Goal: Transaction & Acquisition: Purchase product/service

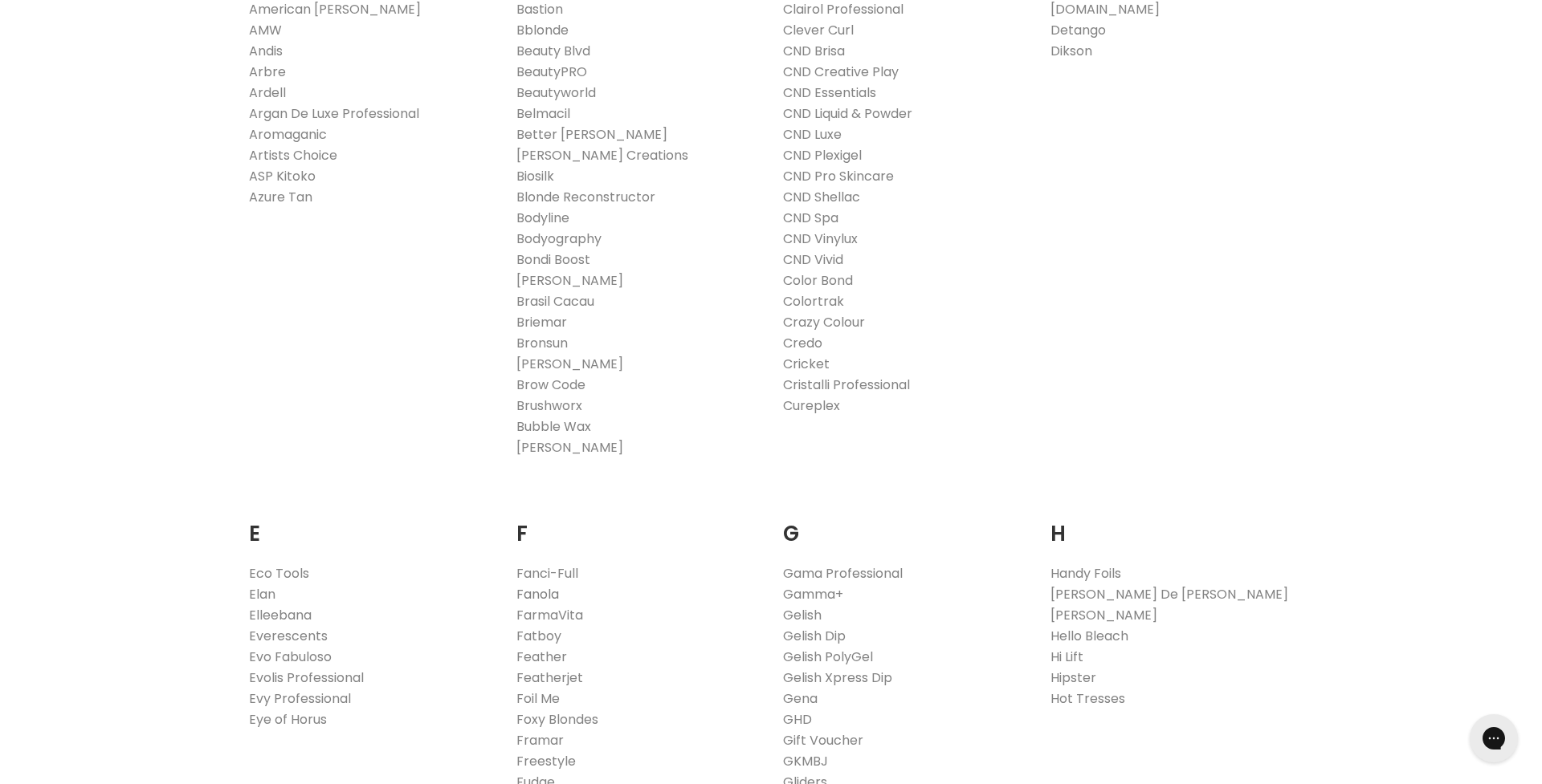
click at [545, 594] on link "Fanola" at bounding box center [537, 595] width 42 height 19
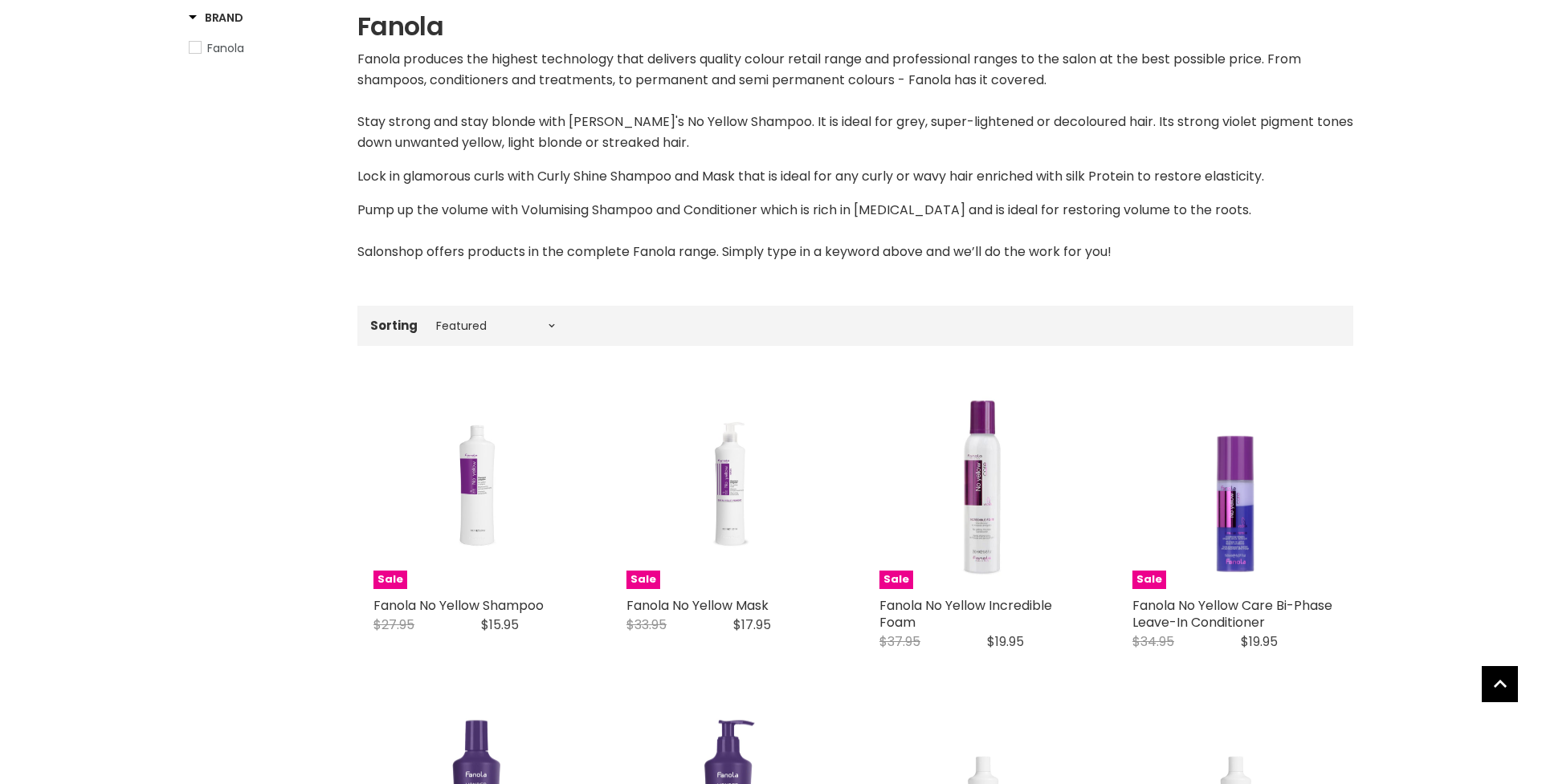
scroll to position [304, 0]
click at [447, 328] on select "Best selling Featured Price, low to high Price, high to low Alphabetically, A-Z…" at bounding box center [495, 326] width 135 height 13
select select "price-ascending"
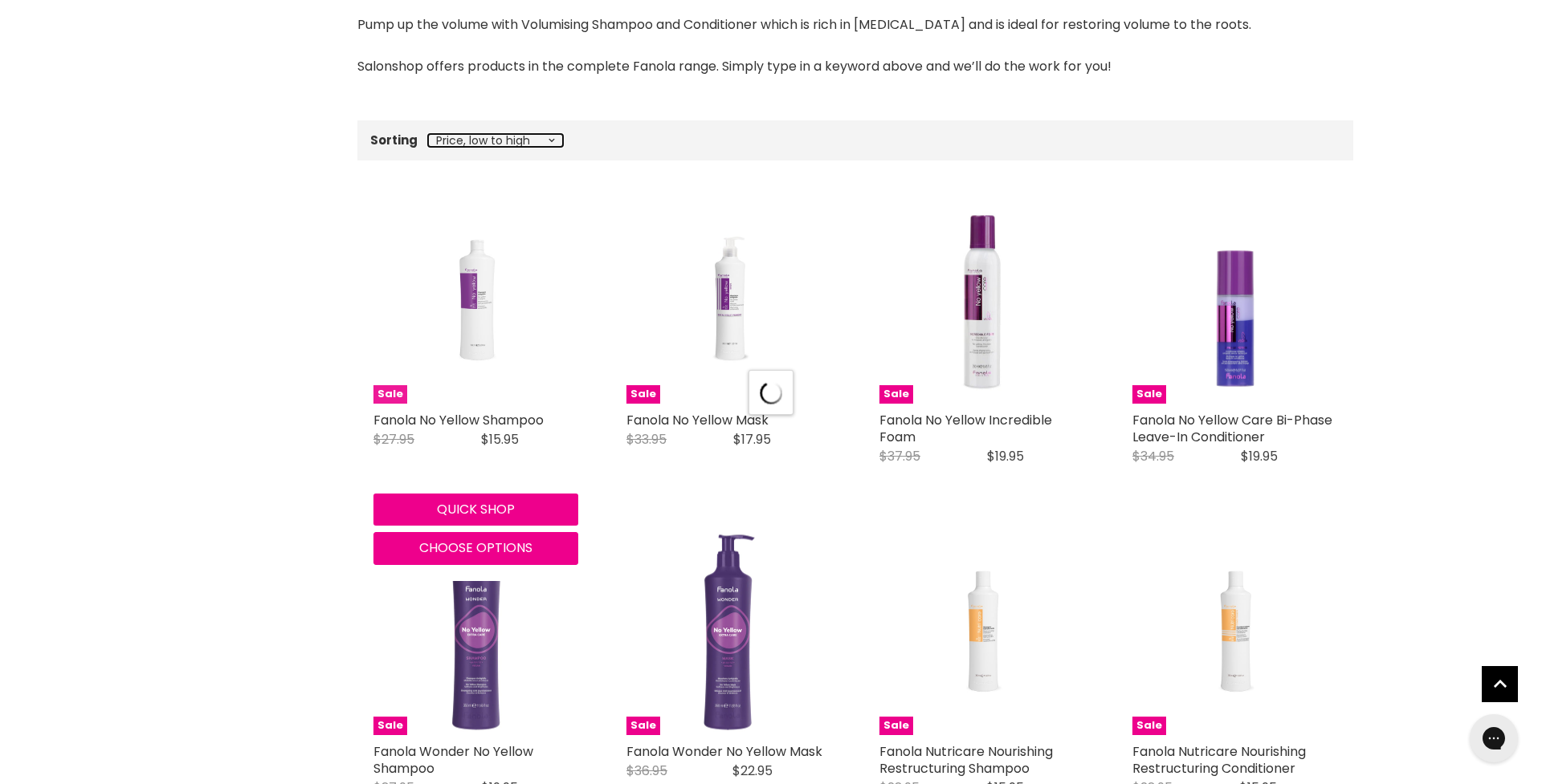
select select "price-ascending"
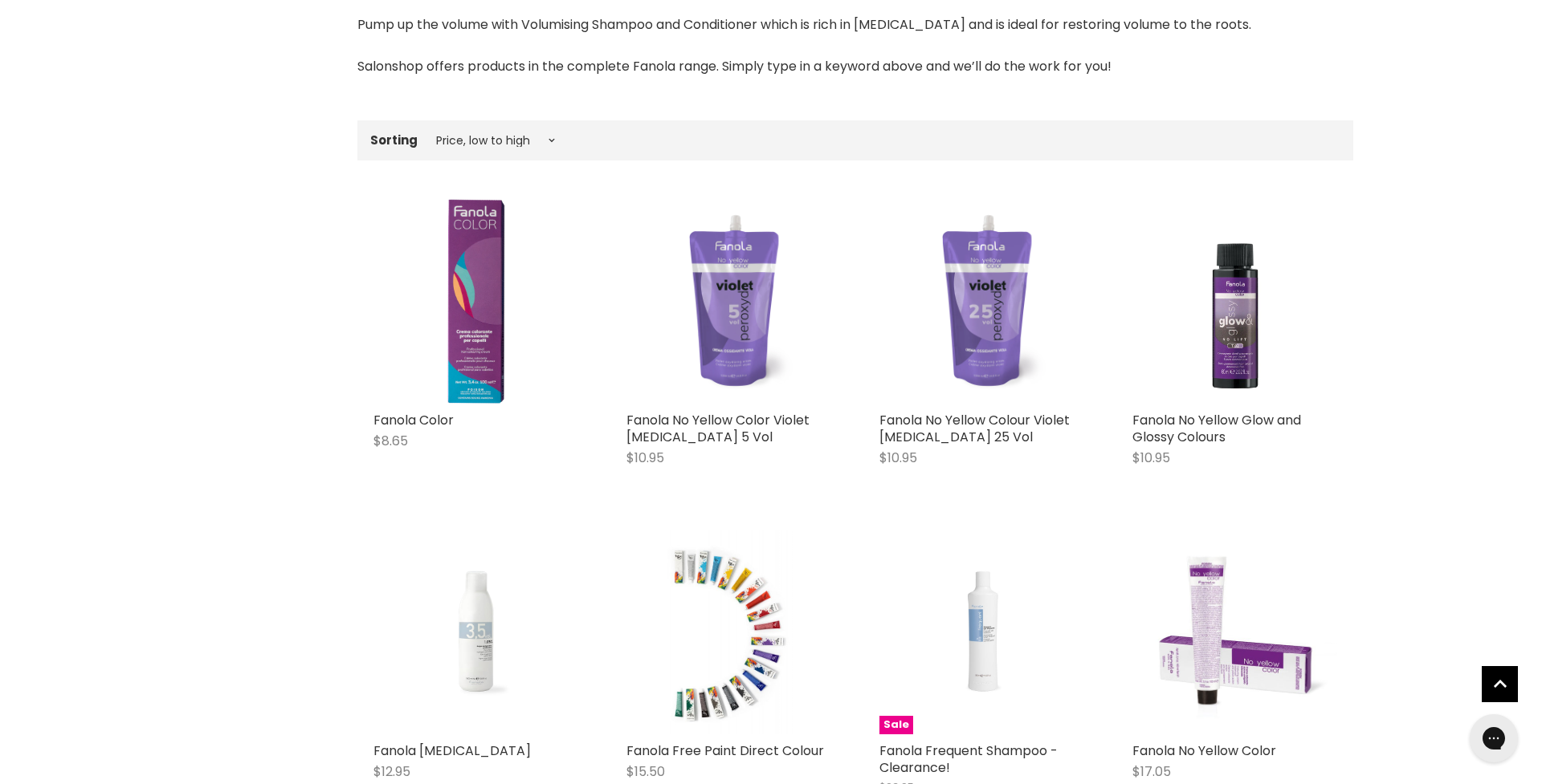
scroll to position [528, 0]
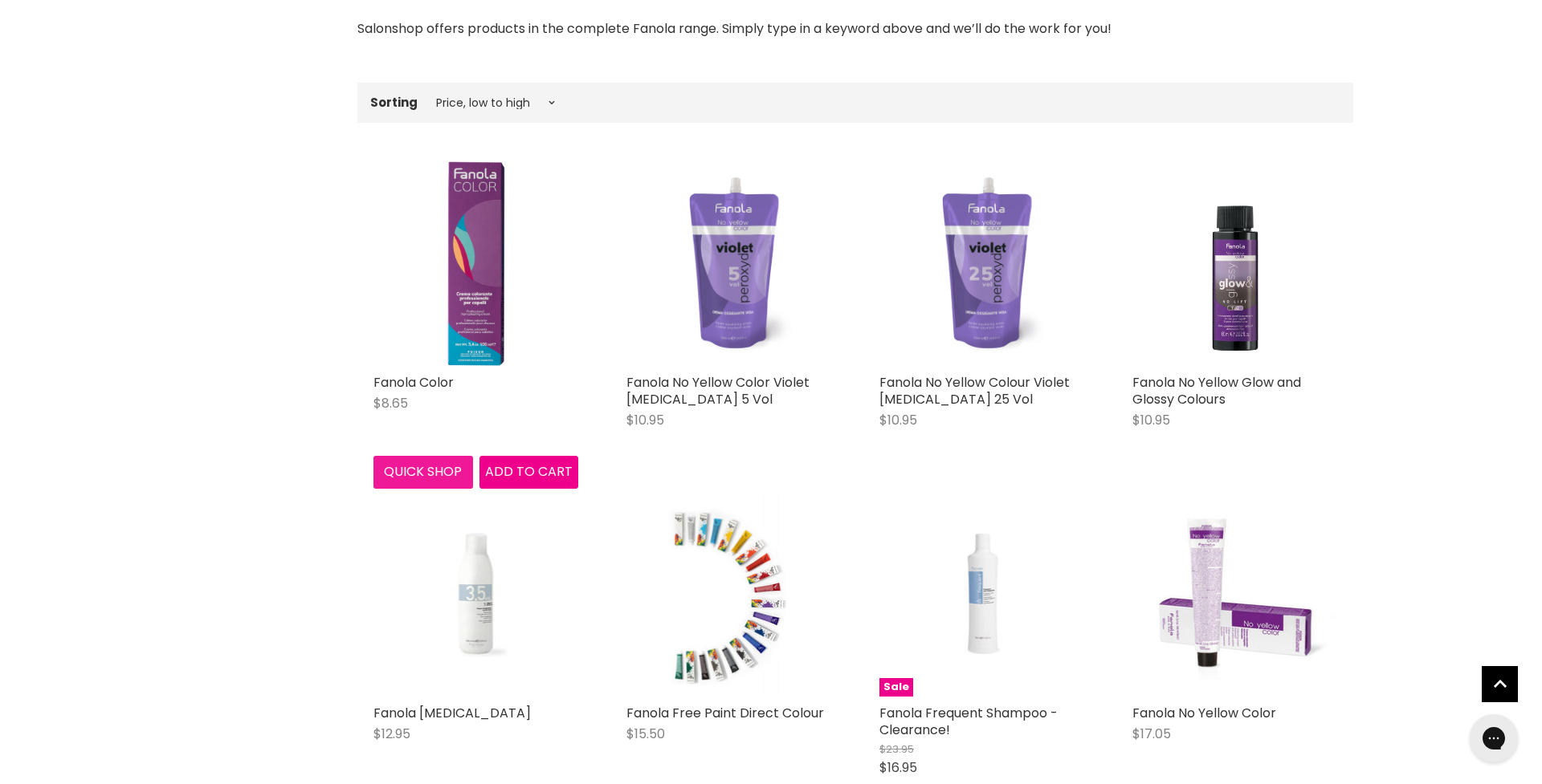
click at [438, 470] on button "Quick shop" at bounding box center [423, 472] width 100 height 32
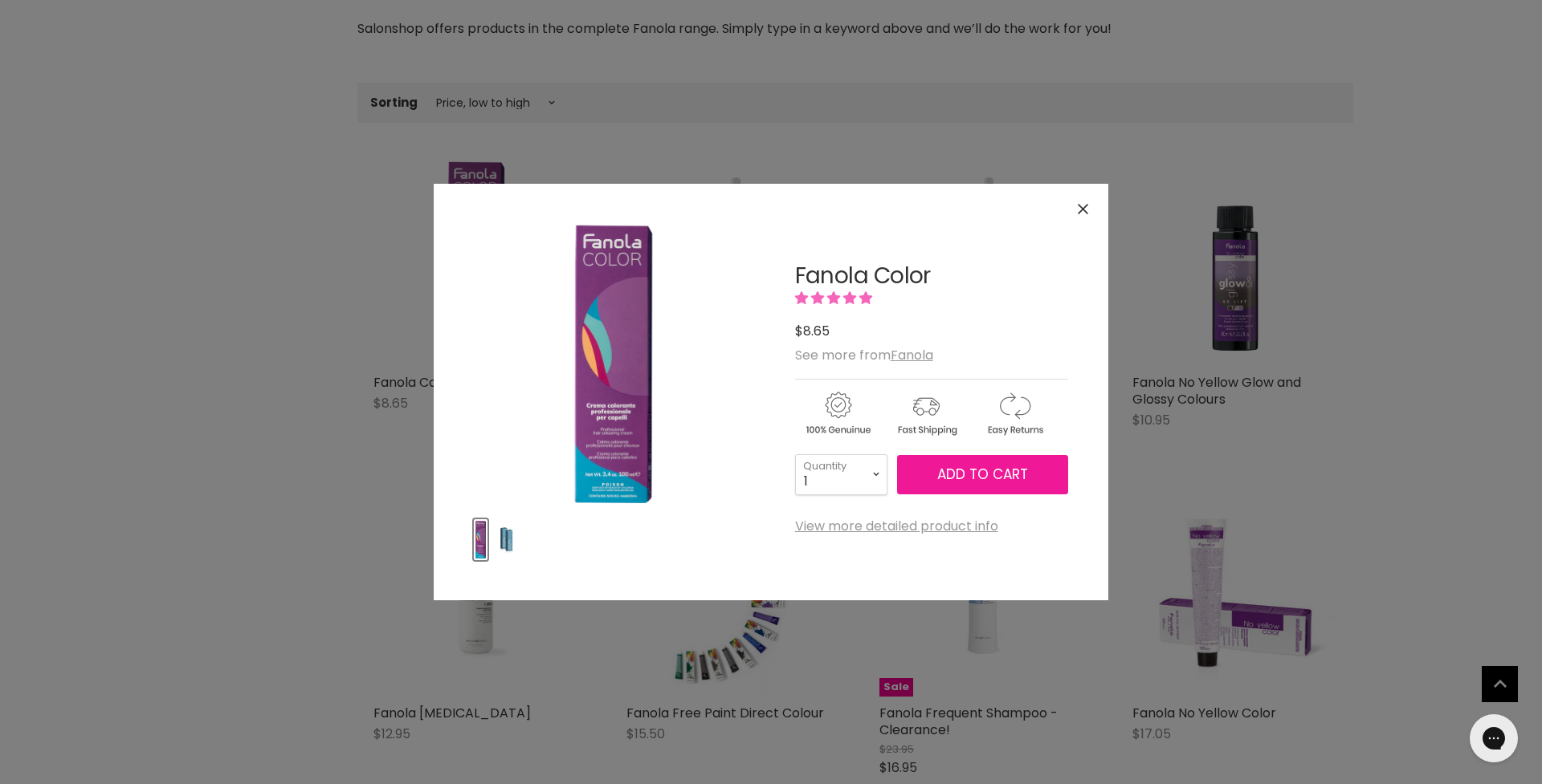
click at [984, 470] on span "Add to cart" at bounding box center [982, 474] width 90 height 19
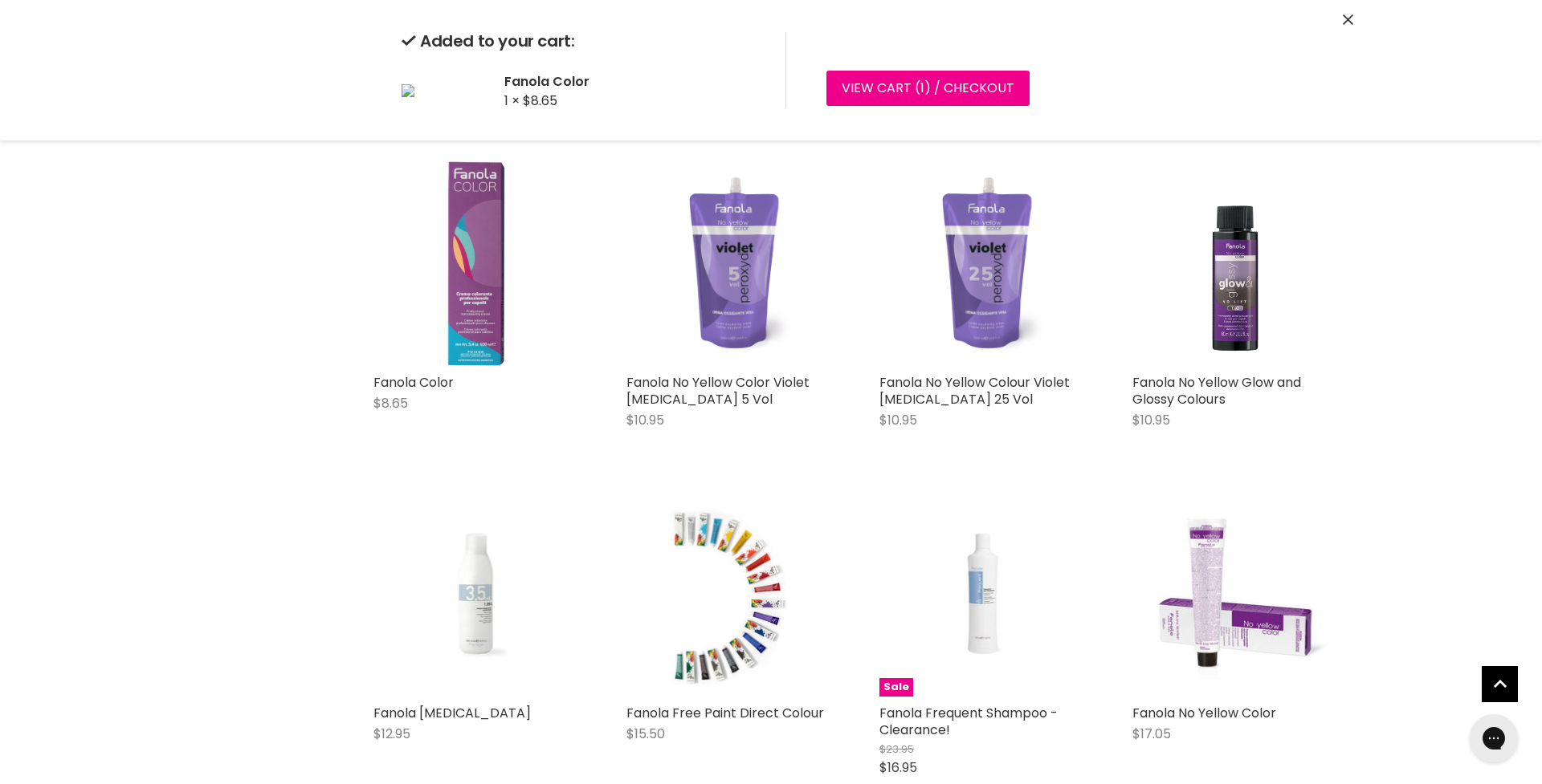
click at [490, 289] on img "Main content" at bounding box center [476, 263] width 57 height 204
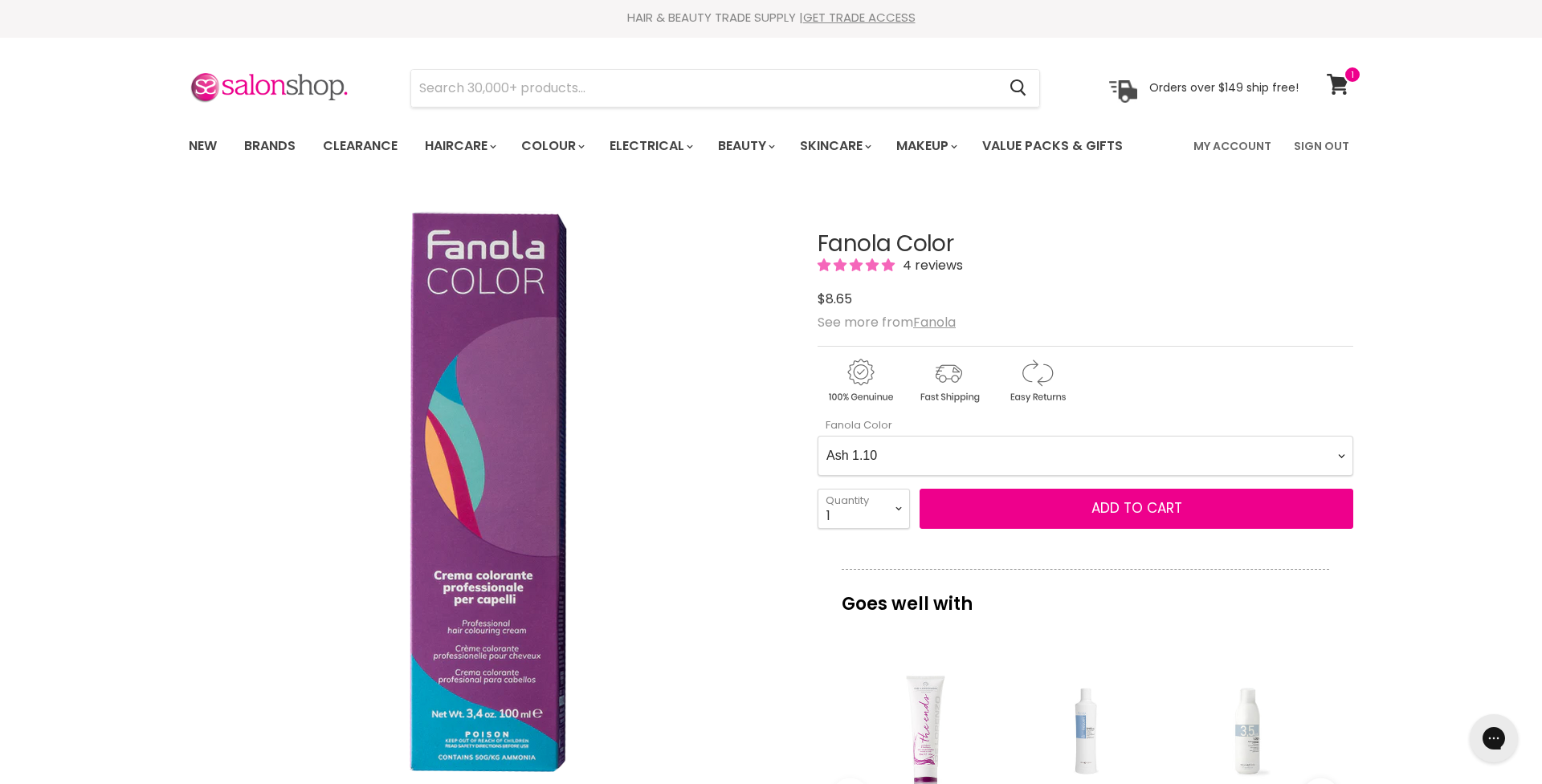
scroll to position [2, 0]
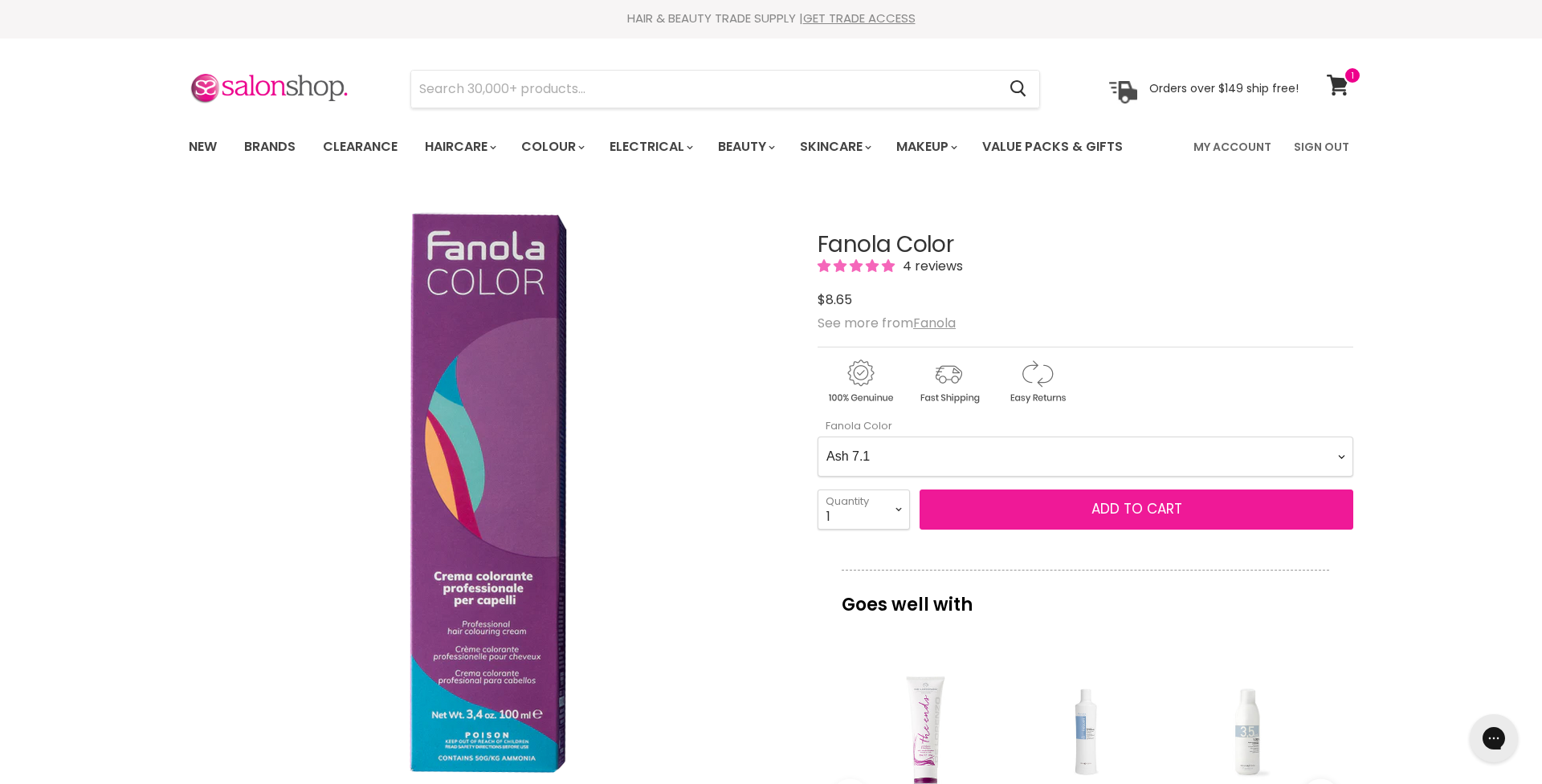
click at [952, 505] on button "Add to cart" at bounding box center [1136, 510] width 434 height 41
click at [1135, 508] on span "Add to cart" at bounding box center [1137, 509] width 90 height 19
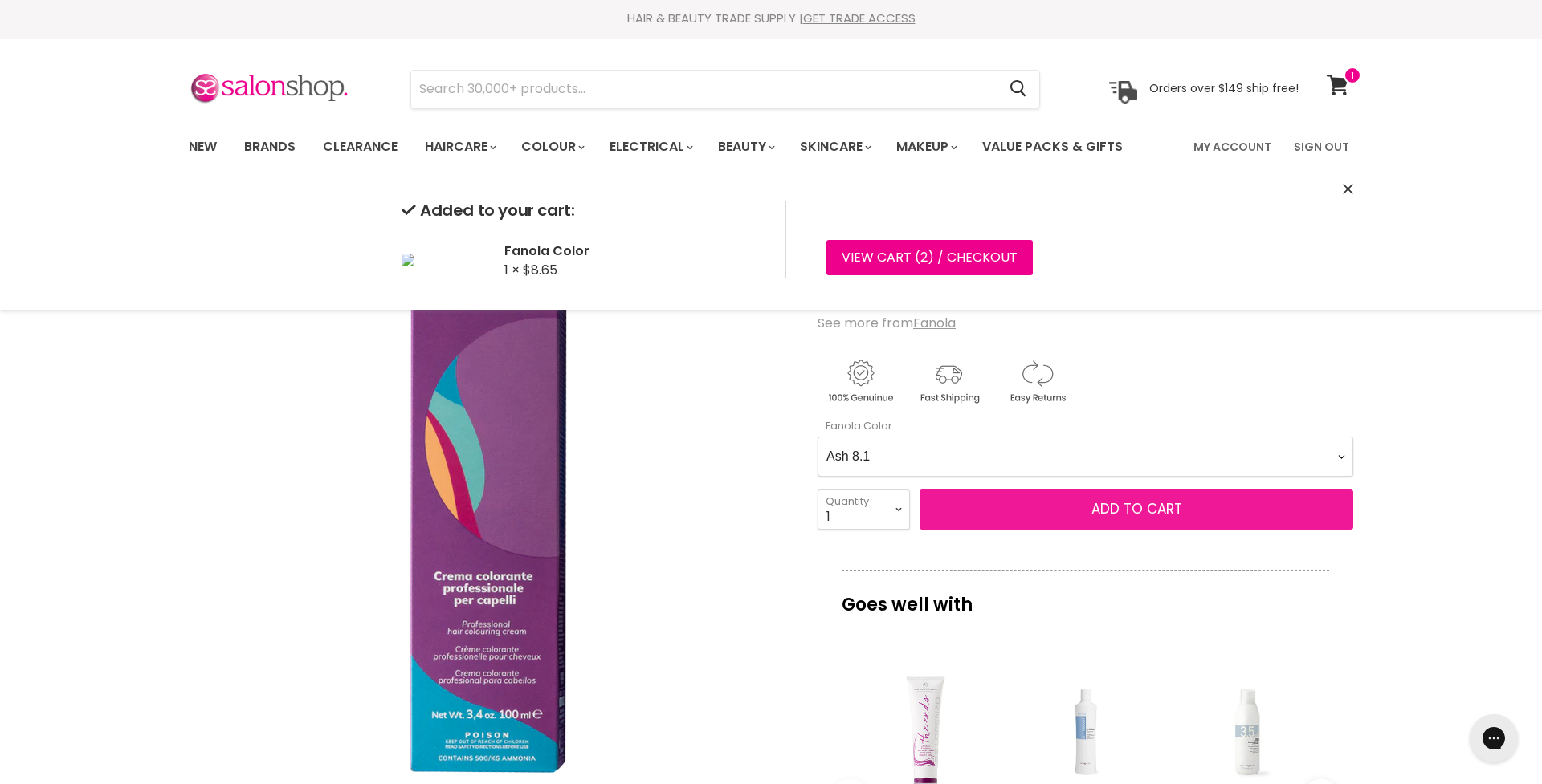
click at [1140, 512] on span "Add to cart" at bounding box center [1137, 509] width 90 height 19
click at [1126, 507] on span "Add to cart" at bounding box center [1137, 509] width 90 height 19
drag, startPoint x: 1115, startPoint y: 461, endPoint x: 1101, endPoint y: 493, distance: 34.9
click at [1101, 493] on button "Add to cart" at bounding box center [1136, 510] width 434 height 41
click at [1147, 510] on span "Add to cart" at bounding box center [1137, 509] width 90 height 19
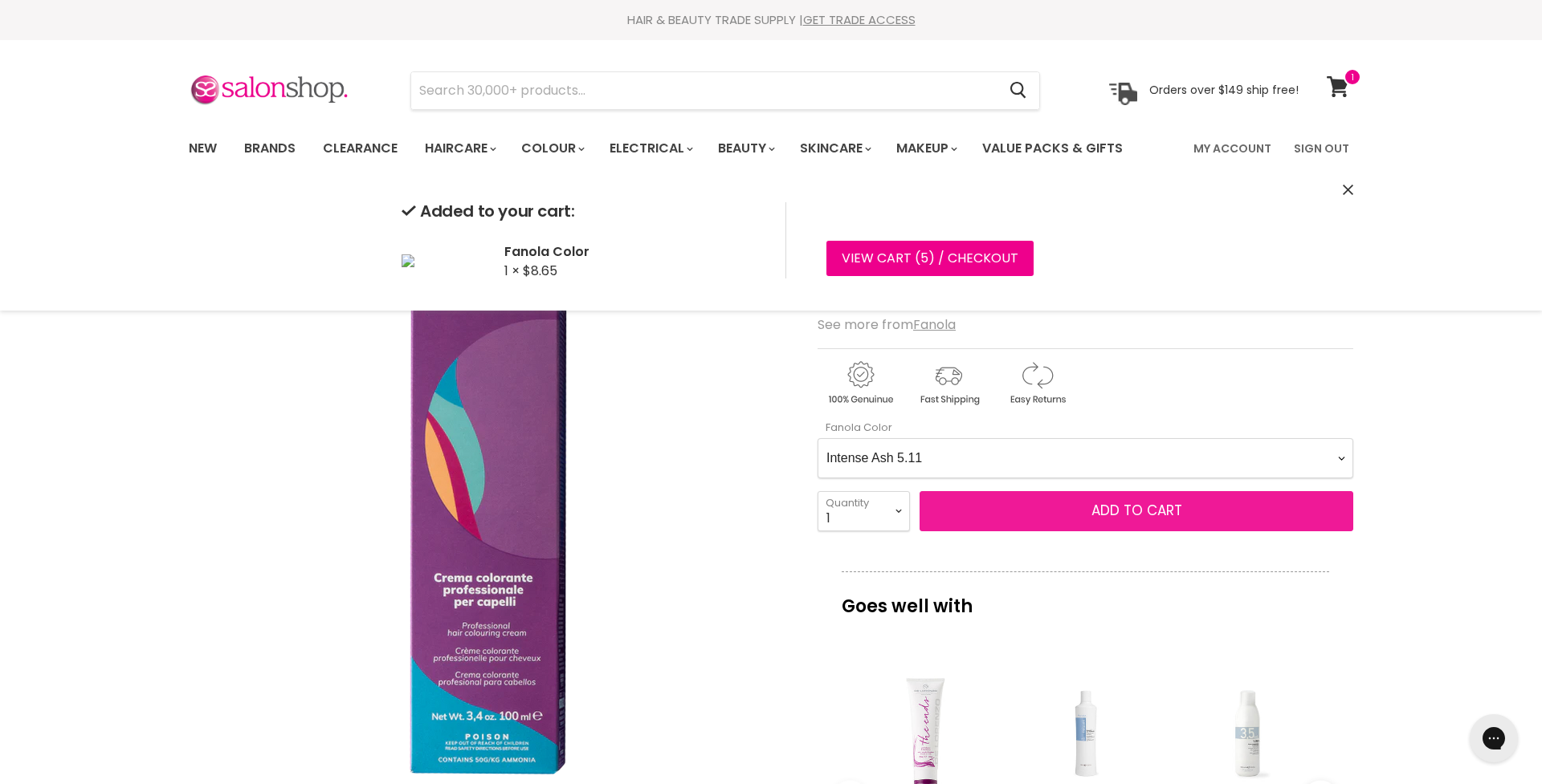
scroll to position [1, 0]
click at [1111, 512] on span "Add to cart" at bounding box center [1137, 510] width 90 height 19
click at [1111, 517] on span "Add to cart" at bounding box center [1137, 510] width 90 height 19
click at [1125, 508] on span "Add to cart" at bounding box center [1137, 510] width 90 height 19
click at [1161, 511] on span "Add to cart" at bounding box center [1137, 510] width 90 height 19
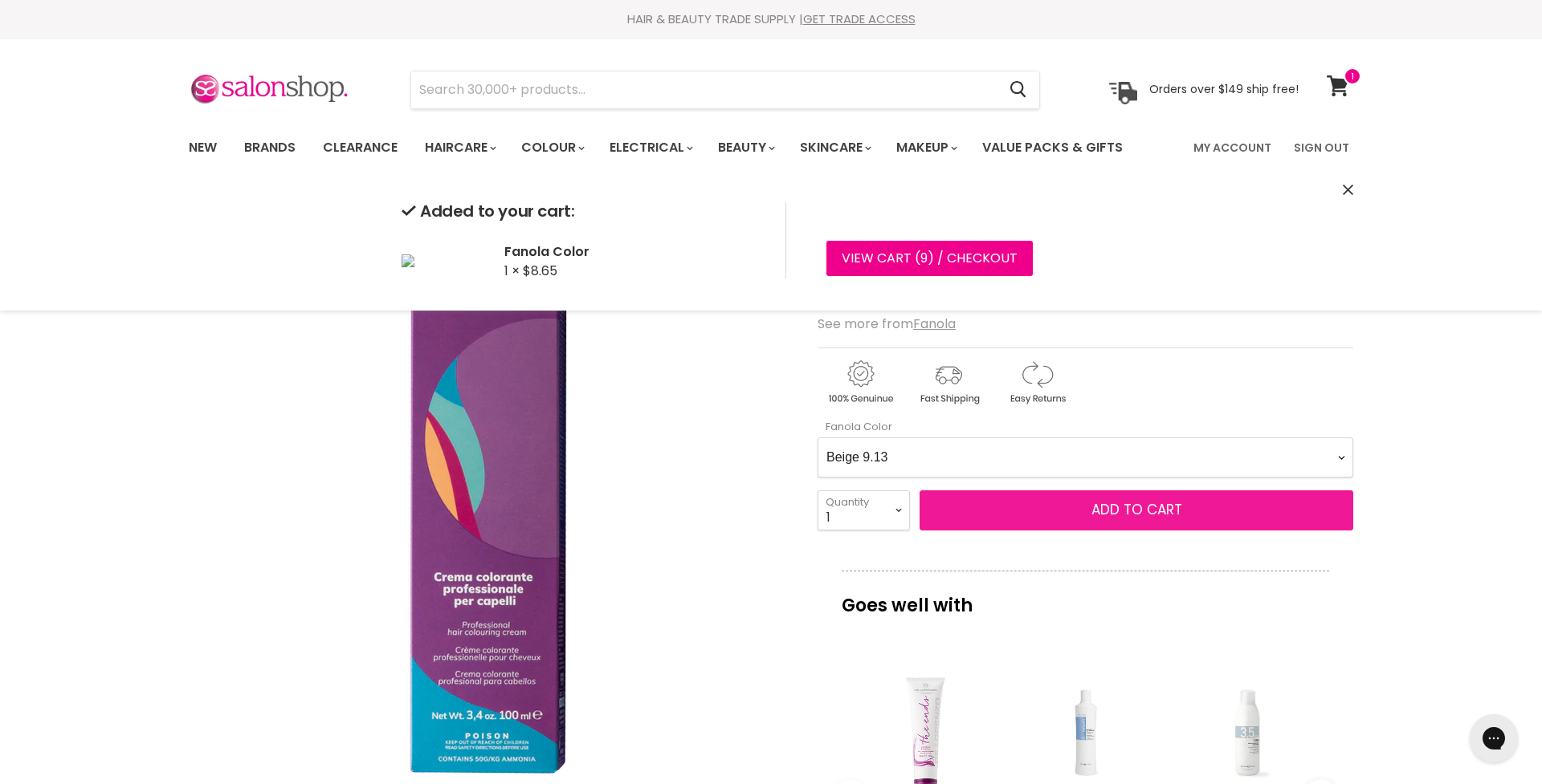
click at [1160, 512] on span "Add to cart" at bounding box center [1137, 510] width 90 height 19
click at [1140, 513] on span "Add to cart" at bounding box center [1137, 510] width 90 height 19
click at [1139, 515] on span "Add to cart" at bounding box center [1137, 510] width 90 height 19
click at [1143, 512] on span "Add to cart" at bounding box center [1137, 510] width 90 height 19
click at [1132, 510] on span "Add to cart" at bounding box center [1137, 510] width 90 height 19
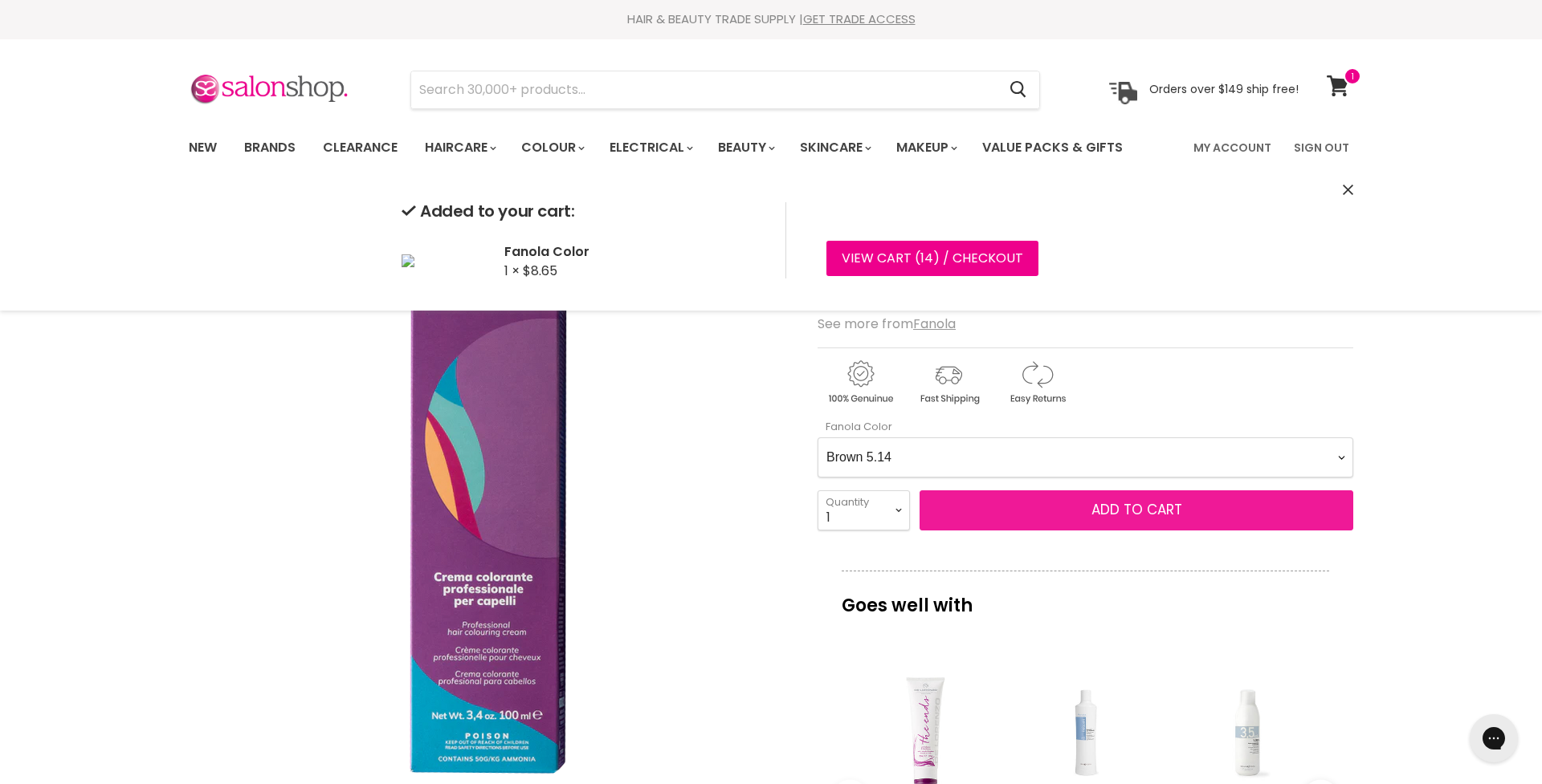
click at [1136, 513] on span "Add to cart" at bounding box center [1137, 510] width 90 height 19
click at [1139, 522] on button "Add to cart" at bounding box center [1136, 511] width 434 height 41
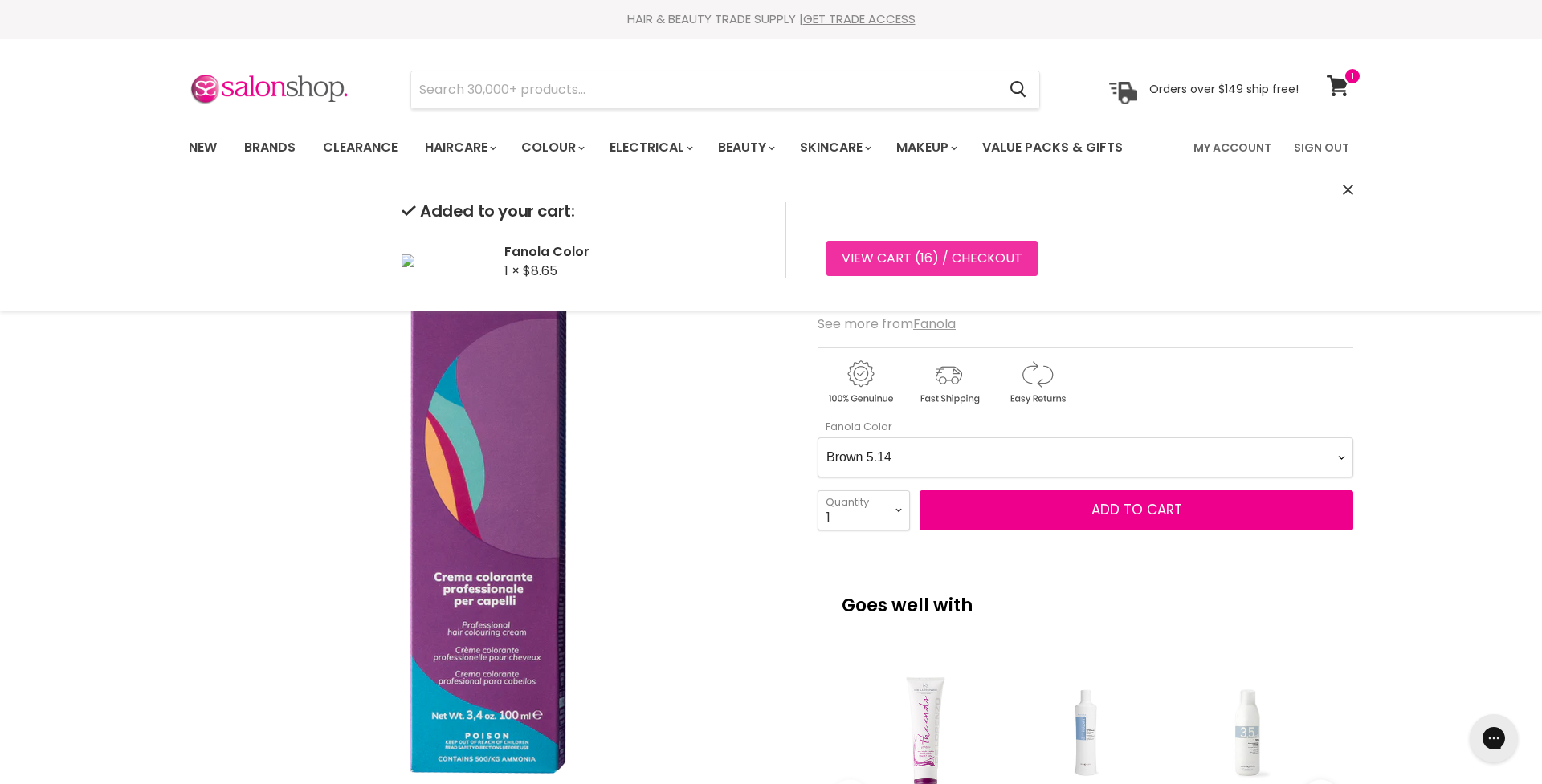
click at [896, 258] on link "View cart ( 16 ) / Checkout" at bounding box center [932, 258] width 211 height 35
select Color-0-0 "Brown 7.14"
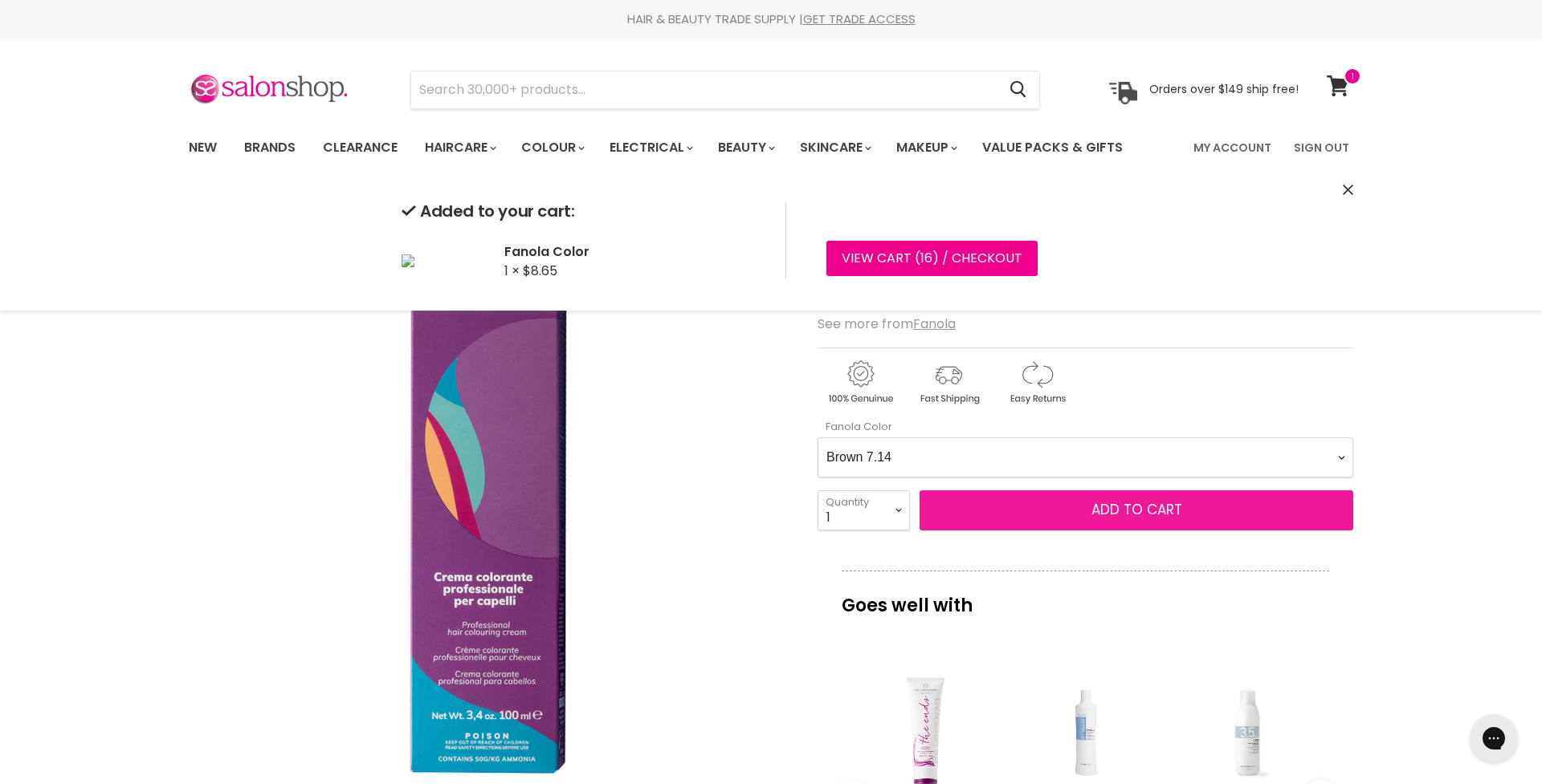
click at [1108, 511] on span "Add to cart" at bounding box center [1137, 510] width 90 height 19
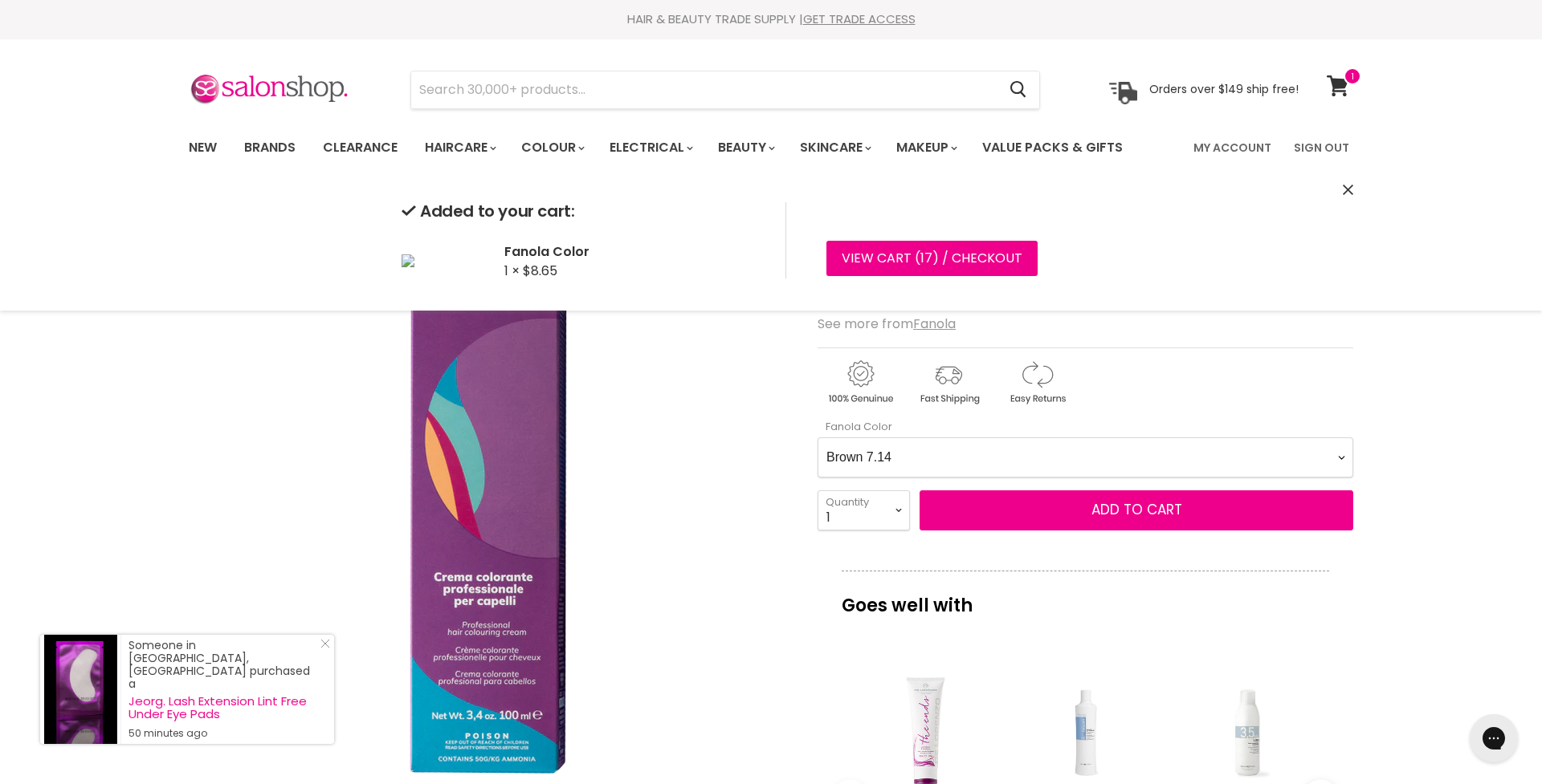
click at [686, 439] on div "Click or scroll to zoom Tap or pinch to zoom" at bounding box center [488, 493] width 599 height 599
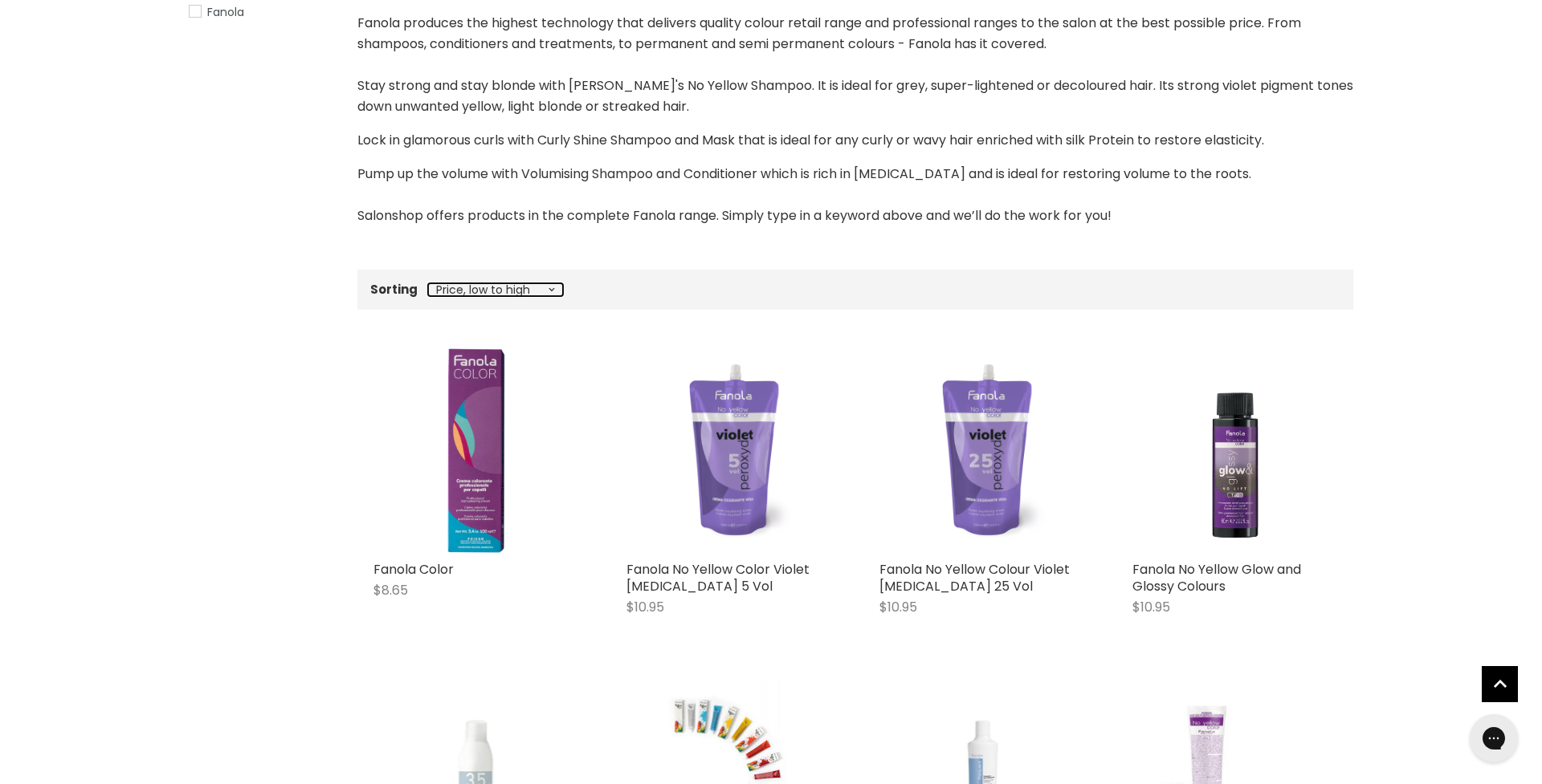
select select "price-descending"
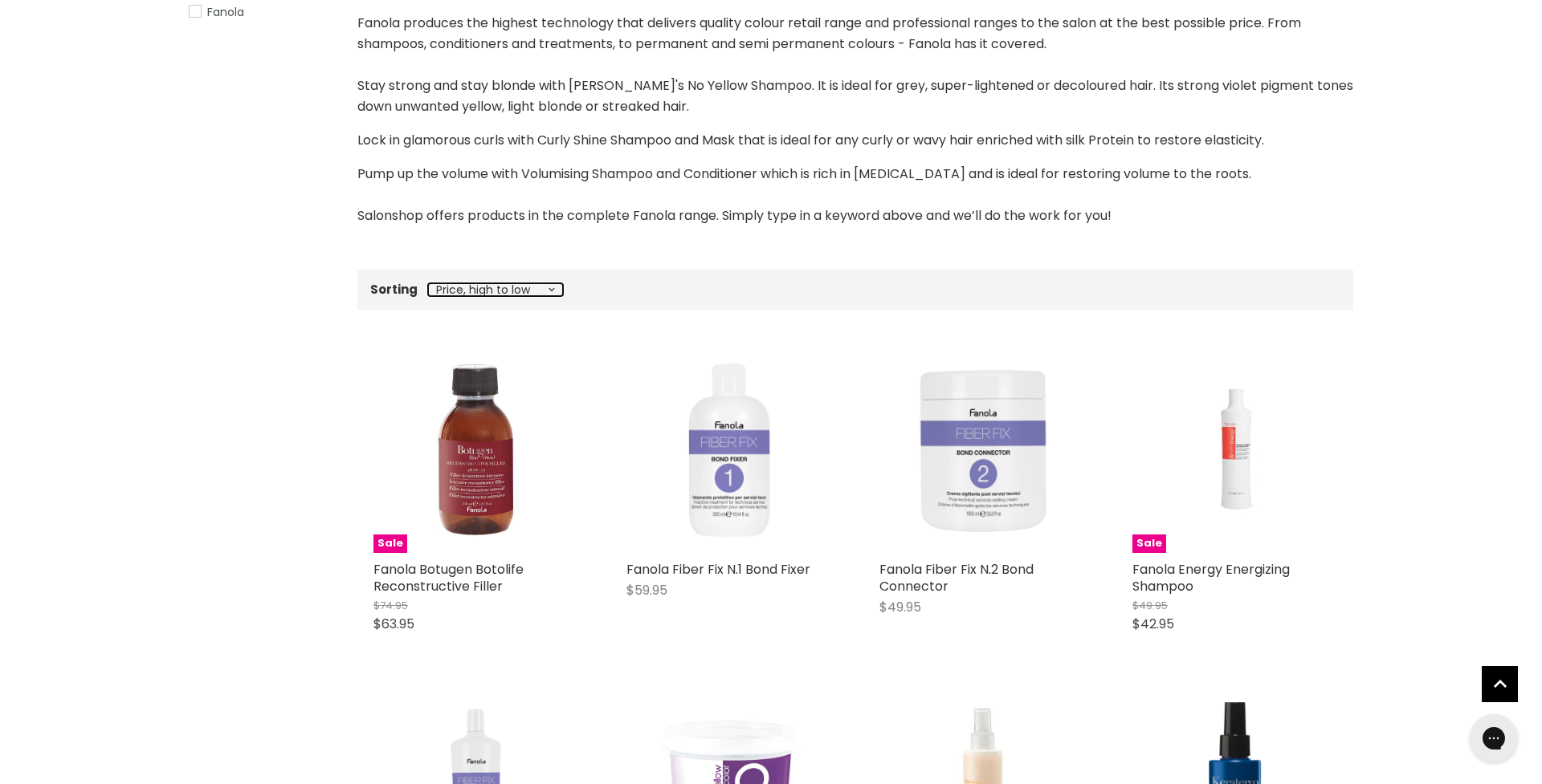
select select "price-ascending"
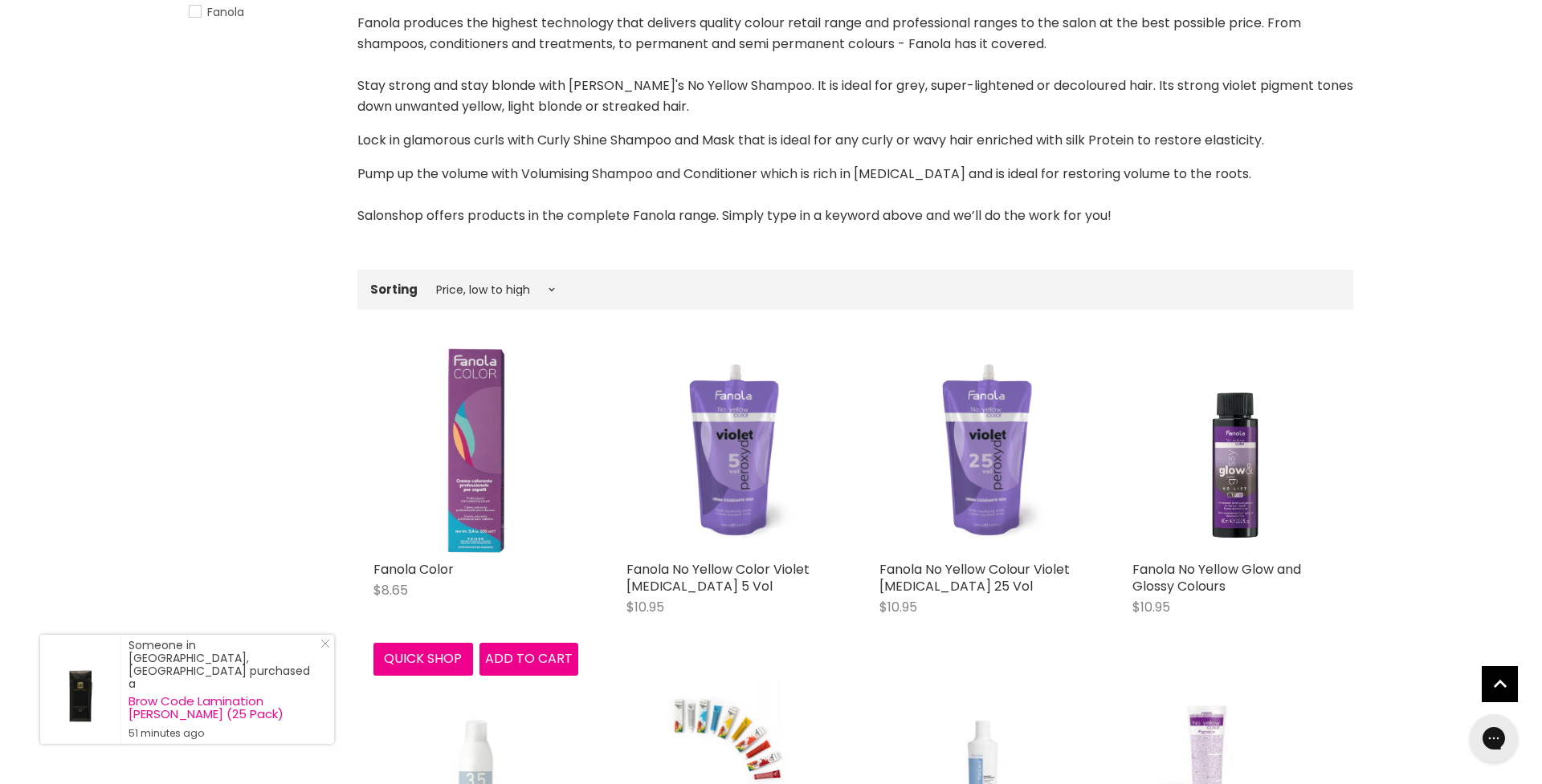
click at [489, 422] on img "Main content" at bounding box center [476, 450] width 57 height 204
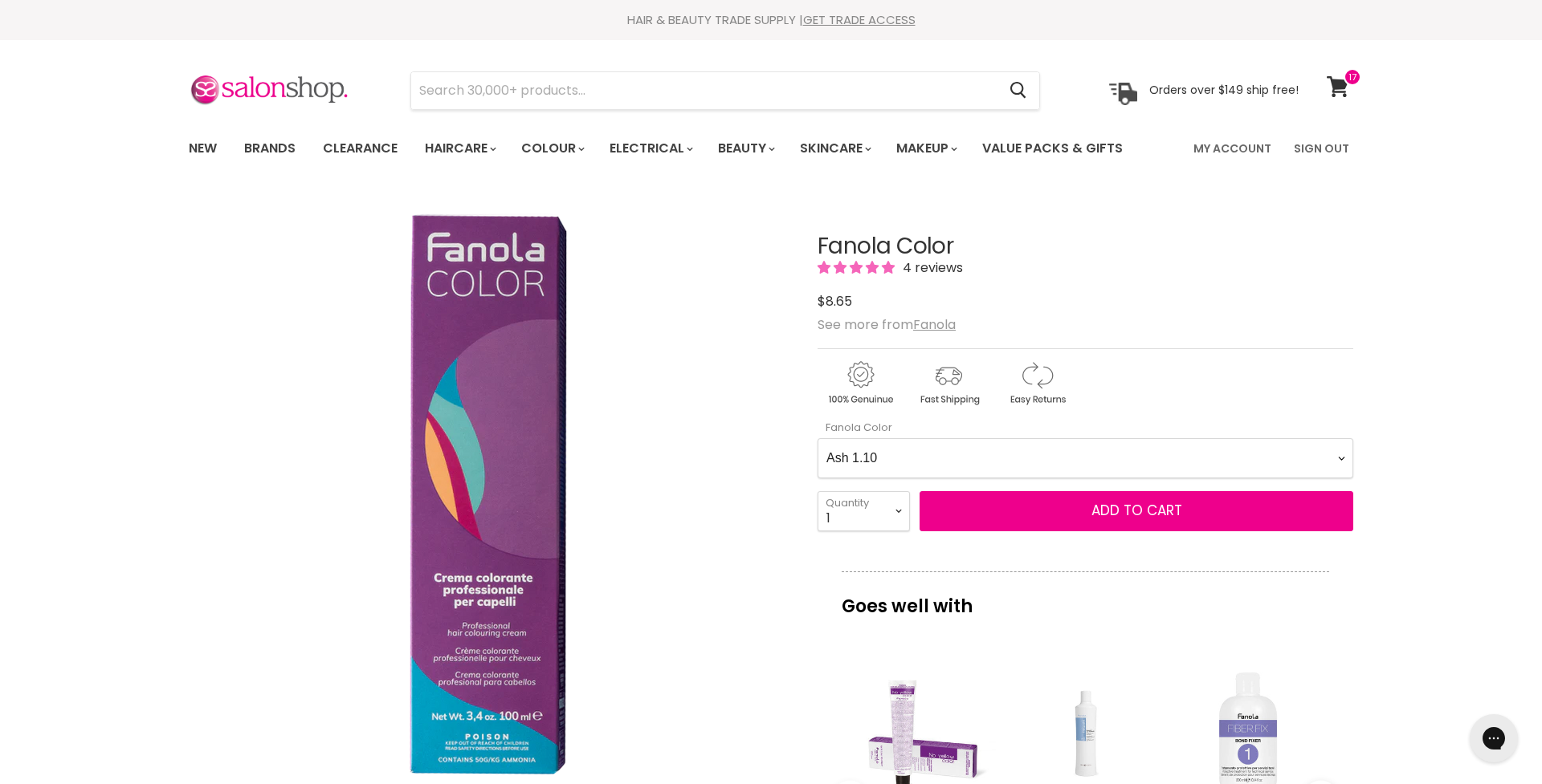
select Color-0-0 "Natural 4.0"
click at [1131, 514] on span "Add to cart" at bounding box center [1137, 511] width 90 height 19
click at [1131, 512] on span "Add to cart" at bounding box center [1137, 511] width 90 height 19
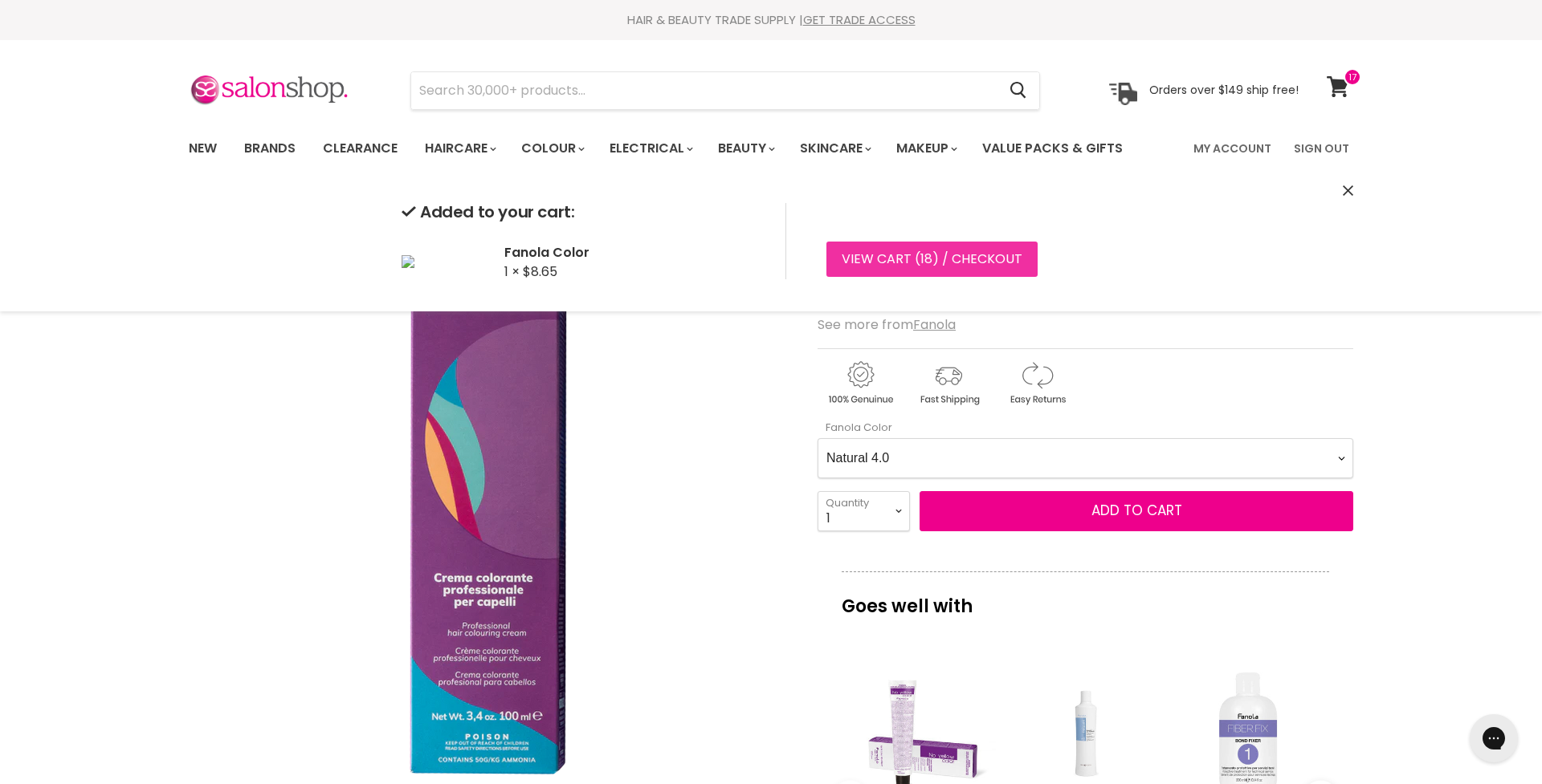
click at [961, 258] on link "View cart ( 18 ) / Checkout" at bounding box center [932, 258] width 211 height 35
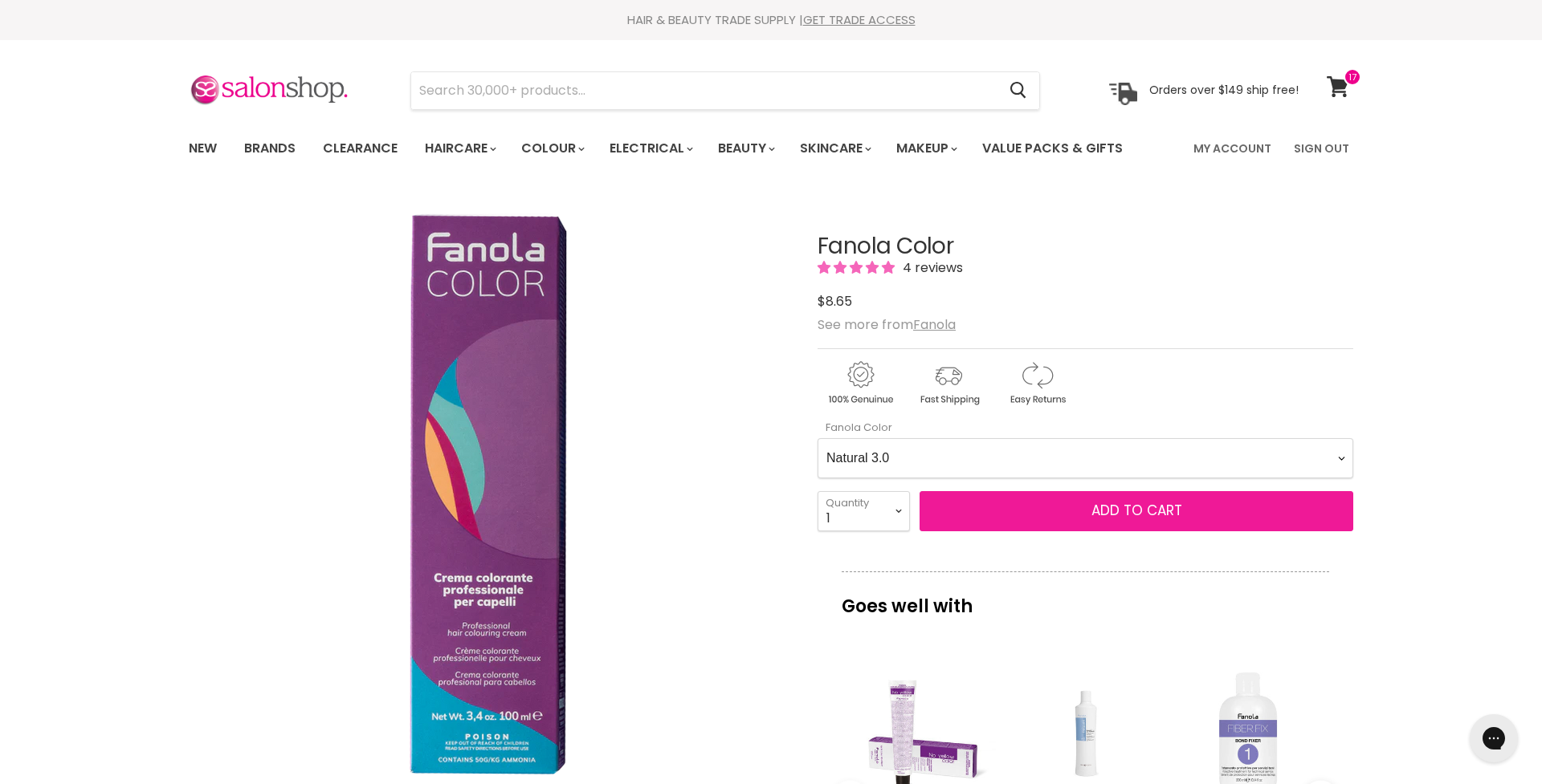
click at [1107, 514] on span "Add to cart" at bounding box center [1137, 511] width 90 height 19
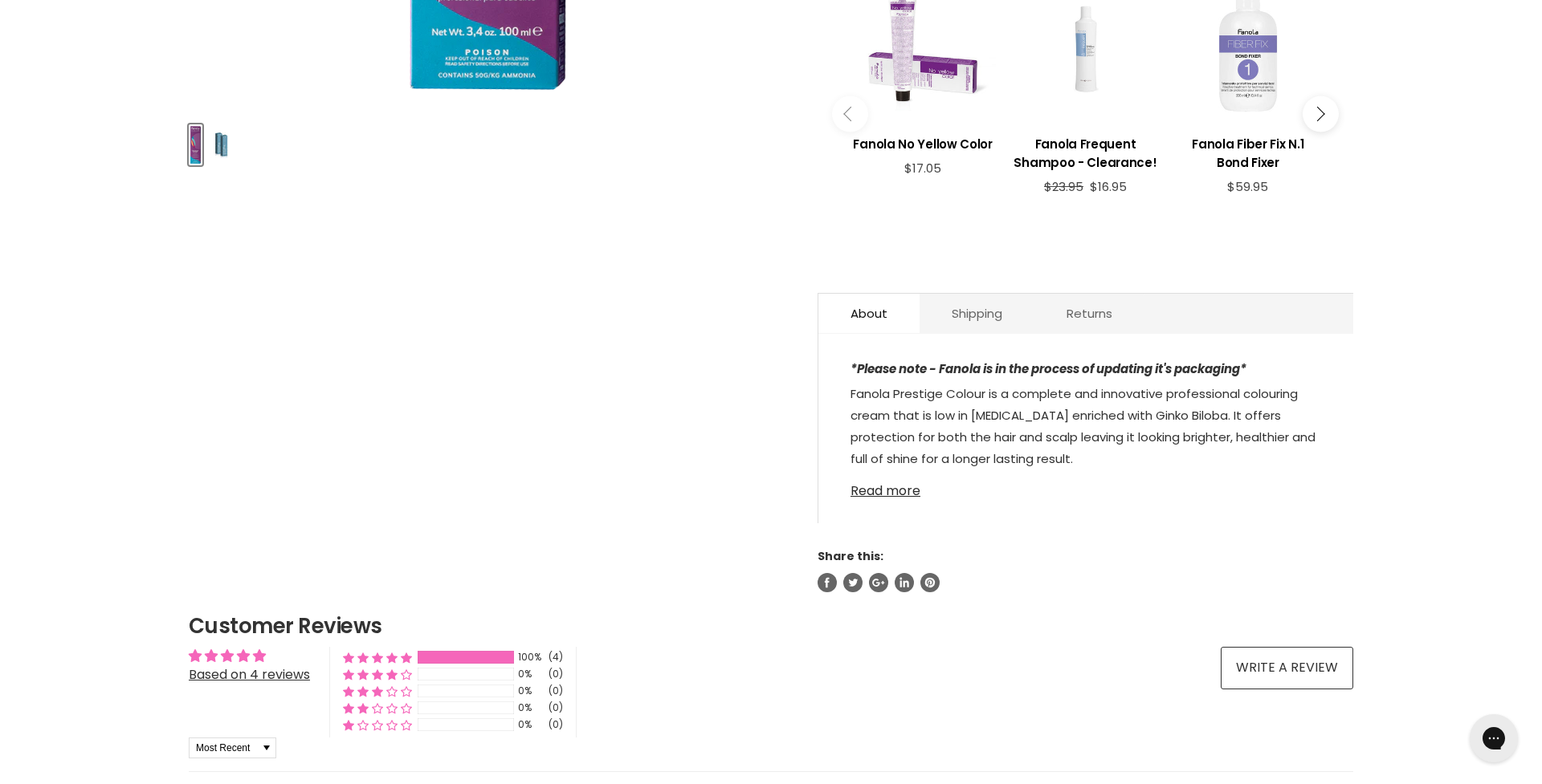
scroll to position [686, 0]
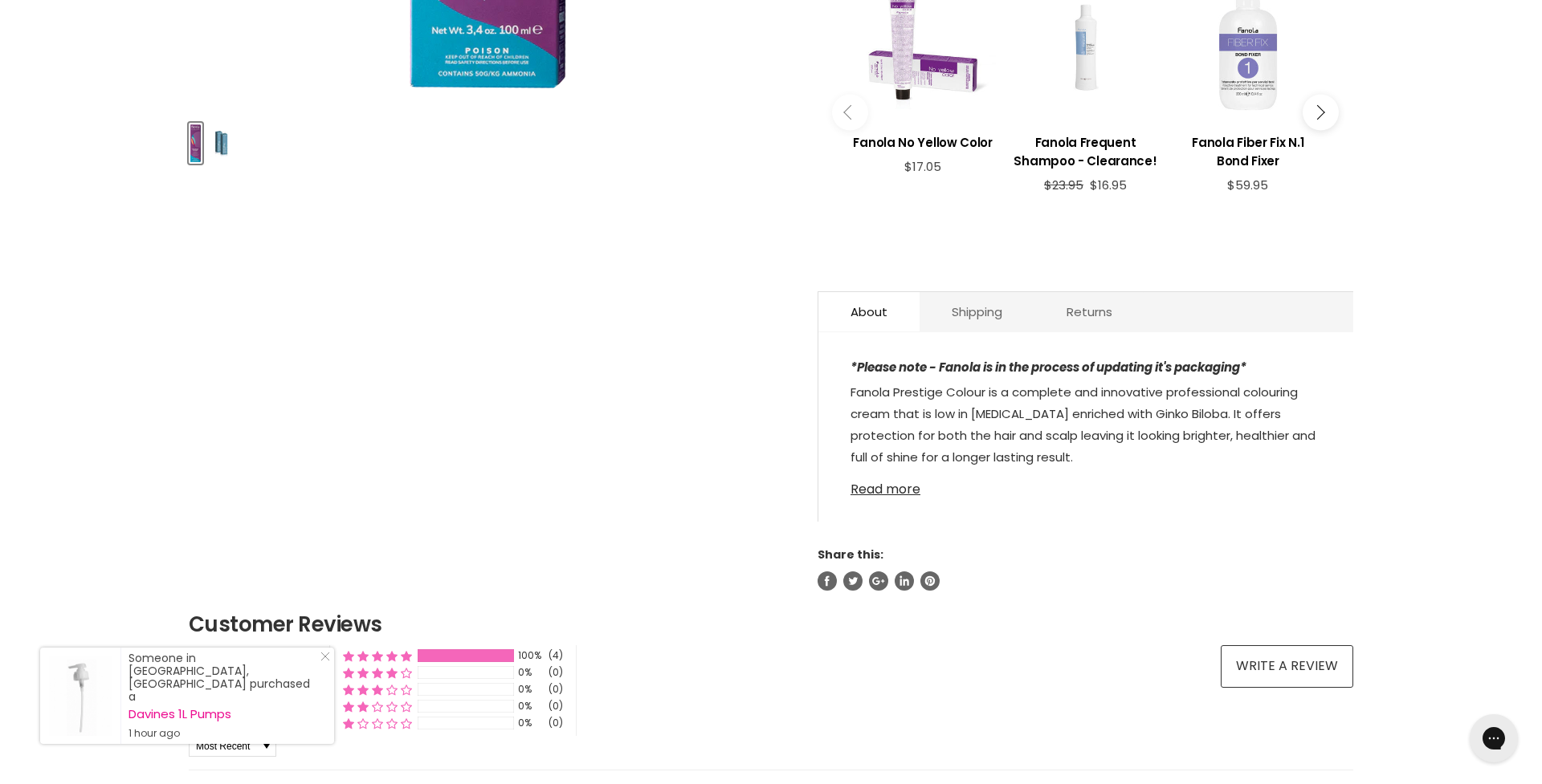
click at [887, 494] on link "Read more" at bounding box center [1085, 485] width 470 height 24
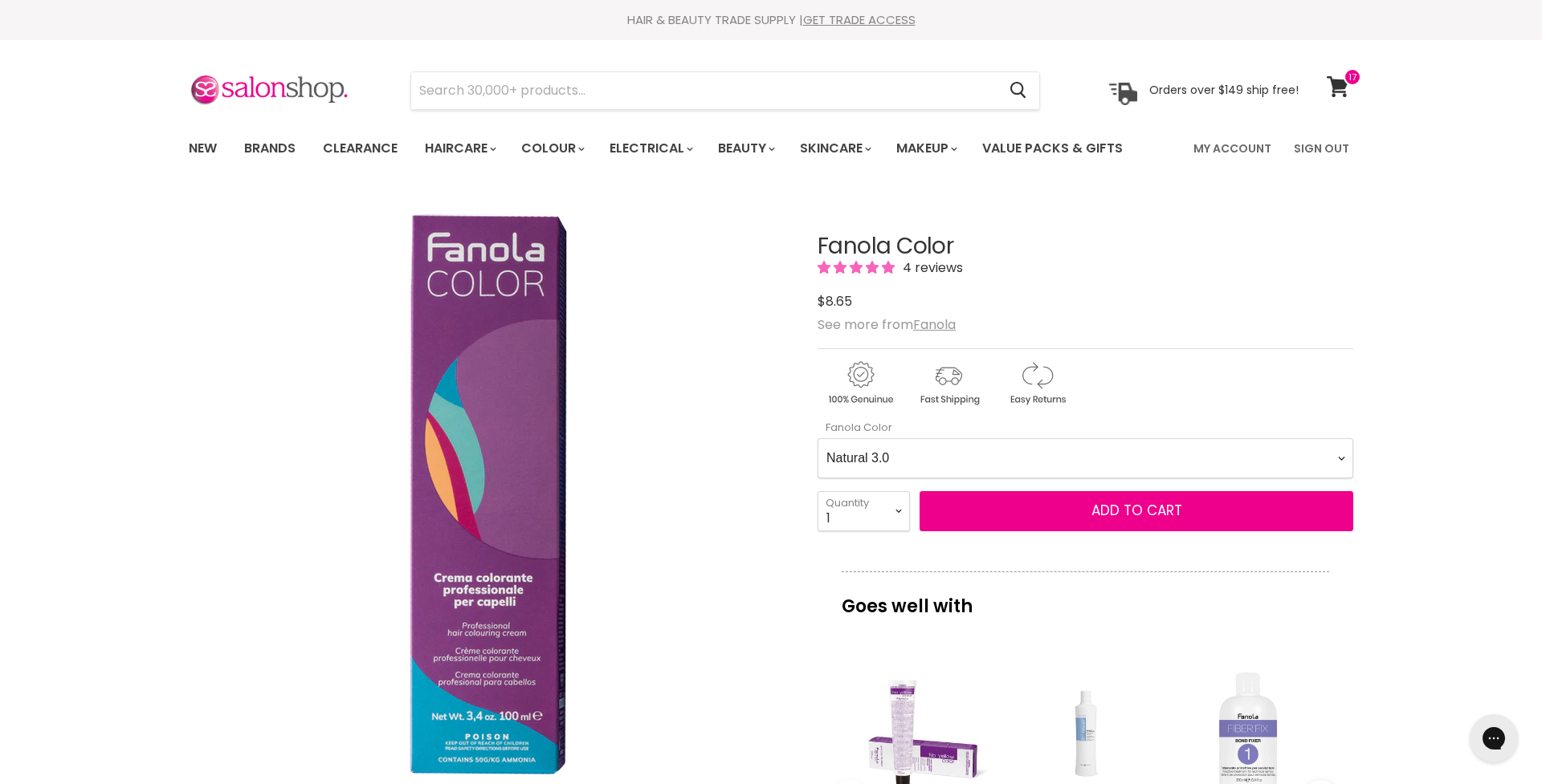
scroll to position [0, 0]
click at [1146, 512] on span "Add to cart" at bounding box center [1137, 511] width 90 height 19
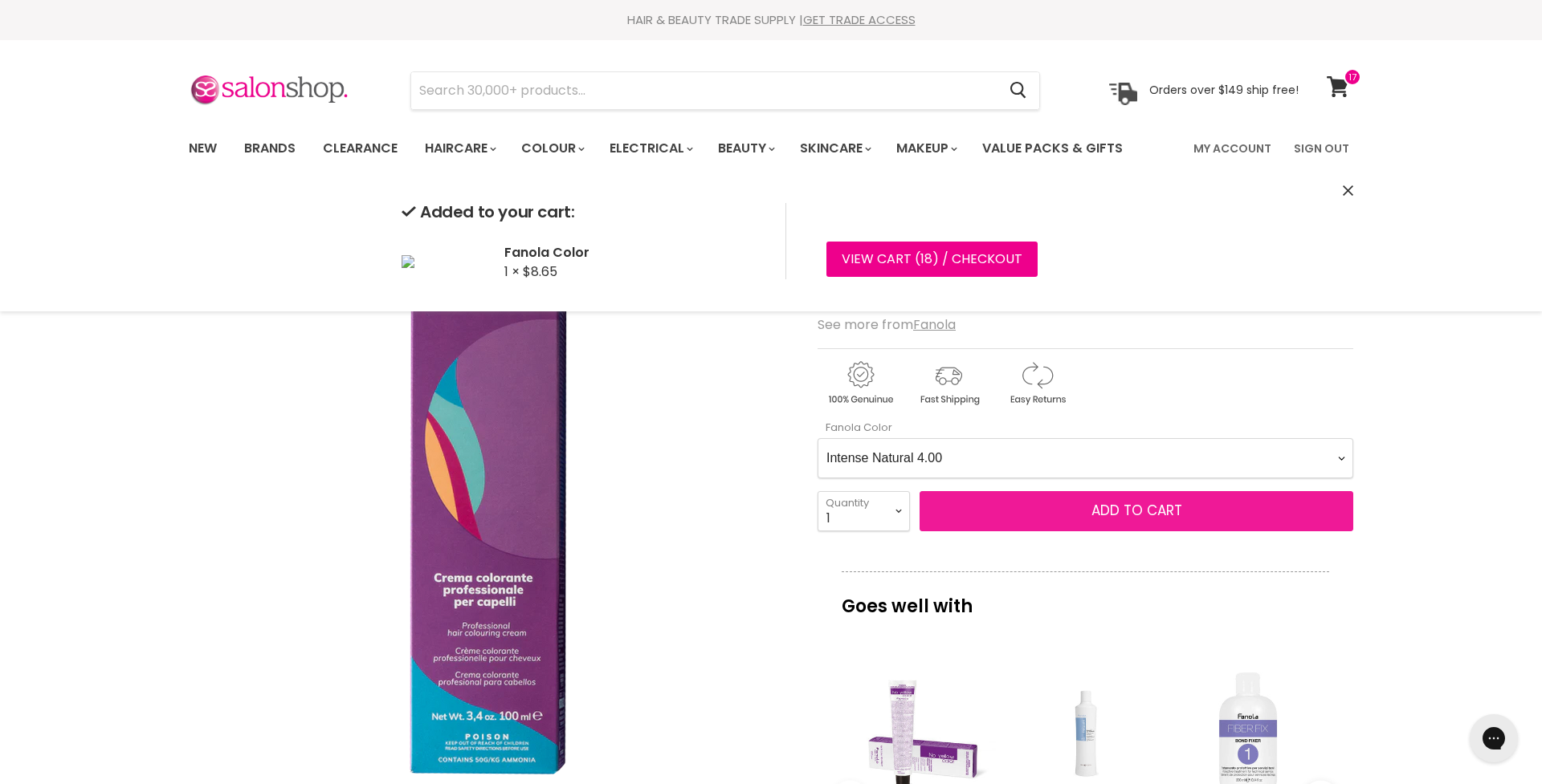
click at [1141, 515] on span "Add to cart" at bounding box center [1137, 511] width 90 height 19
click at [1074, 457] on Color-0-0 "Ash 1.10 Ash 5.1 Ash 6.1 Ash 7.1 Ash 8.1 Ash 9.1 Ash 10.1 Intense Ash 5.11 Inte…" at bounding box center [1085, 458] width 535 height 41
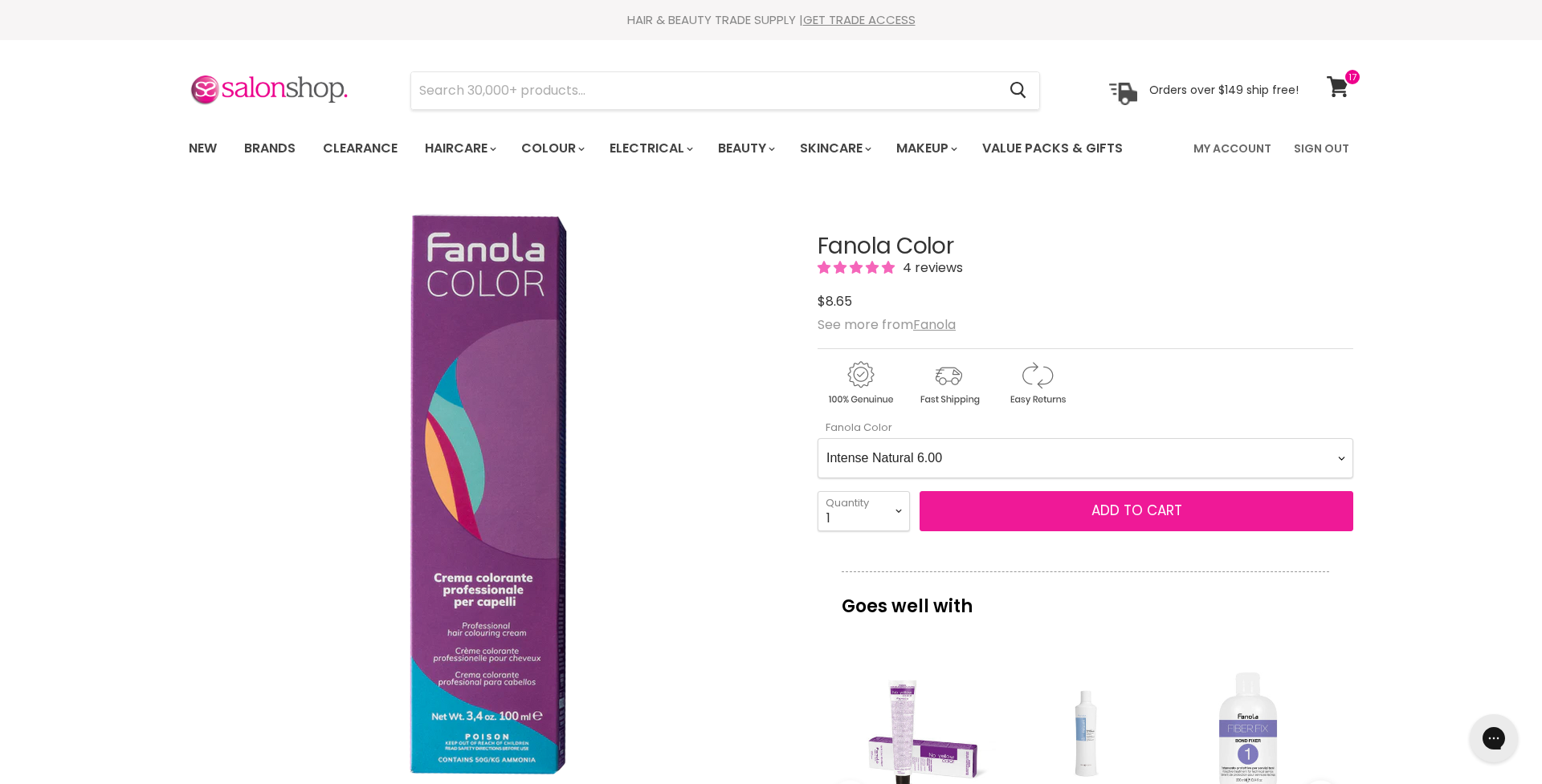
click at [1140, 514] on span "Add to cart" at bounding box center [1137, 511] width 90 height 19
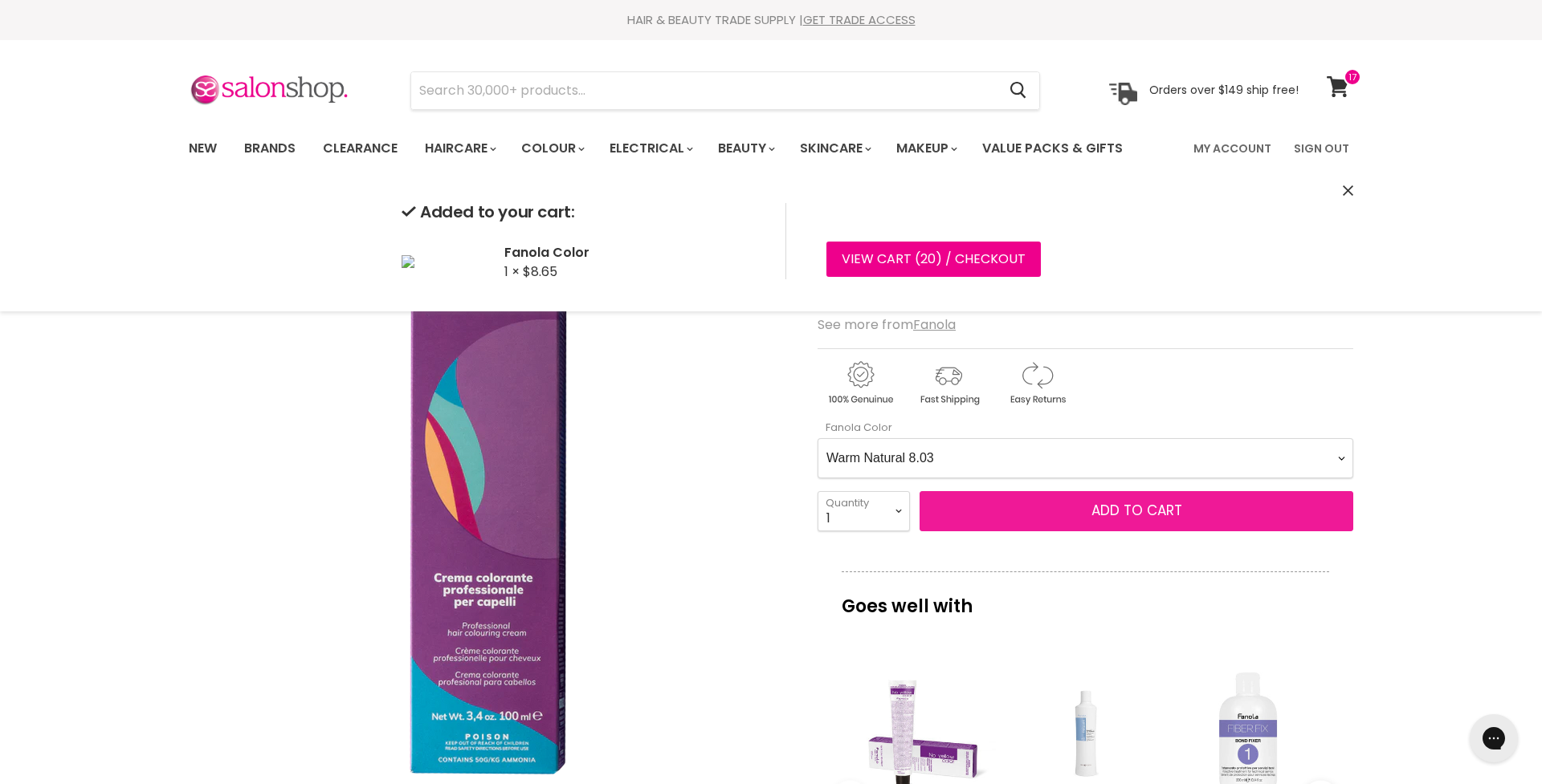
click at [1120, 515] on span "Add to cart" at bounding box center [1137, 511] width 90 height 19
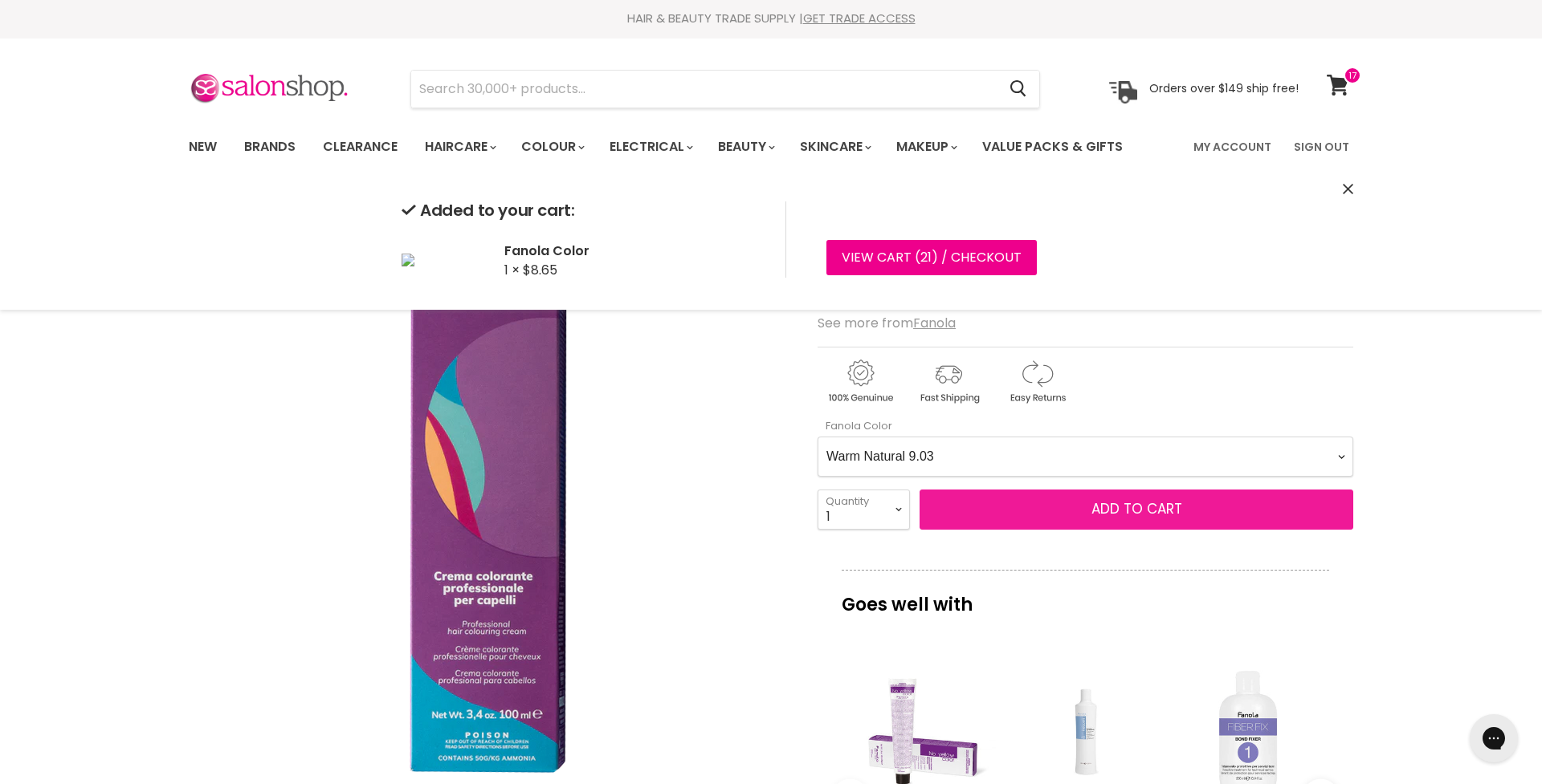
click at [1122, 510] on span "Add to cart" at bounding box center [1137, 509] width 90 height 19
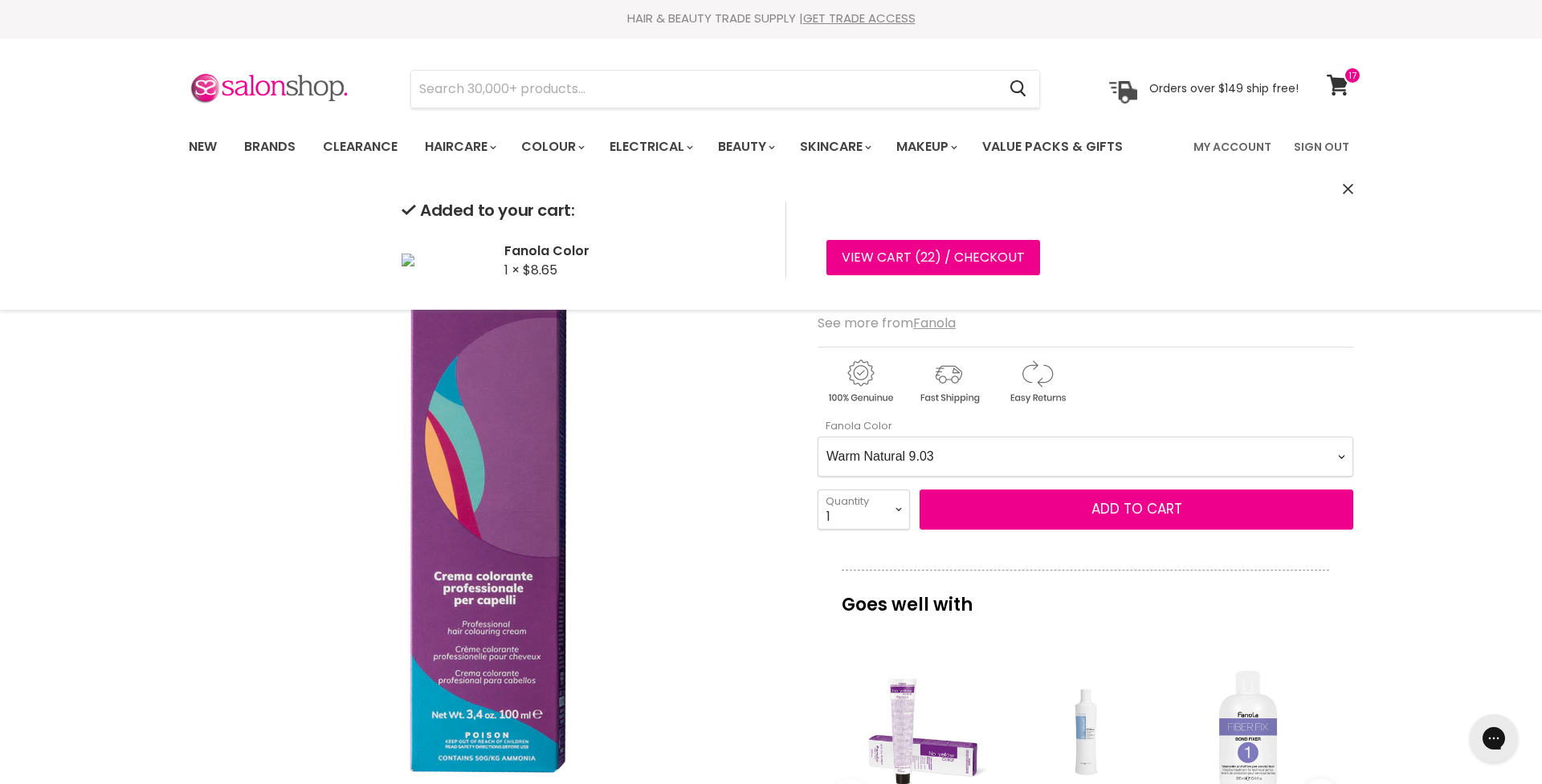
scroll to position [2, 1]
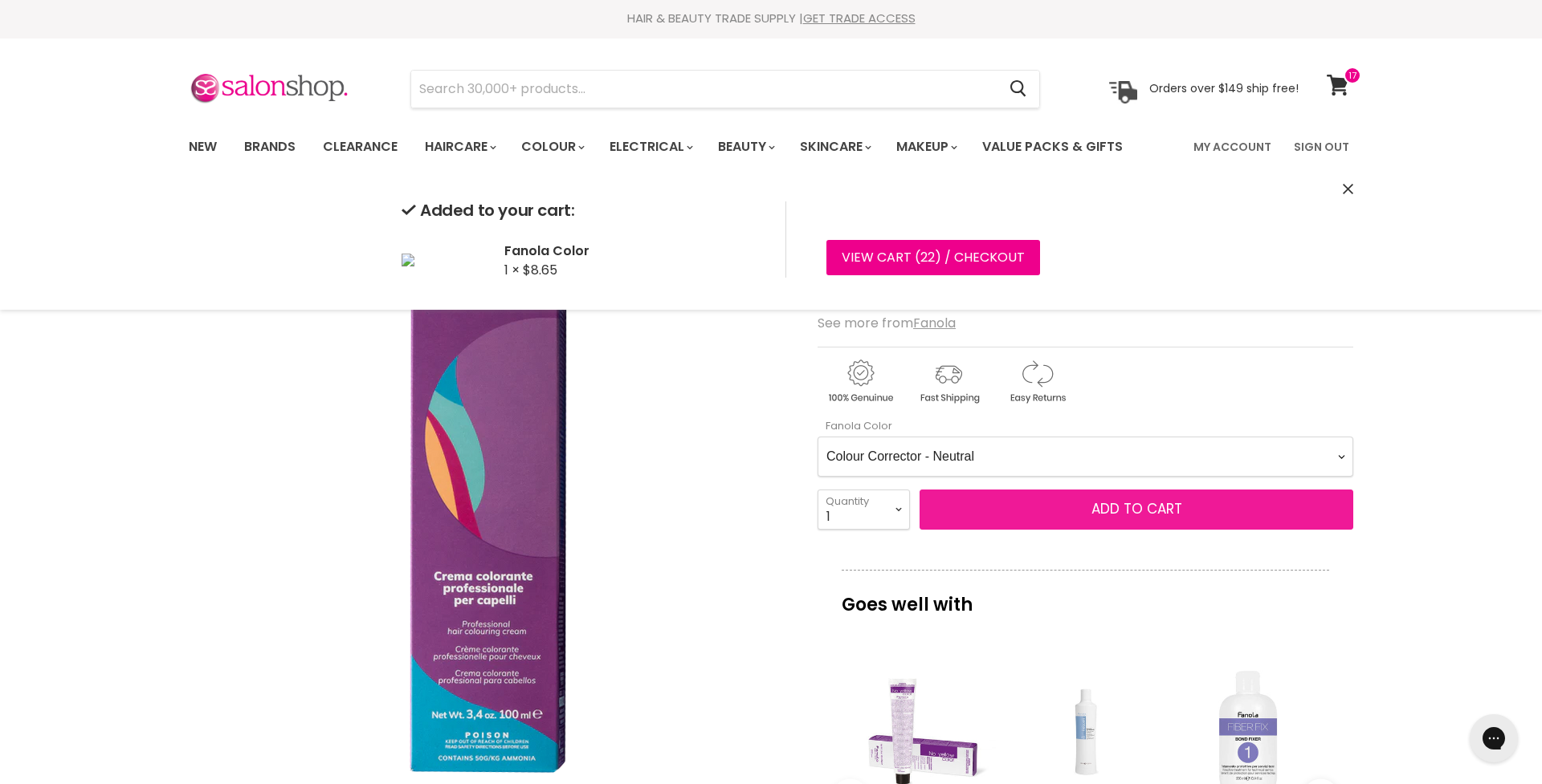
click at [1161, 503] on span "Add to cart" at bounding box center [1137, 509] width 90 height 19
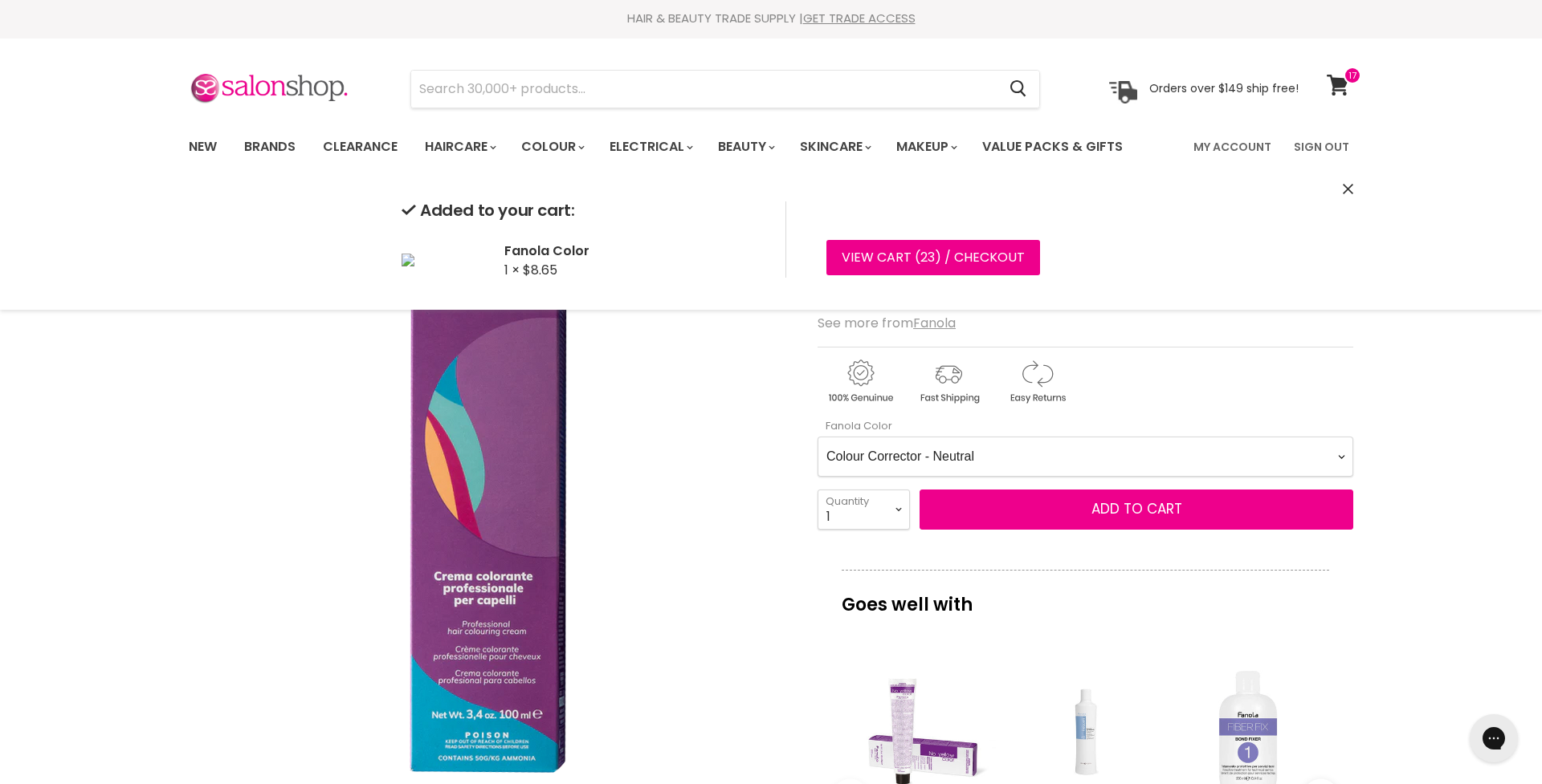
click at [1135, 459] on Color-0-0 "Ash 1.10 Ash 5.1 Ash 6.1 Ash 7.1 Ash 8.1 Ash 9.1 Ash 10.1 Intense Ash 5.11 Inte…" at bounding box center [1085, 456] width 535 height 41
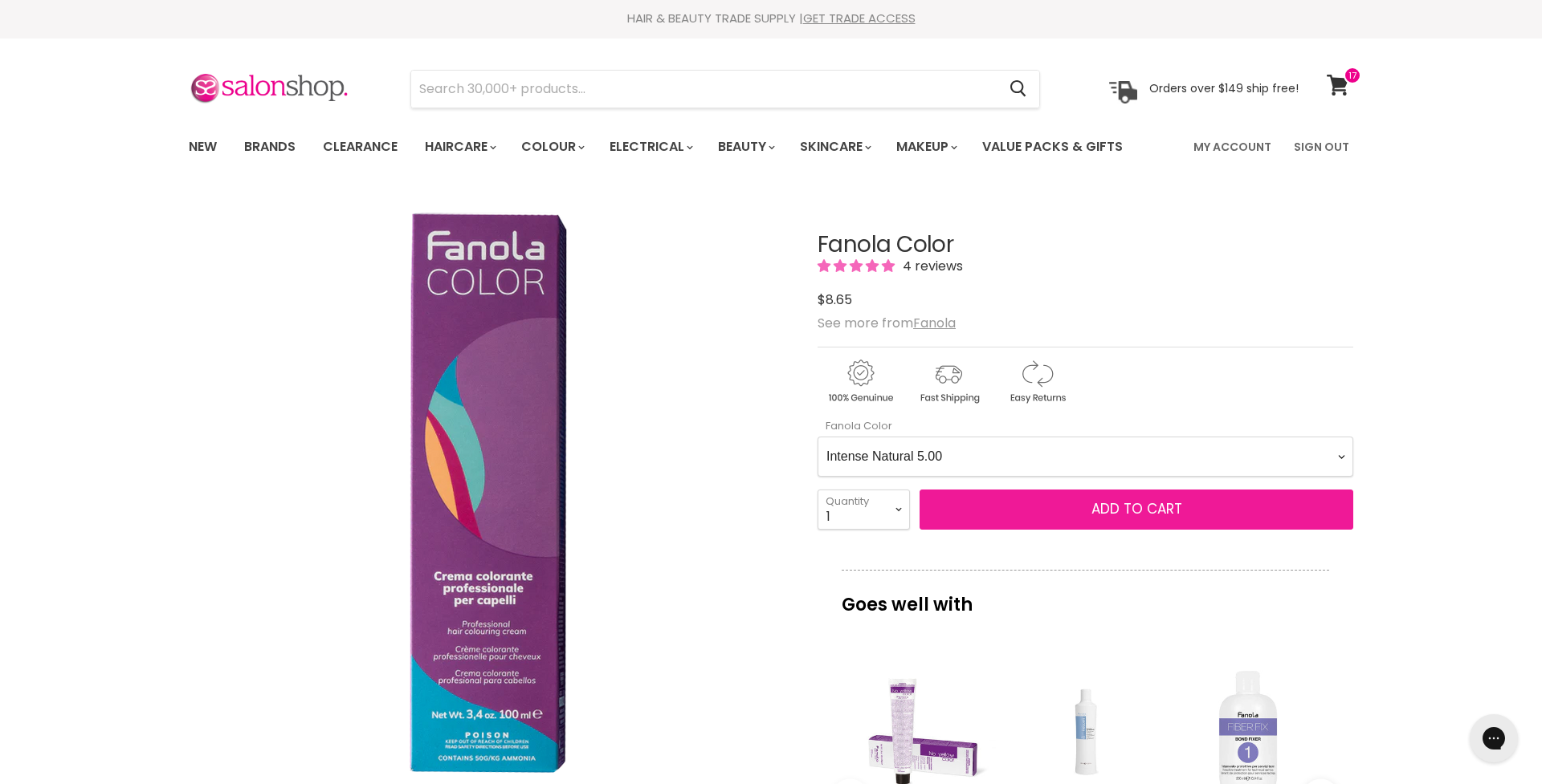
click at [1140, 510] on span "Add to cart" at bounding box center [1137, 509] width 90 height 19
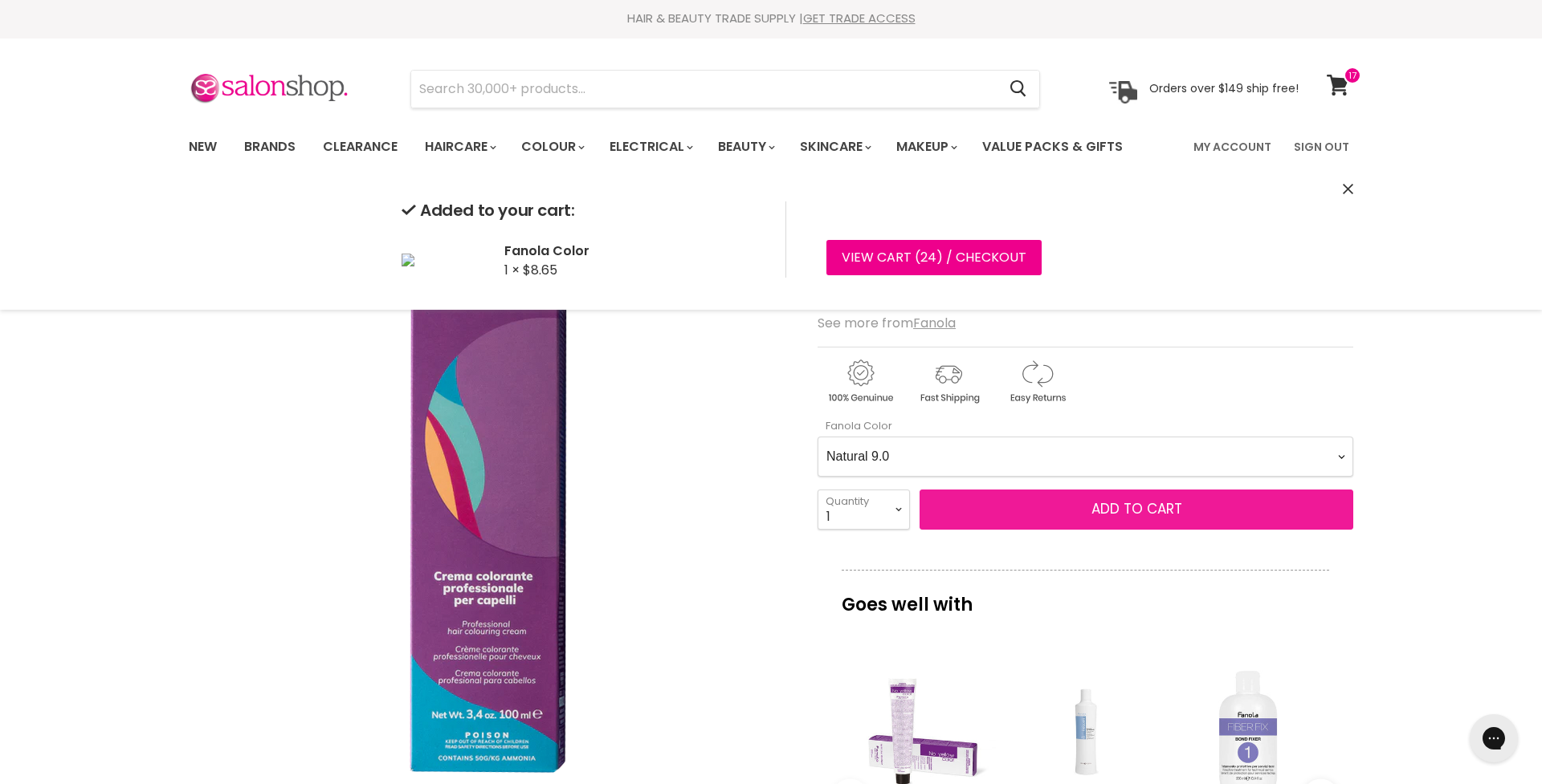
click at [1152, 505] on span "Add to cart" at bounding box center [1137, 509] width 90 height 19
click at [1137, 513] on span "Add to cart" at bounding box center [1137, 509] width 90 height 19
click at [1128, 513] on span "Add to cart" at bounding box center [1137, 509] width 90 height 19
click at [1127, 514] on span "Add to cart" at bounding box center [1137, 509] width 90 height 19
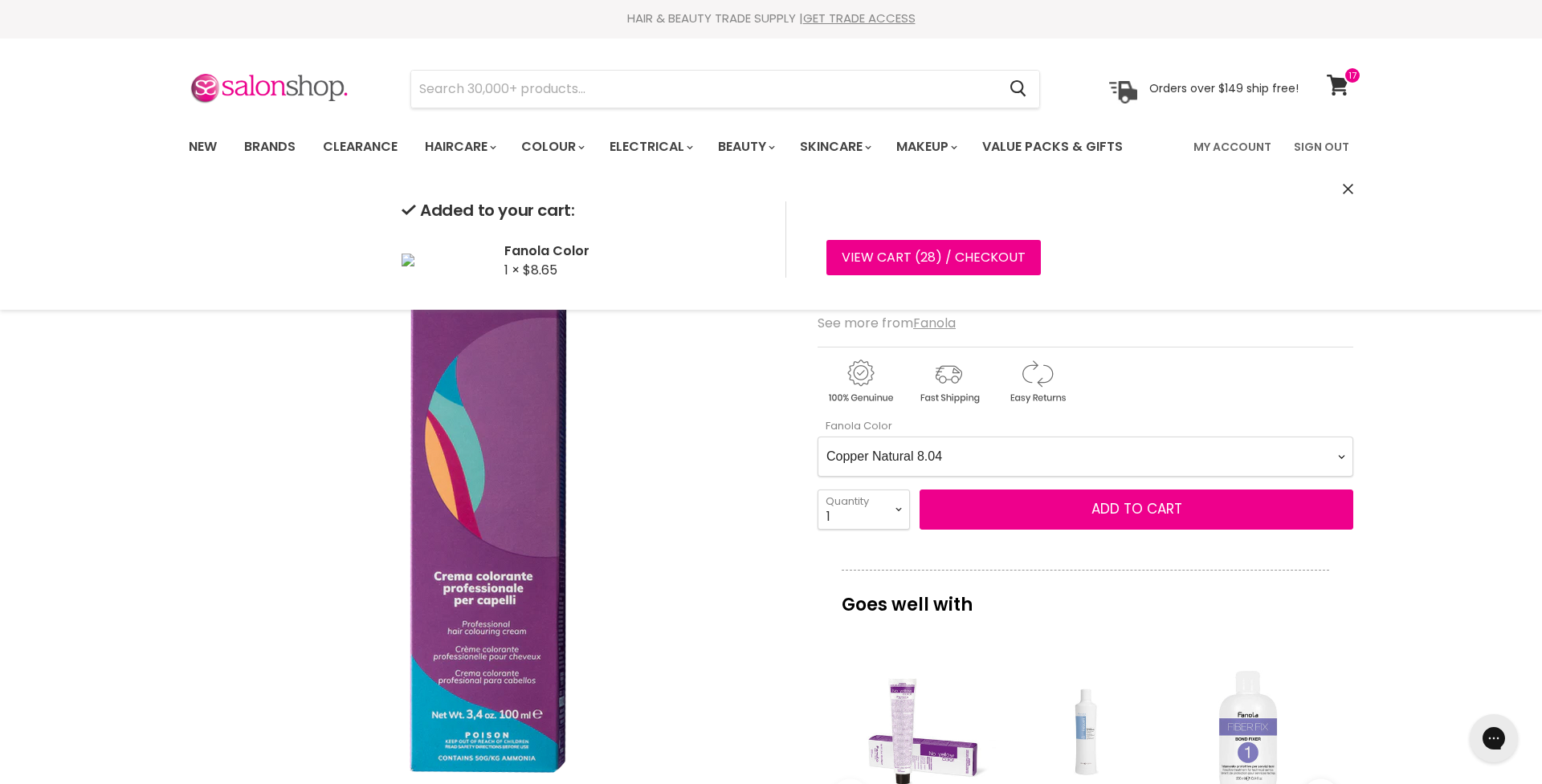
select Color-0-0 "Copper Natural 7.04"
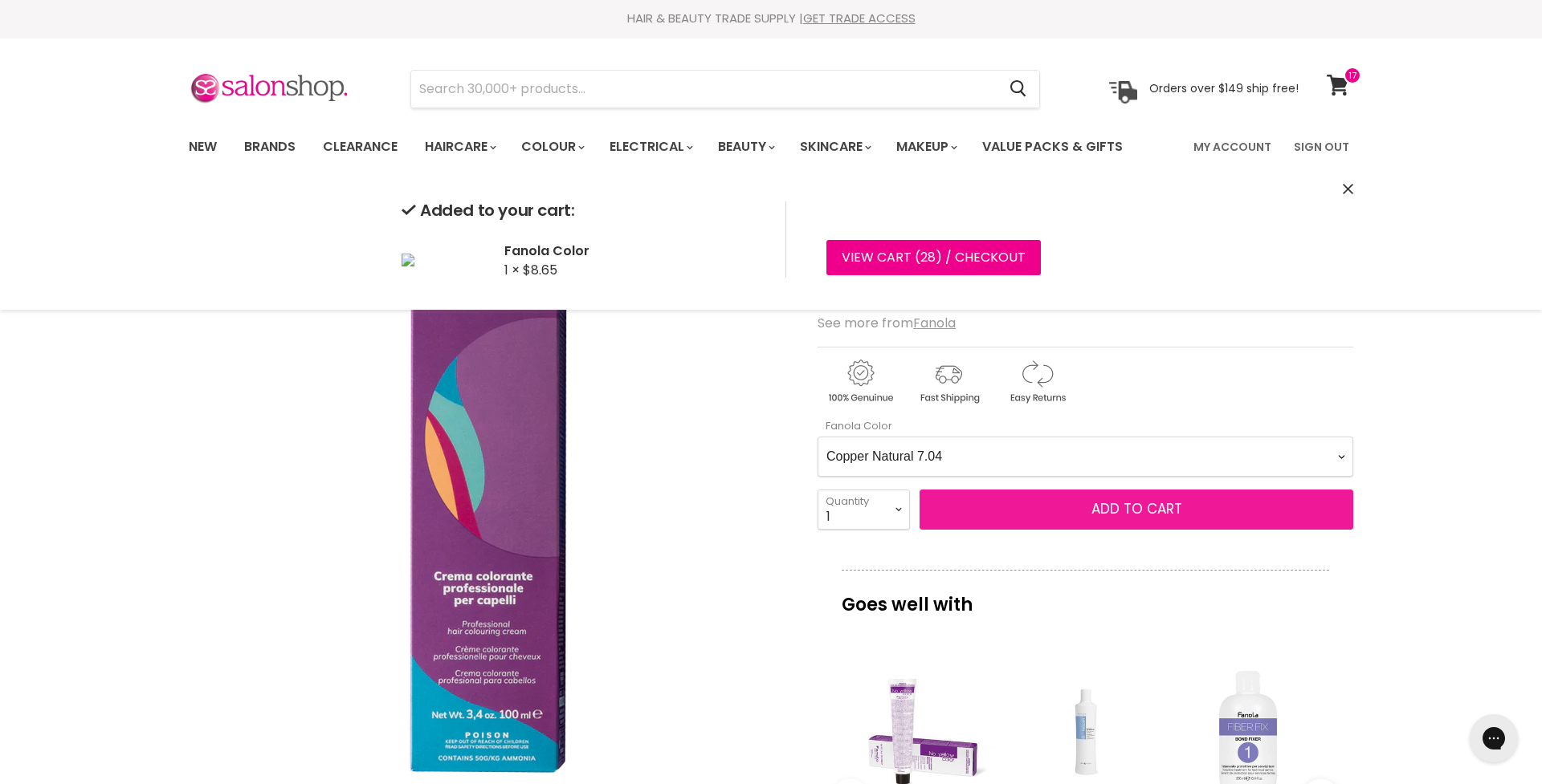
click at [1130, 508] on span "Add to cart" at bounding box center [1137, 509] width 90 height 19
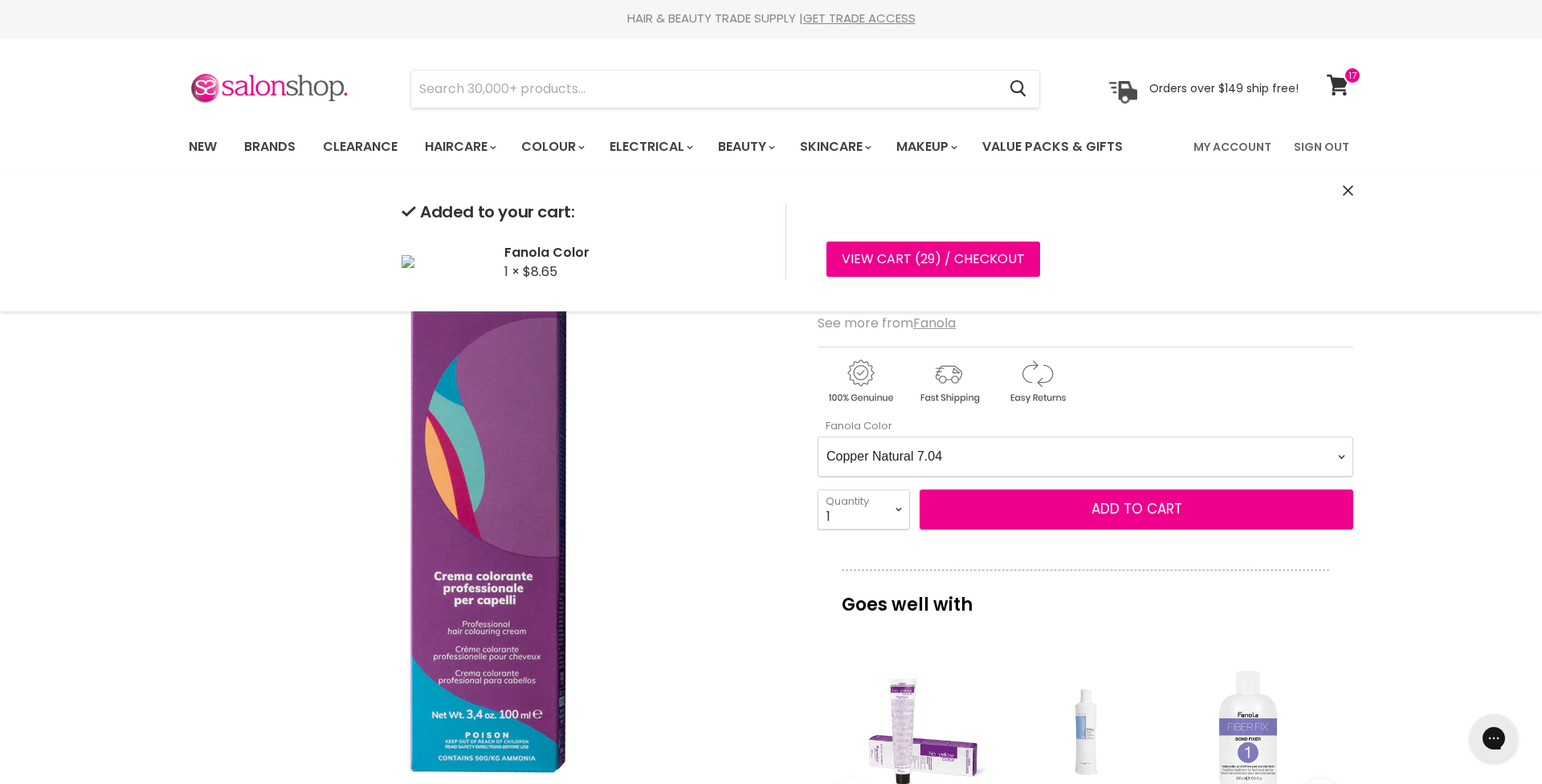
scroll to position [0, 0]
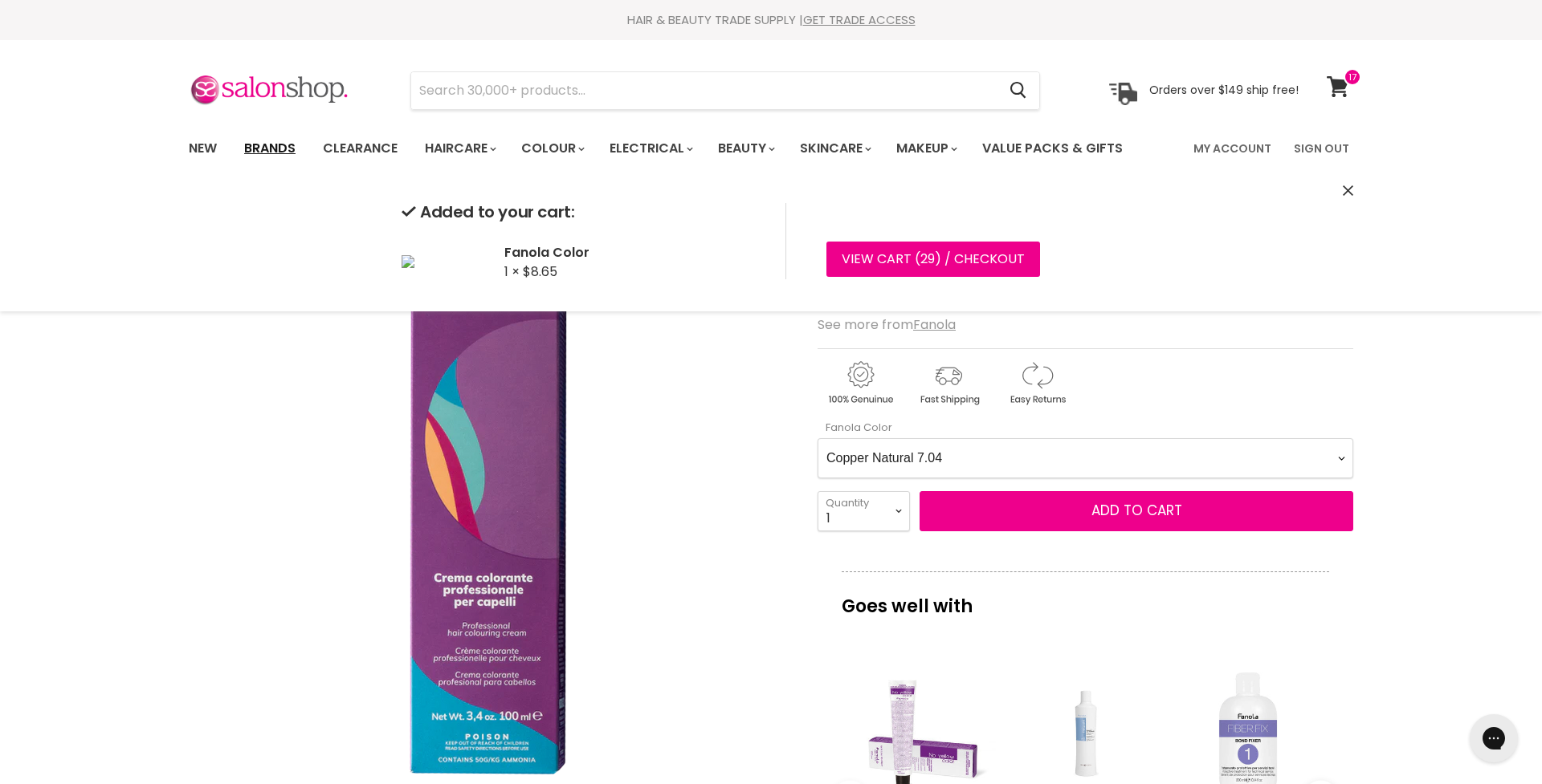
click at [279, 143] on link "Brands" at bounding box center [270, 149] width 75 height 34
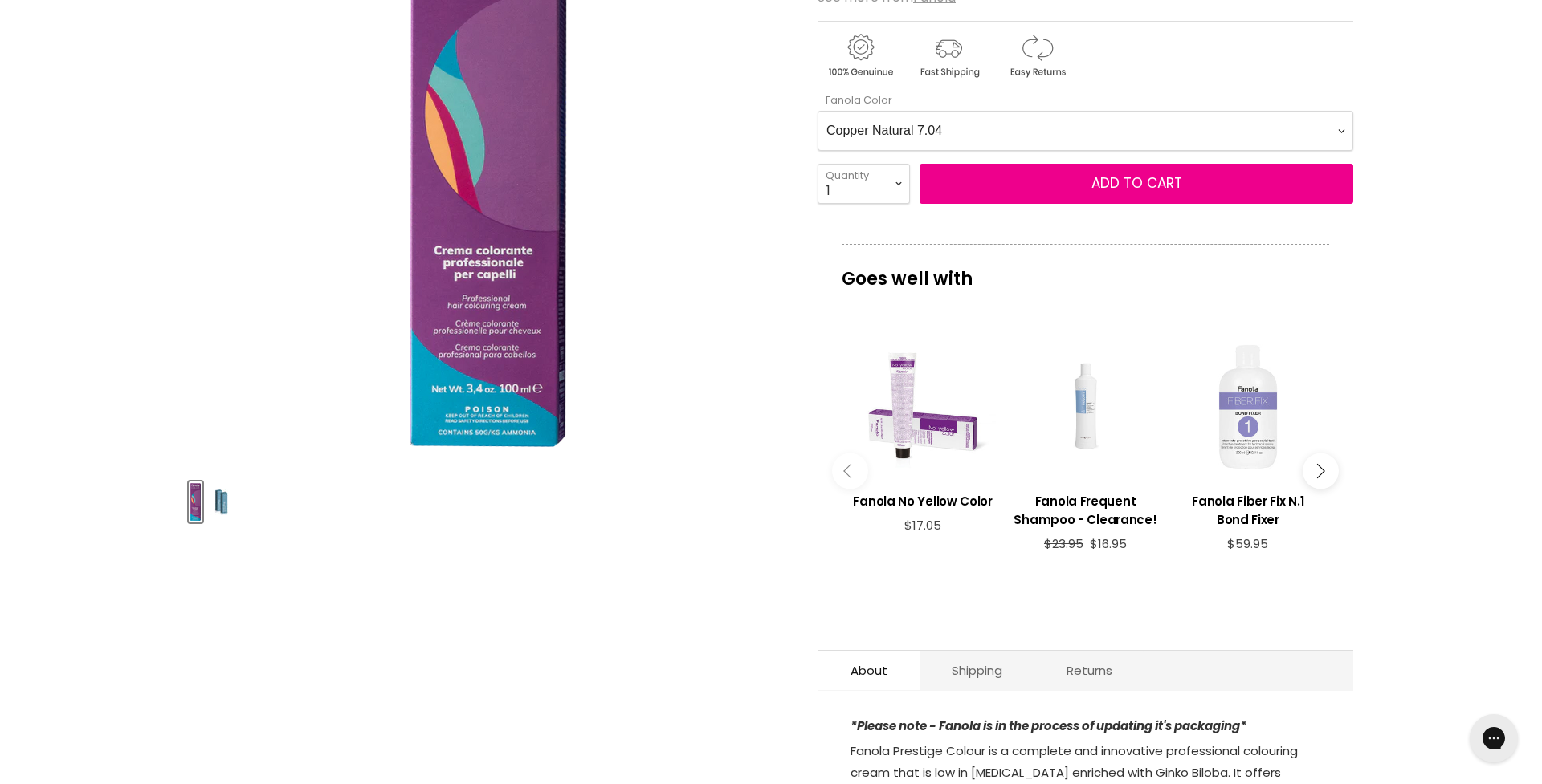
scroll to position [326, 0]
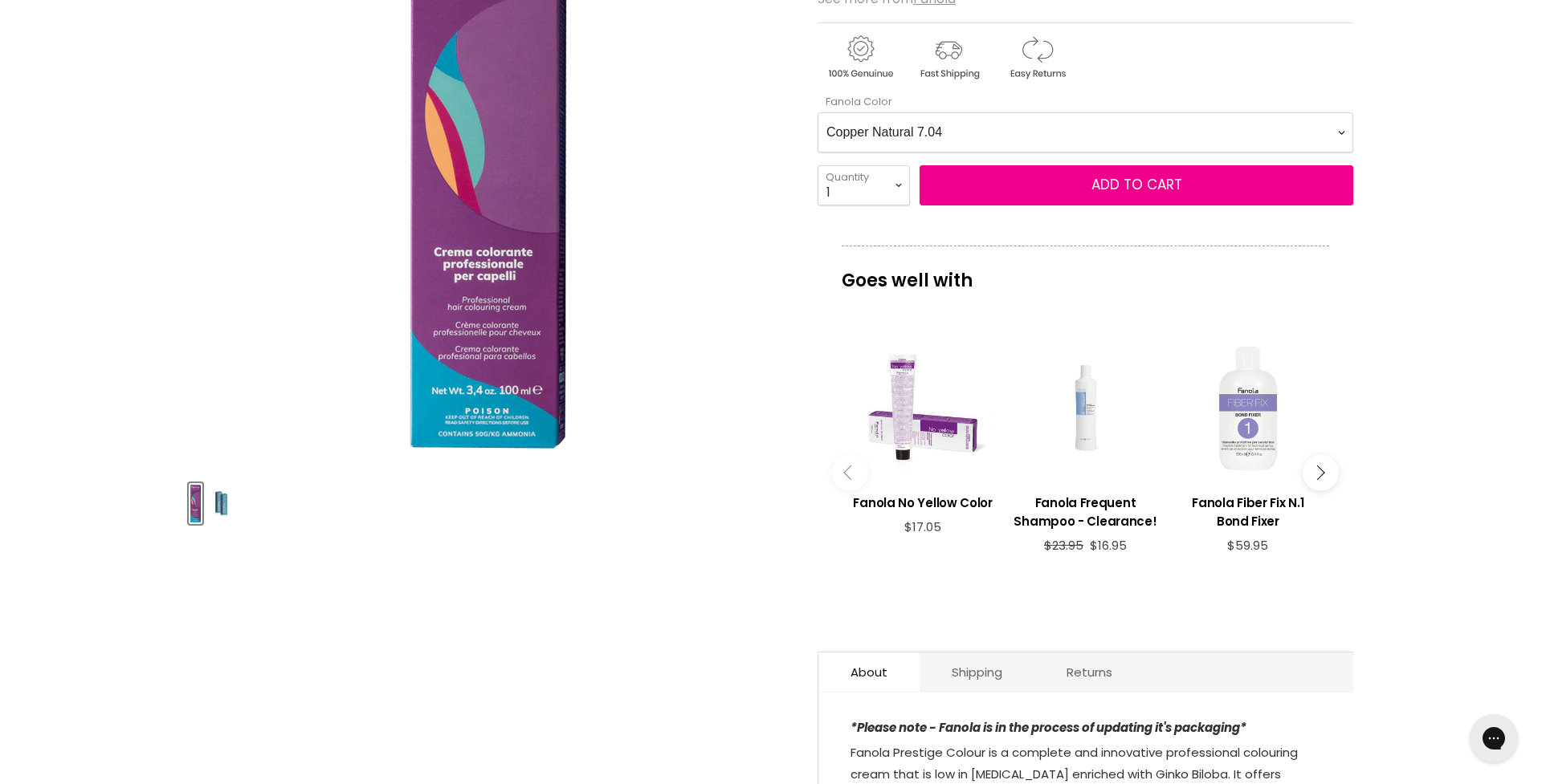
click at [1244, 415] on div "Main content" at bounding box center [1247, 408] width 146 height 146
click at [1090, 426] on div "Main content" at bounding box center [1084, 408] width 146 height 146
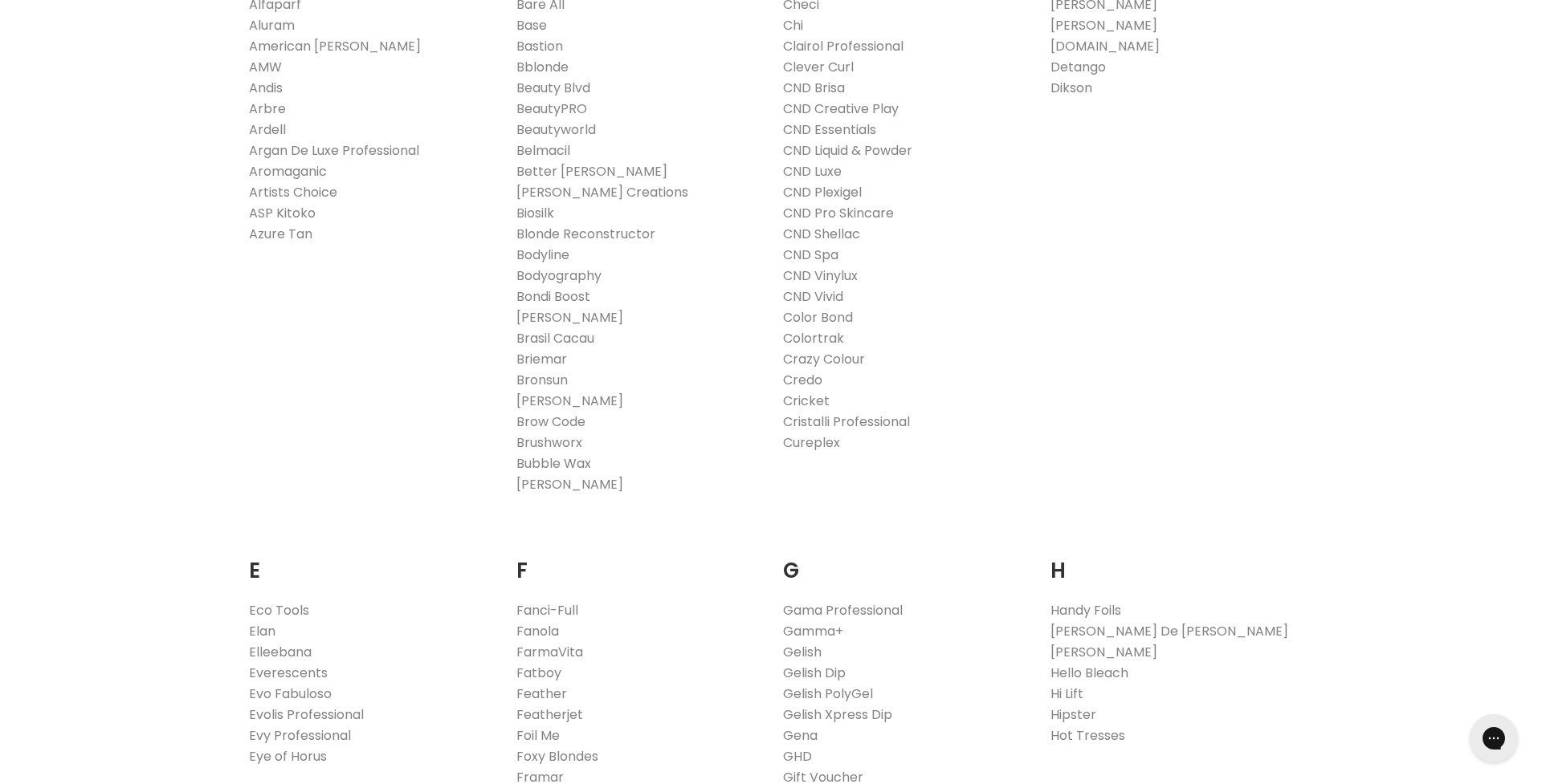
scroll to position [555, 0]
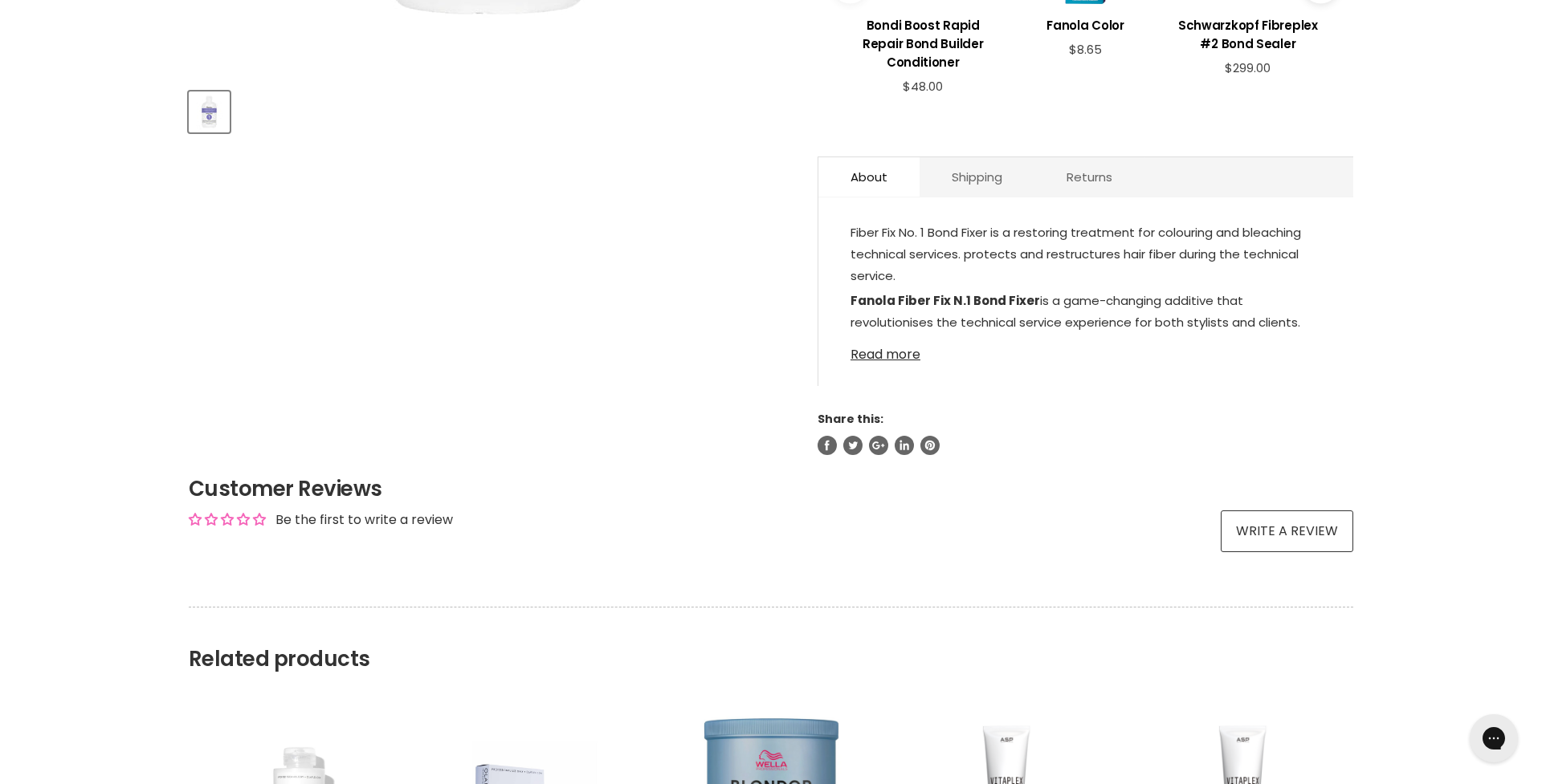
click at [866, 362] on link "Read more" at bounding box center [1085, 351] width 470 height 24
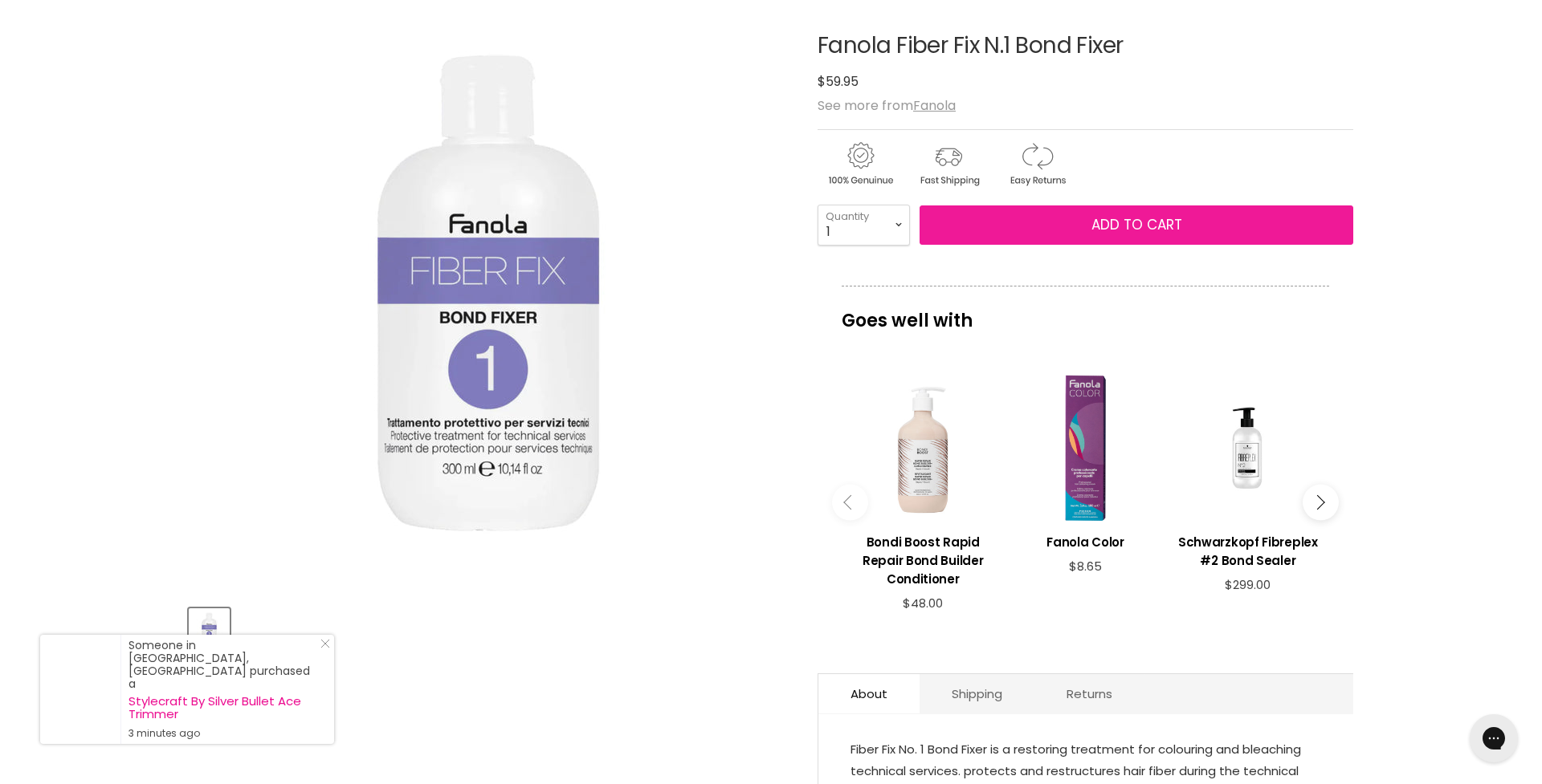
scroll to position [201, 0]
click at [1136, 225] on span "Add to cart" at bounding box center [1137, 224] width 90 height 19
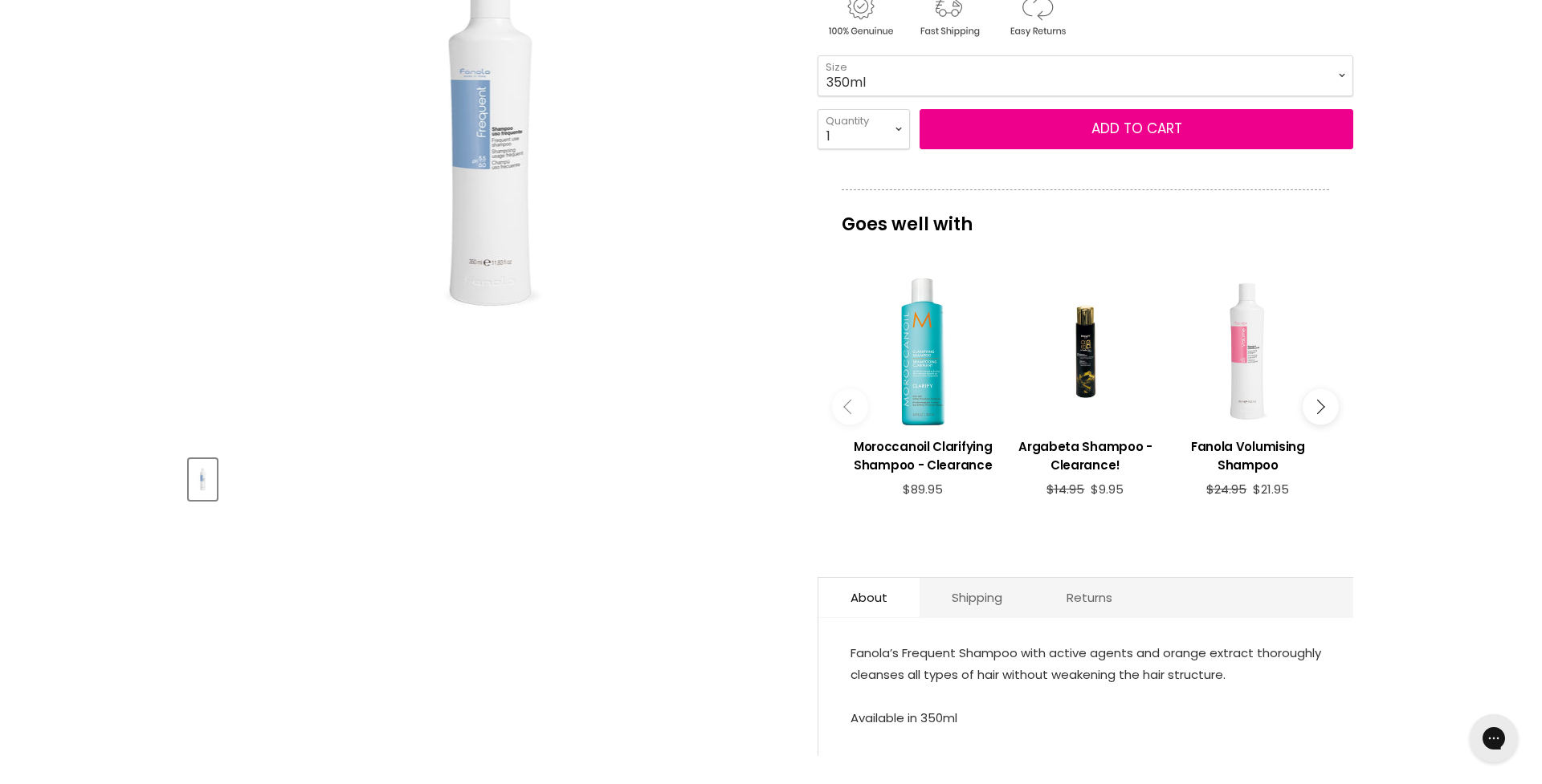
scroll to position [333, 0]
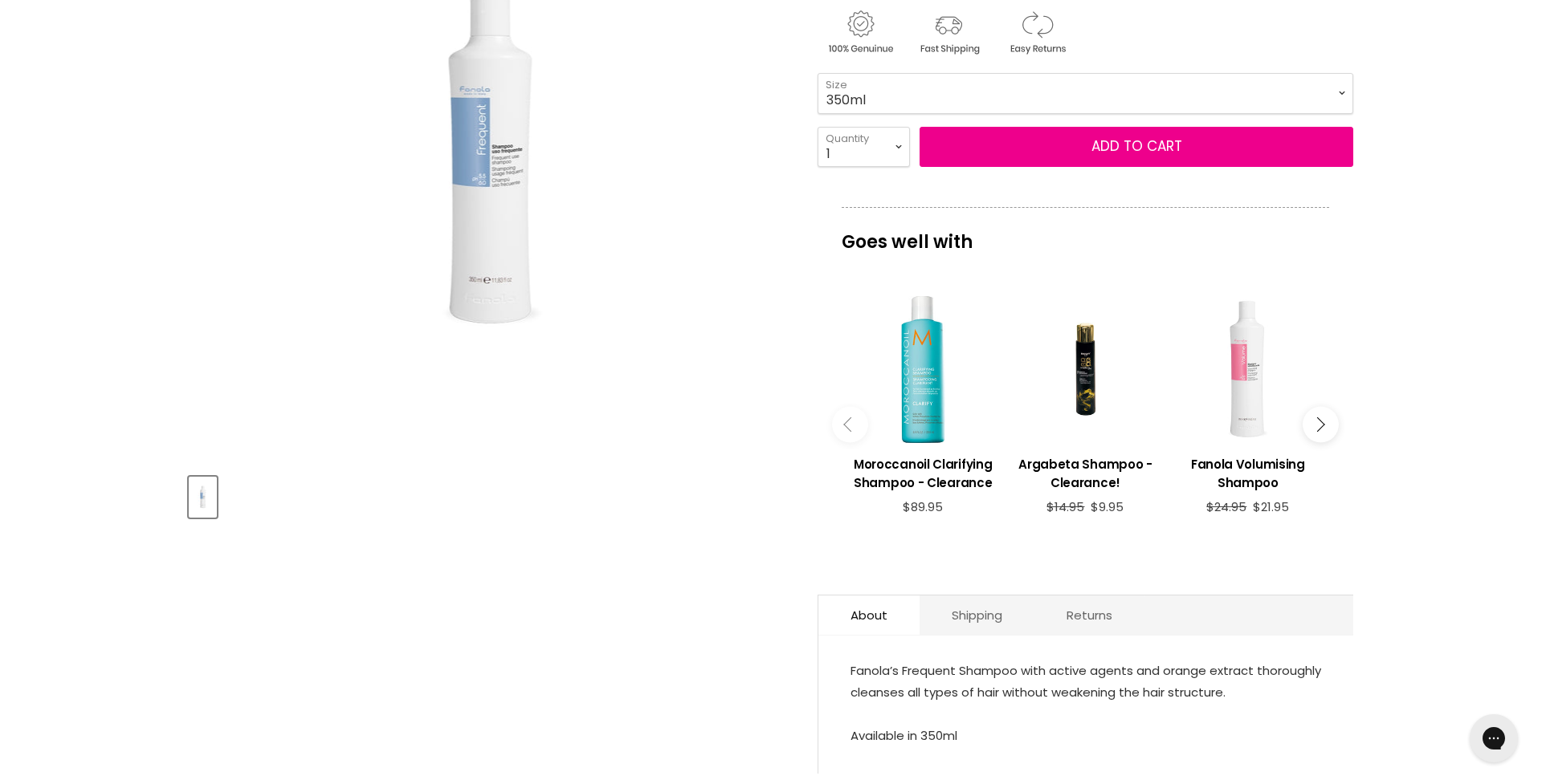
click at [1317, 426] on icon "Main content" at bounding box center [1316, 423] width 14 height 14
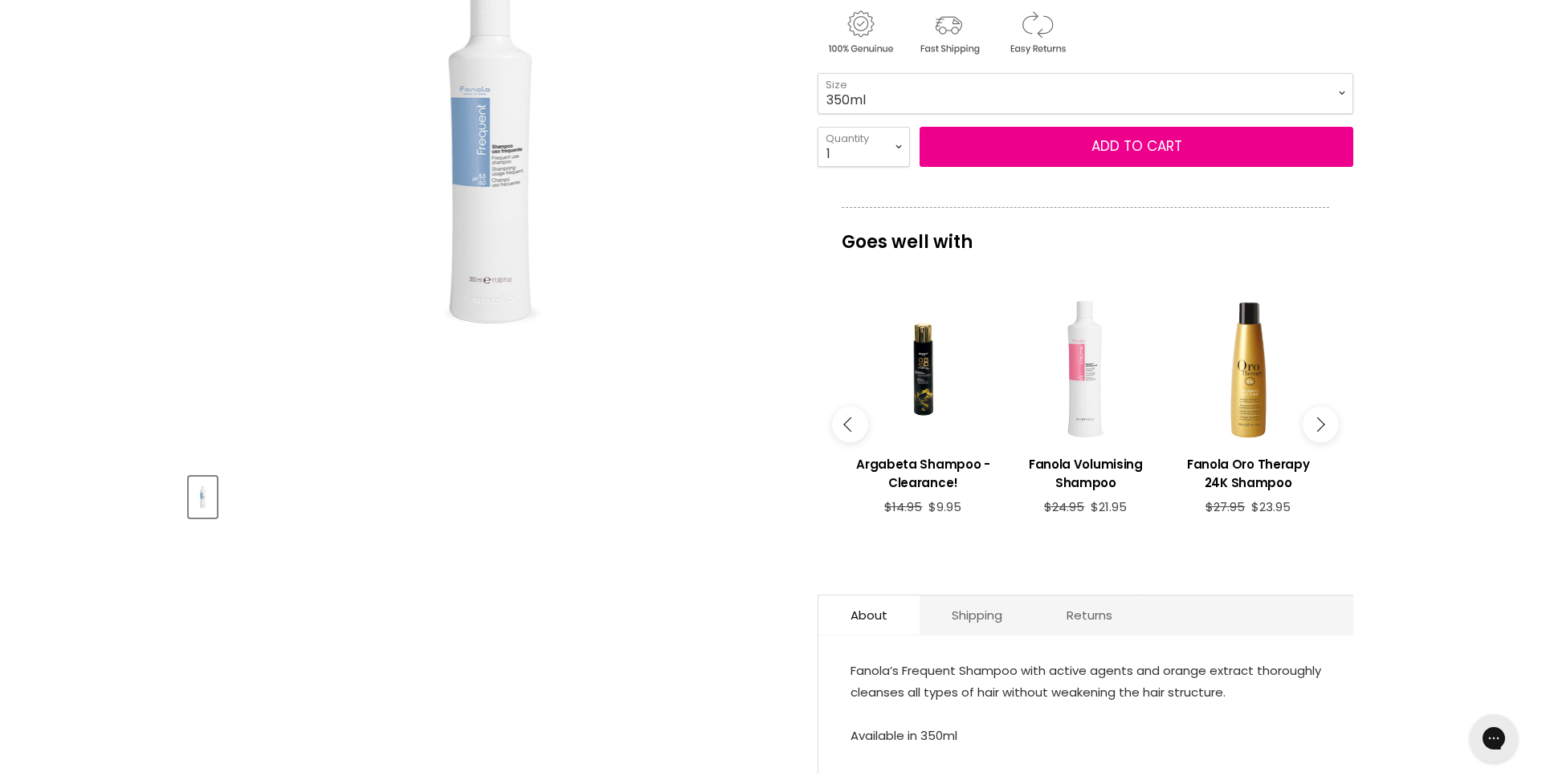
scroll to position [333, 1]
click at [1323, 430] on button "Main content" at bounding box center [1321, 424] width 36 height 36
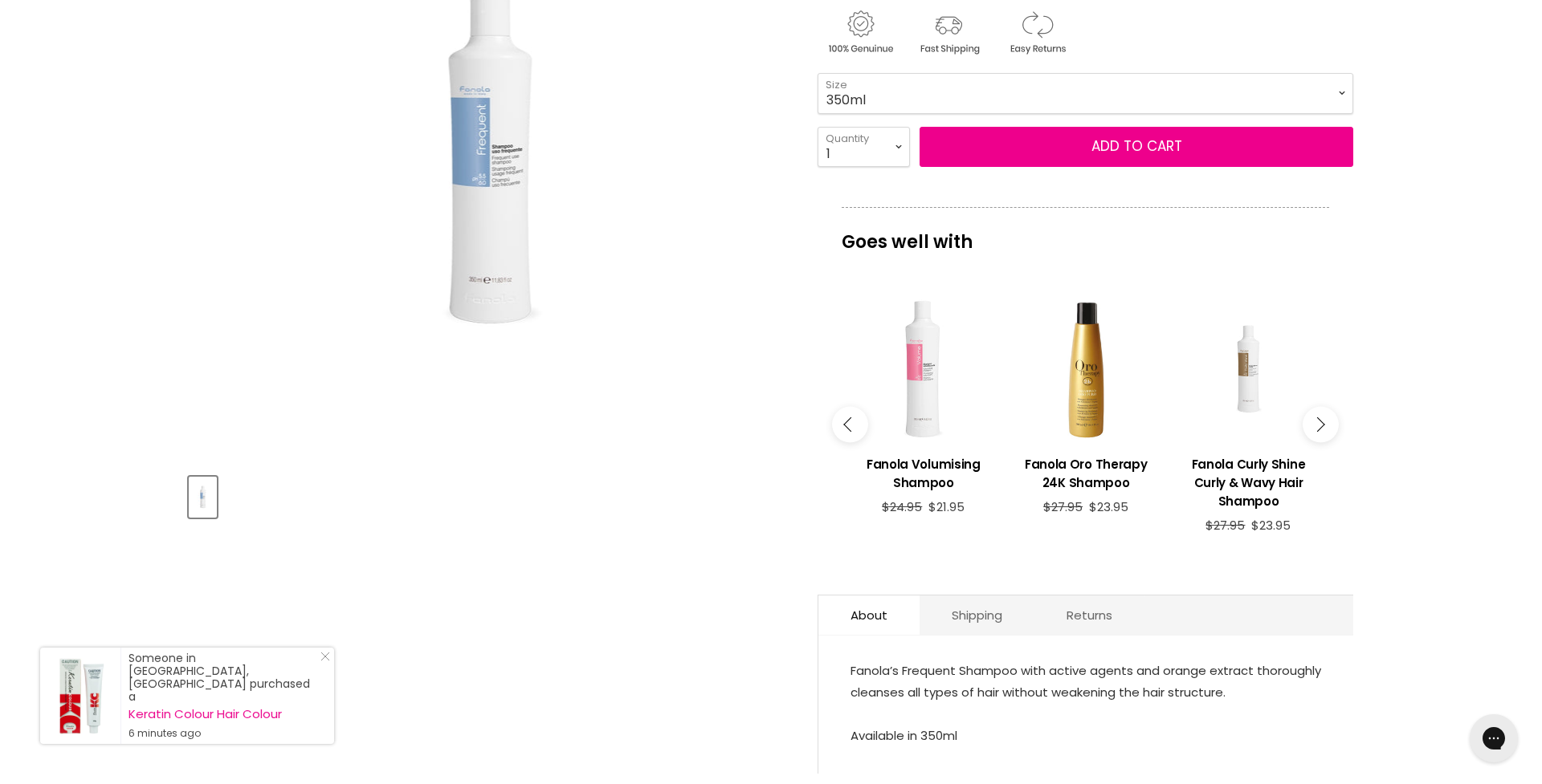
click at [1323, 430] on button "Main content" at bounding box center [1321, 424] width 36 height 36
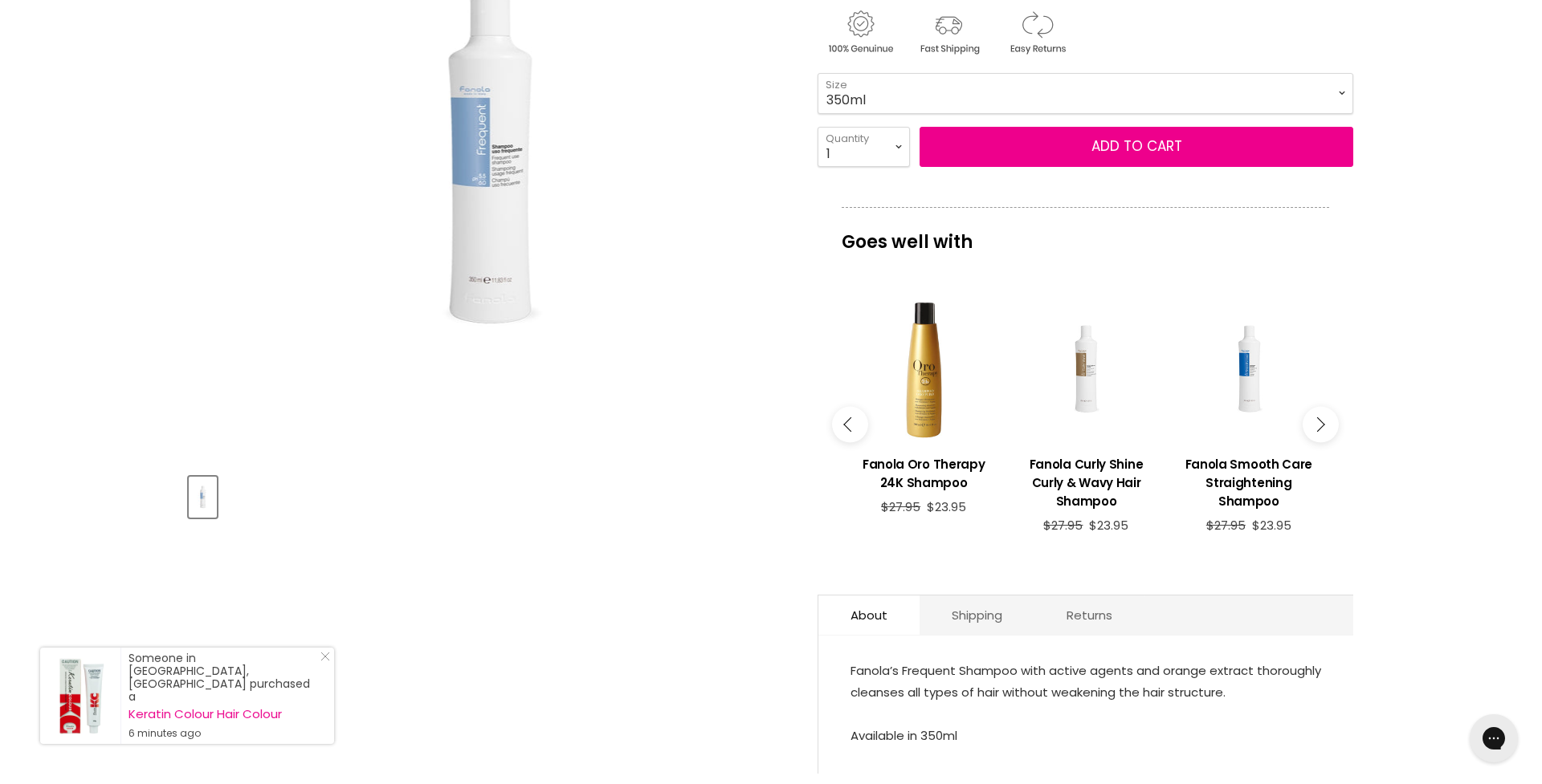
scroll to position [333, 3]
click at [1323, 430] on button "Main content" at bounding box center [1321, 424] width 36 height 36
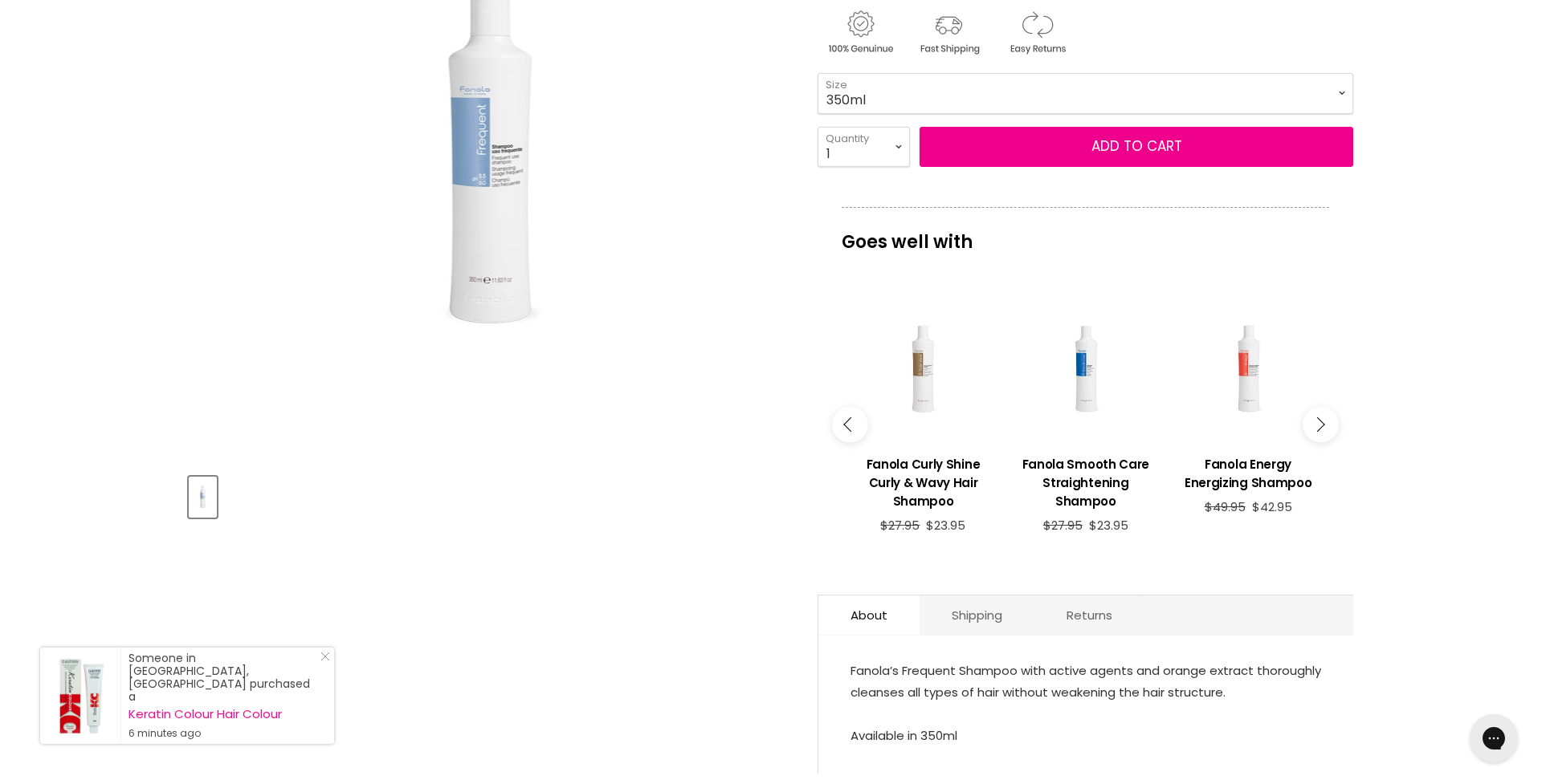
scroll to position [334, 3]
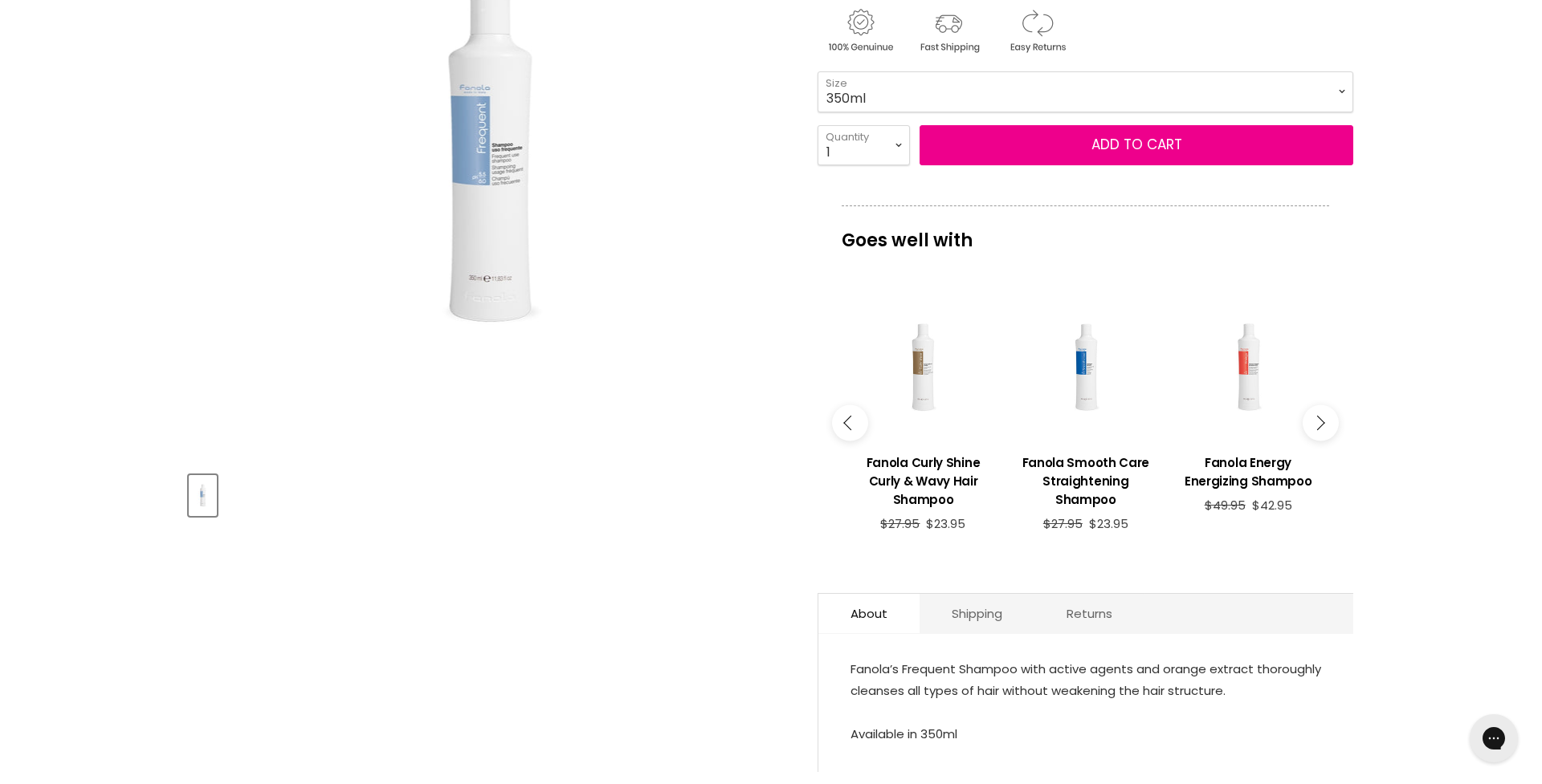
click at [1323, 430] on button "Main content" at bounding box center [1321, 422] width 36 height 36
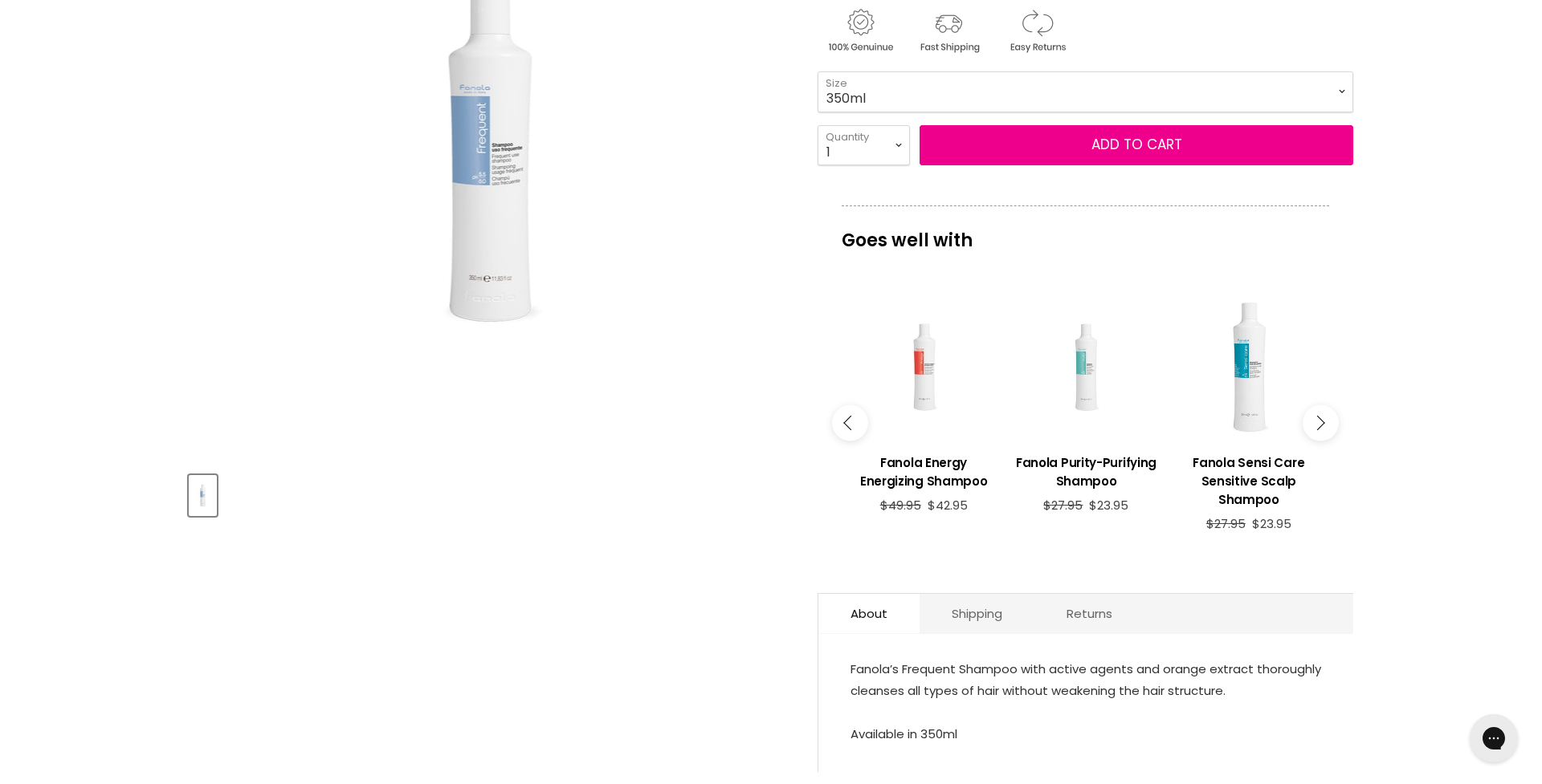
scroll to position [334, 0]
click at [1323, 430] on button "Main content" at bounding box center [1321, 422] width 36 height 36
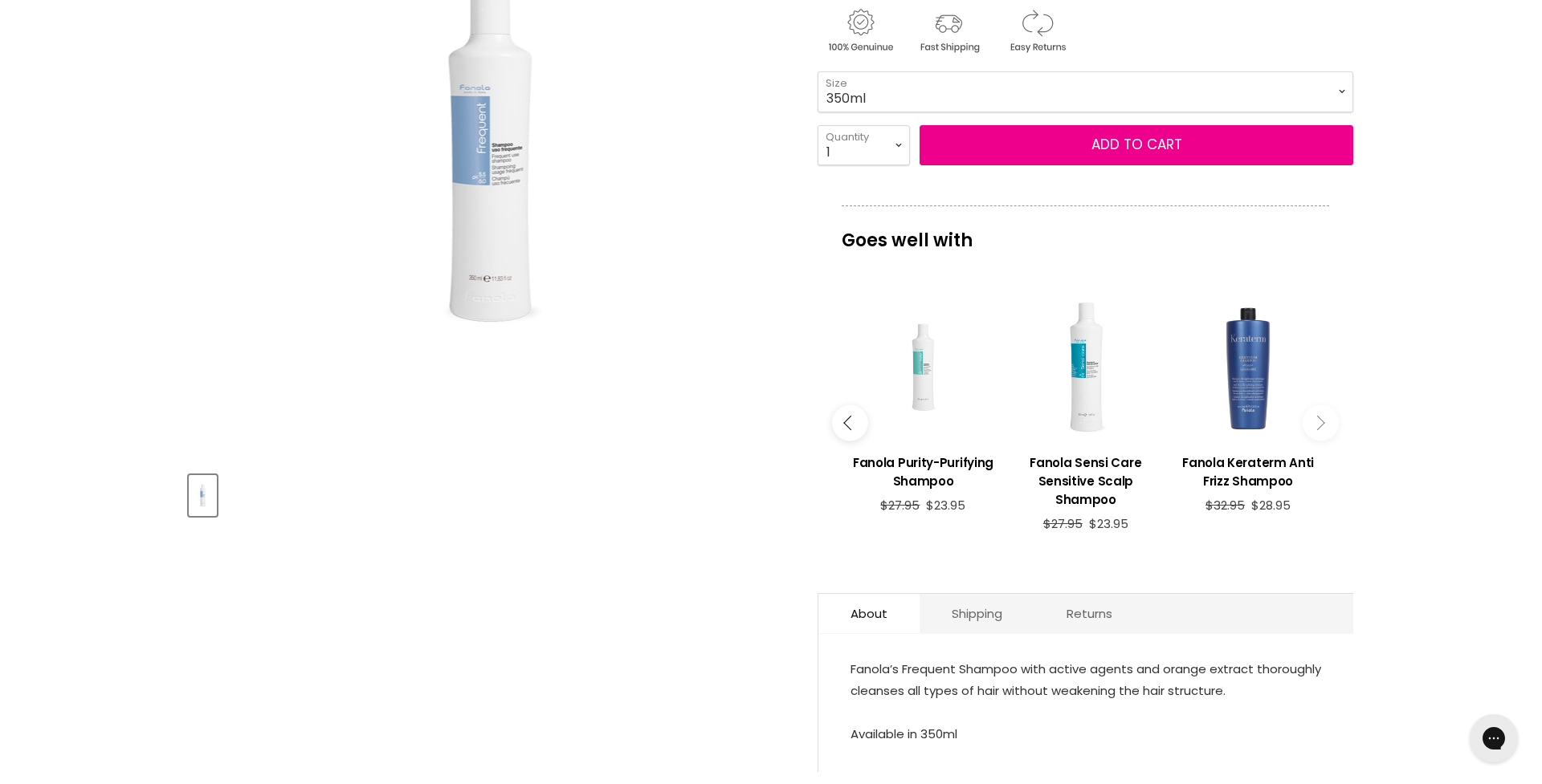
click at [1246, 405] on div "Main content" at bounding box center [1247, 368] width 146 height 146
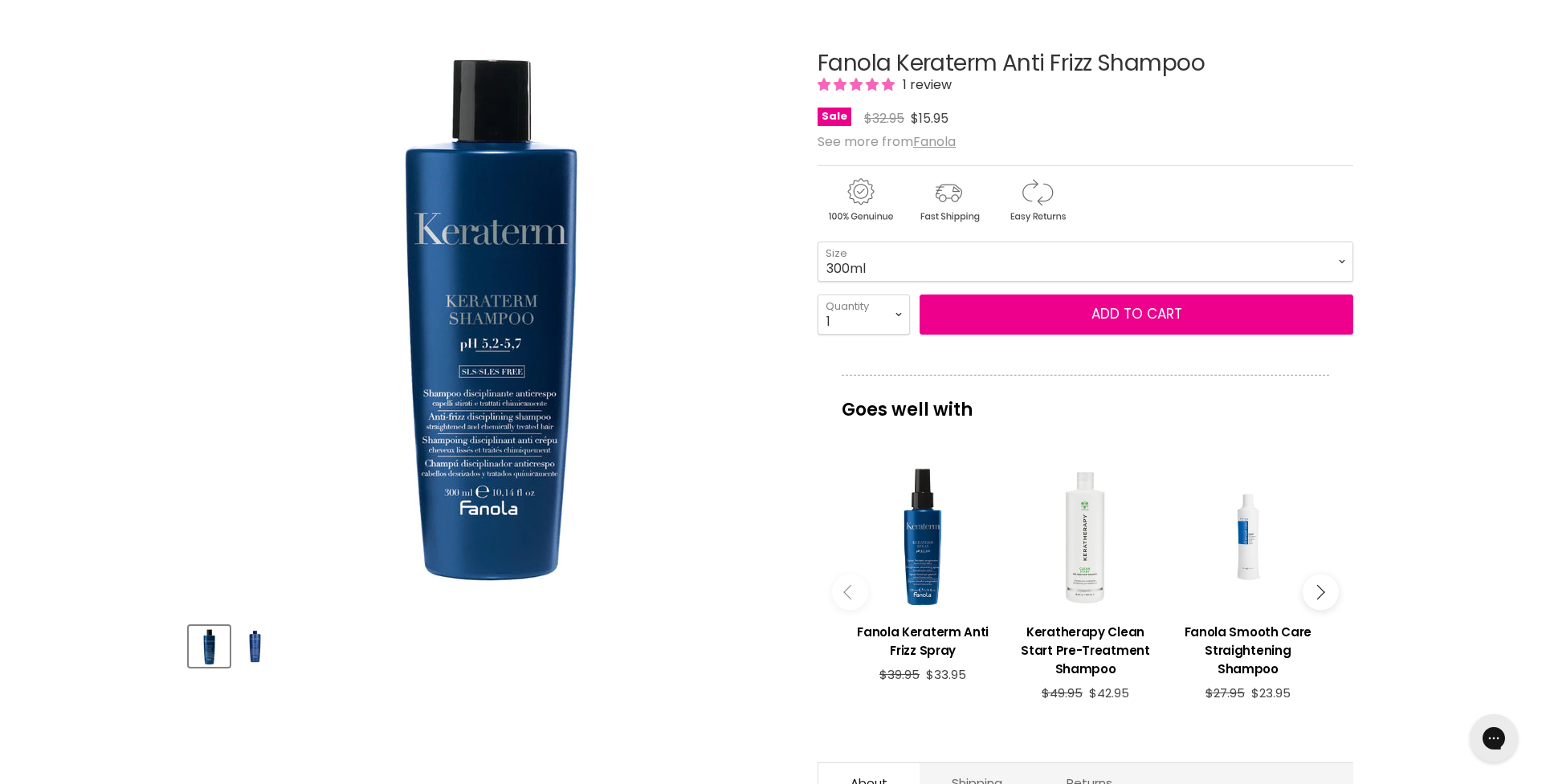
scroll to position [239, 0]
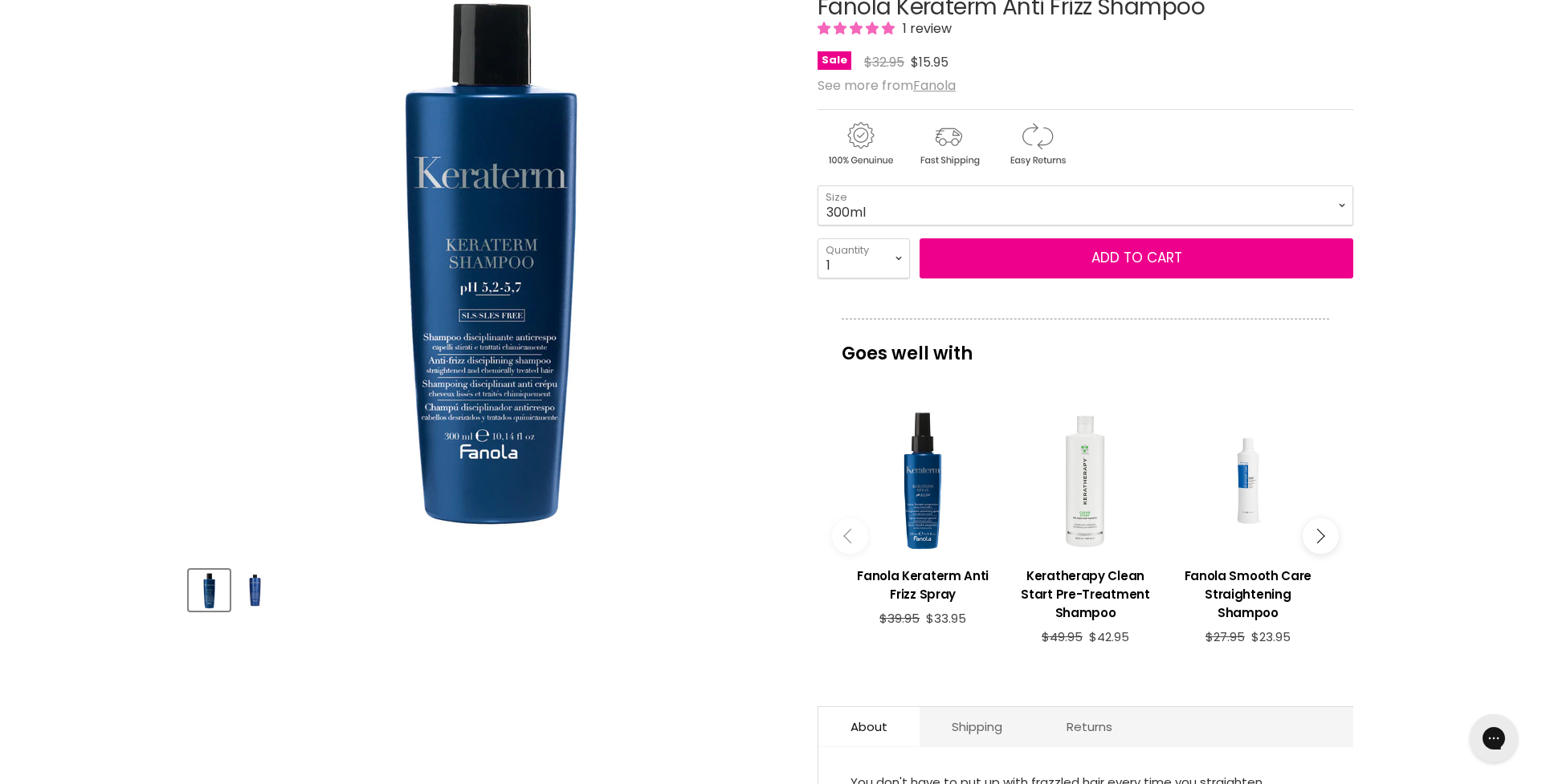
click at [1315, 546] on button "Main content" at bounding box center [1321, 536] width 36 height 36
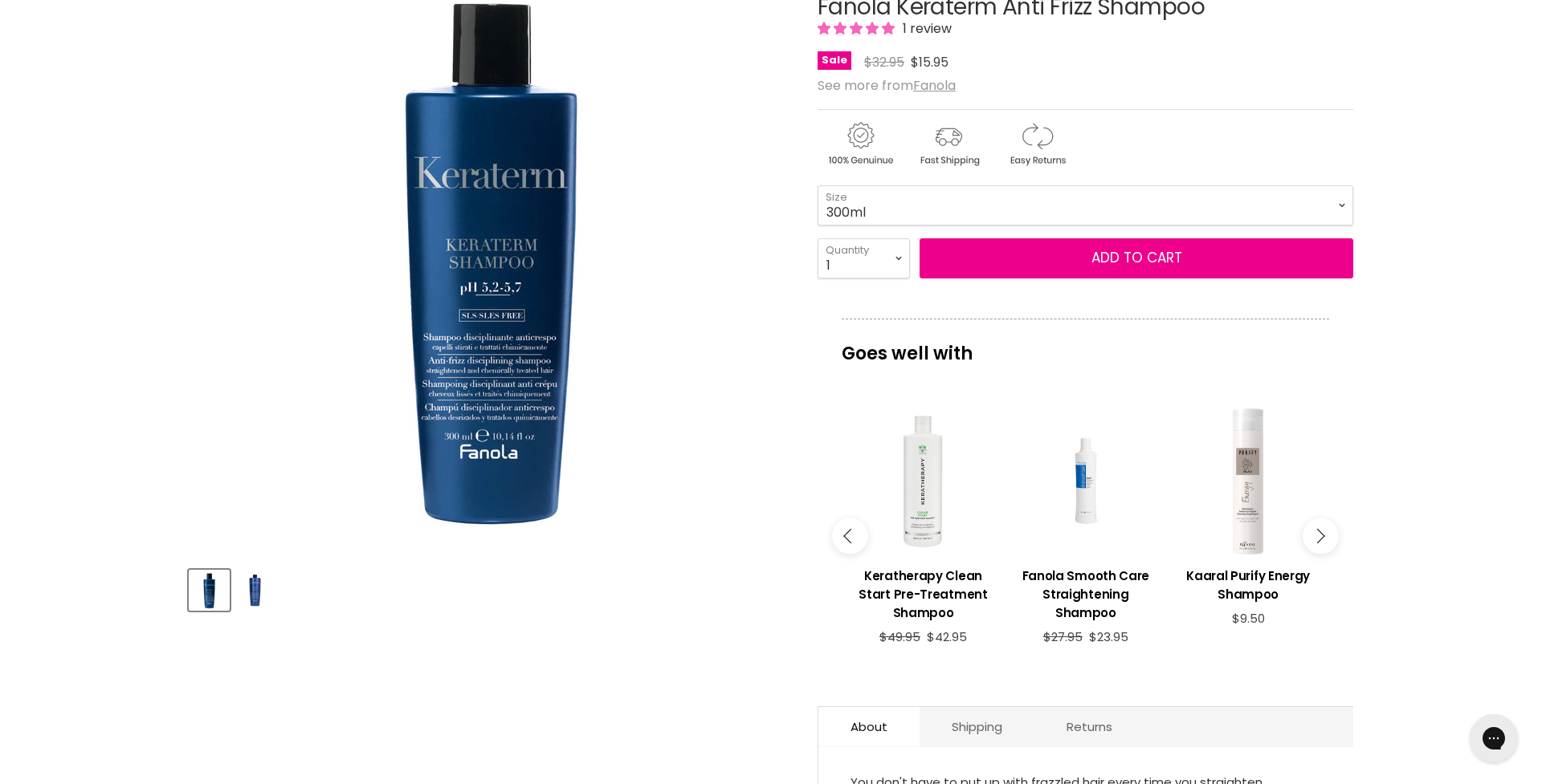
click at [1315, 546] on button "Main content" at bounding box center [1321, 536] width 36 height 36
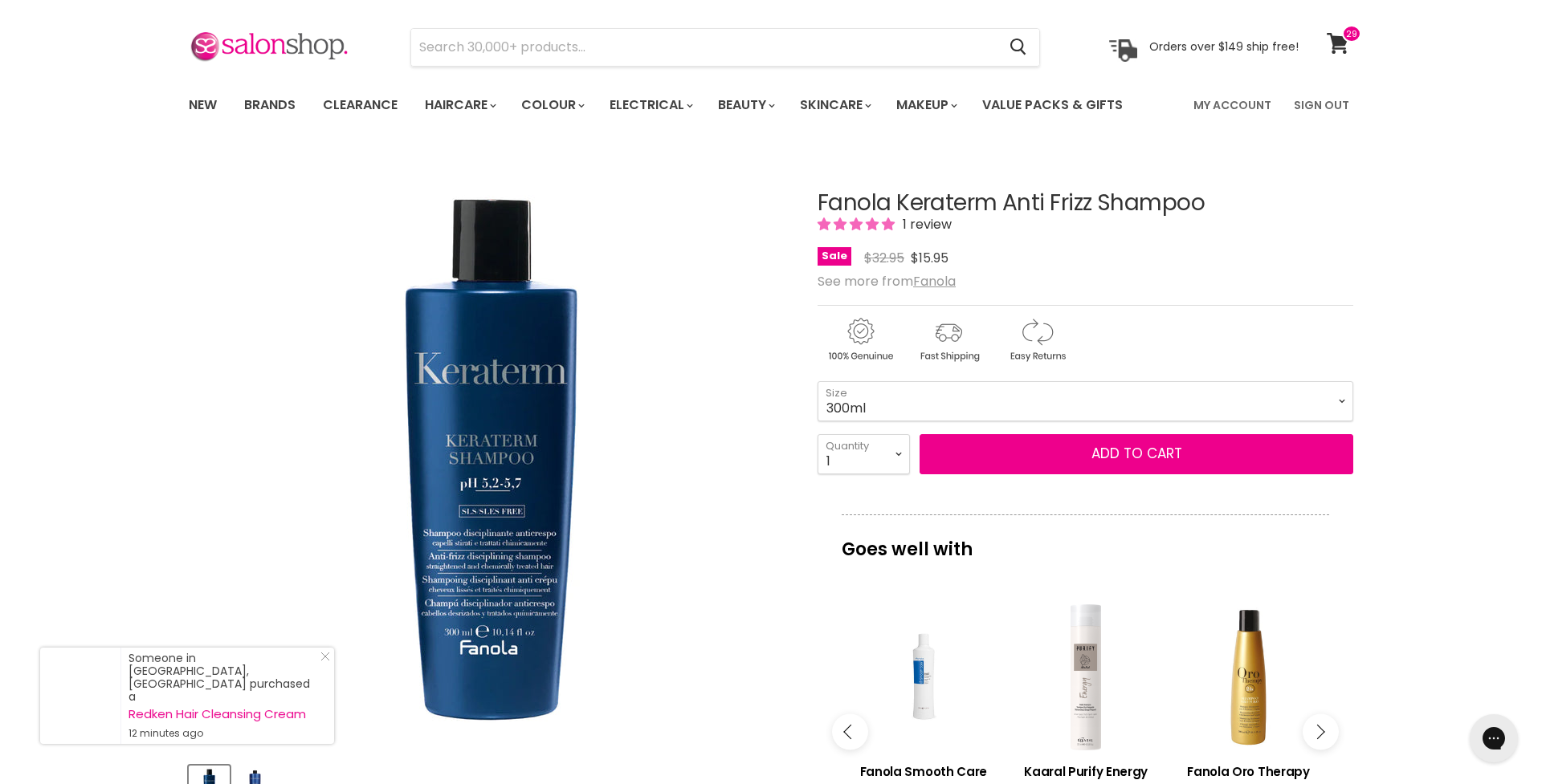
scroll to position [46, 0]
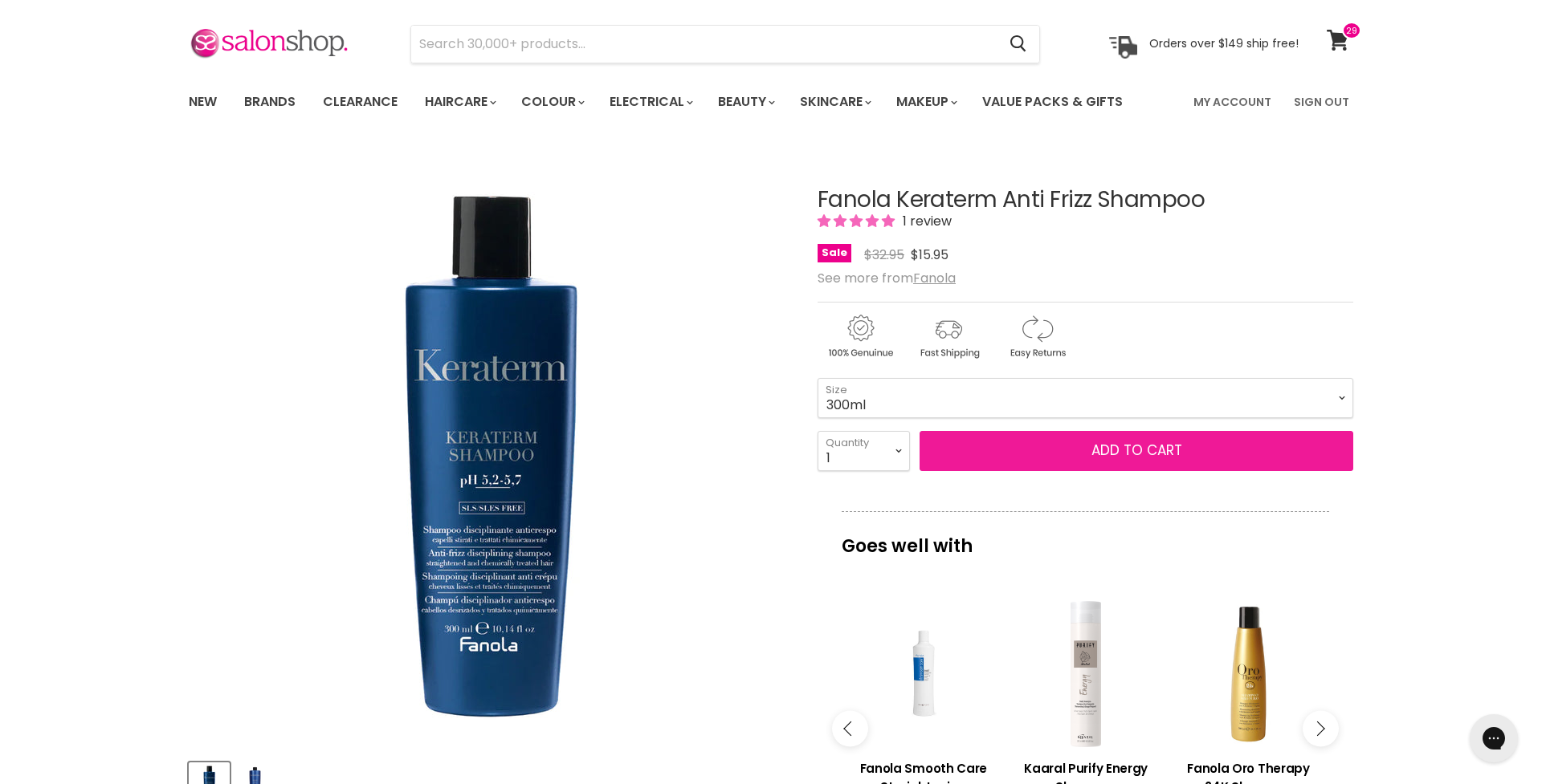
click at [1158, 451] on span "Add to cart" at bounding box center [1137, 450] width 90 height 19
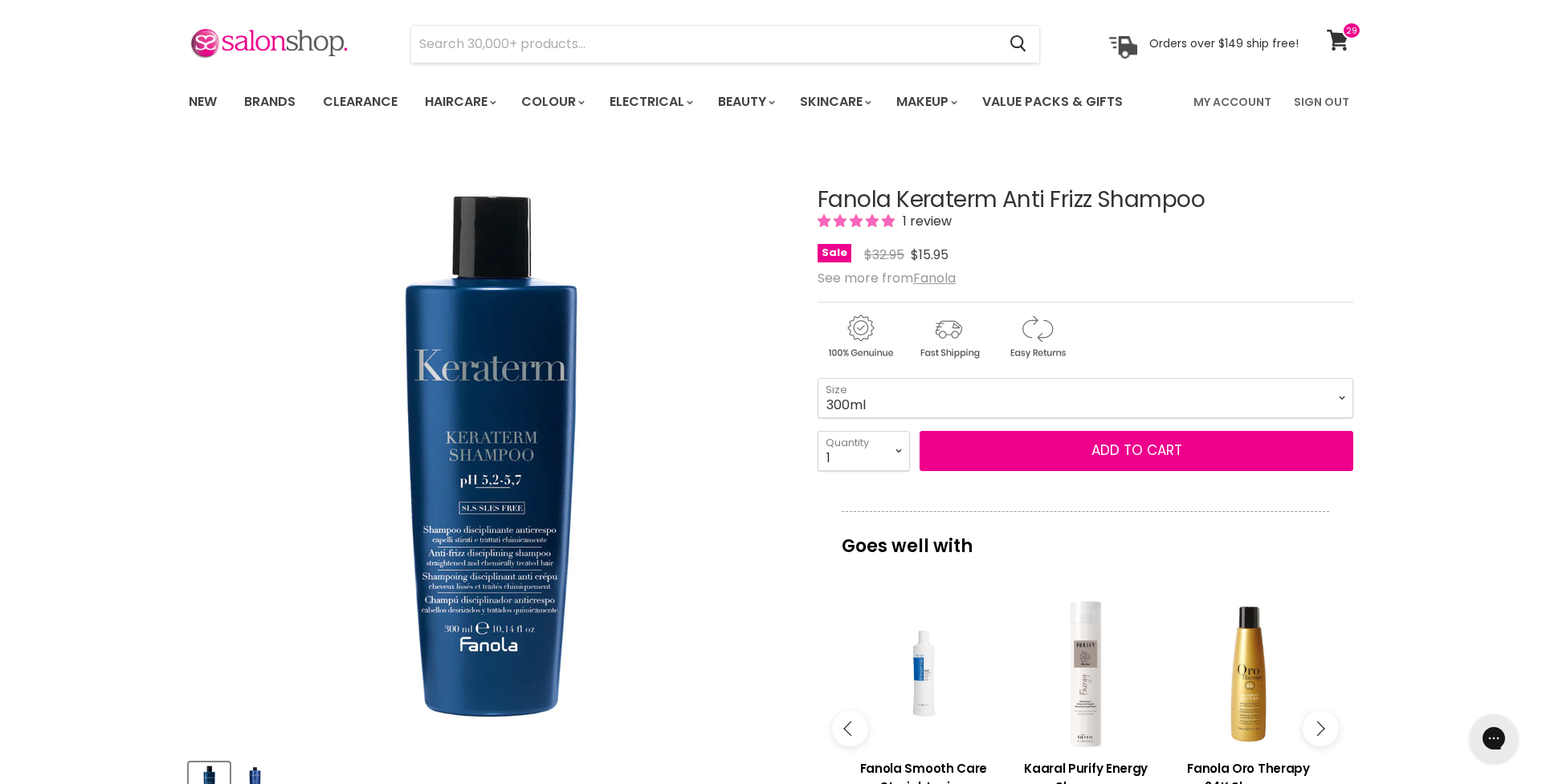
click at [849, 736] on icon "Main content" at bounding box center [850, 728] width 14 height 14
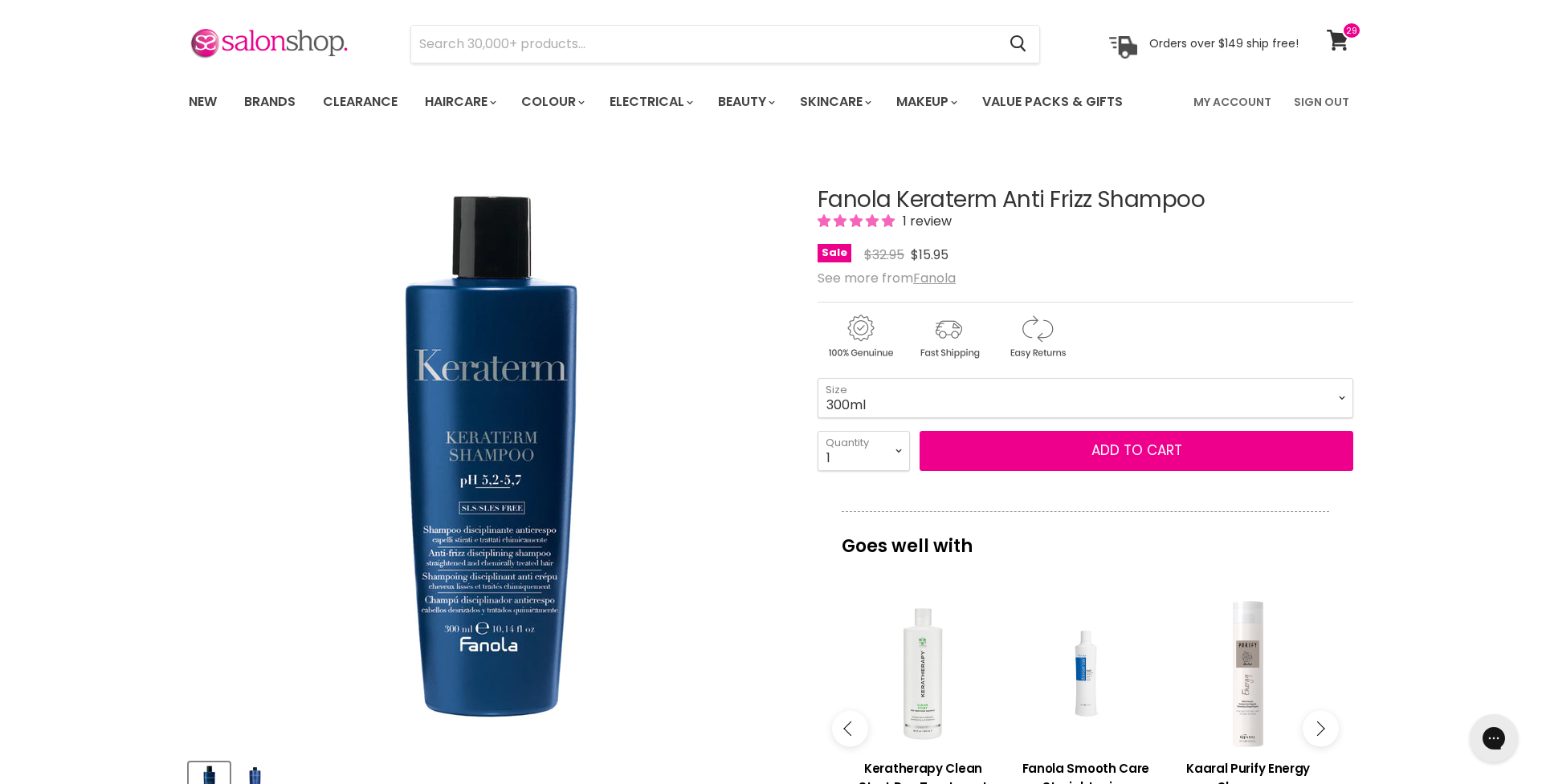
click at [849, 736] on icon "Main content" at bounding box center [850, 728] width 14 height 14
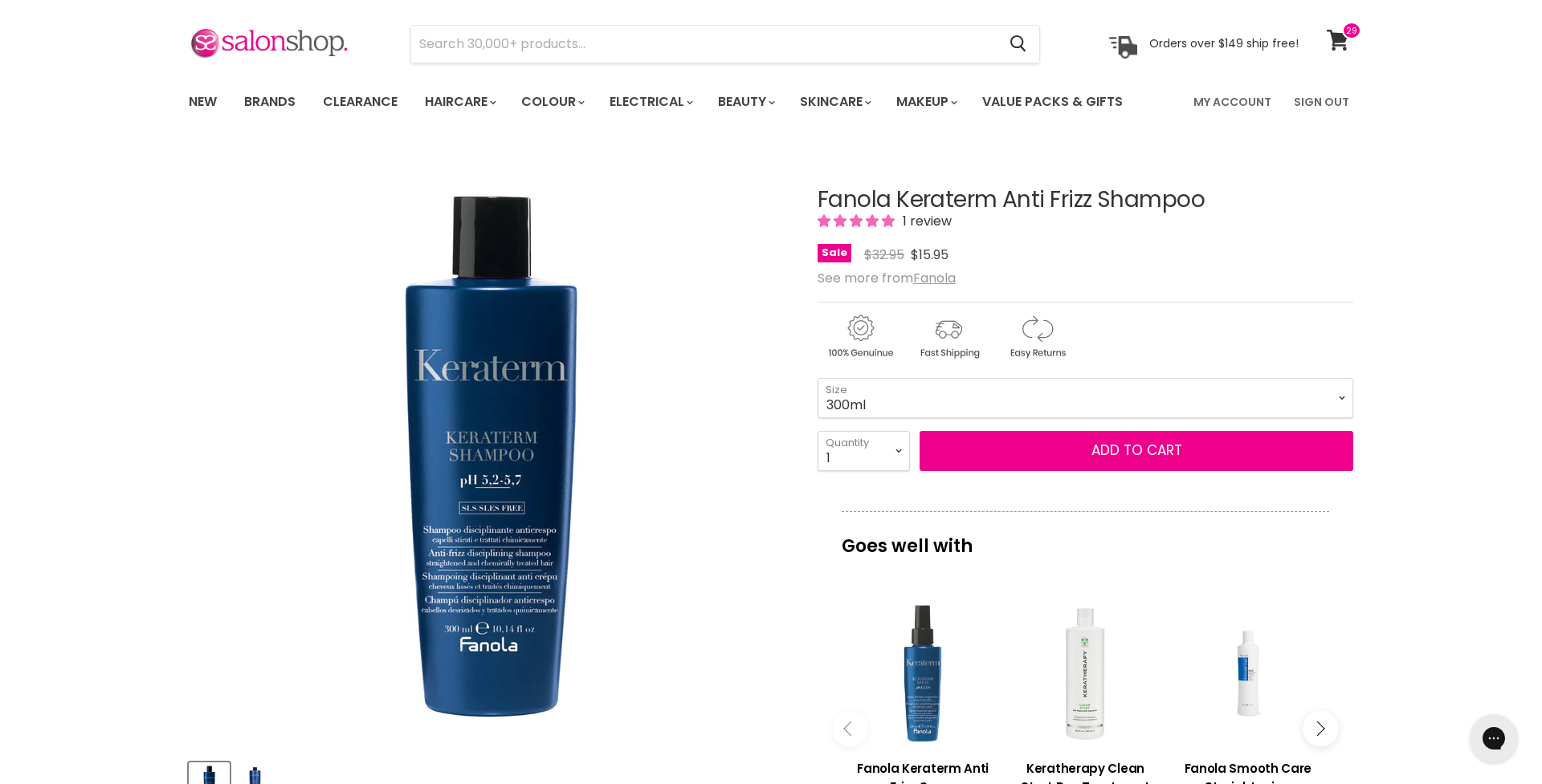
click at [922, 714] on div "Main content" at bounding box center [922, 674] width 146 height 146
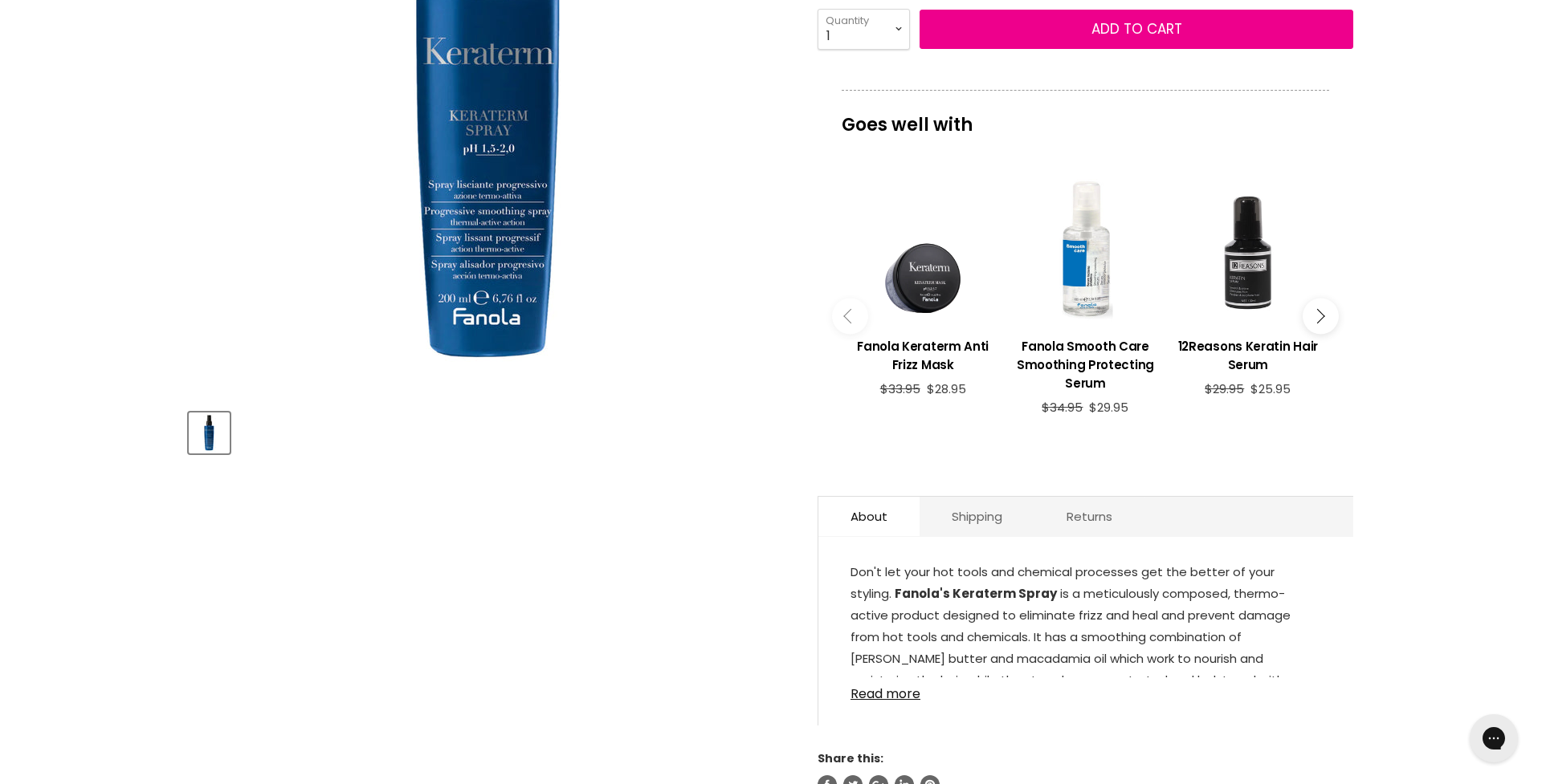
scroll to position [395, 0]
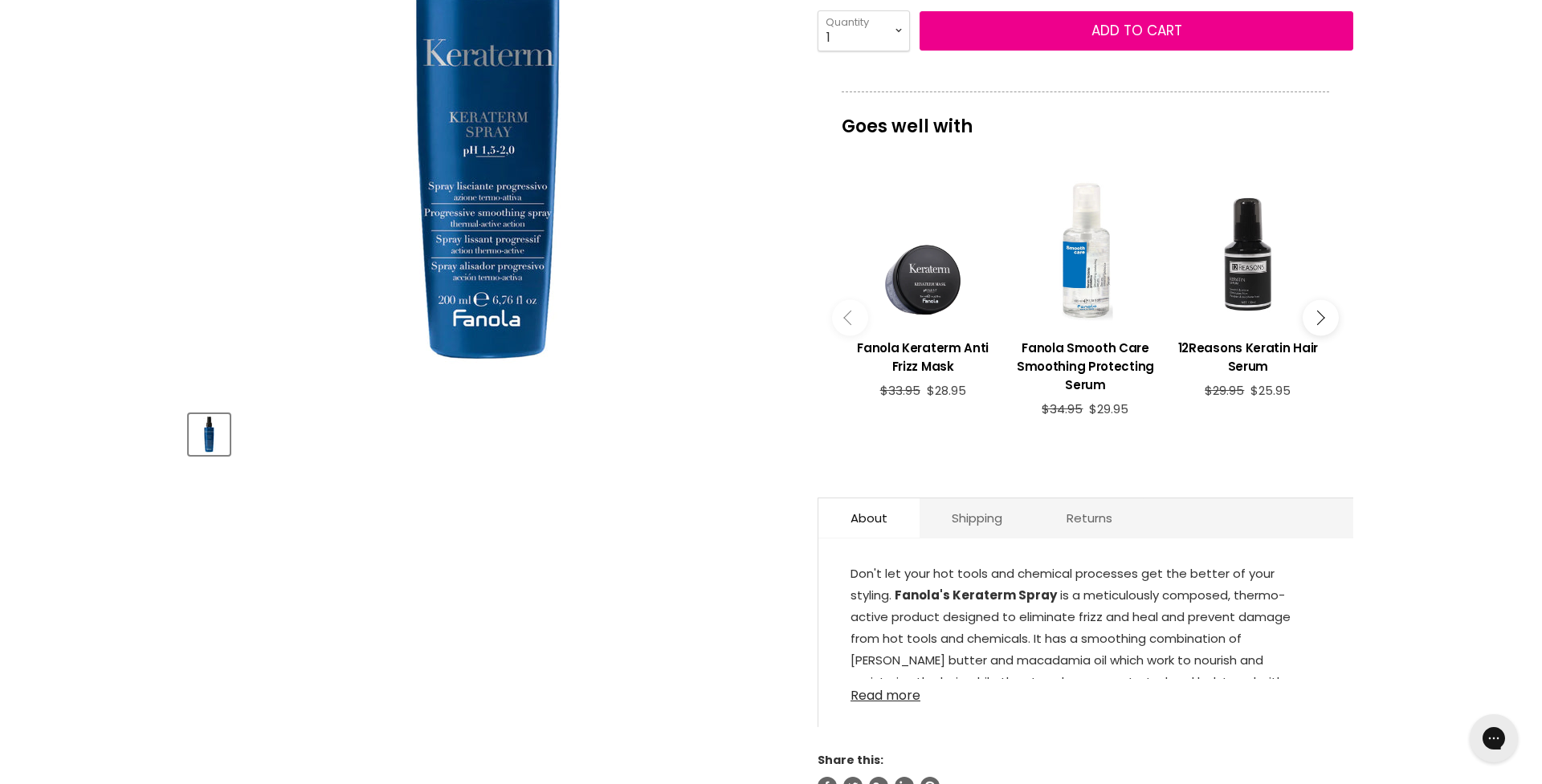
click at [885, 700] on link "Read more" at bounding box center [1085, 692] width 470 height 24
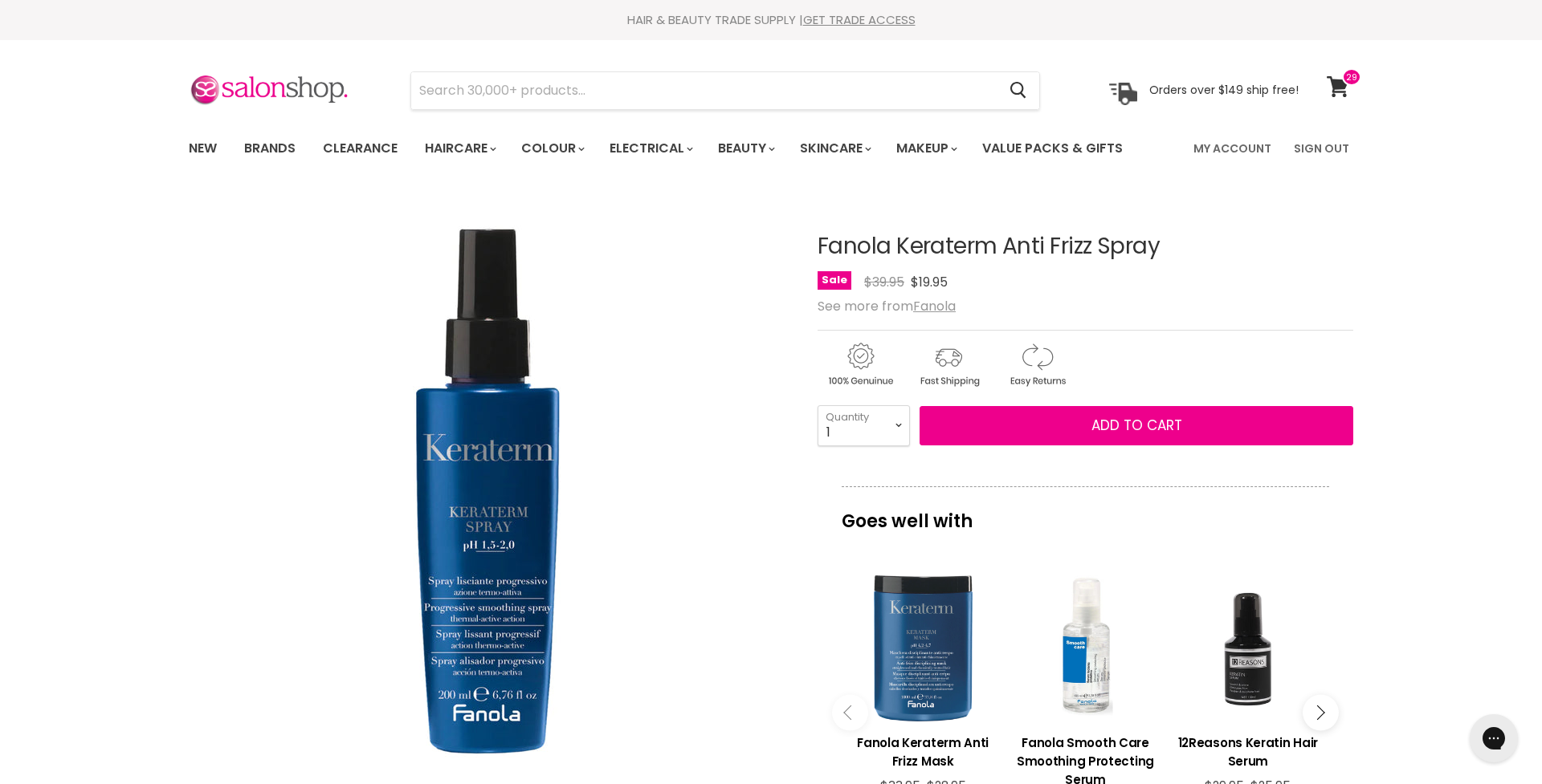
scroll to position [0, 0]
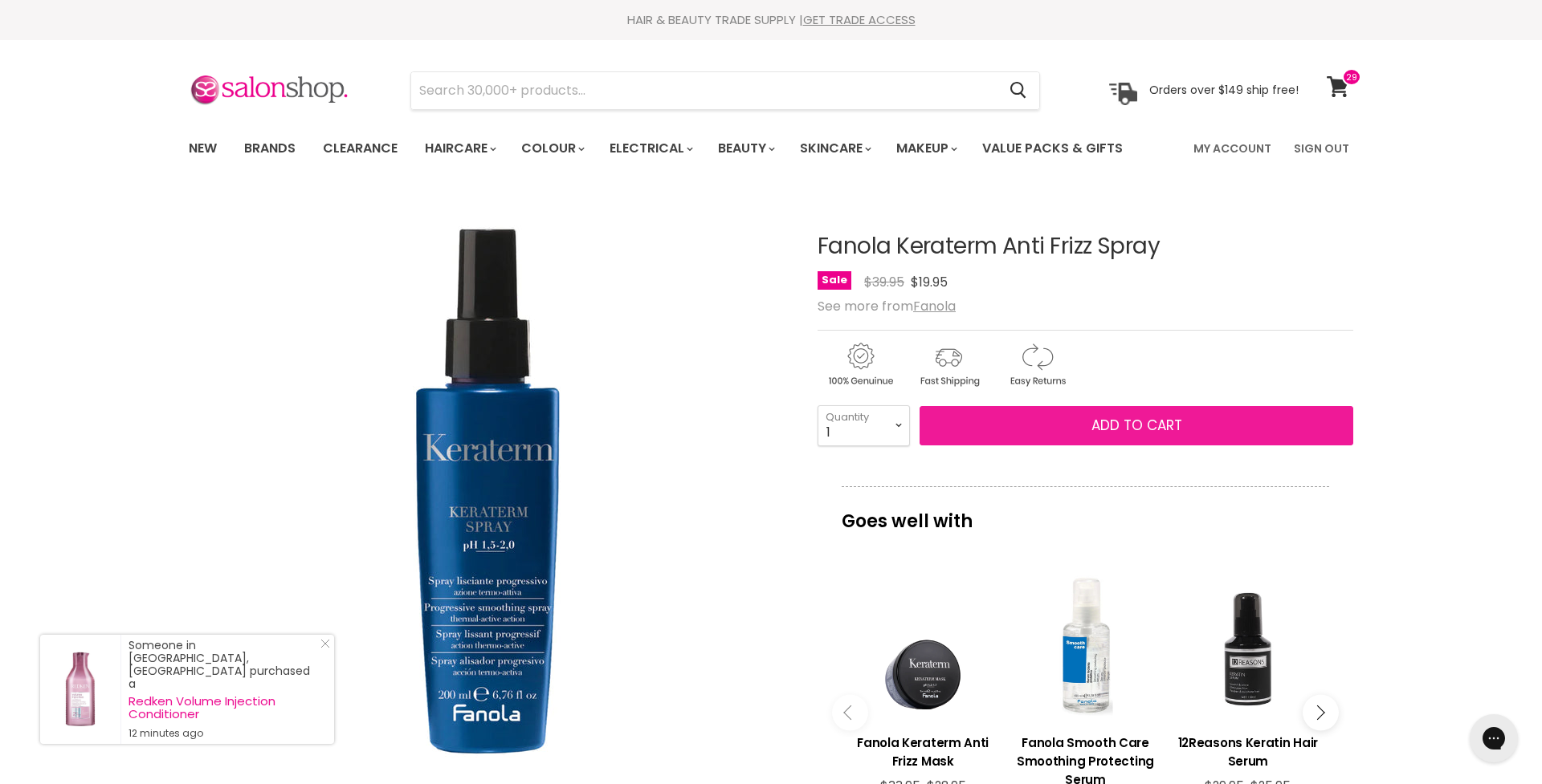
click at [1136, 426] on span "Add to cart" at bounding box center [1137, 425] width 90 height 19
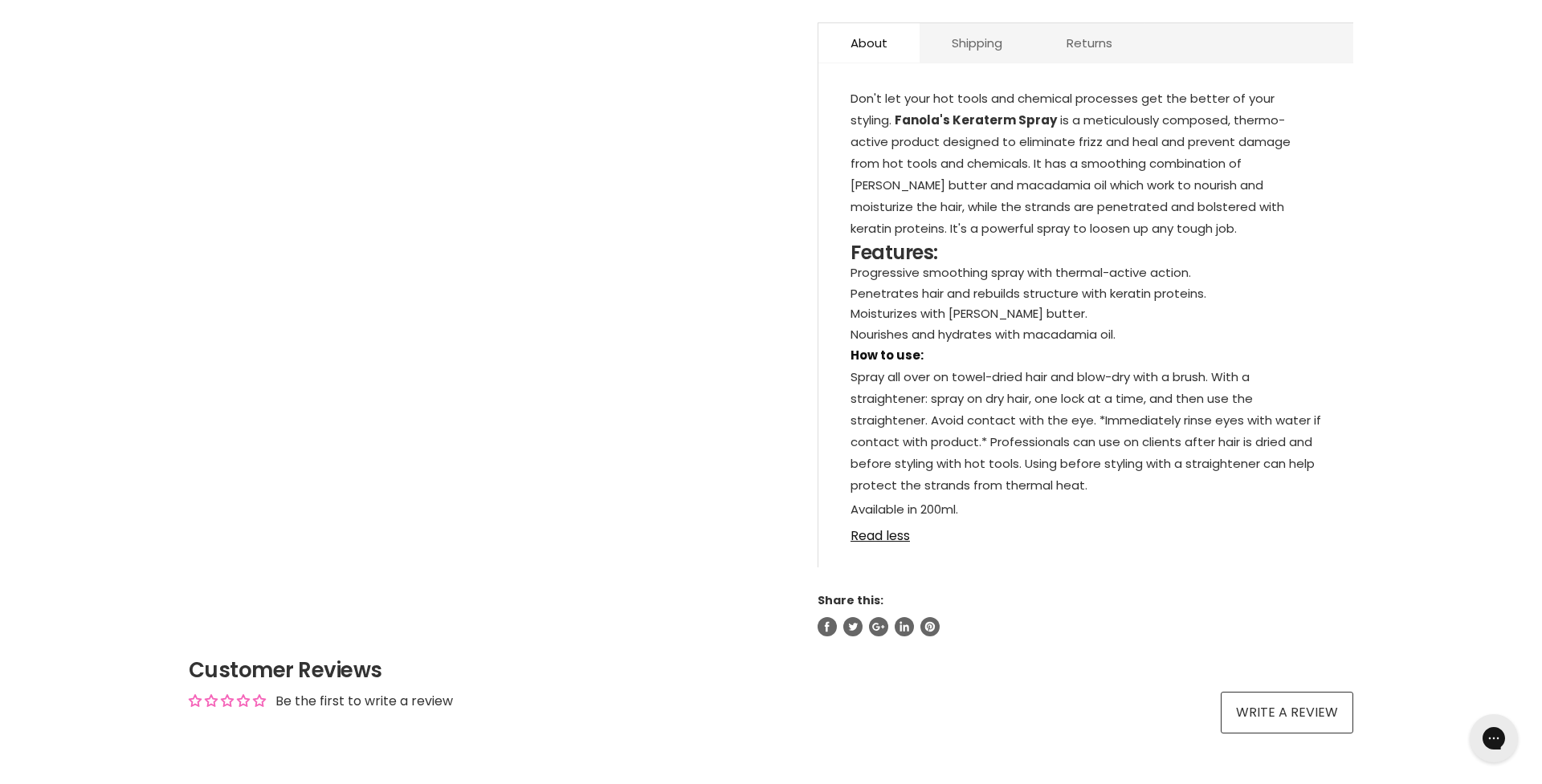
scroll to position [875, 0]
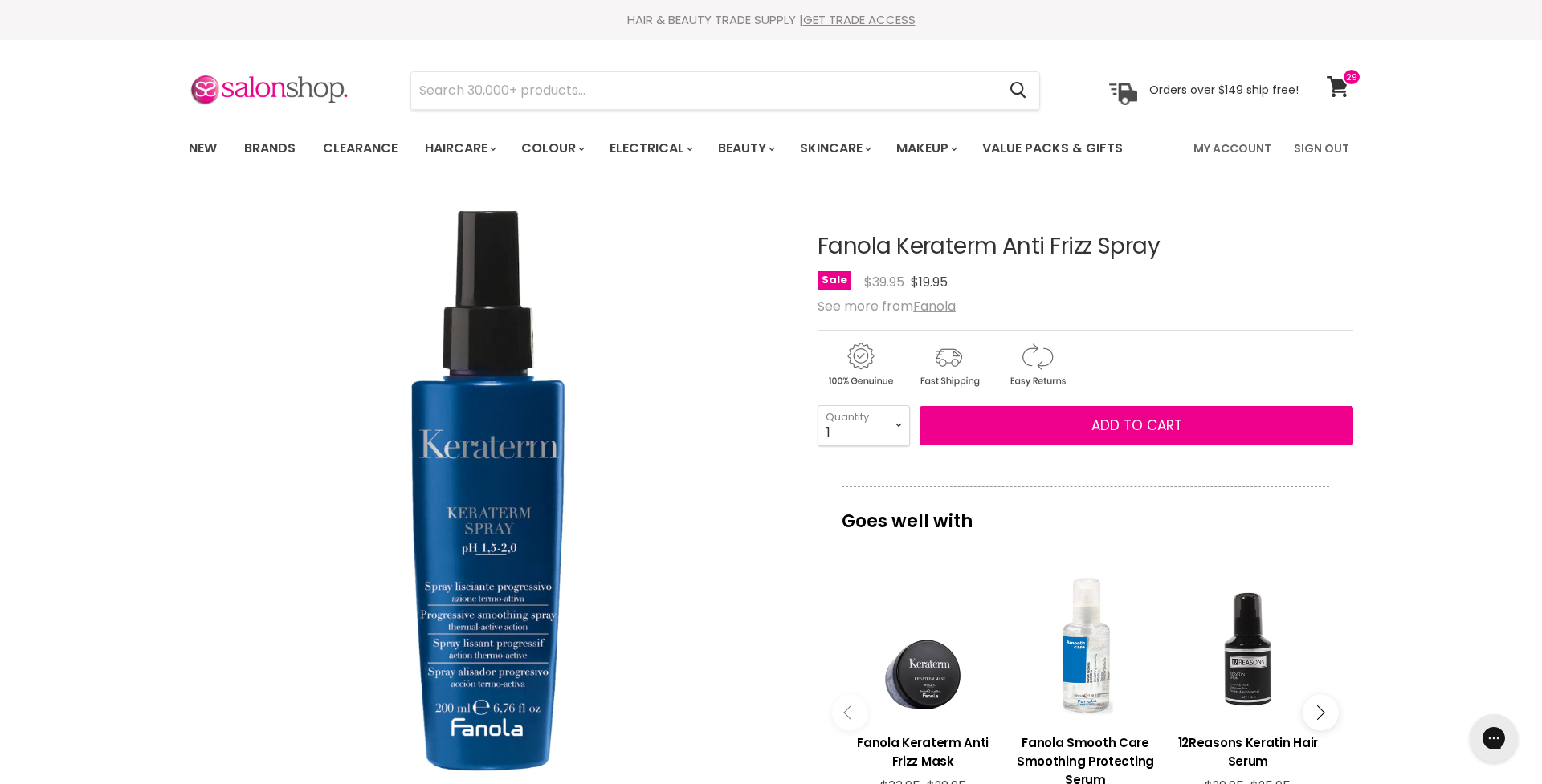
scroll to position [0, 0]
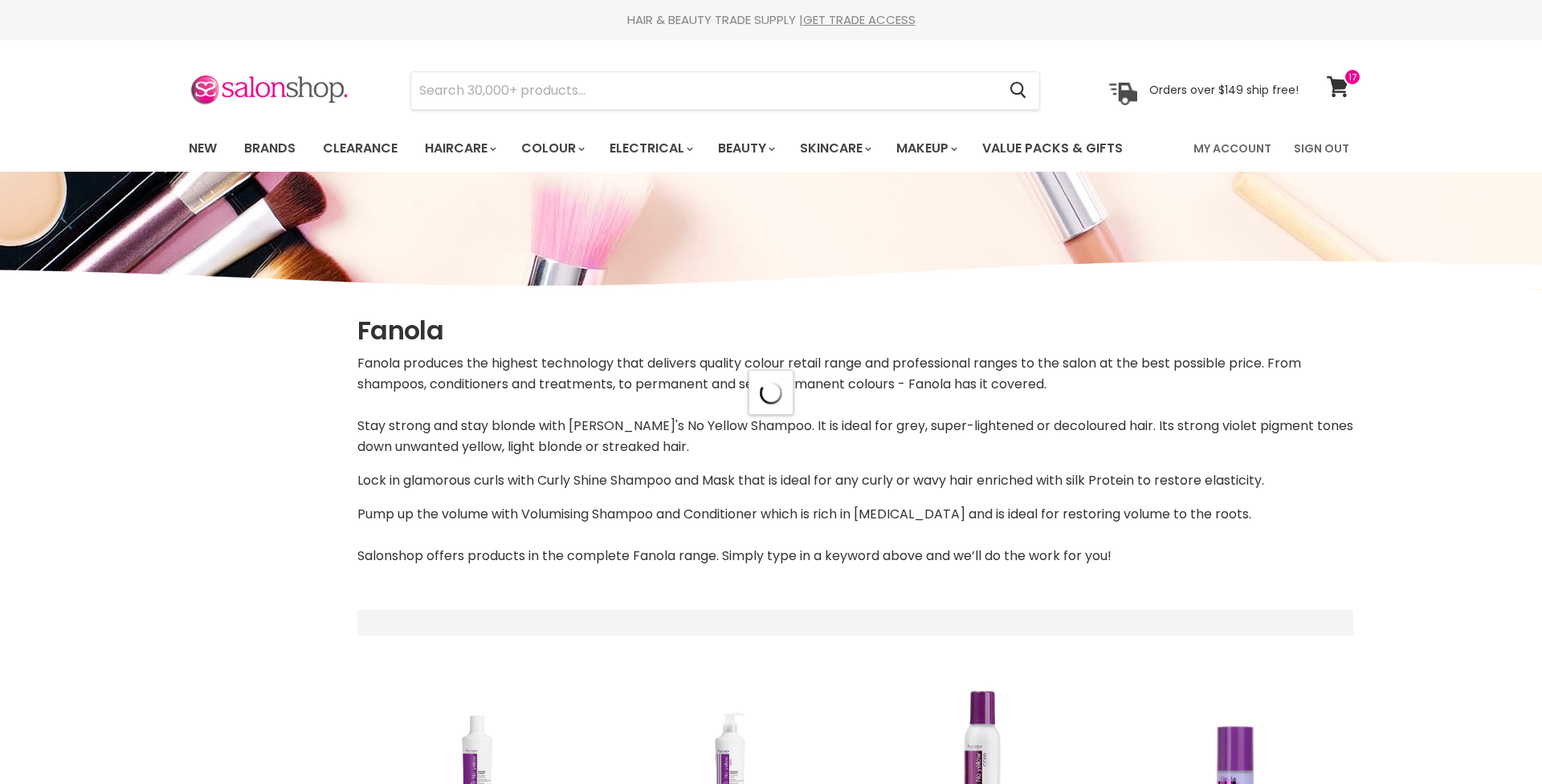
scroll to position [672, 0]
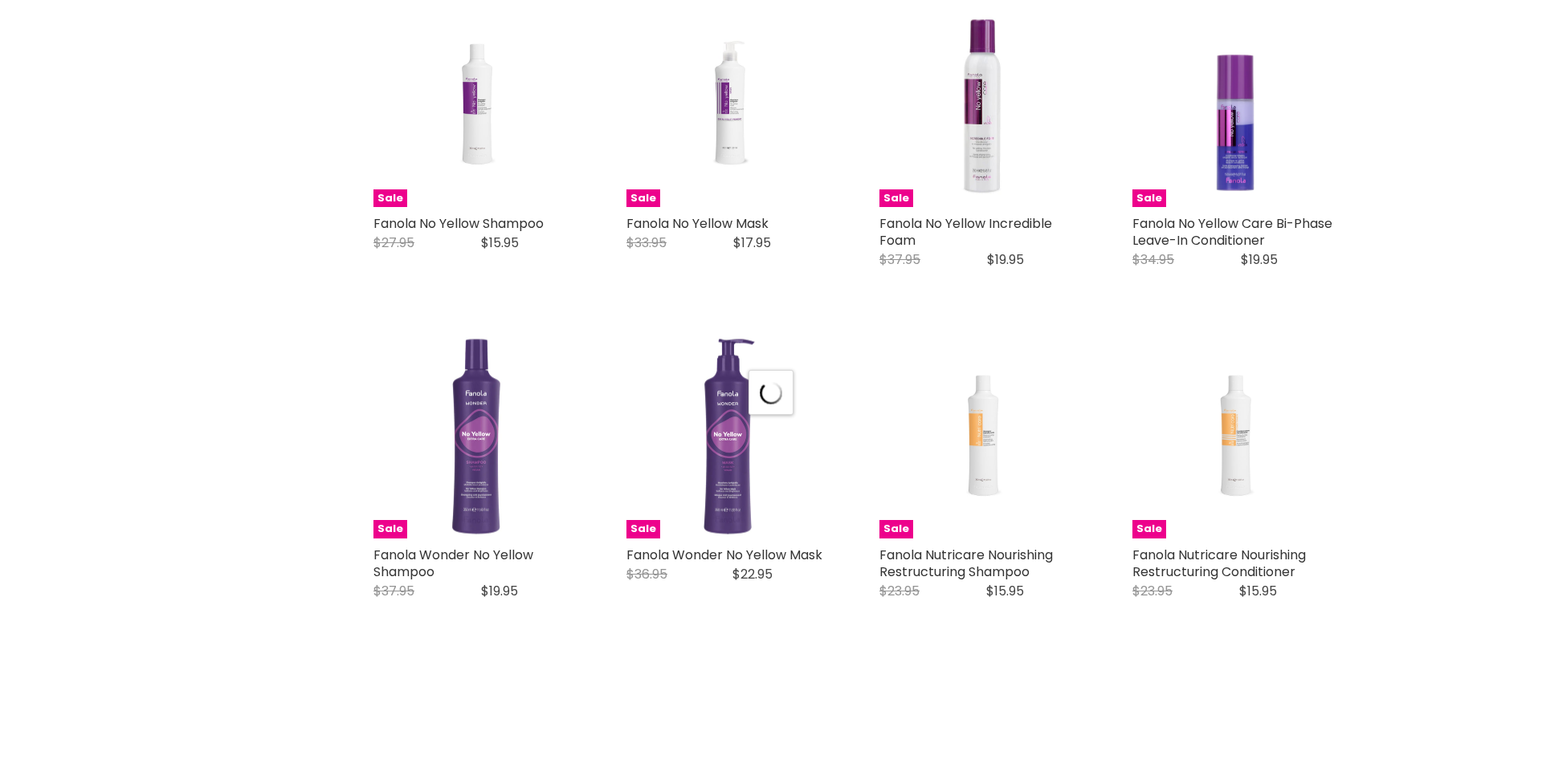
select select "price-ascending"
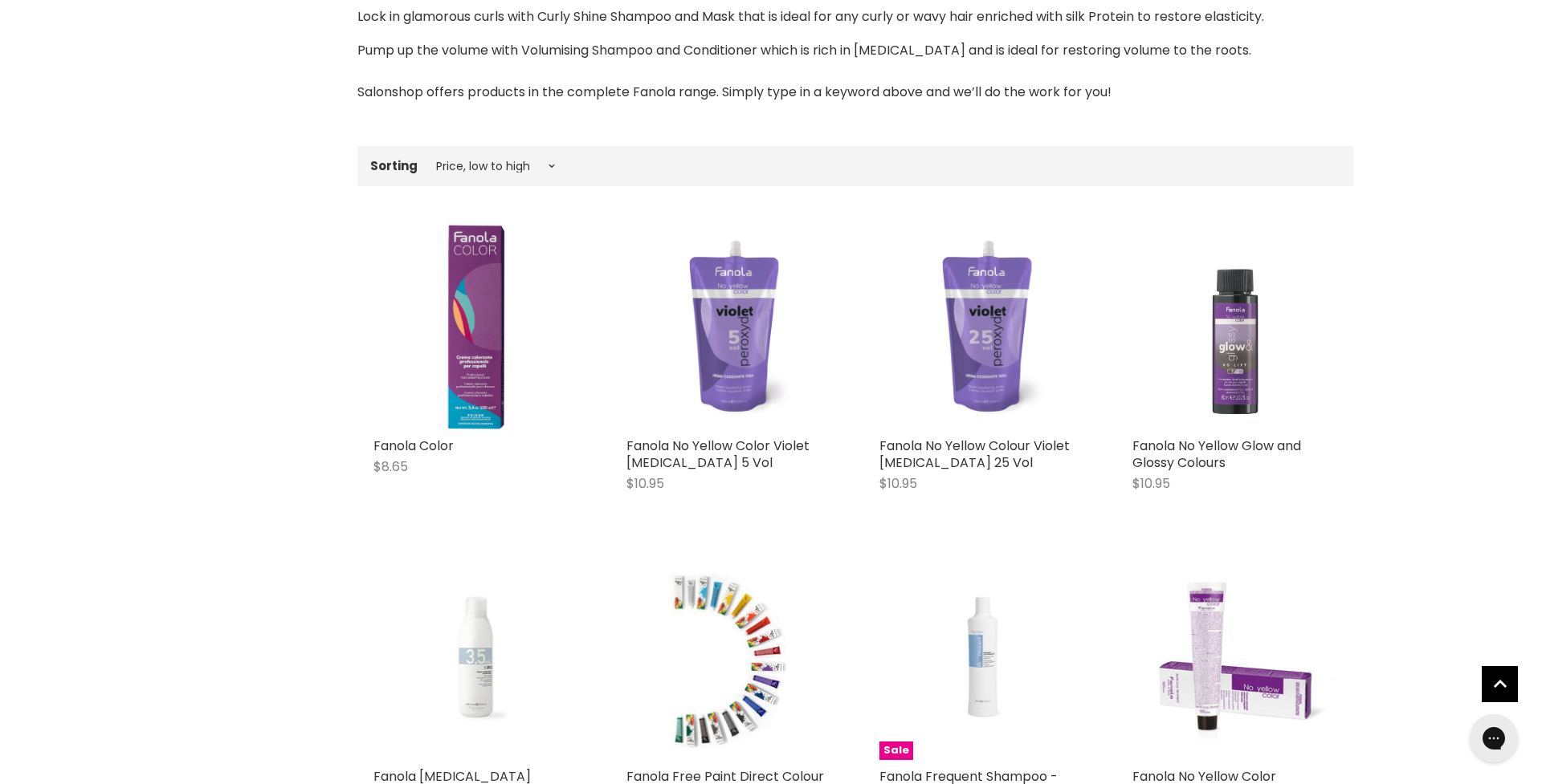
scroll to position [465, 0]
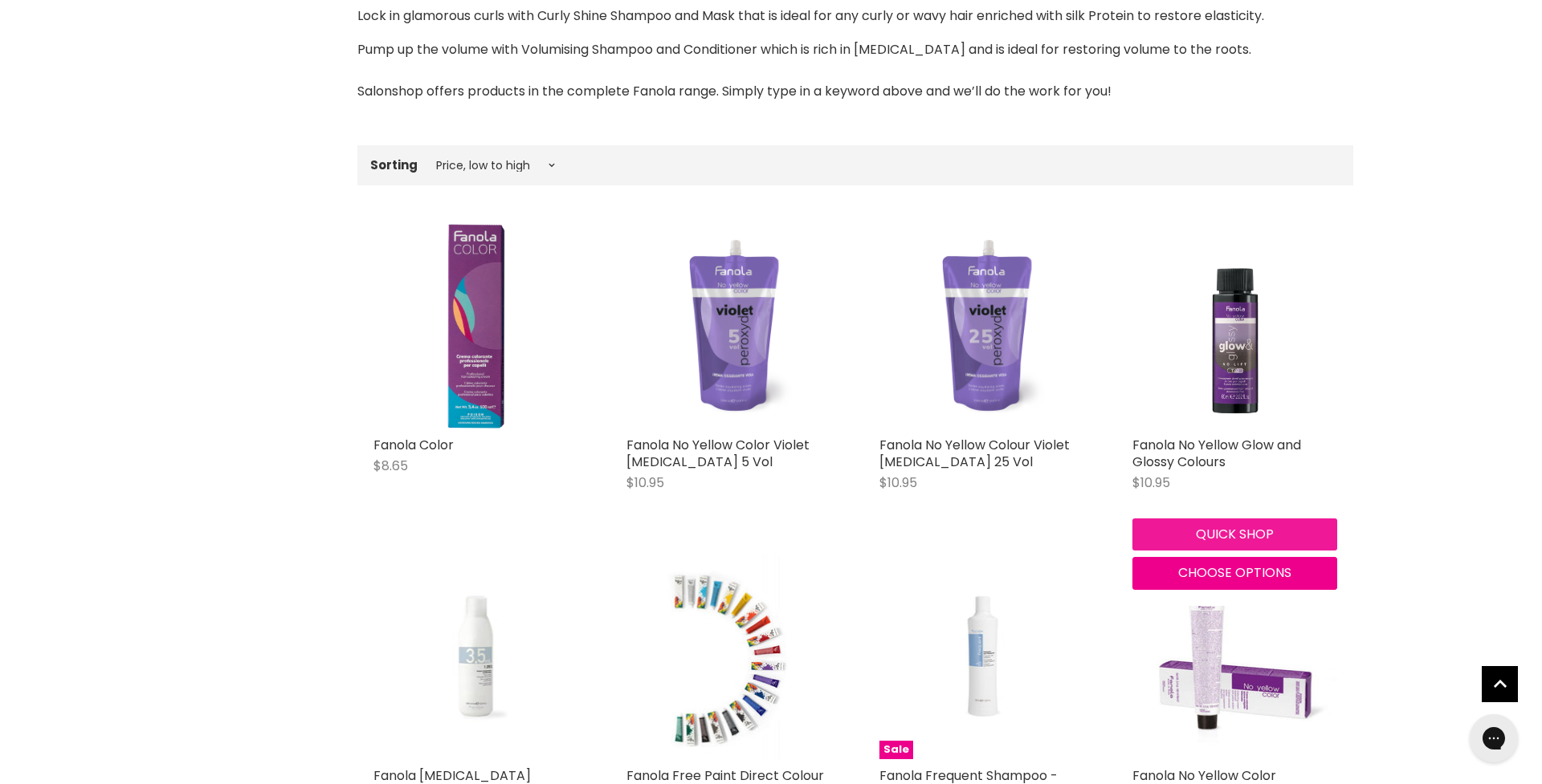
click at [1244, 531] on button "Quick shop" at bounding box center [1234, 534] width 205 height 32
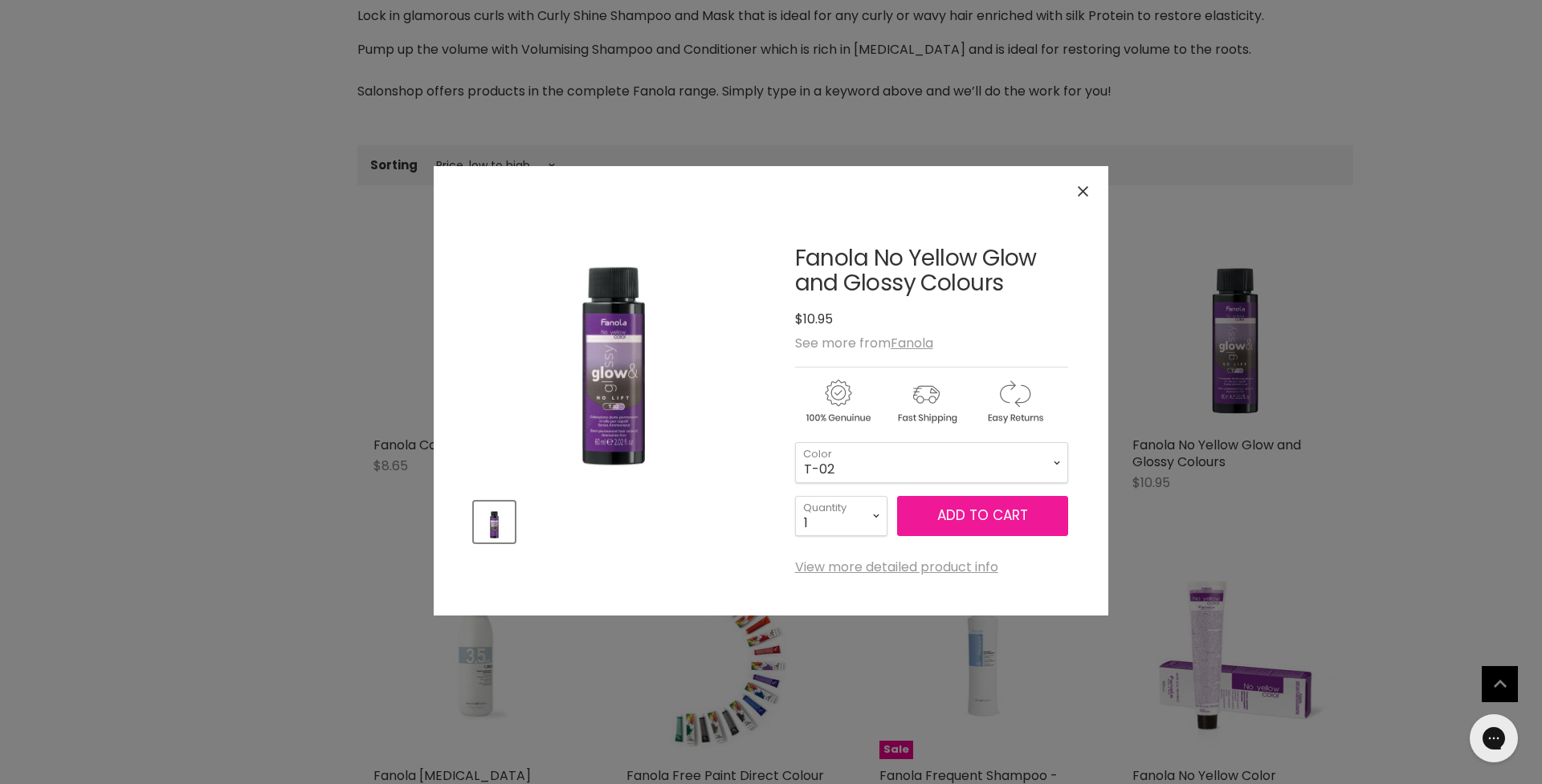
click at [960, 514] on span "Add to cart" at bounding box center [982, 515] width 90 height 19
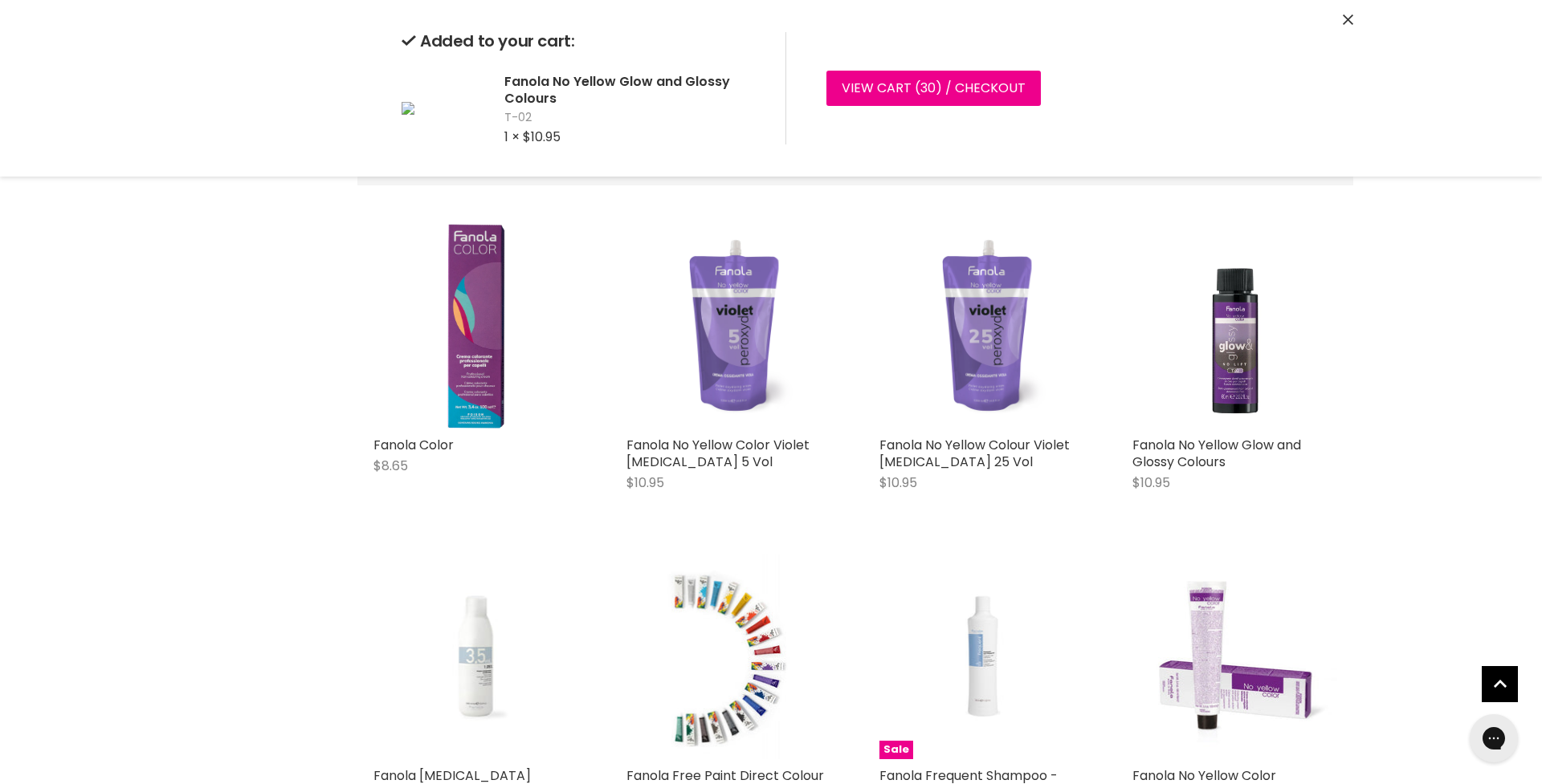
click at [1232, 507] on div "Quick shop Choose options" at bounding box center [1235, 467] width 211 height 78
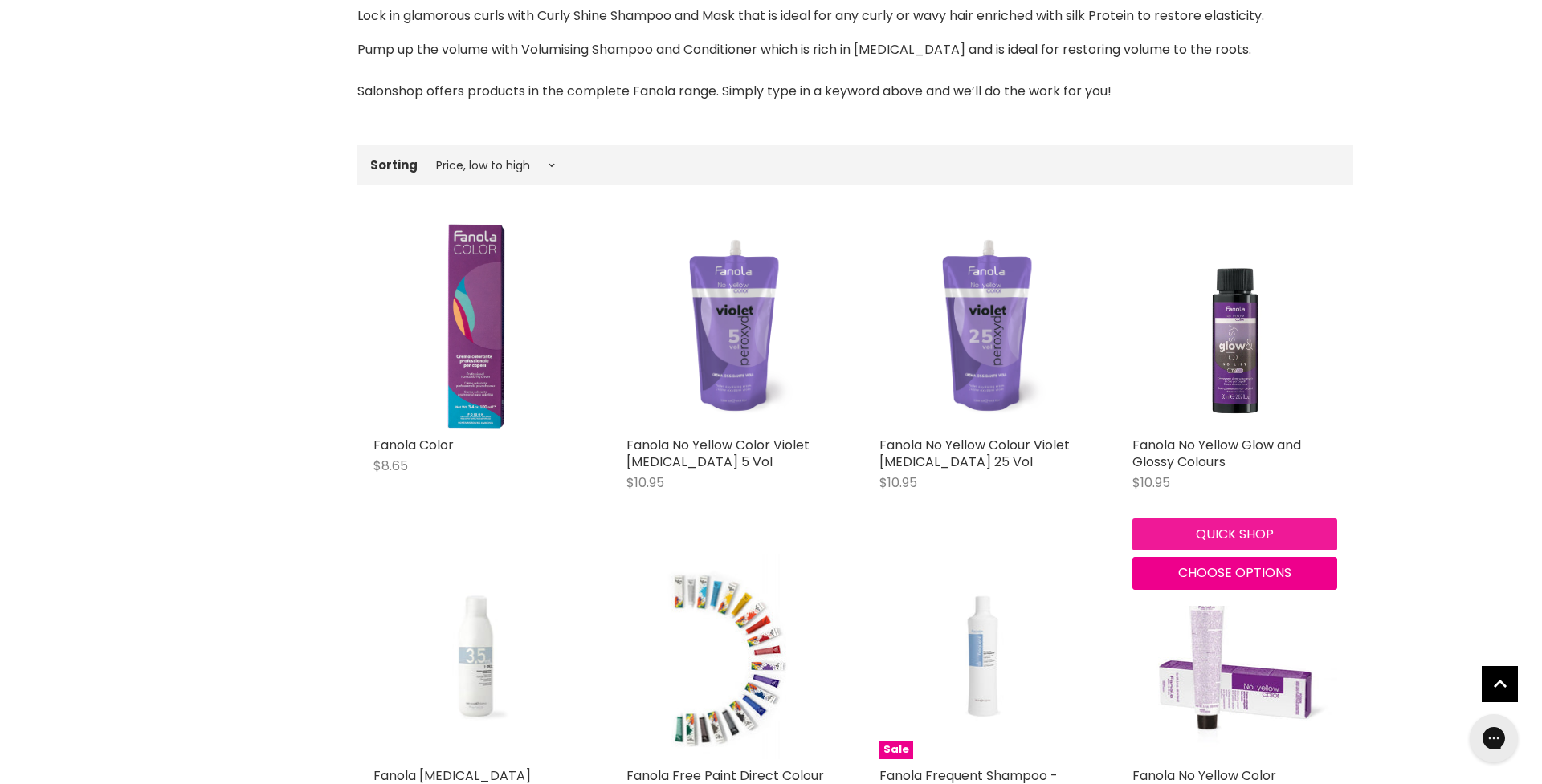
click at [1241, 534] on button "Quick shop" at bounding box center [1234, 534] width 205 height 32
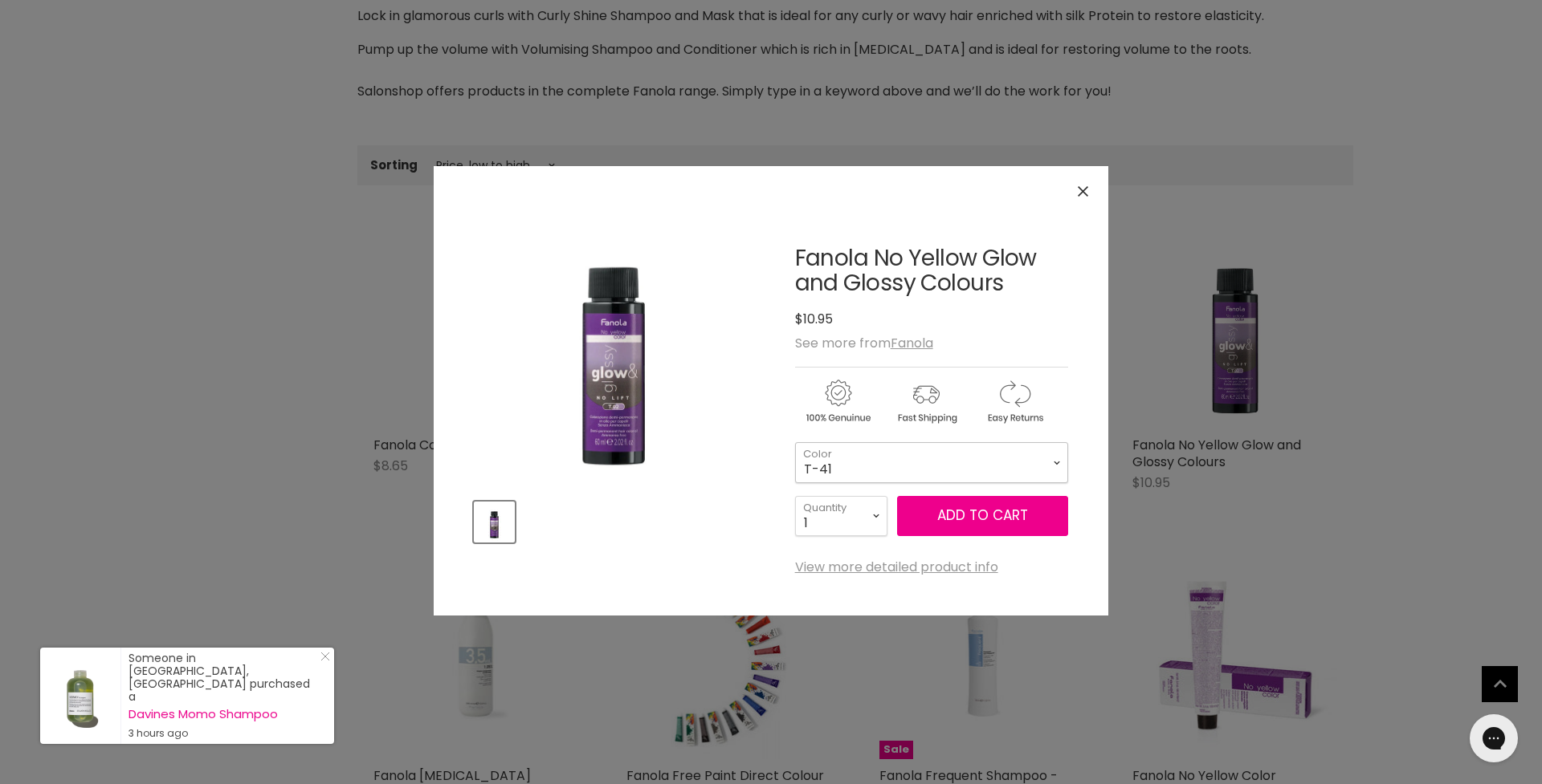
select select "T-41"
click at [996, 518] on button "Add to cart" at bounding box center [982, 515] width 171 height 41
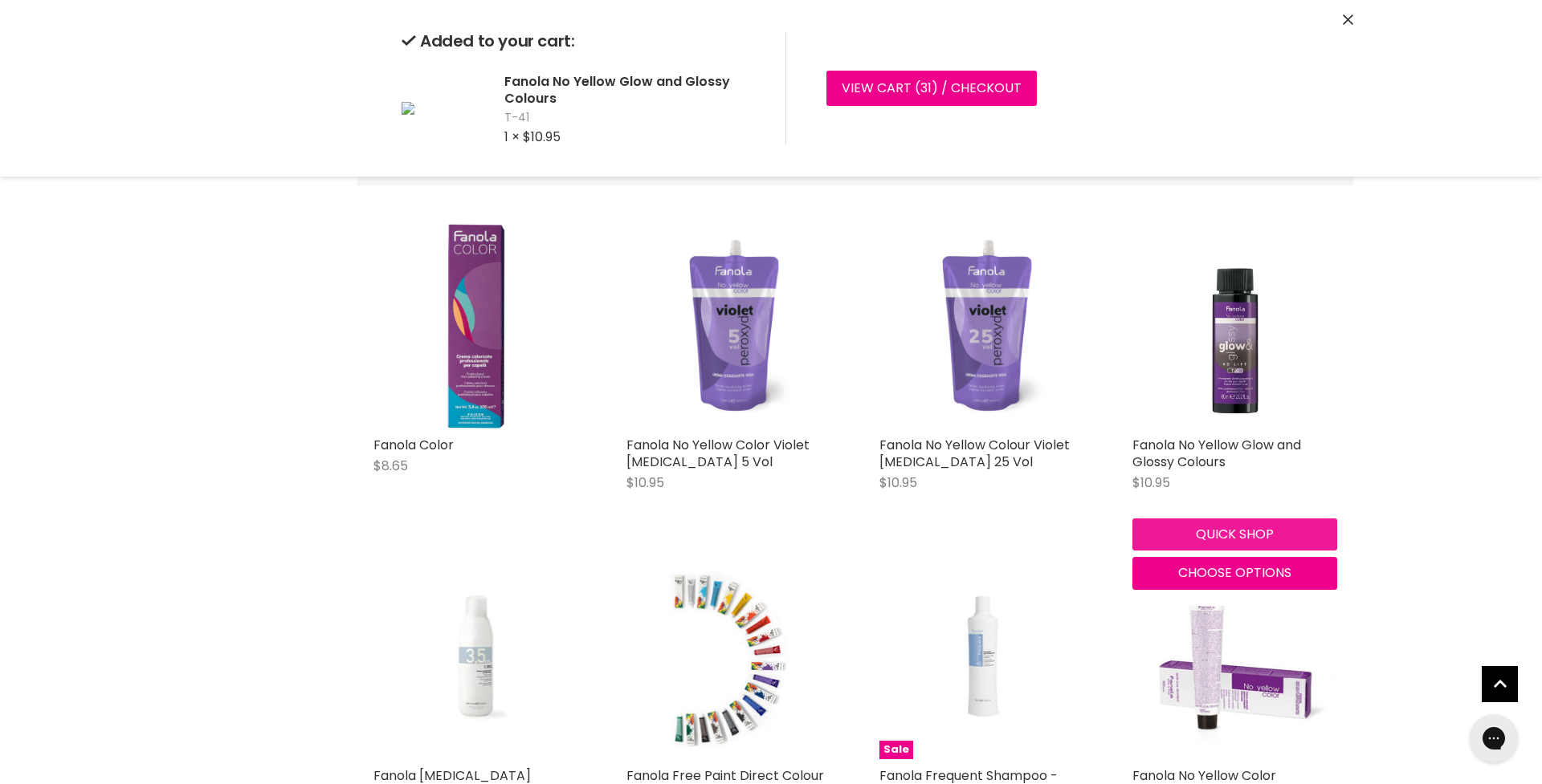
click at [1250, 532] on div "Quick shop Choose options" at bounding box center [1235, 551] width 211 height 78
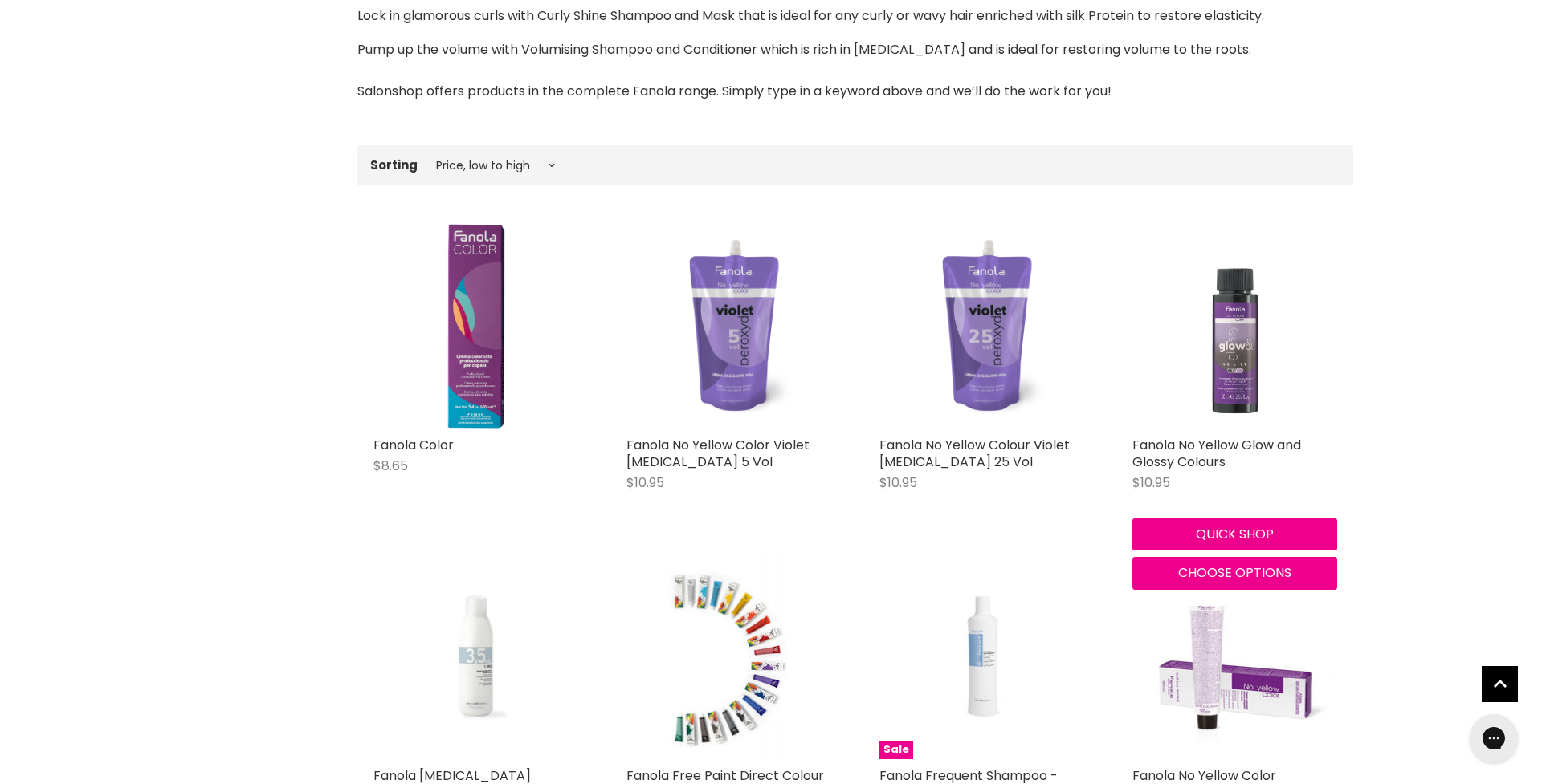
click at [1237, 379] on img "Main content" at bounding box center [1234, 326] width 205 height 204
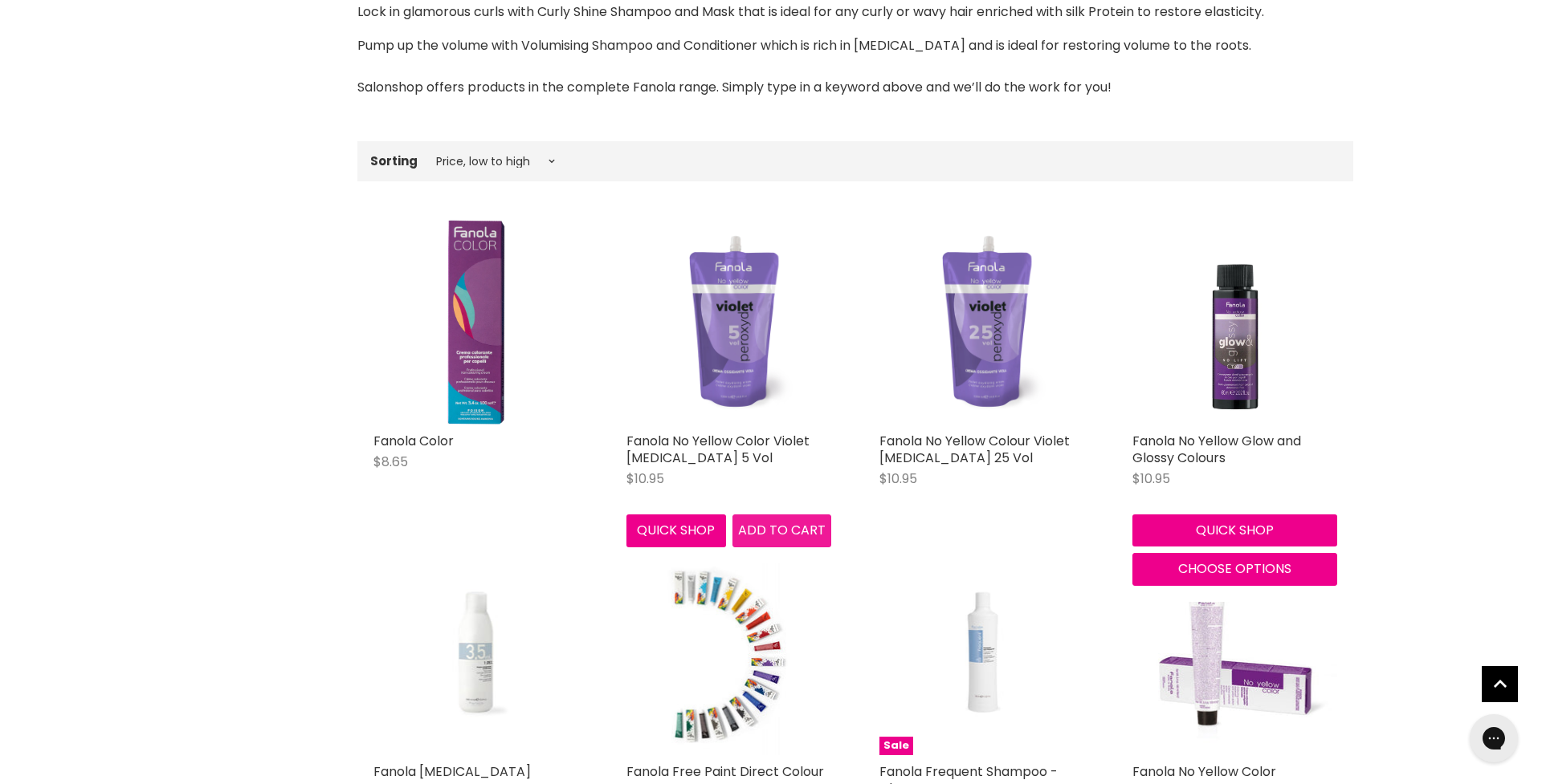
scroll to position [474, 0]
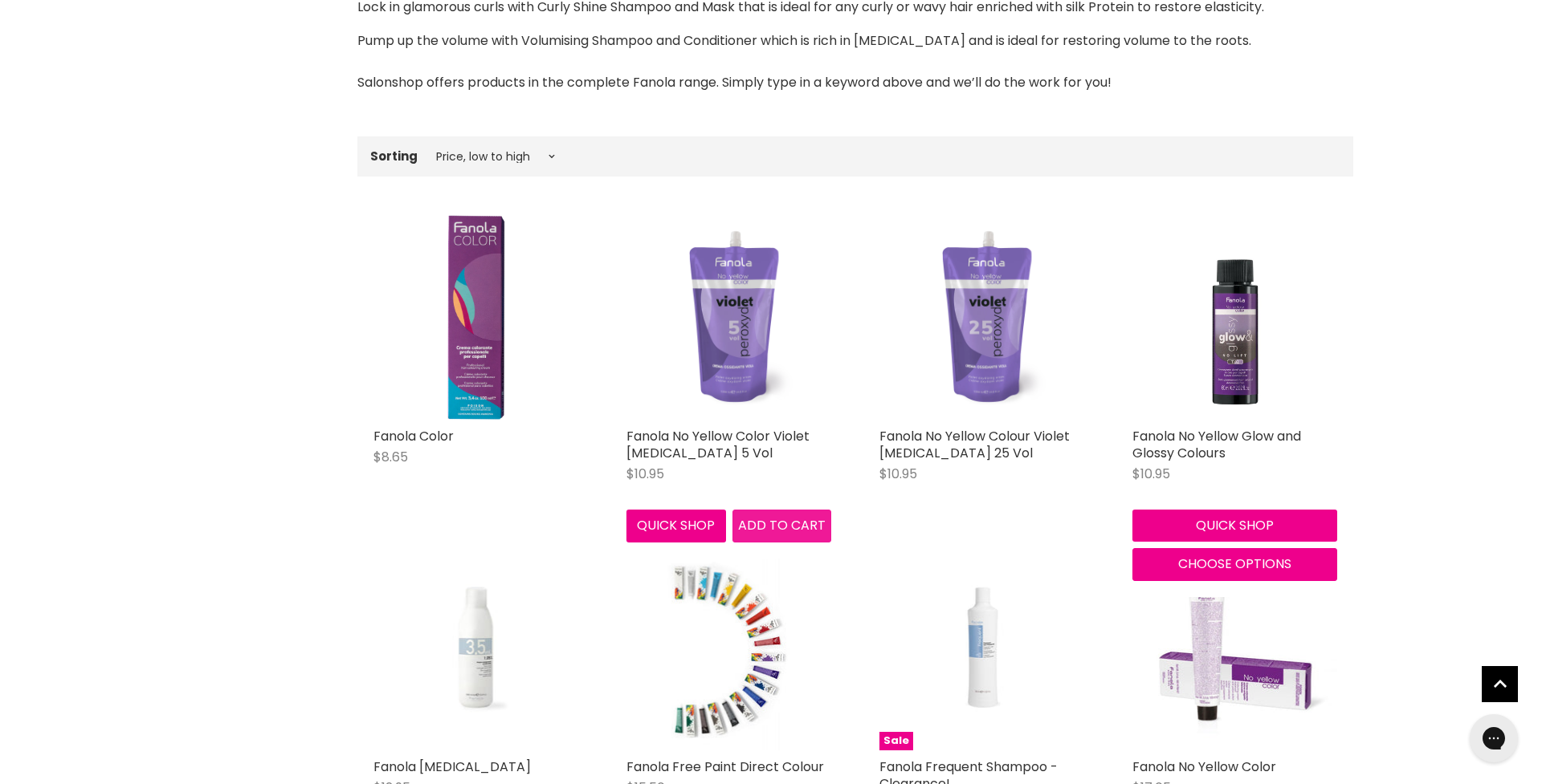
click at [772, 529] on span "Add to cart" at bounding box center [781, 526] width 88 height 19
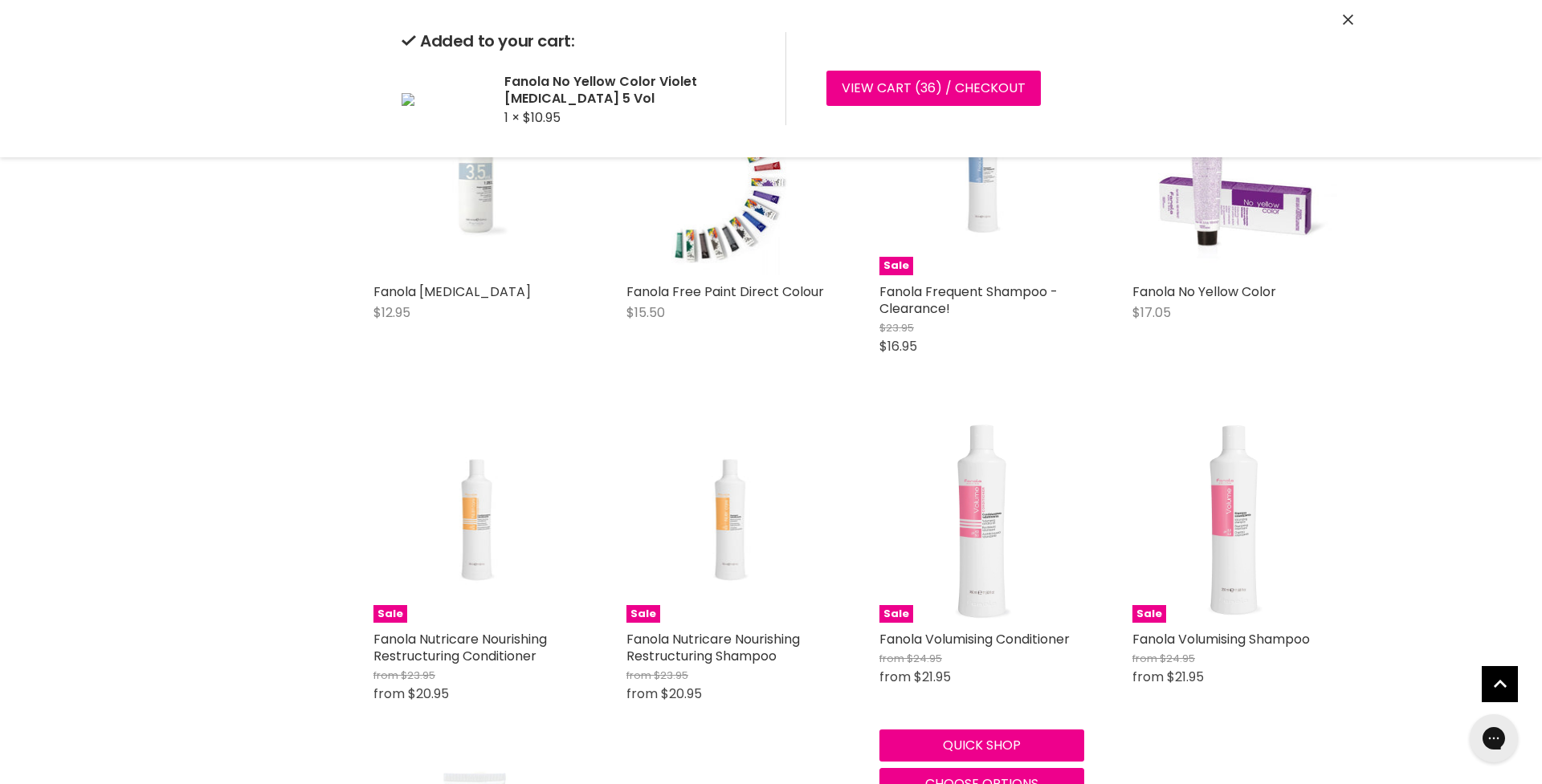
scroll to position [954, 0]
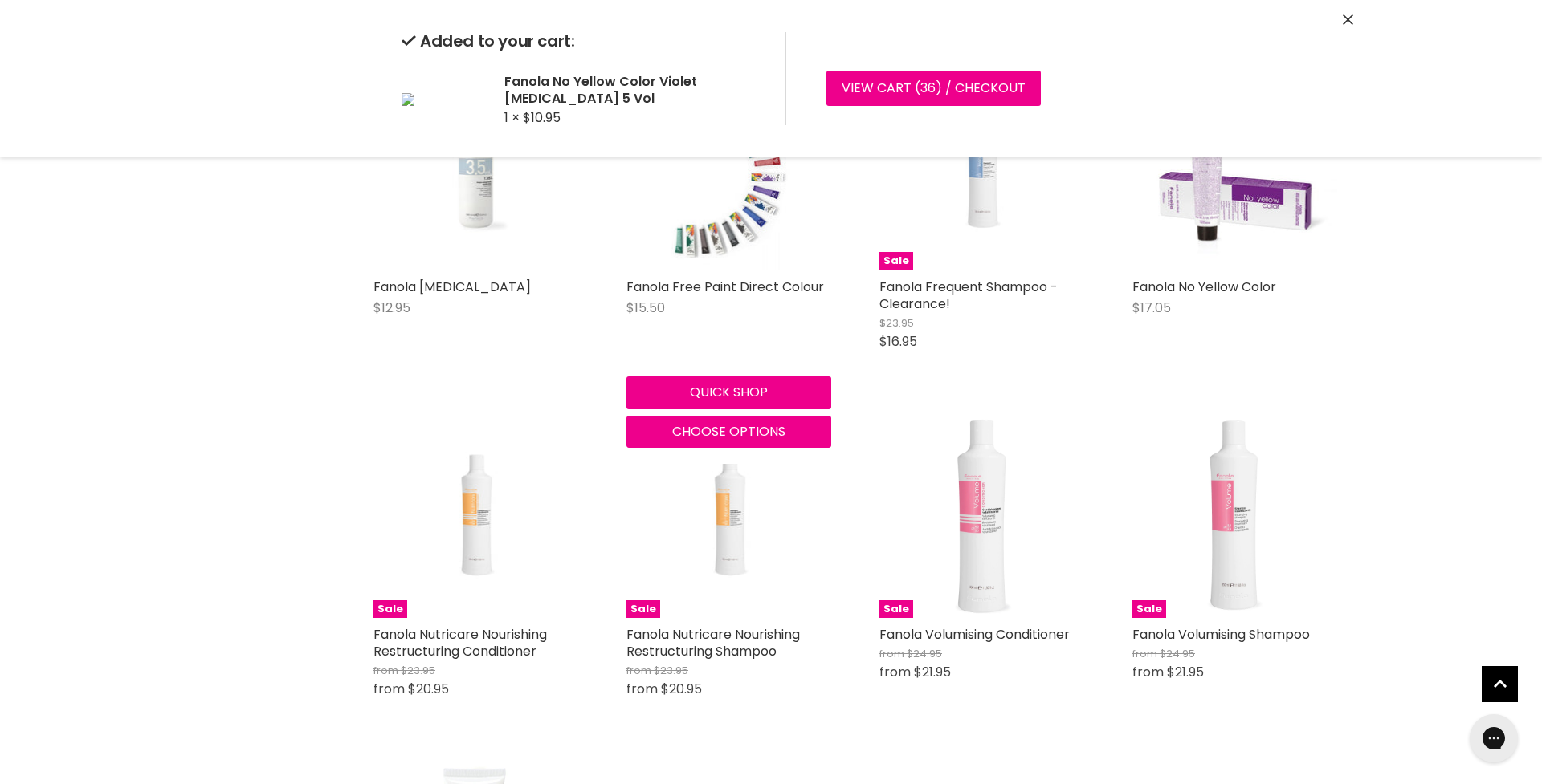
click at [754, 225] on img "Main content" at bounding box center [729, 168] width 128 height 204
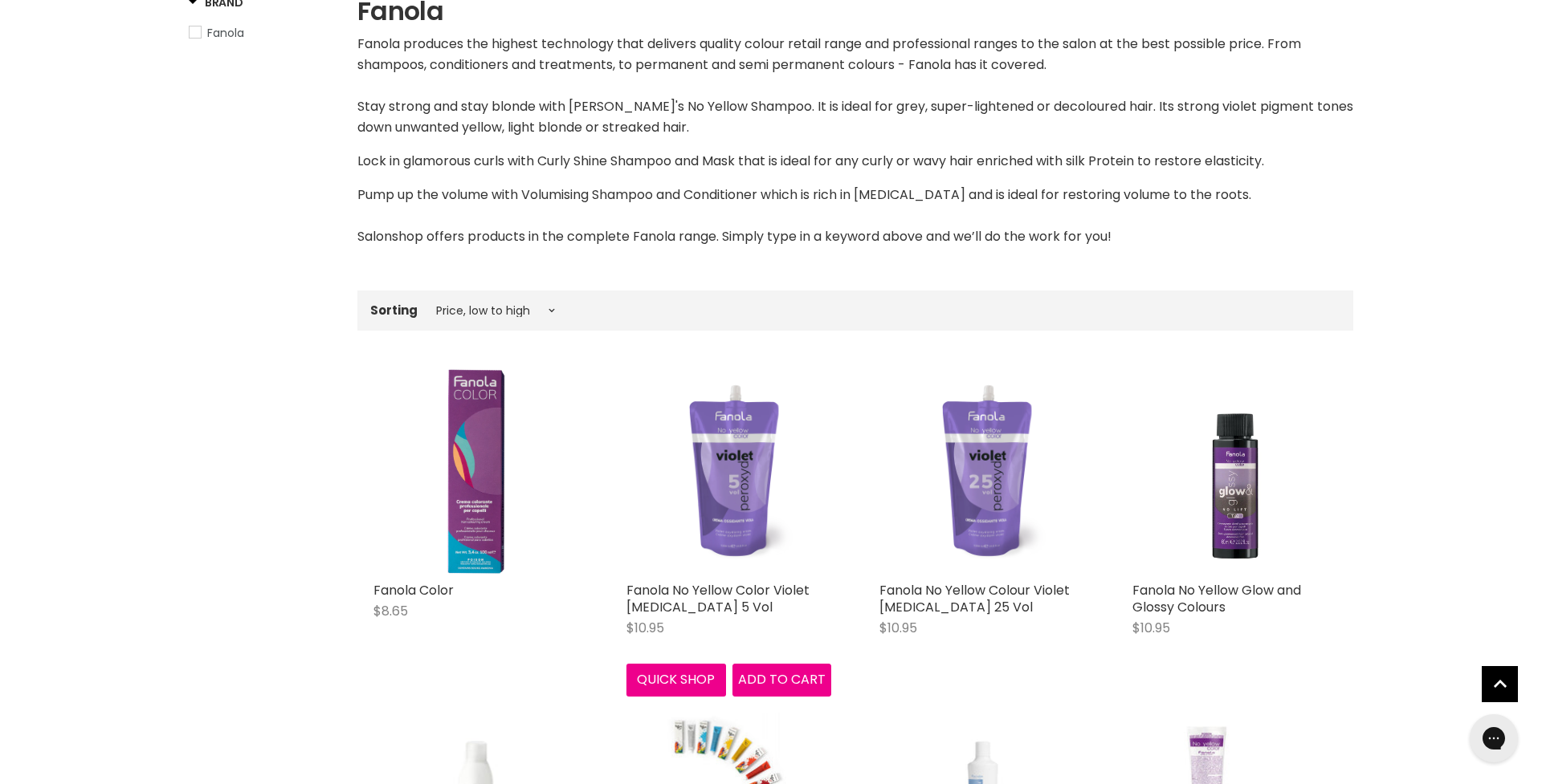
scroll to position [338, 0]
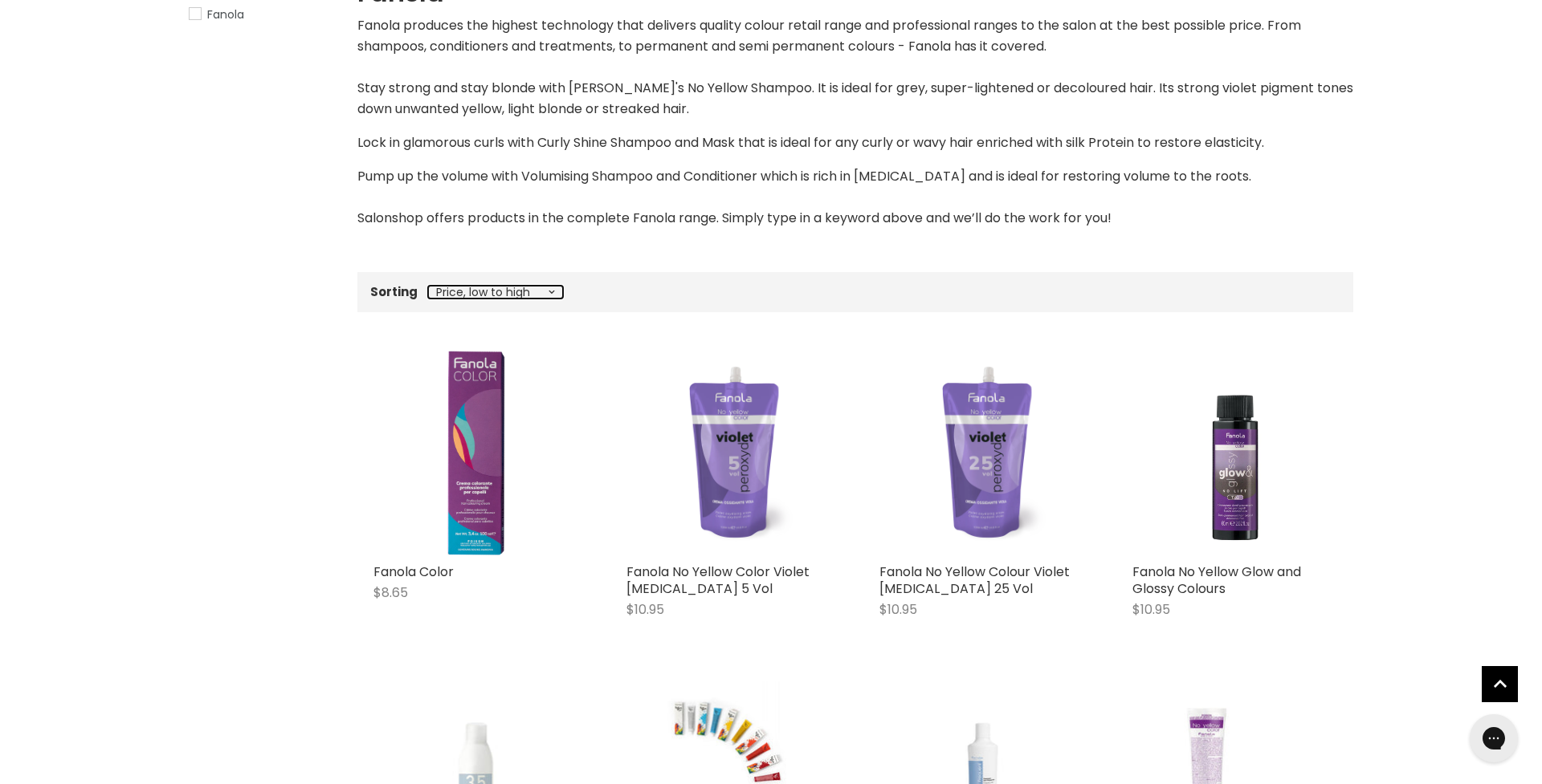
select select "price-descending"
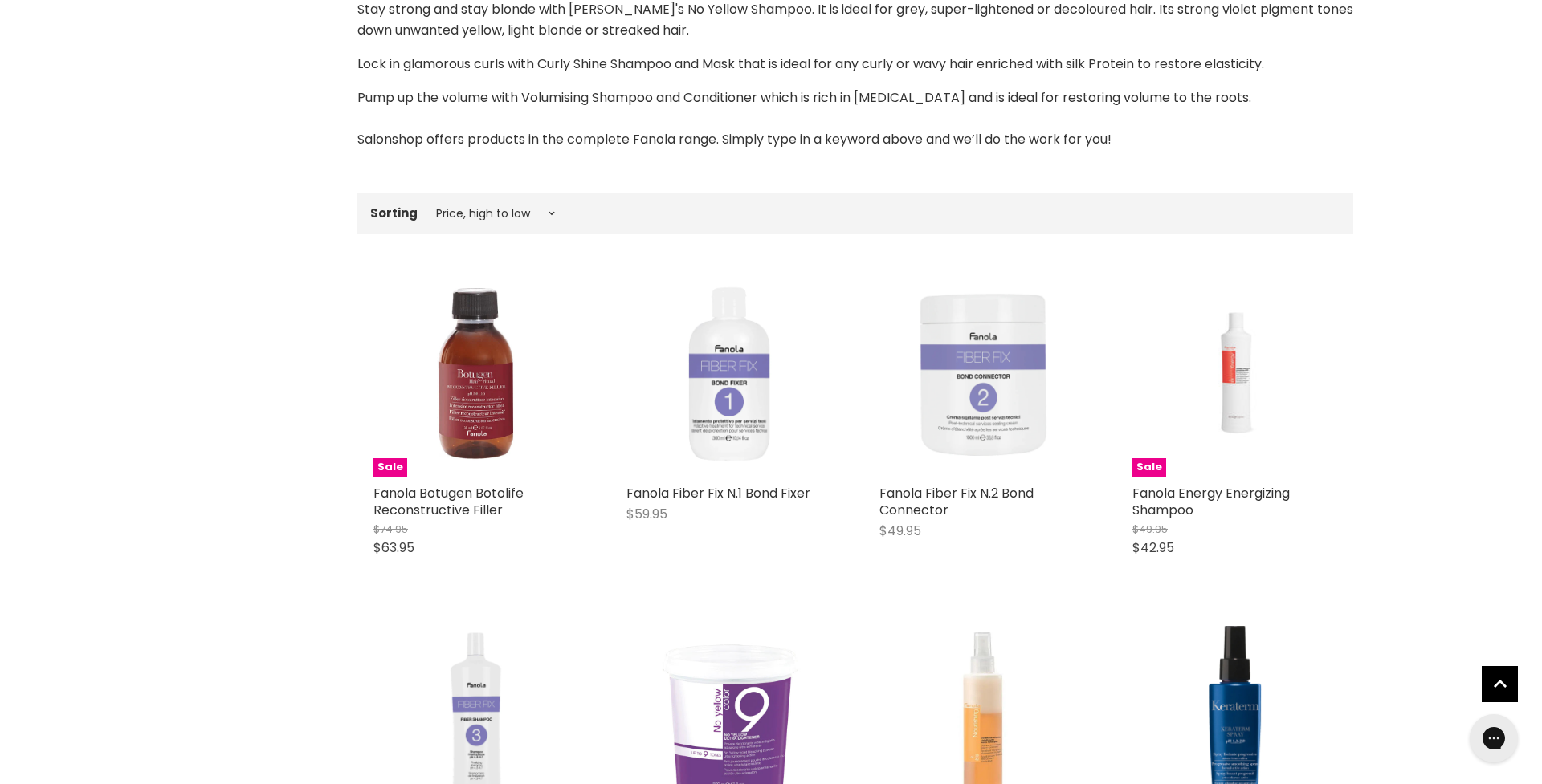
scroll to position [445, 0]
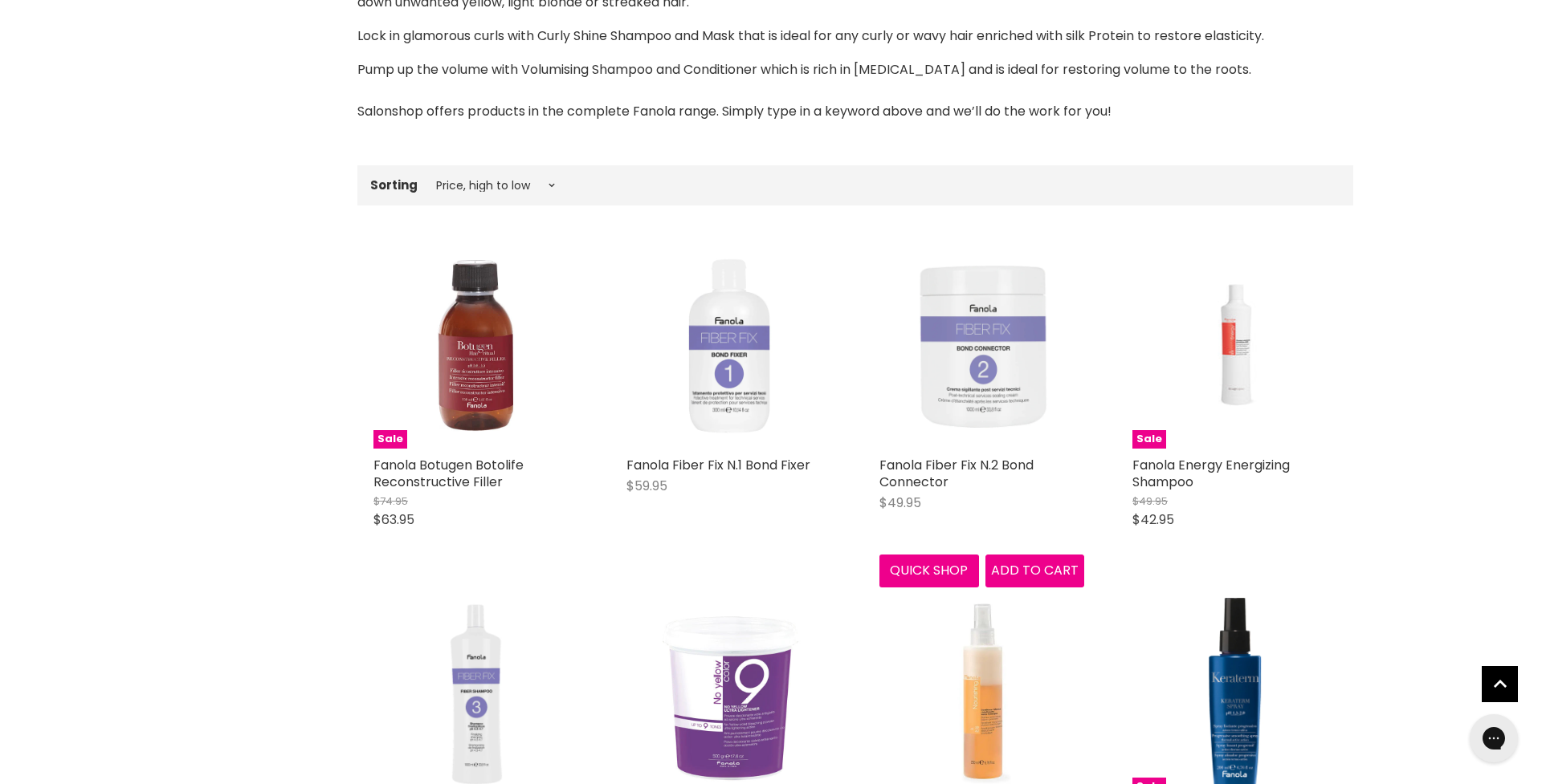
click at [1013, 373] on img "Main content" at bounding box center [981, 346] width 205 height 204
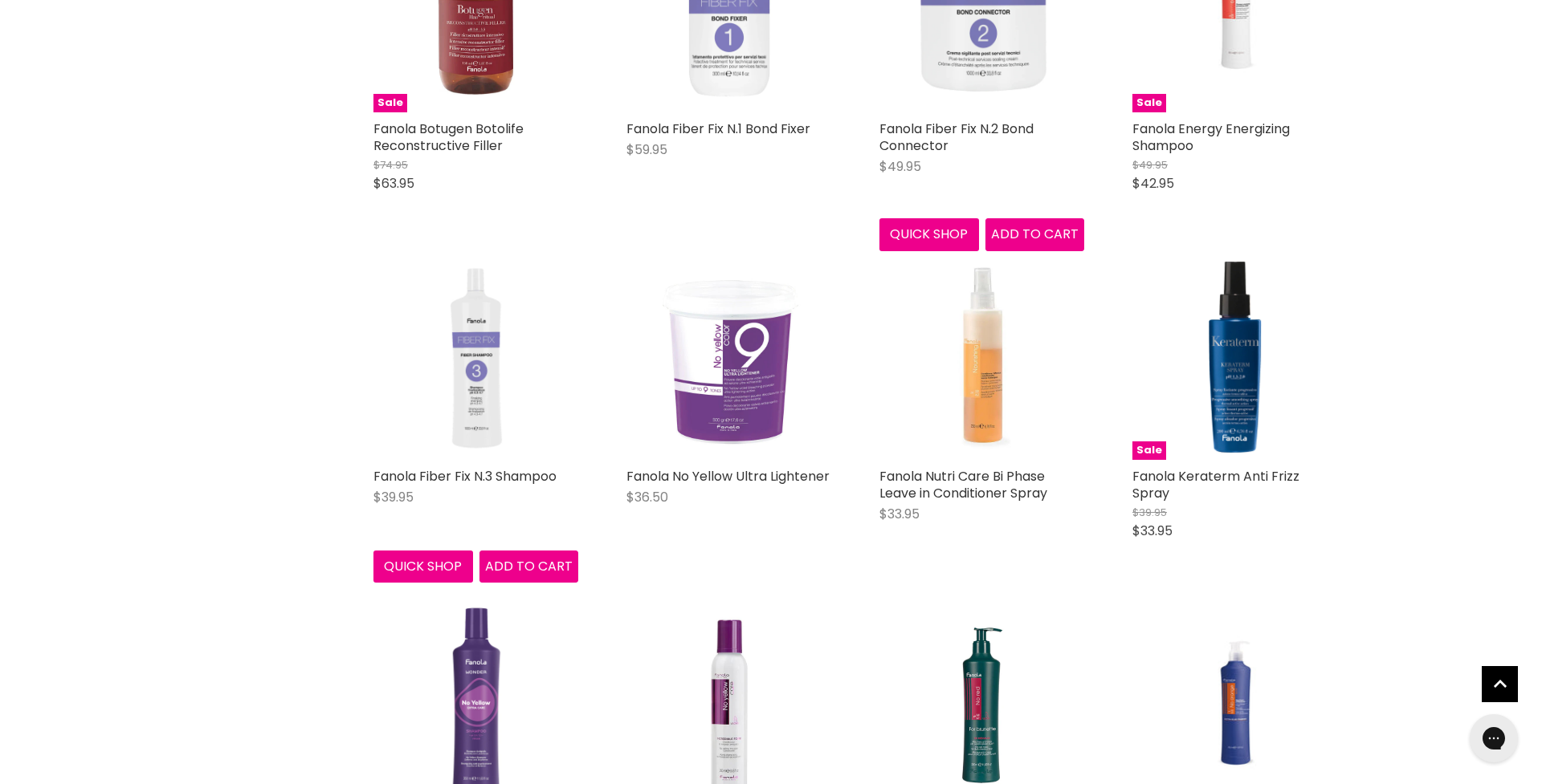
scroll to position [782, 0]
click at [486, 379] on img "Main content" at bounding box center [475, 356] width 205 height 204
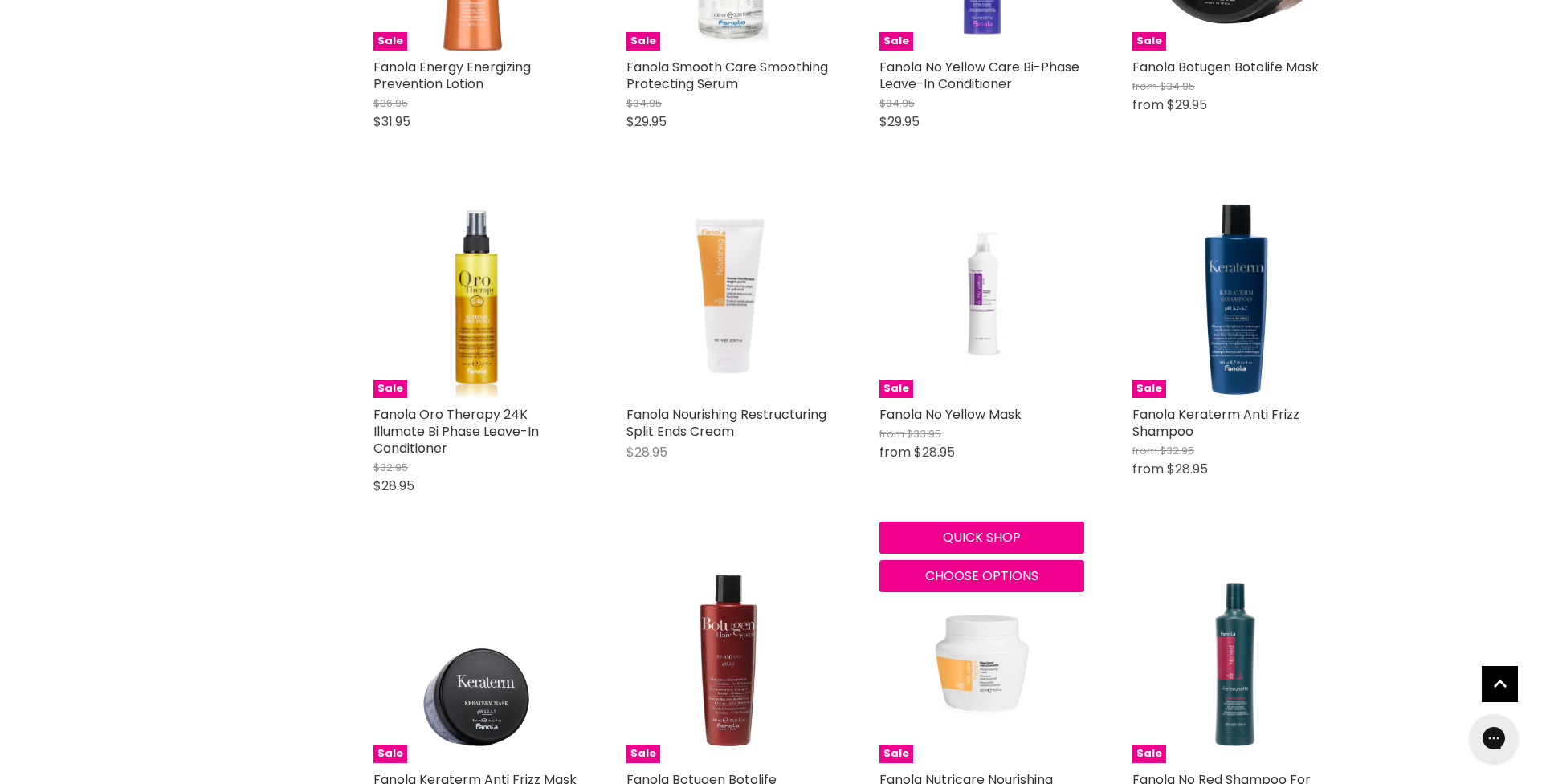
scroll to position [2248, 0]
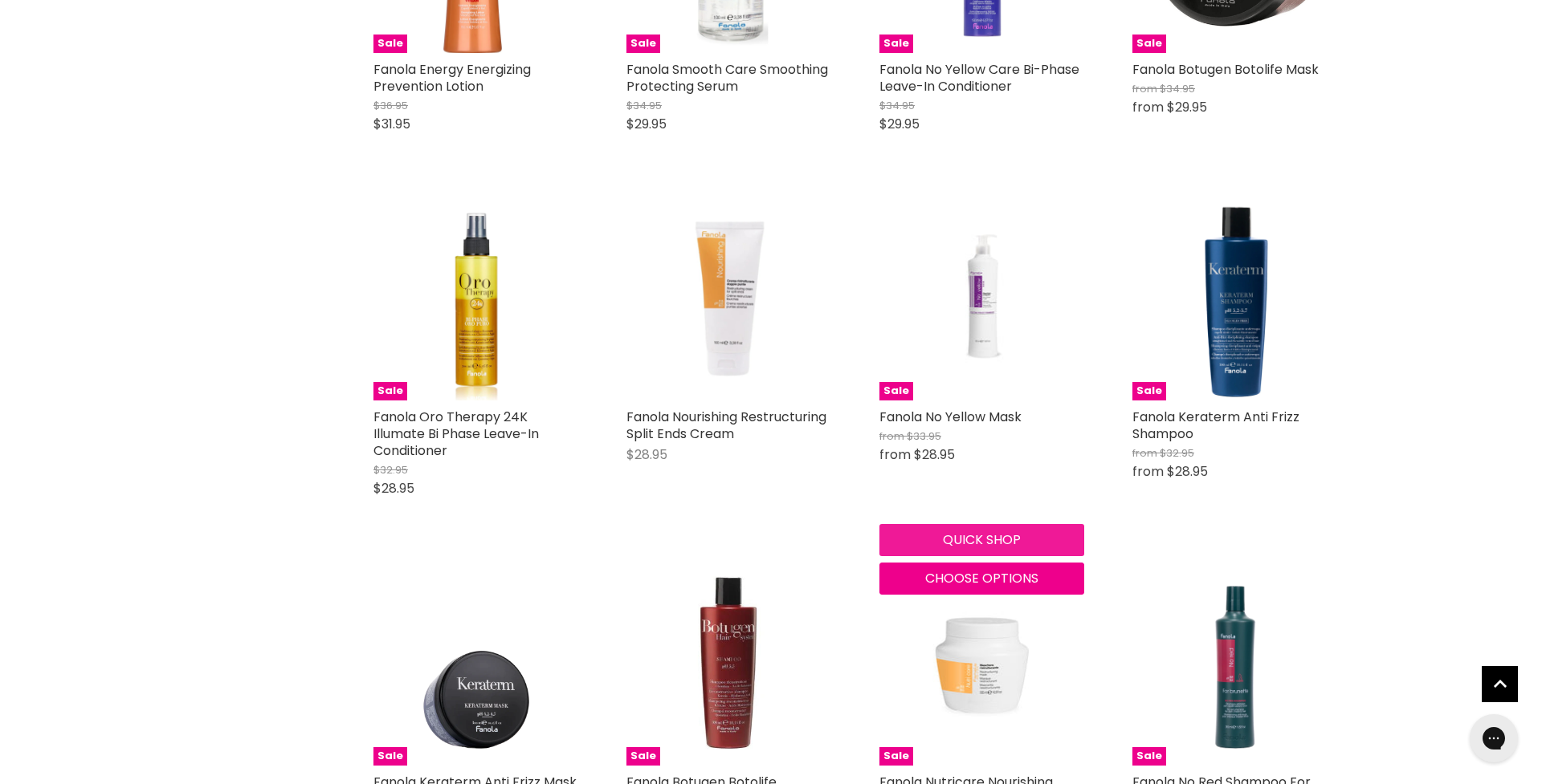
click at [978, 524] on button "Quick shop" at bounding box center [981, 540] width 205 height 32
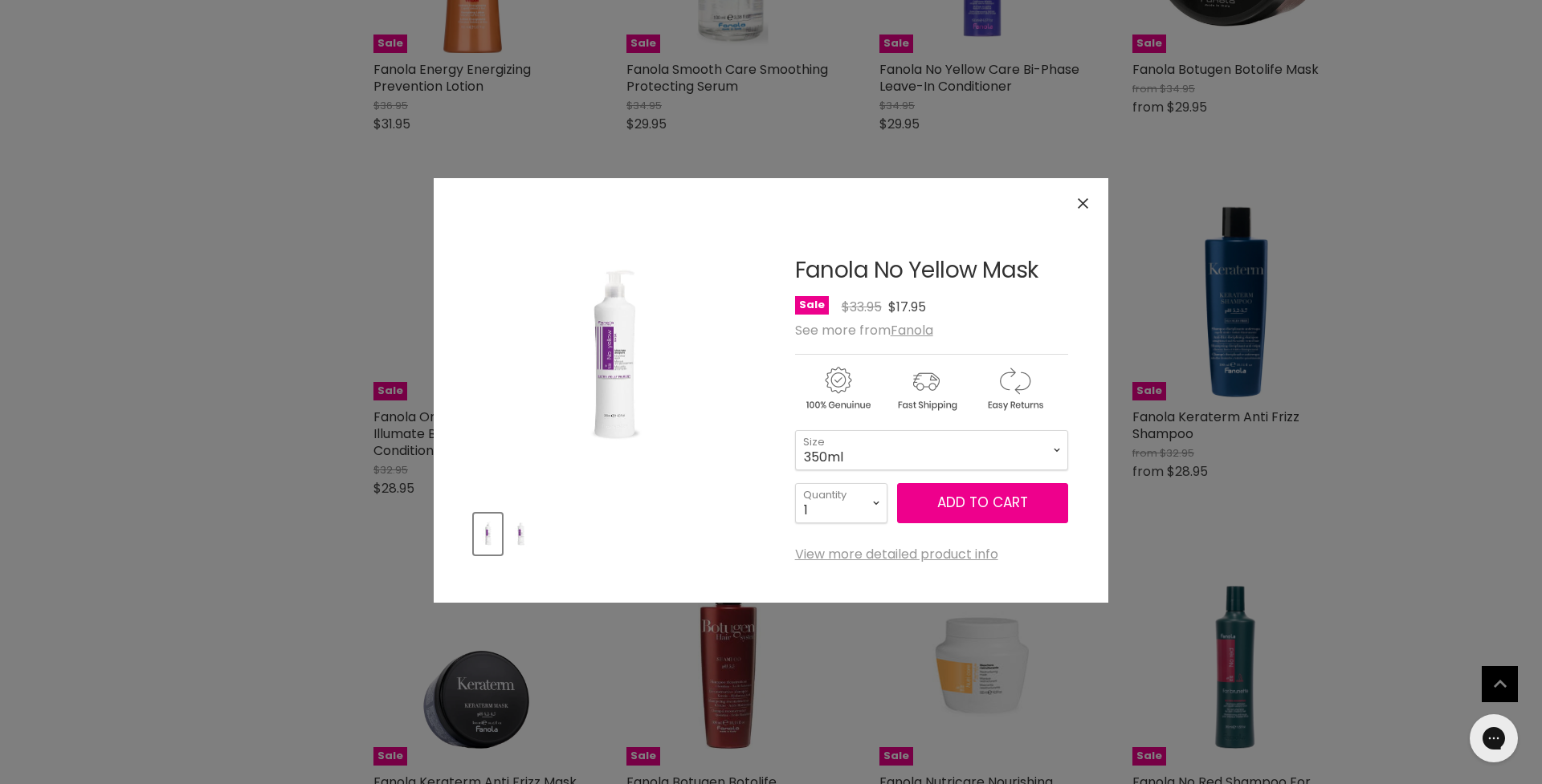
scroll to position [2250, 0]
select select "1 Litre"
click at [1083, 204] on icon "Close" at bounding box center [1082, 203] width 10 height 10
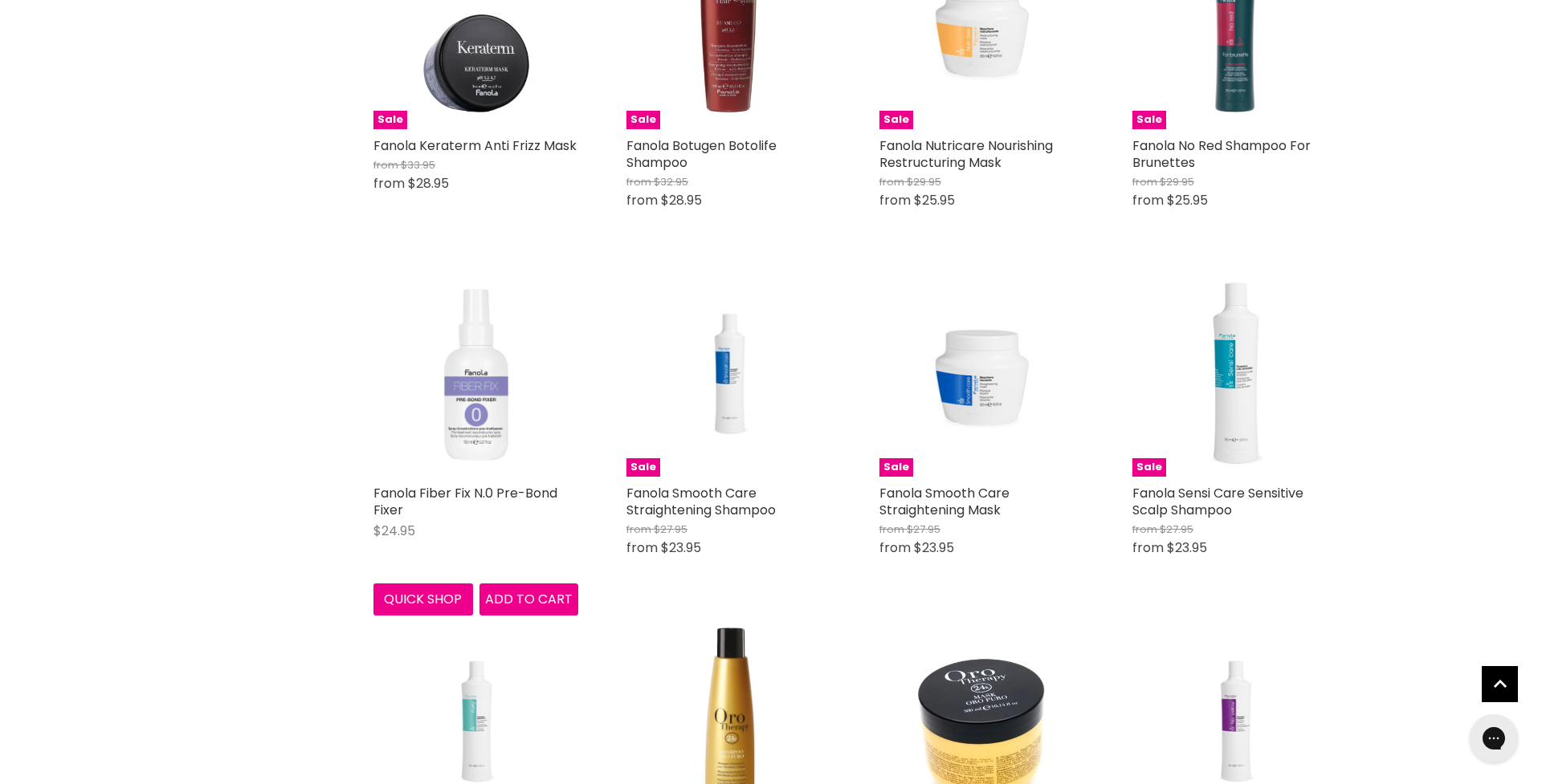
scroll to position [2897, 0]
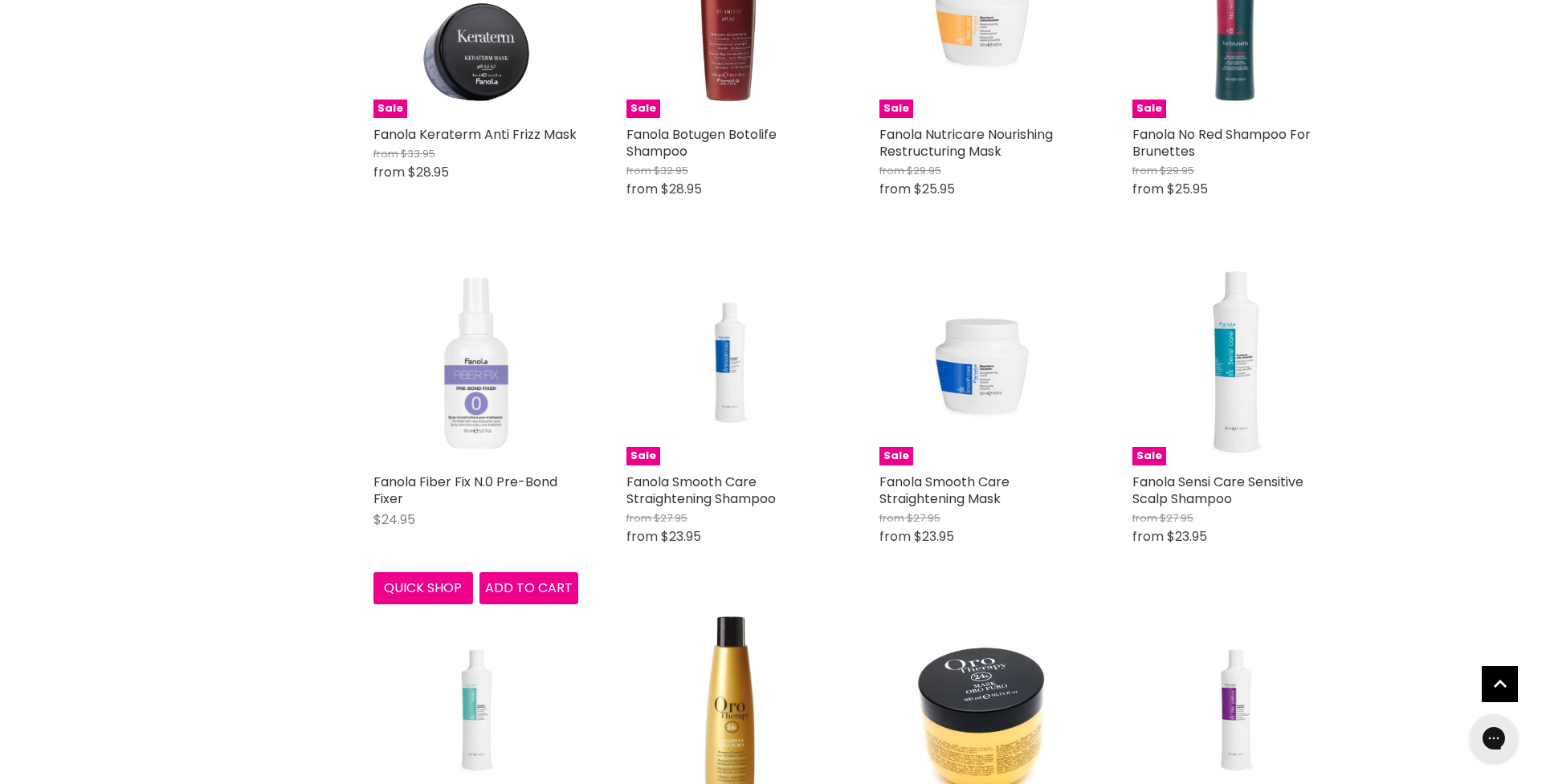
click at [476, 359] on img "Main content" at bounding box center [475, 363] width 205 height 204
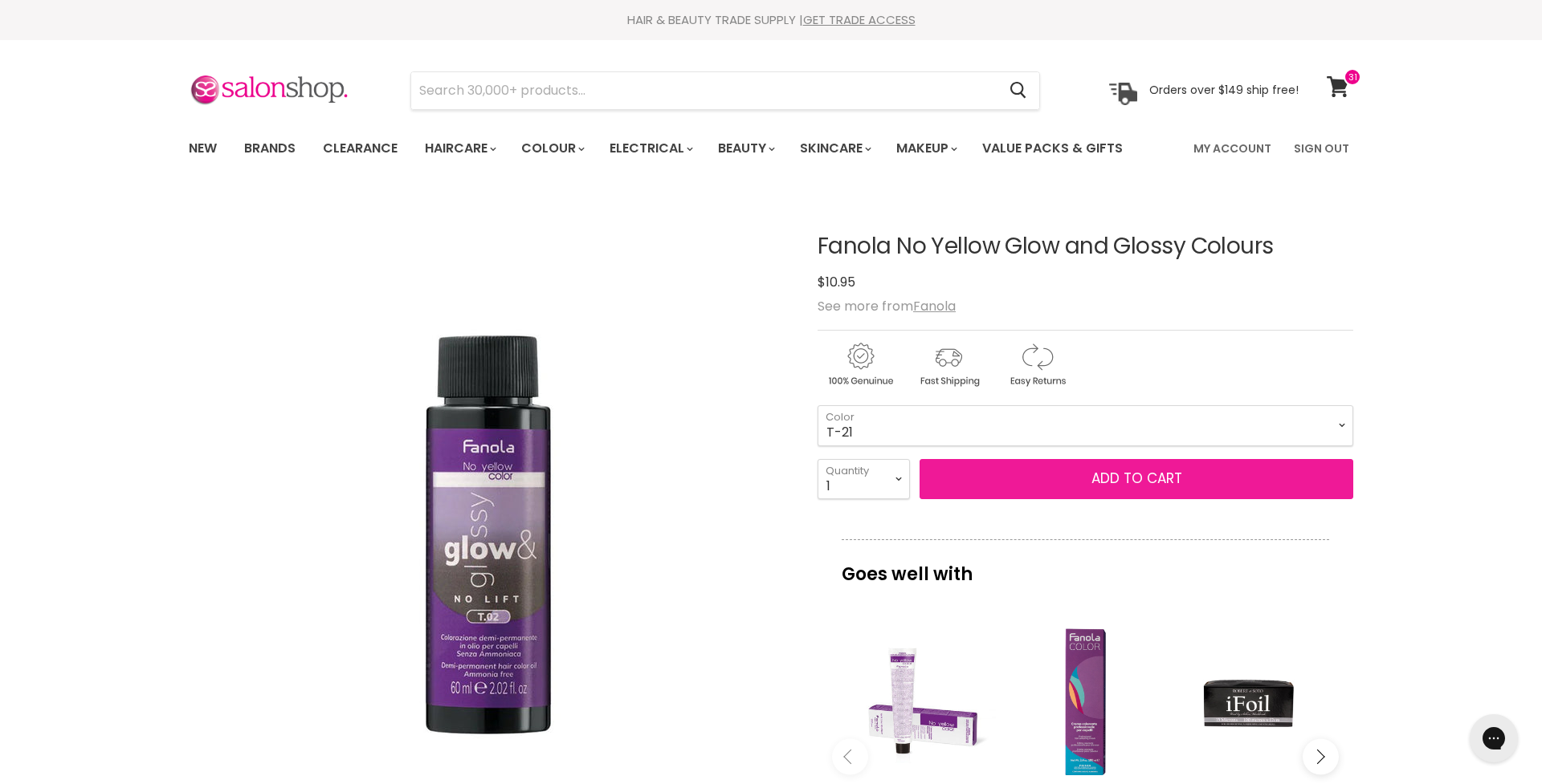
click at [1138, 480] on button "Add to cart" at bounding box center [1136, 479] width 434 height 41
click at [1110, 478] on button "Add to cart" at bounding box center [1136, 479] width 434 height 41
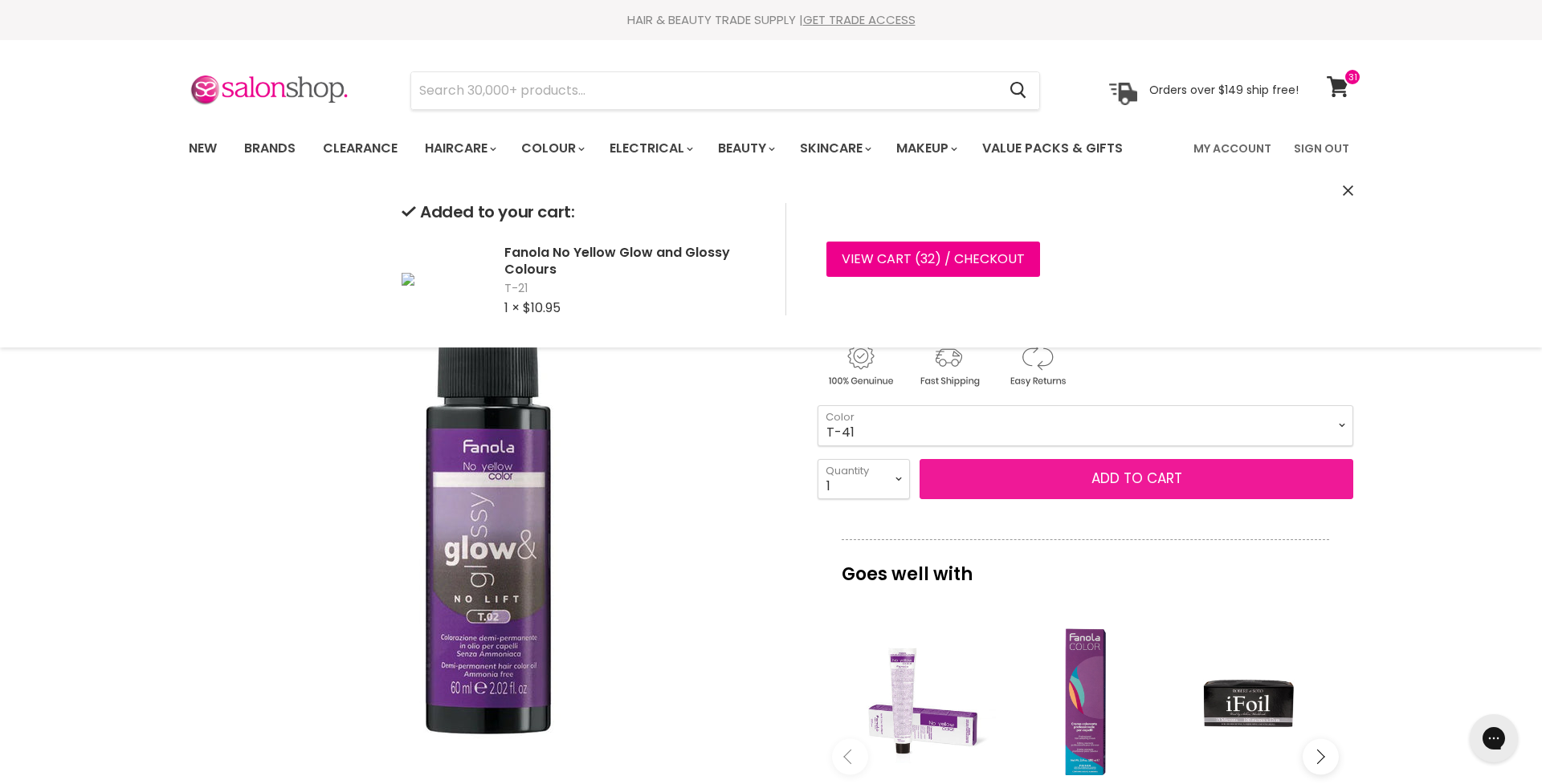
click at [1143, 479] on button "Add to cart" at bounding box center [1136, 479] width 434 height 41
click at [1152, 479] on button "Add to cart" at bounding box center [1136, 479] width 434 height 41
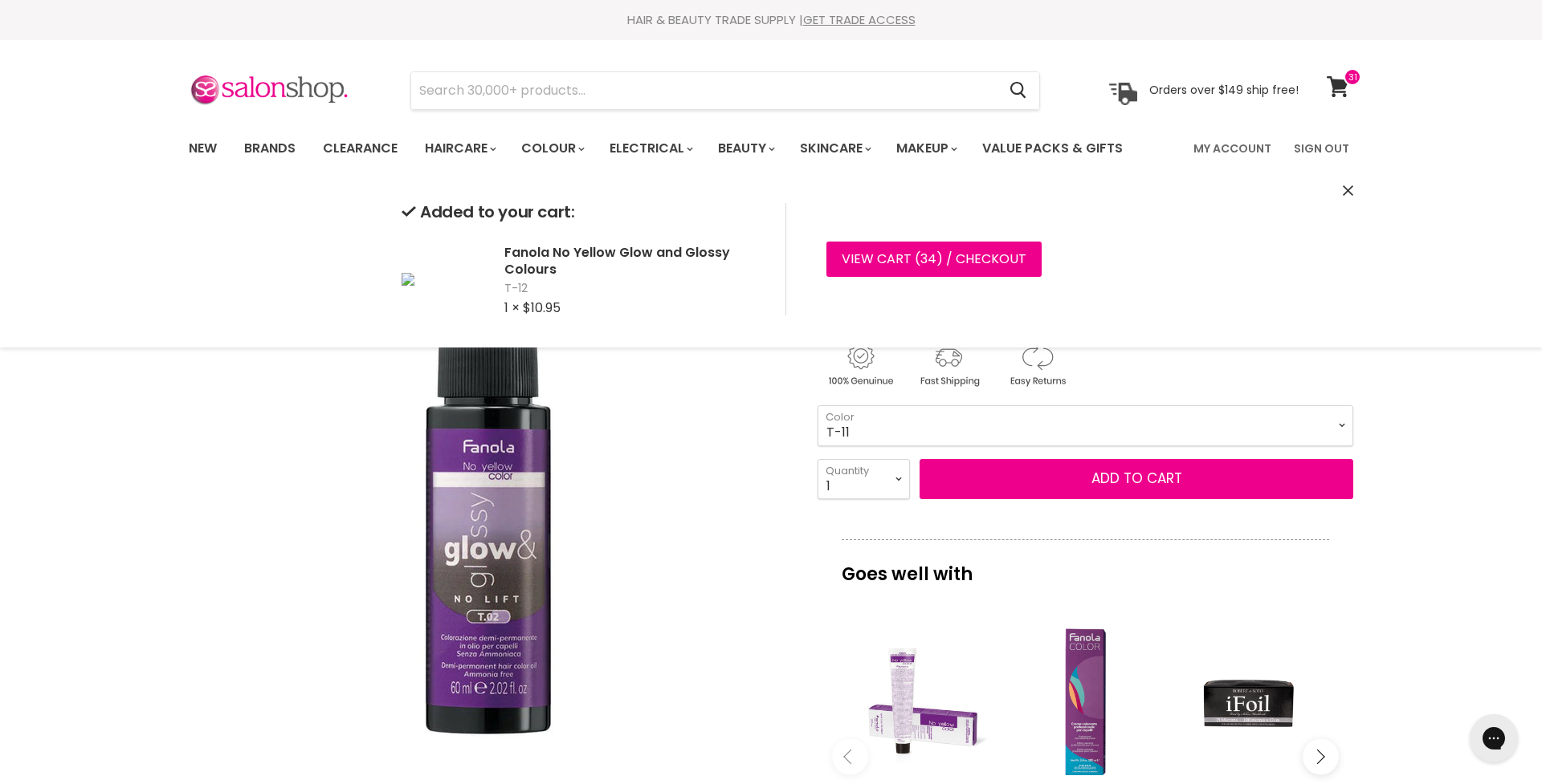
select select "T-11"
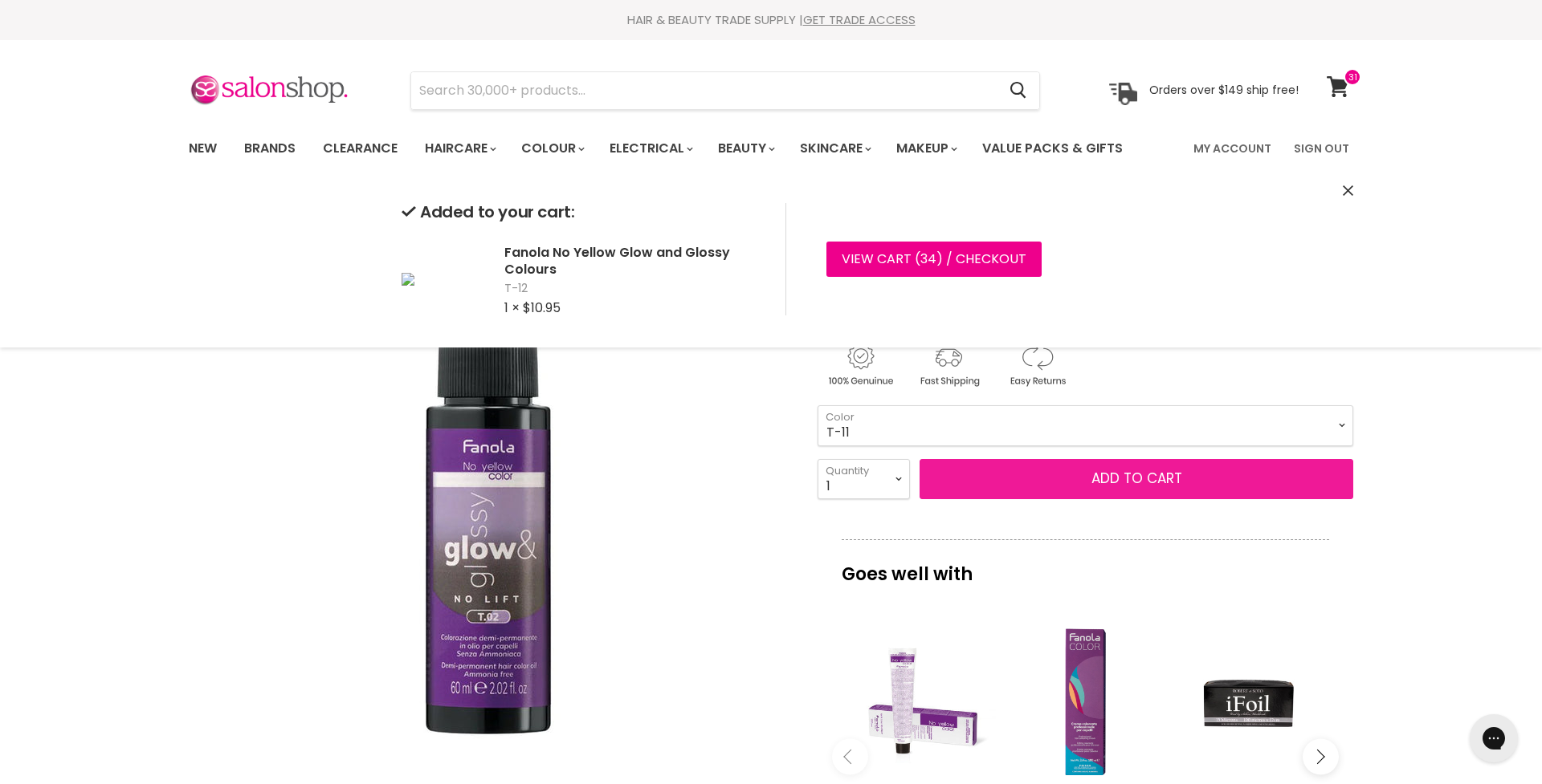
click at [1146, 480] on button "Add to cart" at bounding box center [1136, 479] width 434 height 41
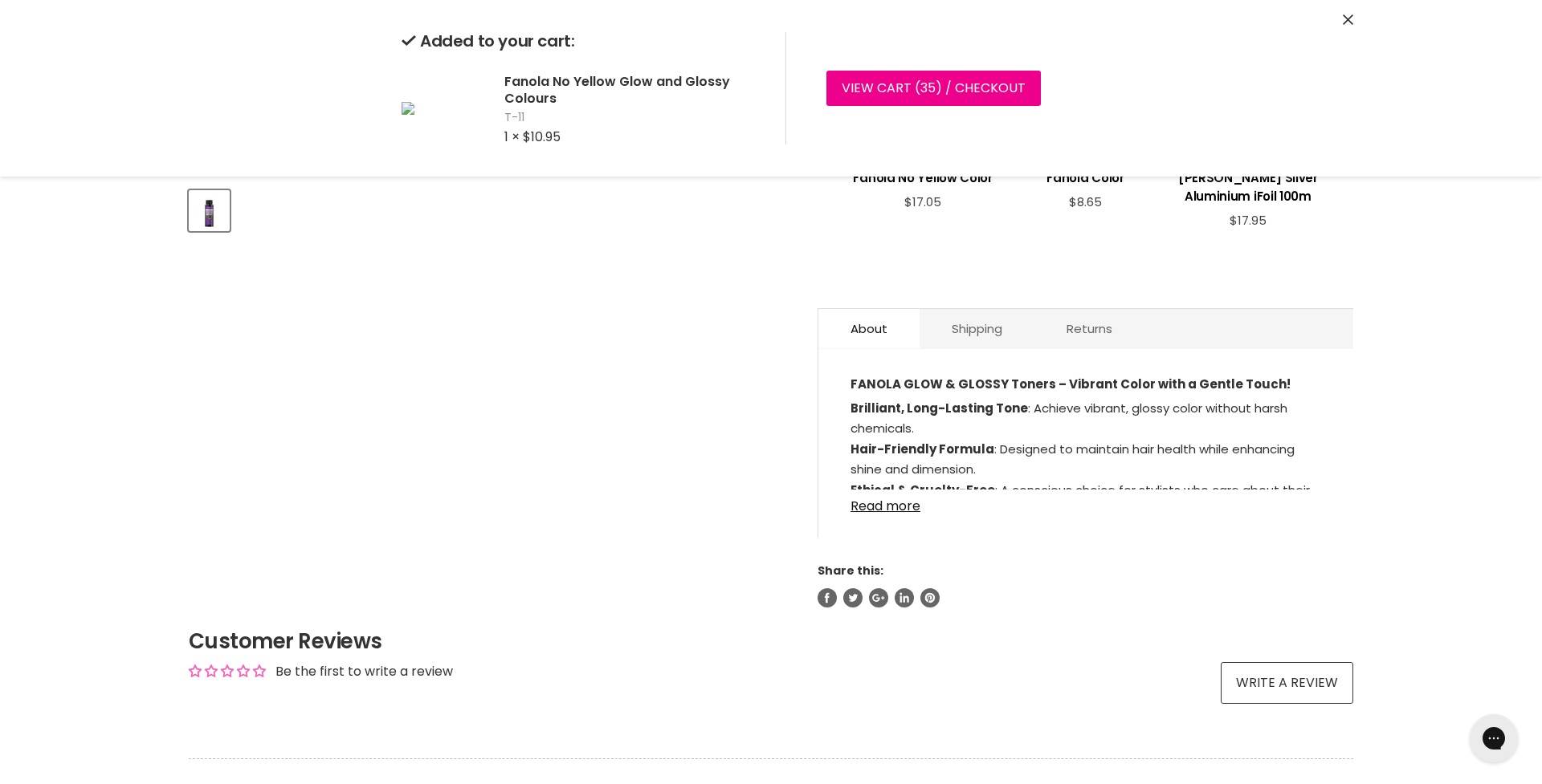
scroll to position [622, 0]
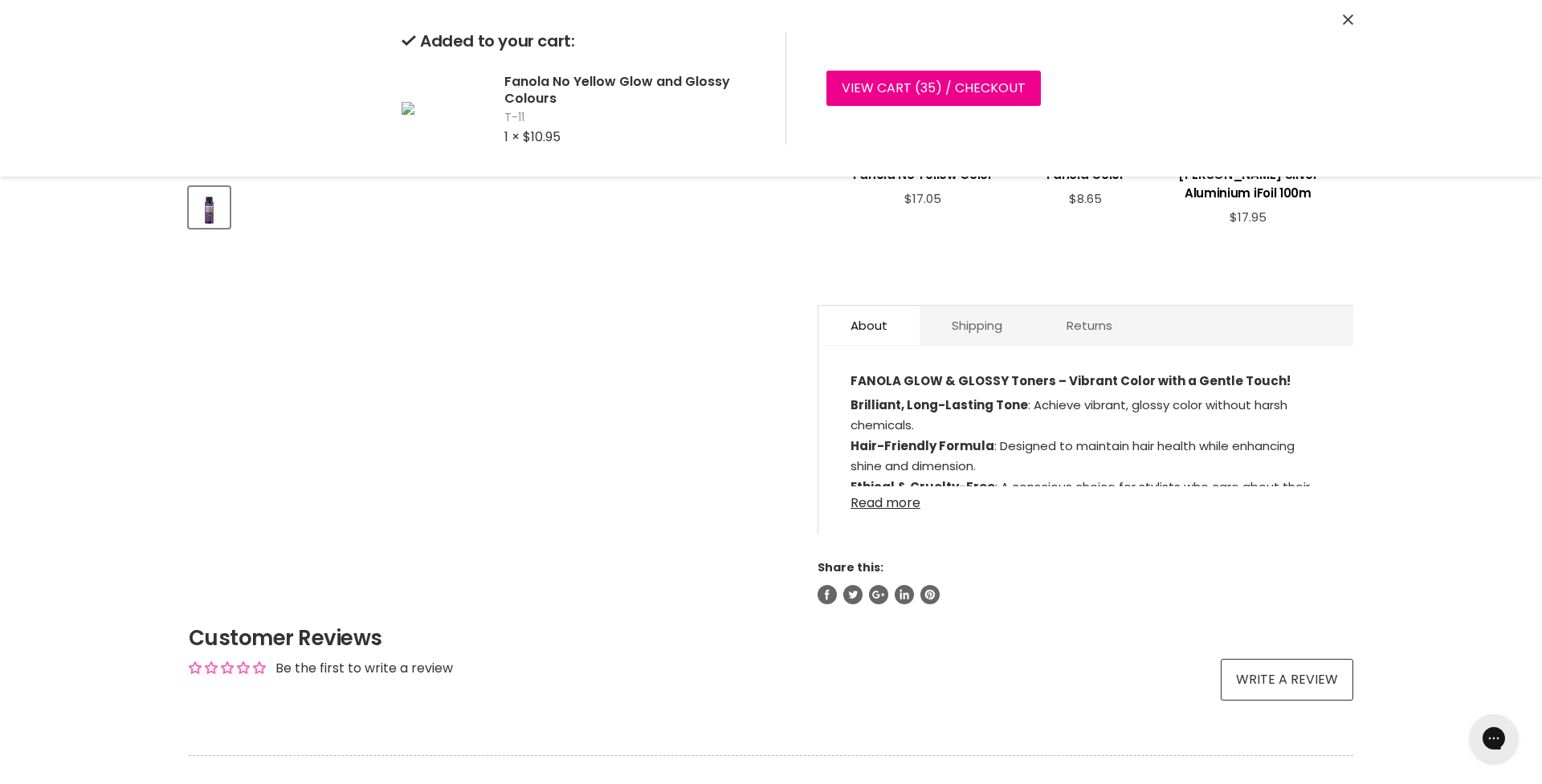
click at [904, 507] on link "Read more" at bounding box center [1085, 498] width 470 height 24
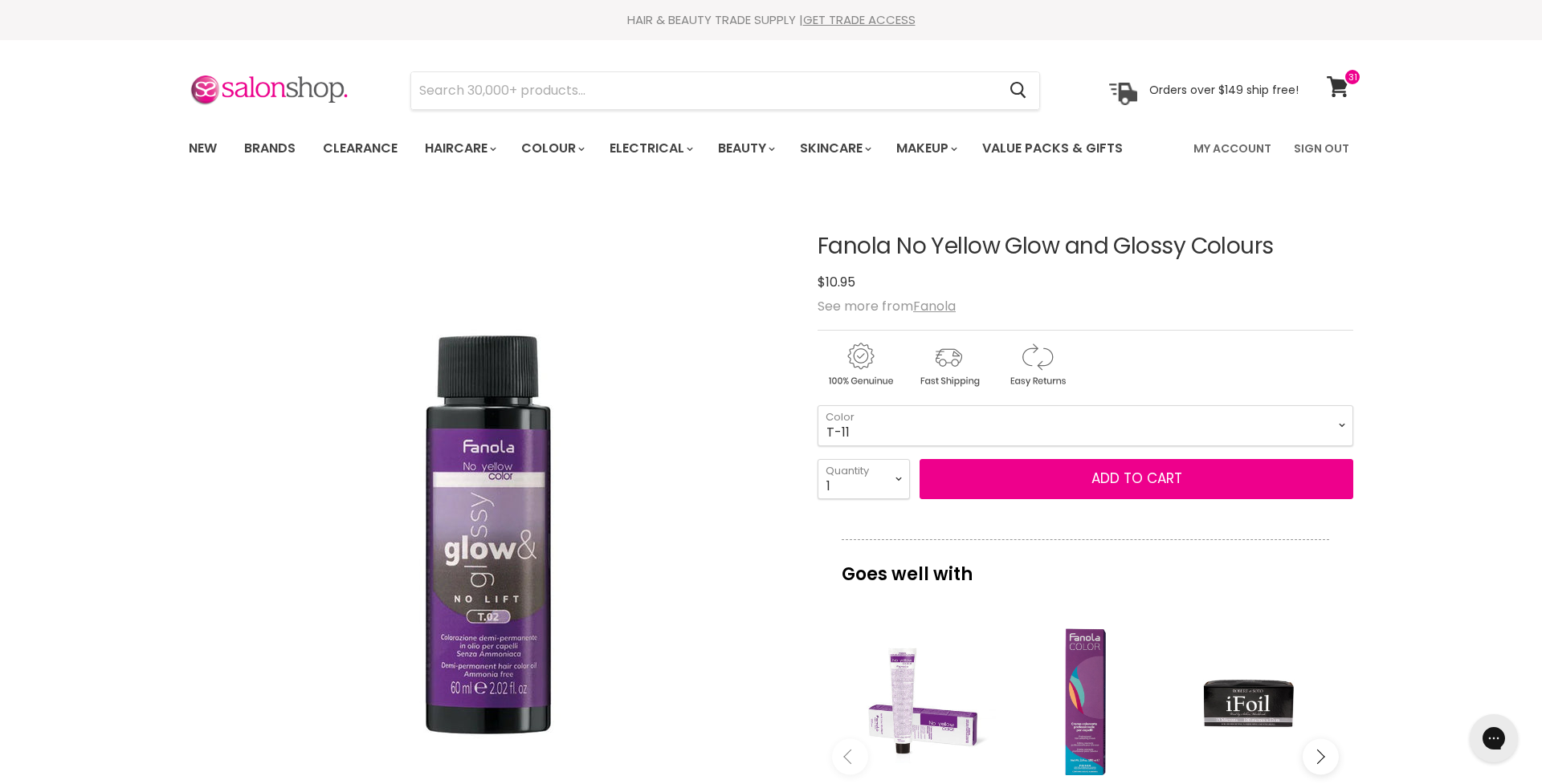
scroll to position [0, 0]
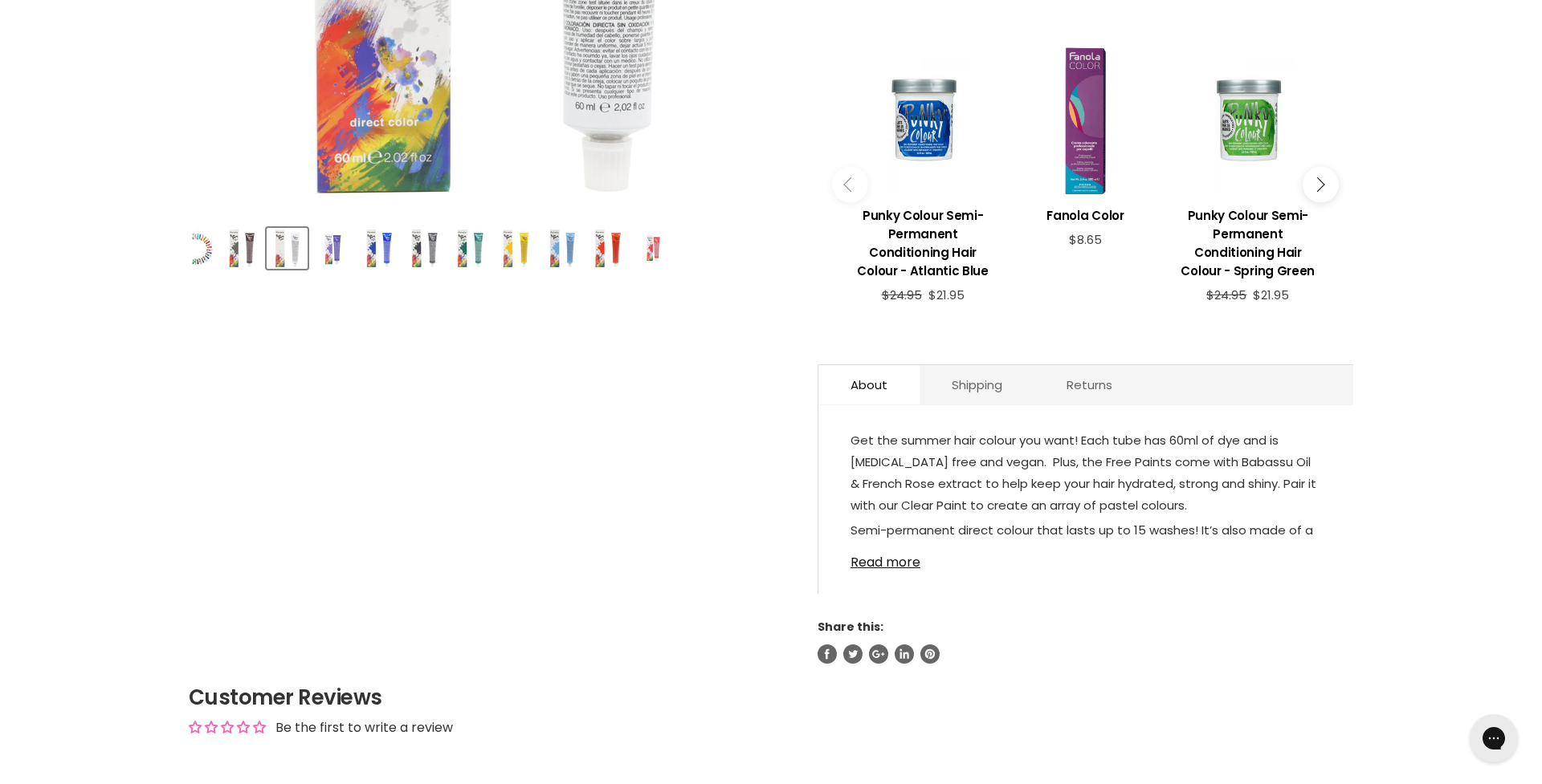
scroll to position [604, 0]
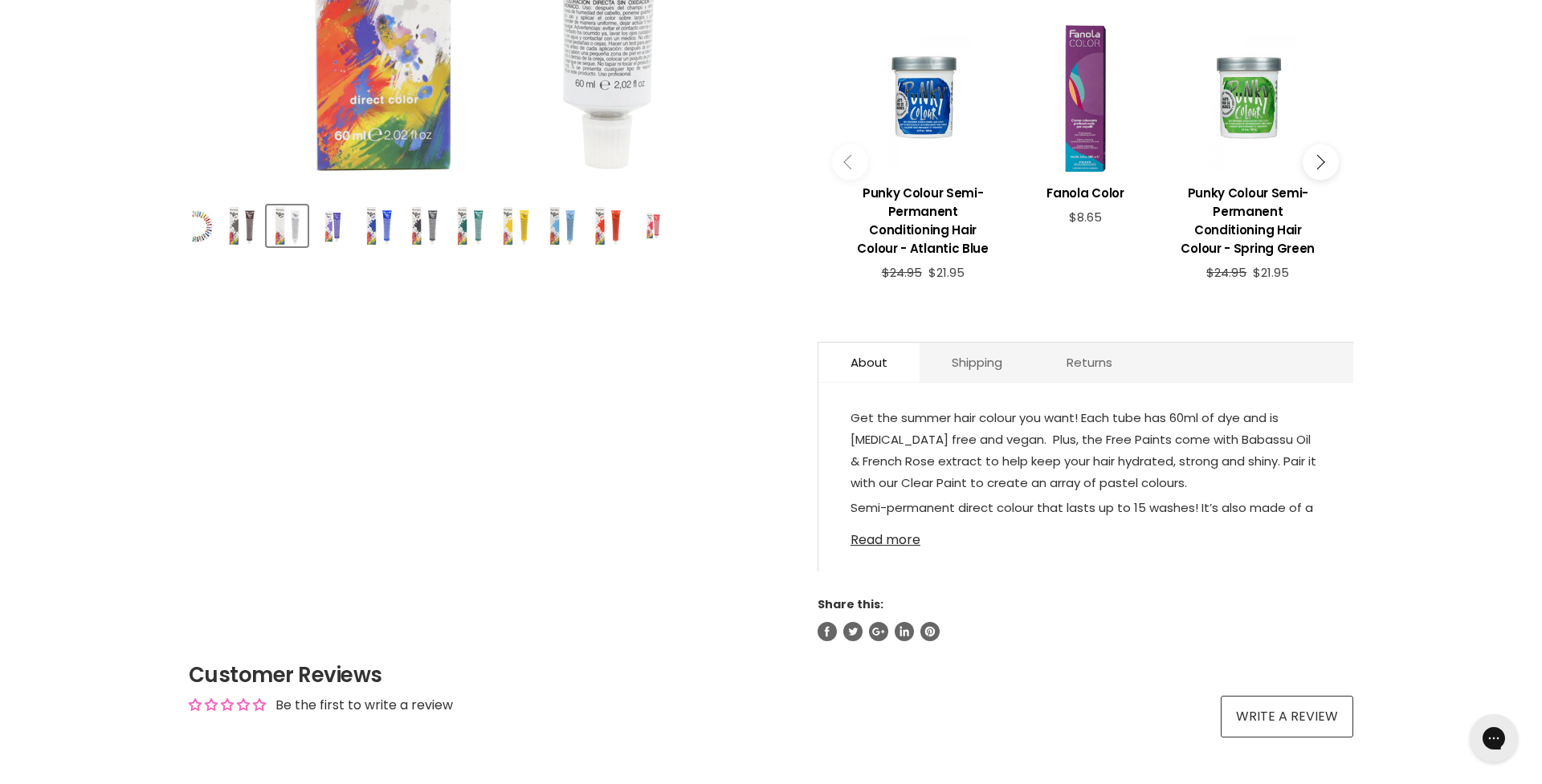
click at [892, 543] on link "Read more" at bounding box center [1085, 535] width 470 height 24
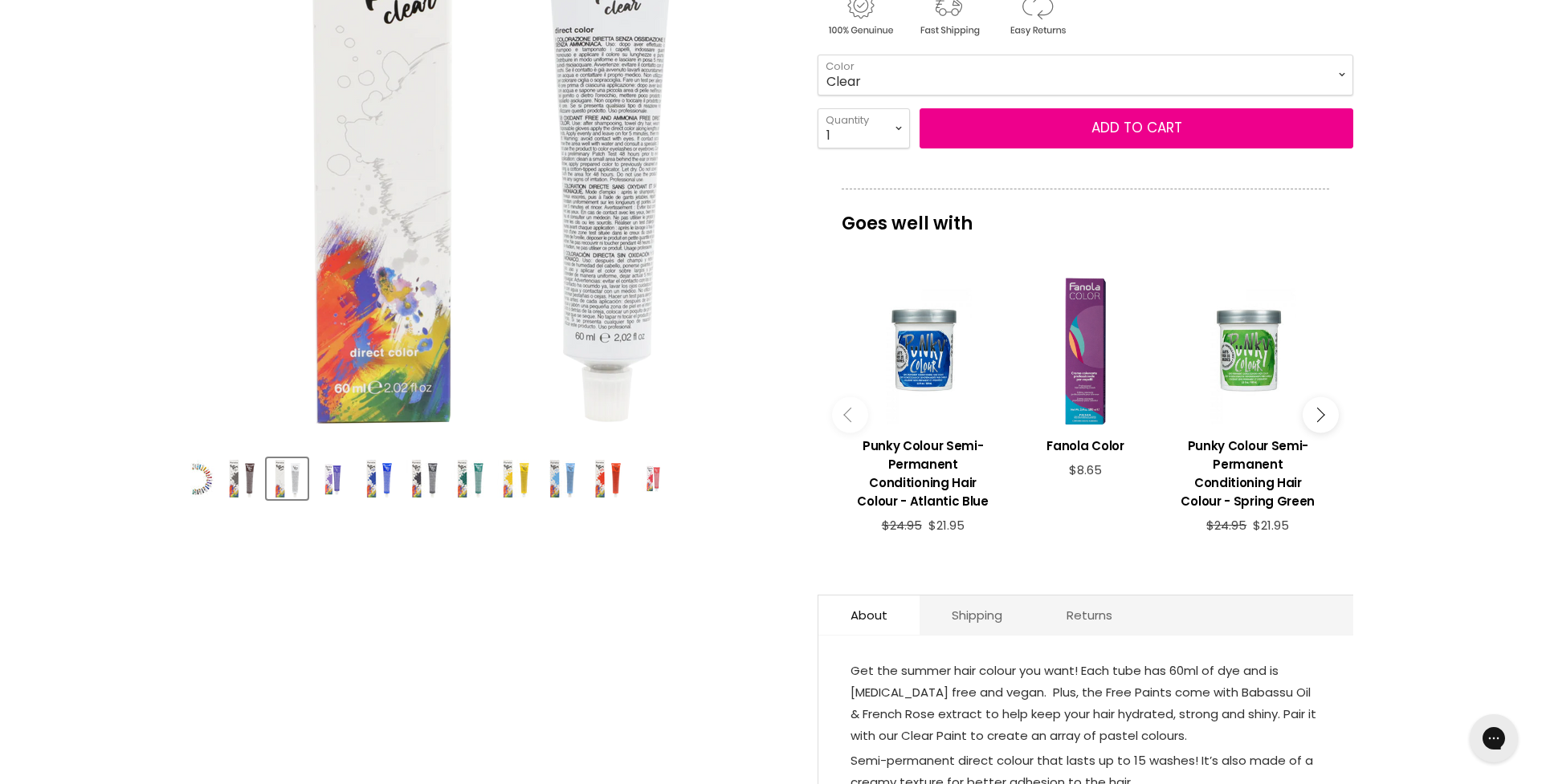
scroll to position [351, 0]
click at [603, 496] on img "Product thumbnails" at bounding box center [607, 478] width 38 height 38
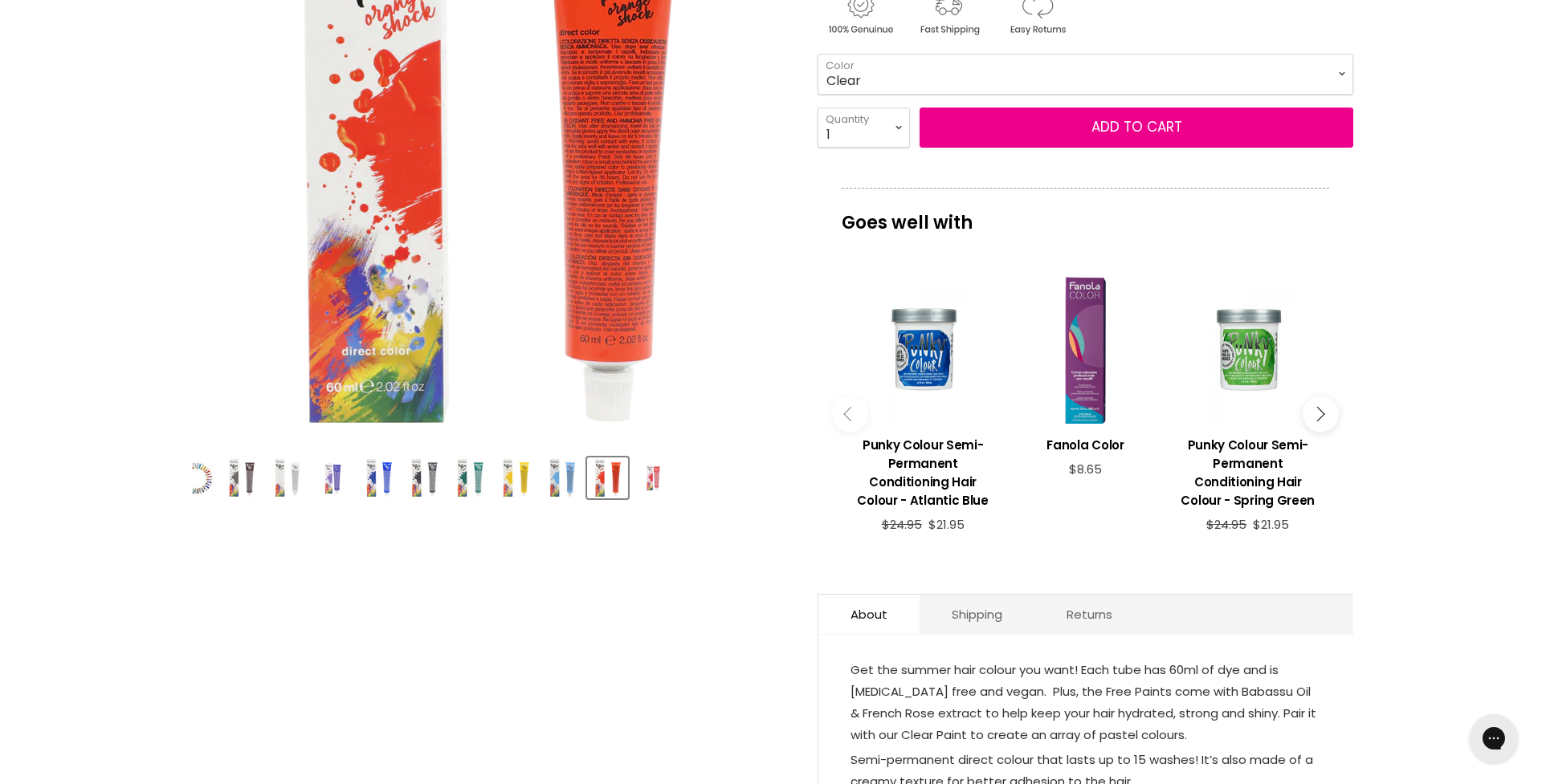
click at [653, 482] on img "Product thumbnails" at bounding box center [653, 478] width 38 height 38
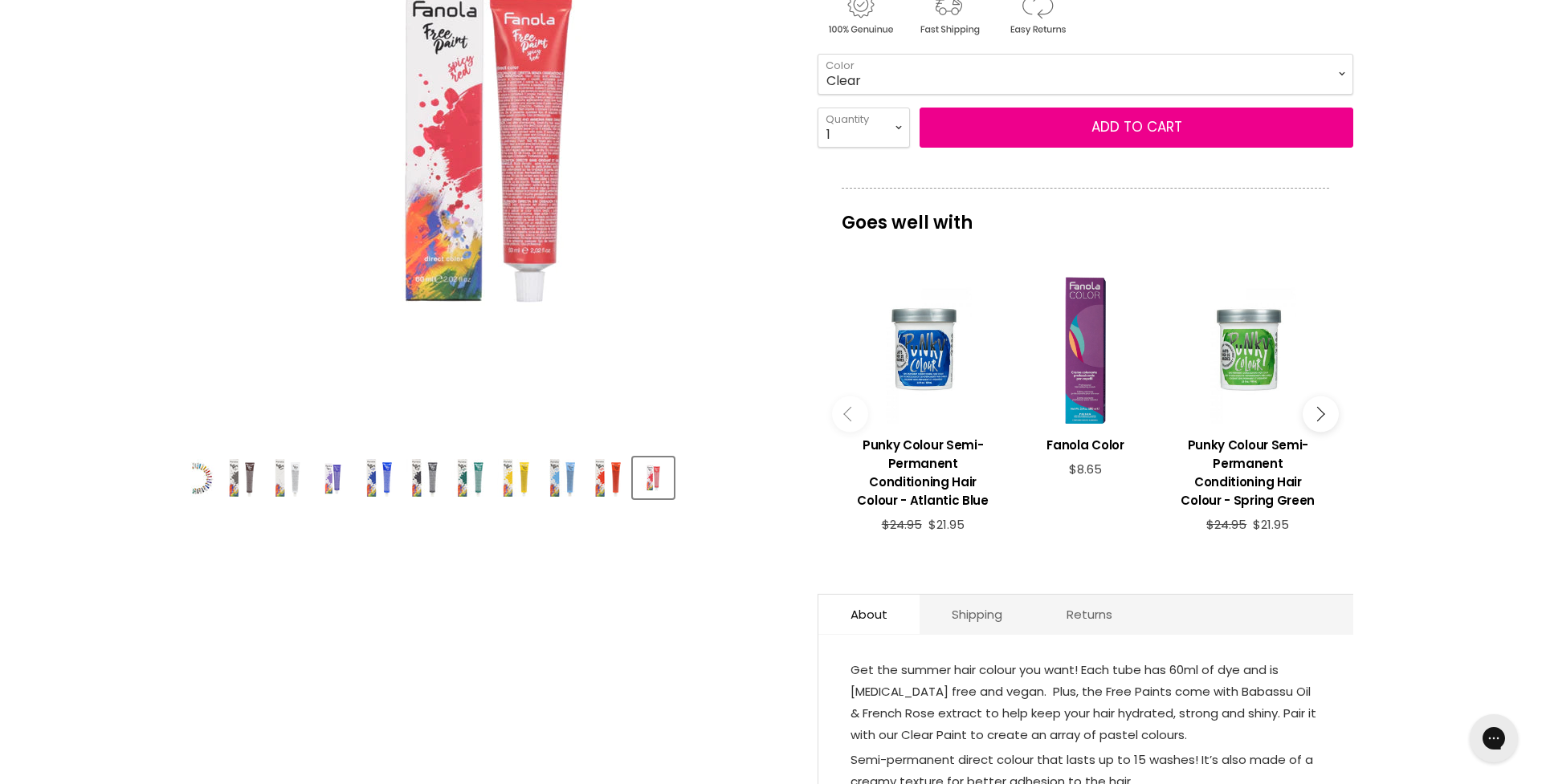
click at [615, 471] on img "Product thumbnails" at bounding box center [607, 478] width 38 height 38
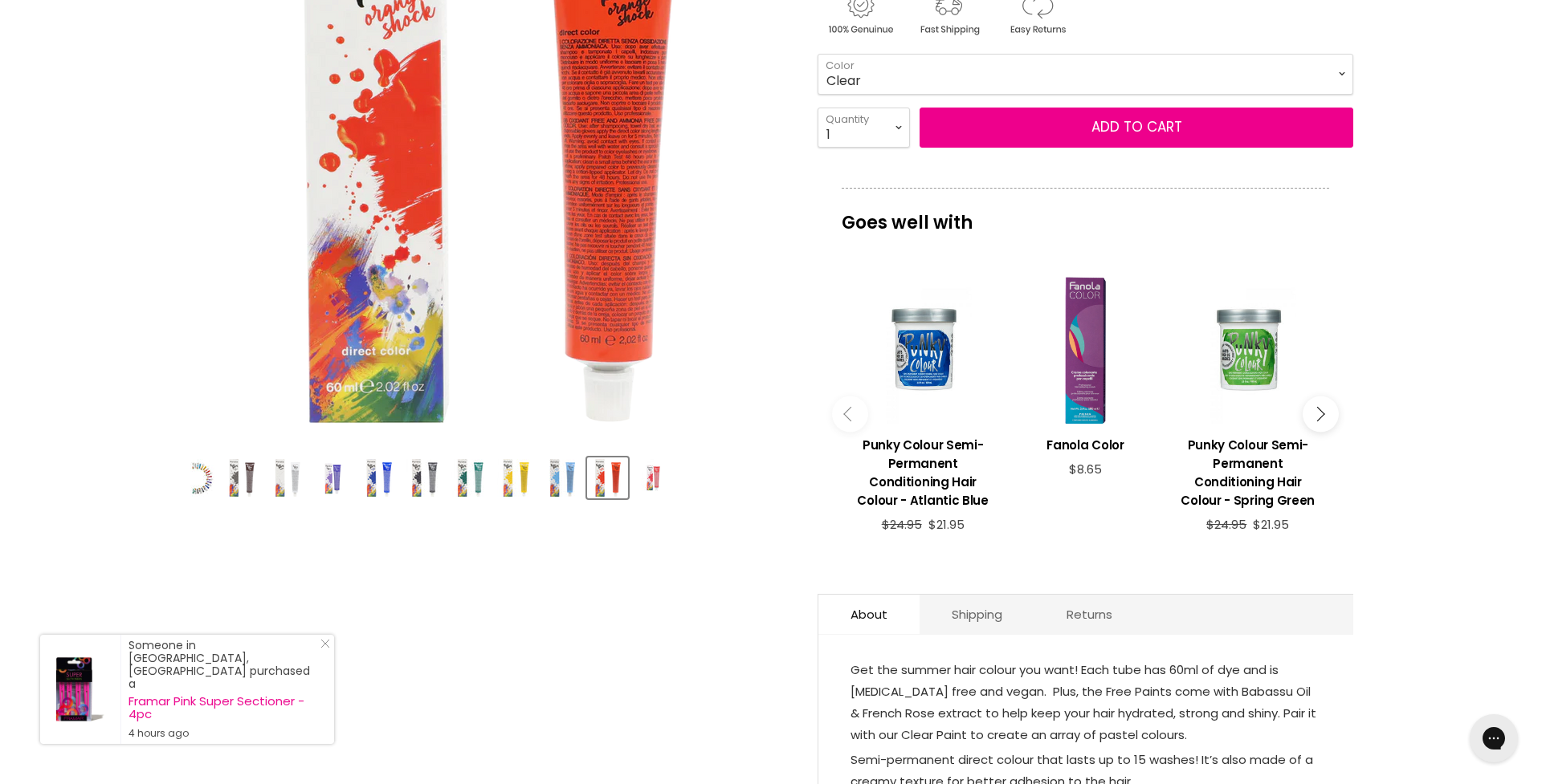
click at [559, 474] on img "Product thumbnails" at bounding box center [562, 478] width 38 height 38
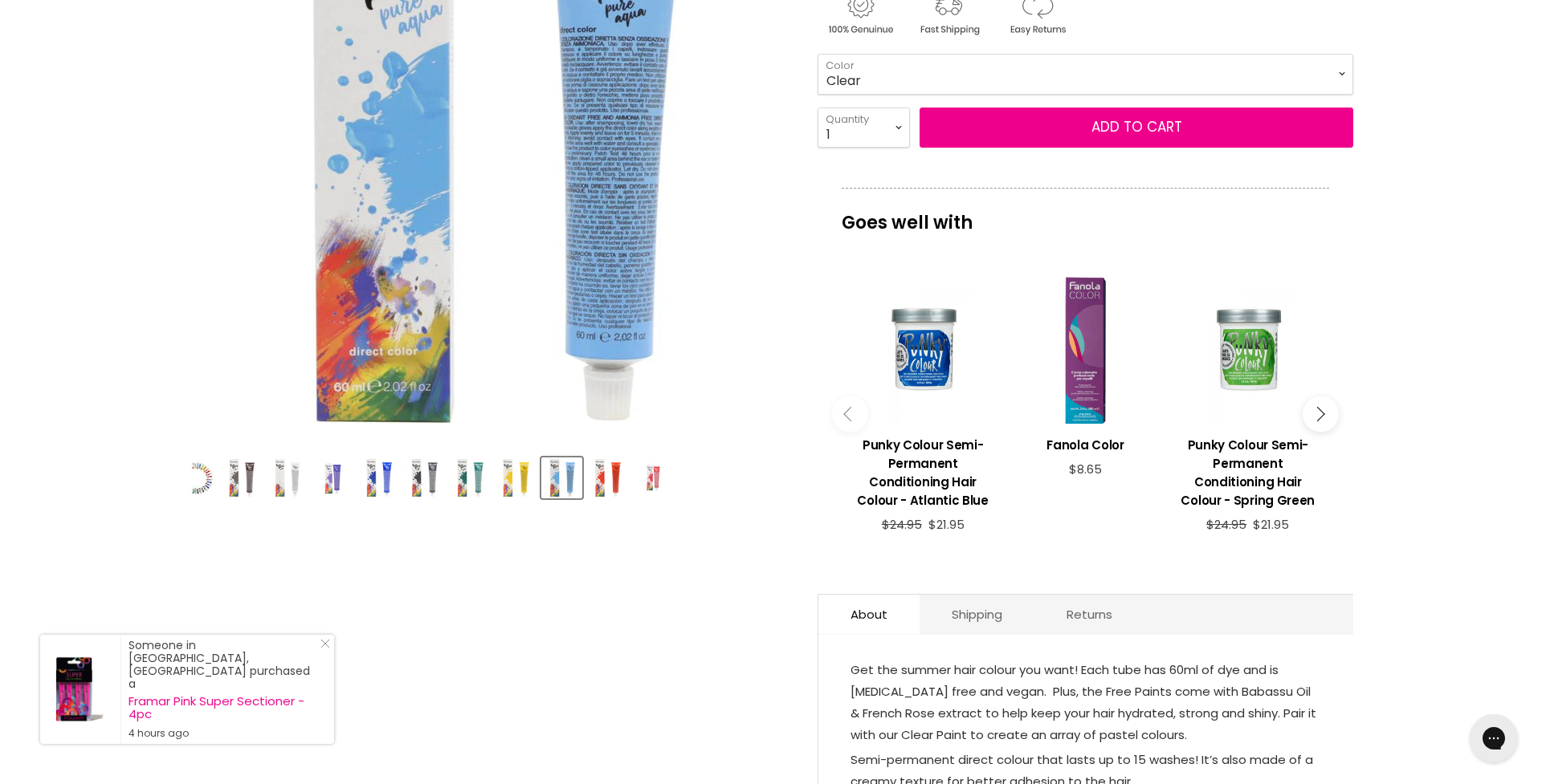
click at [529, 470] on img "Product thumbnails" at bounding box center [516, 478] width 38 height 38
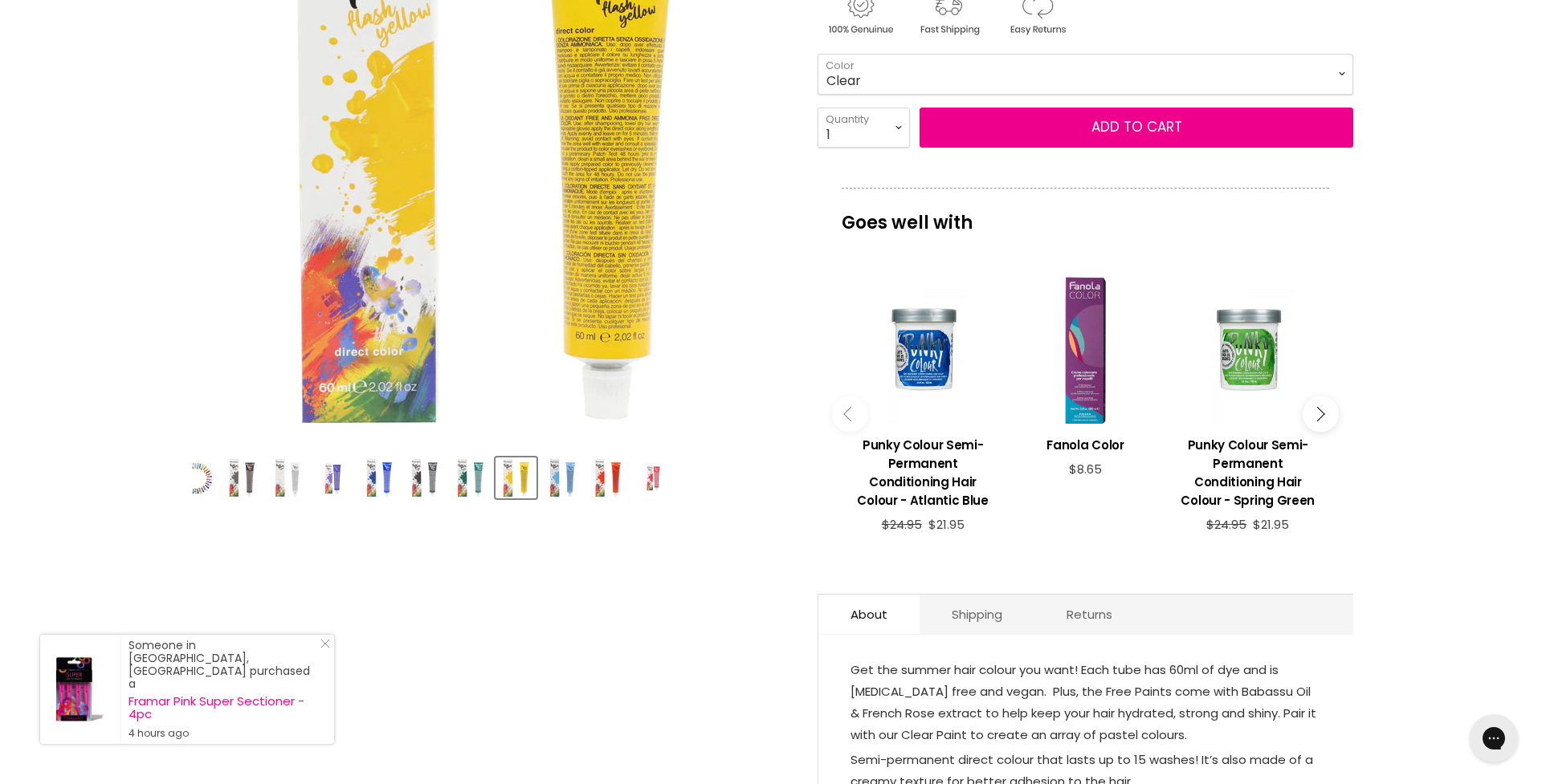
click at [470, 469] on img "Product thumbnails" at bounding box center [470, 478] width 38 height 38
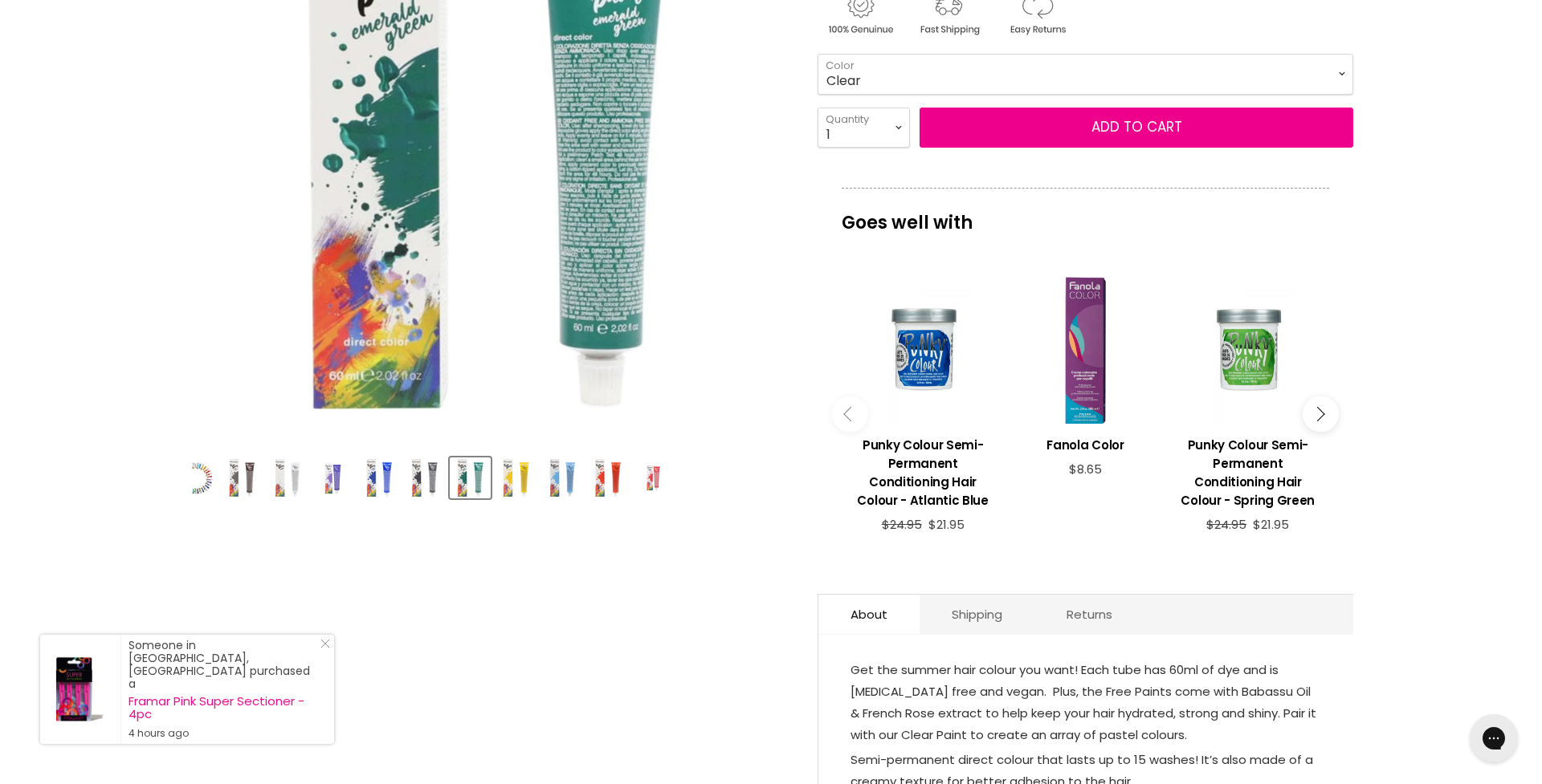
click at [420, 468] on img "Product thumbnails" at bounding box center [424, 478] width 38 height 38
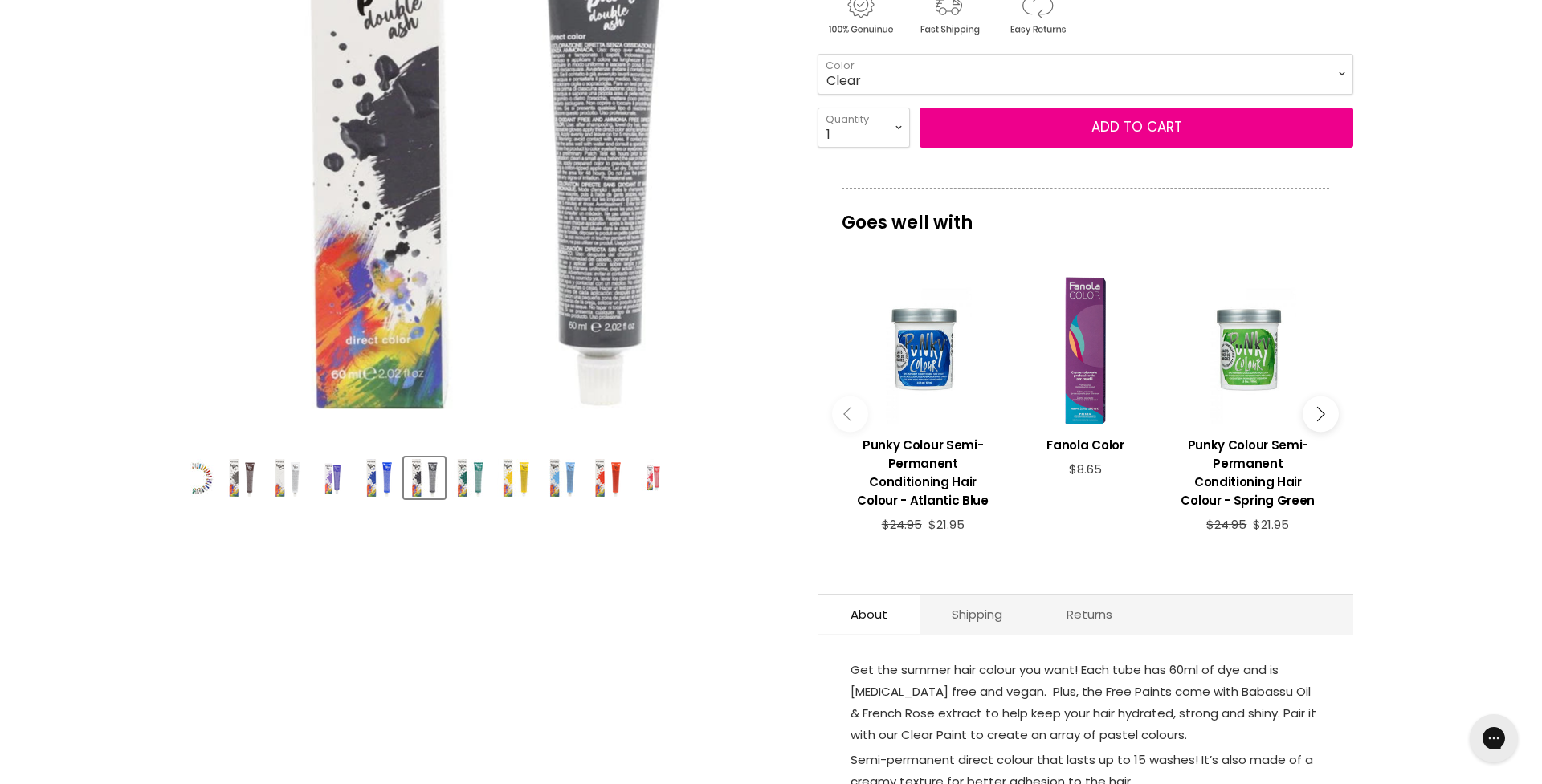
click at [386, 468] on img "Product thumbnails" at bounding box center [379, 478] width 38 height 38
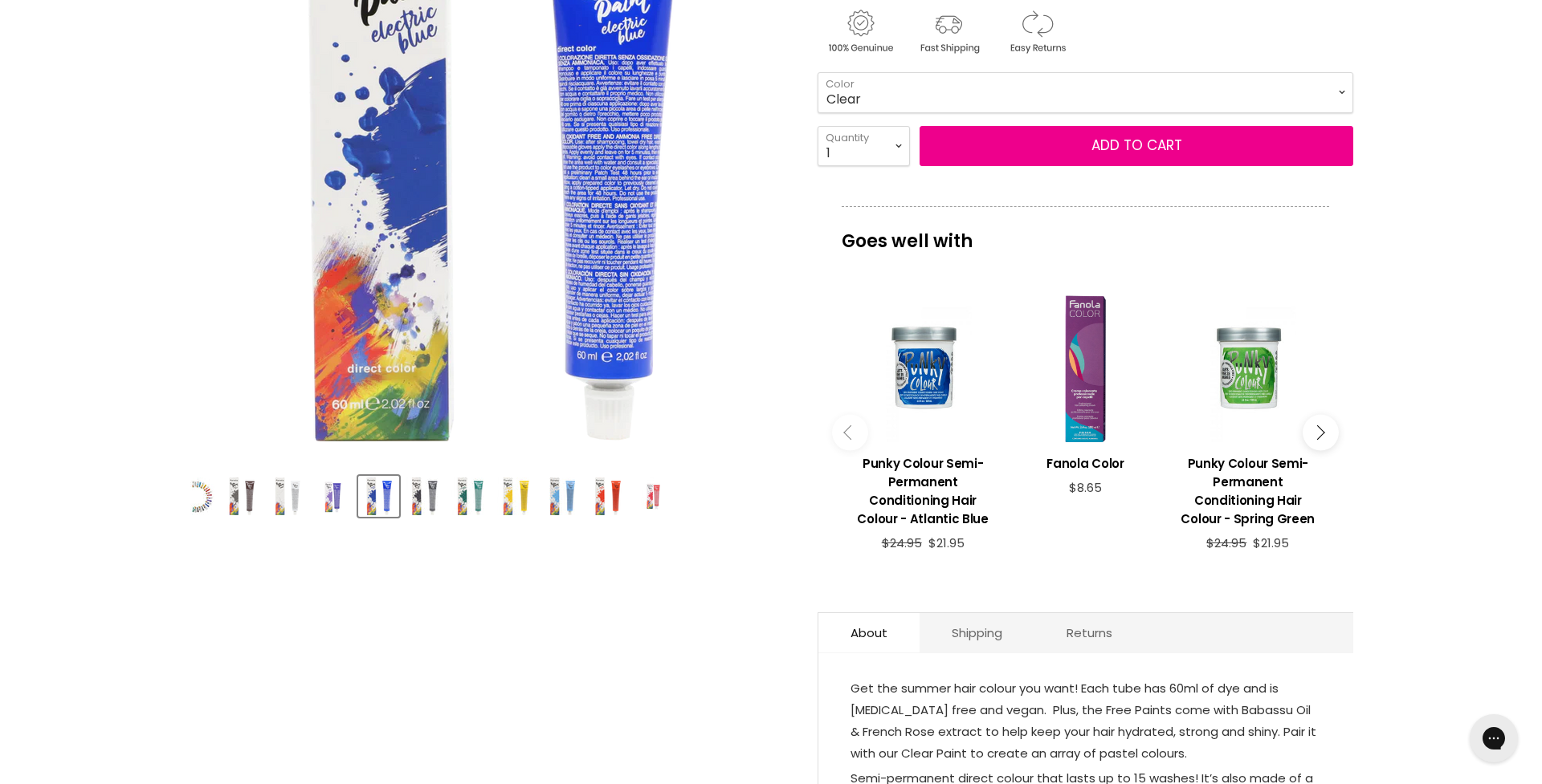
scroll to position [329, 1]
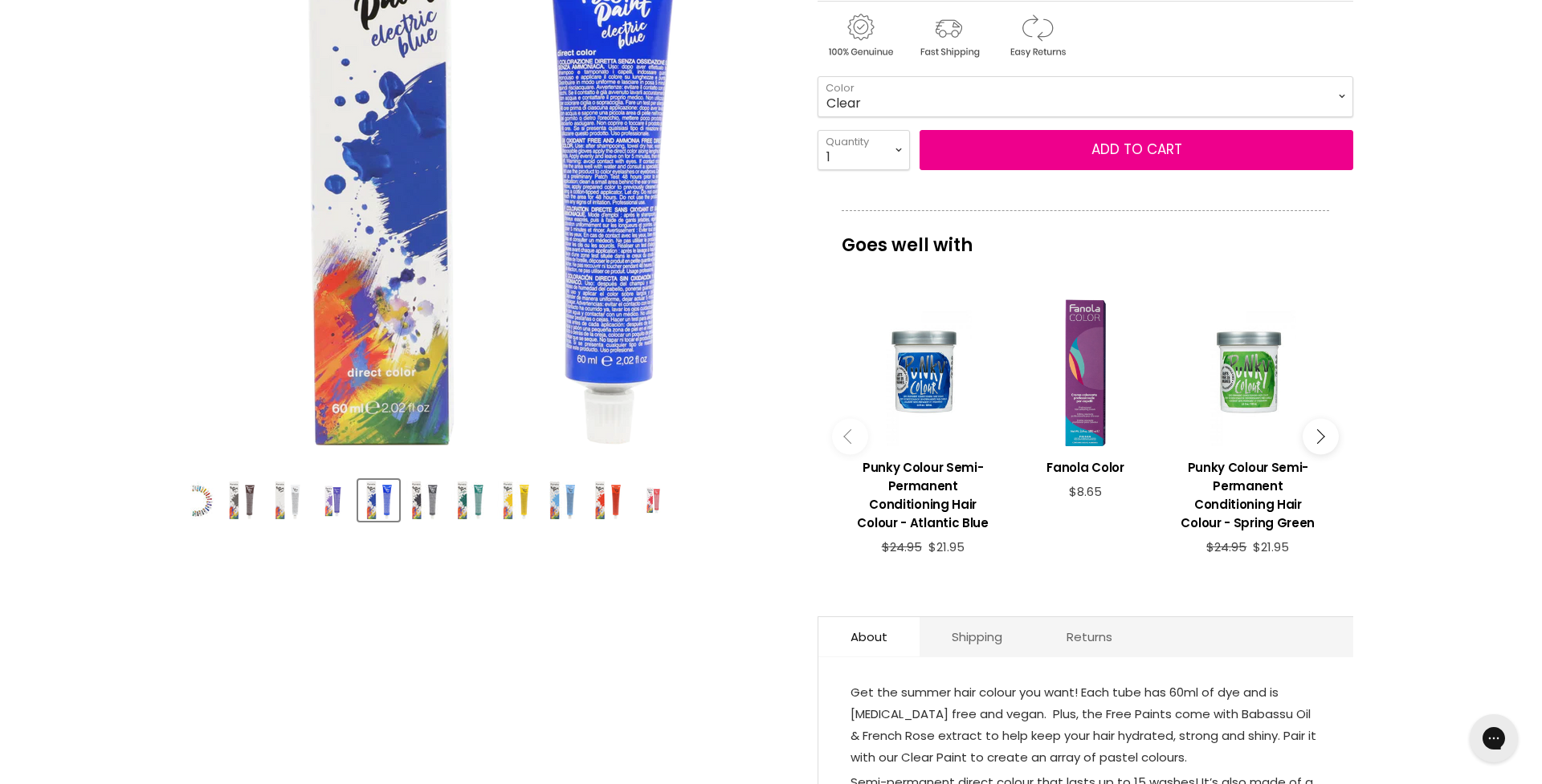
click at [336, 486] on img "Product thumbnails" at bounding box center [333, 500] width 38 height 38
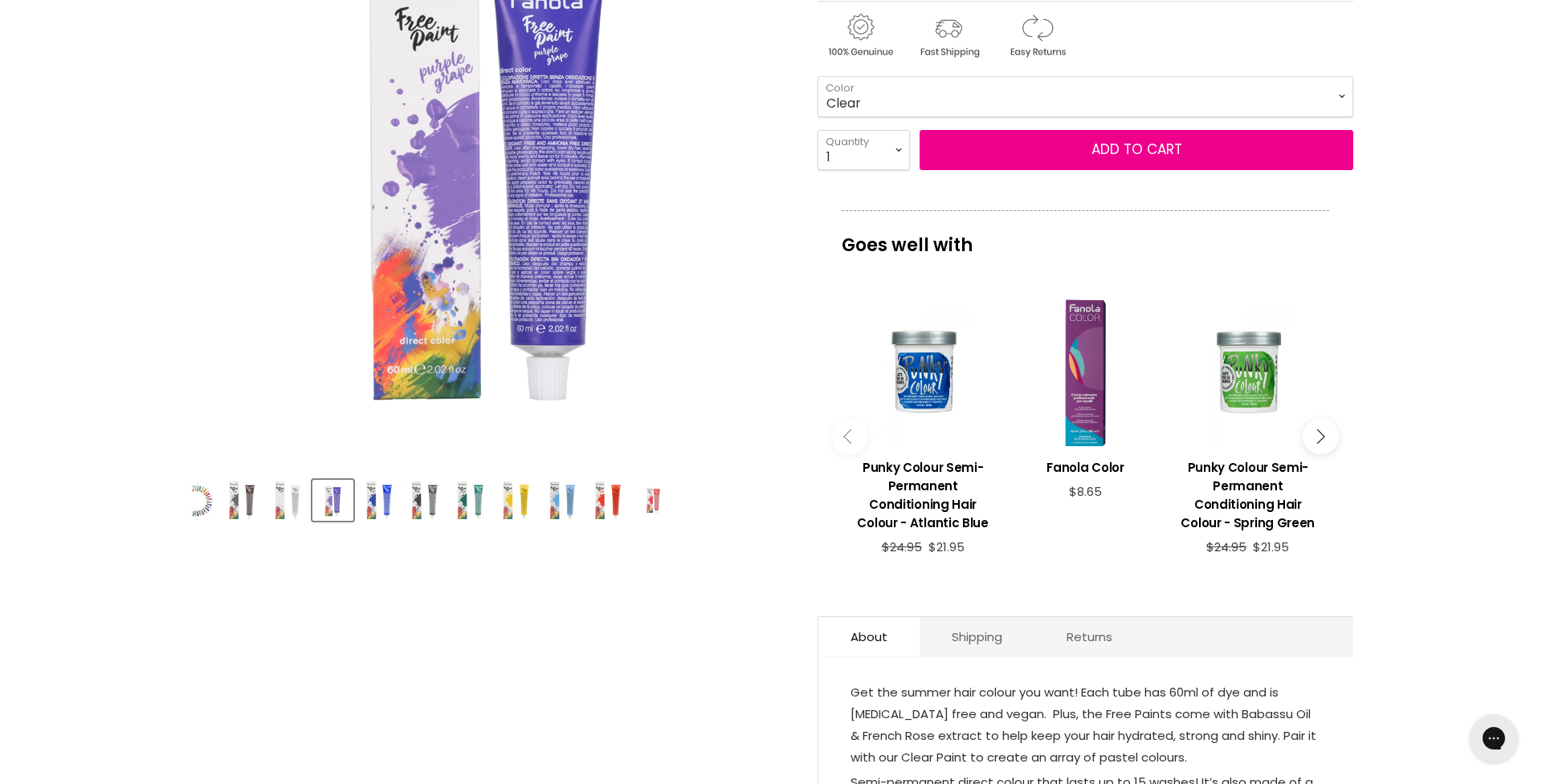
click at [294, 489] on img "Product thumbnails" at bounding box center [287, 500] width 38 height 38
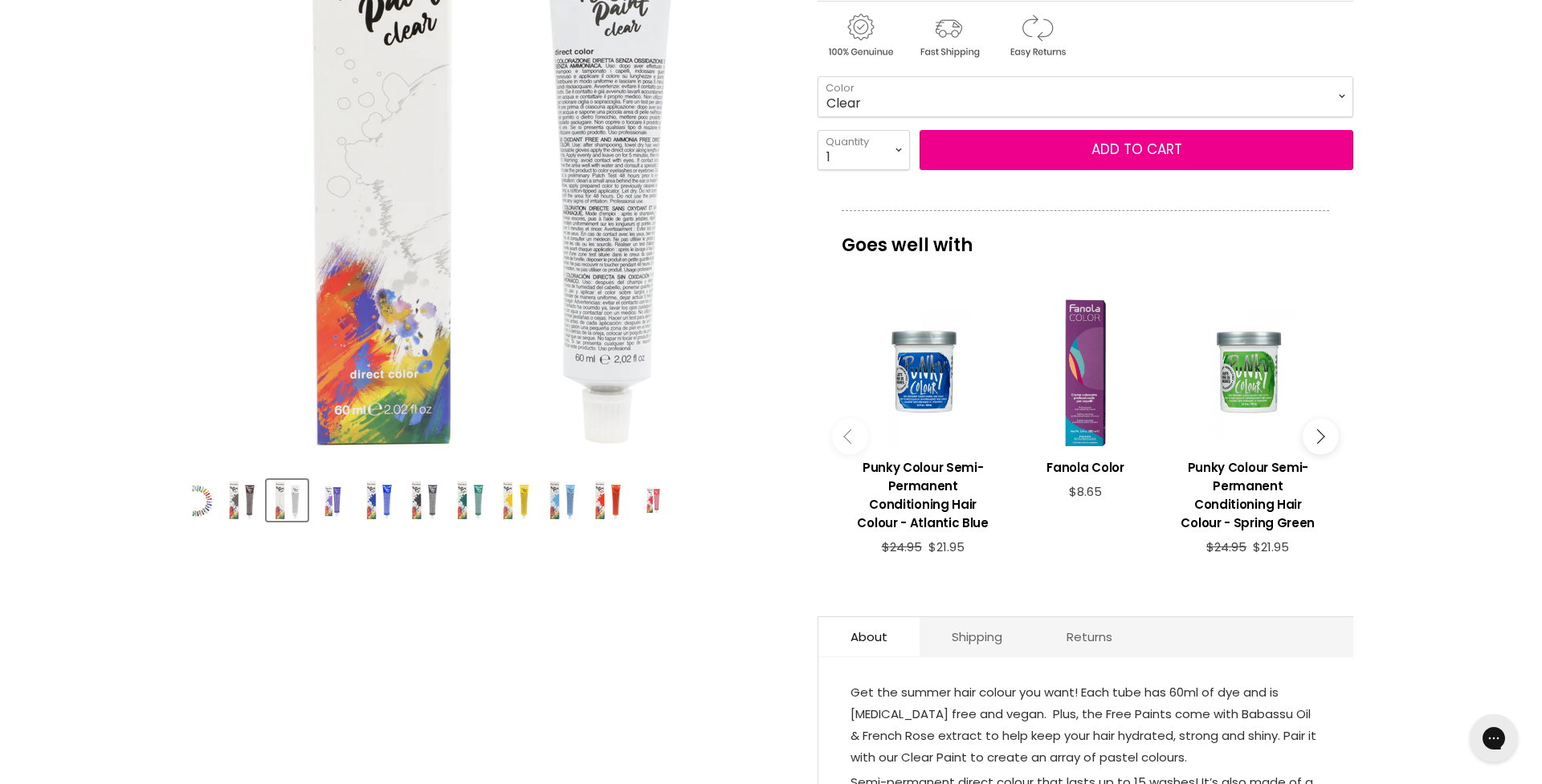
scroll to position [331, 0]
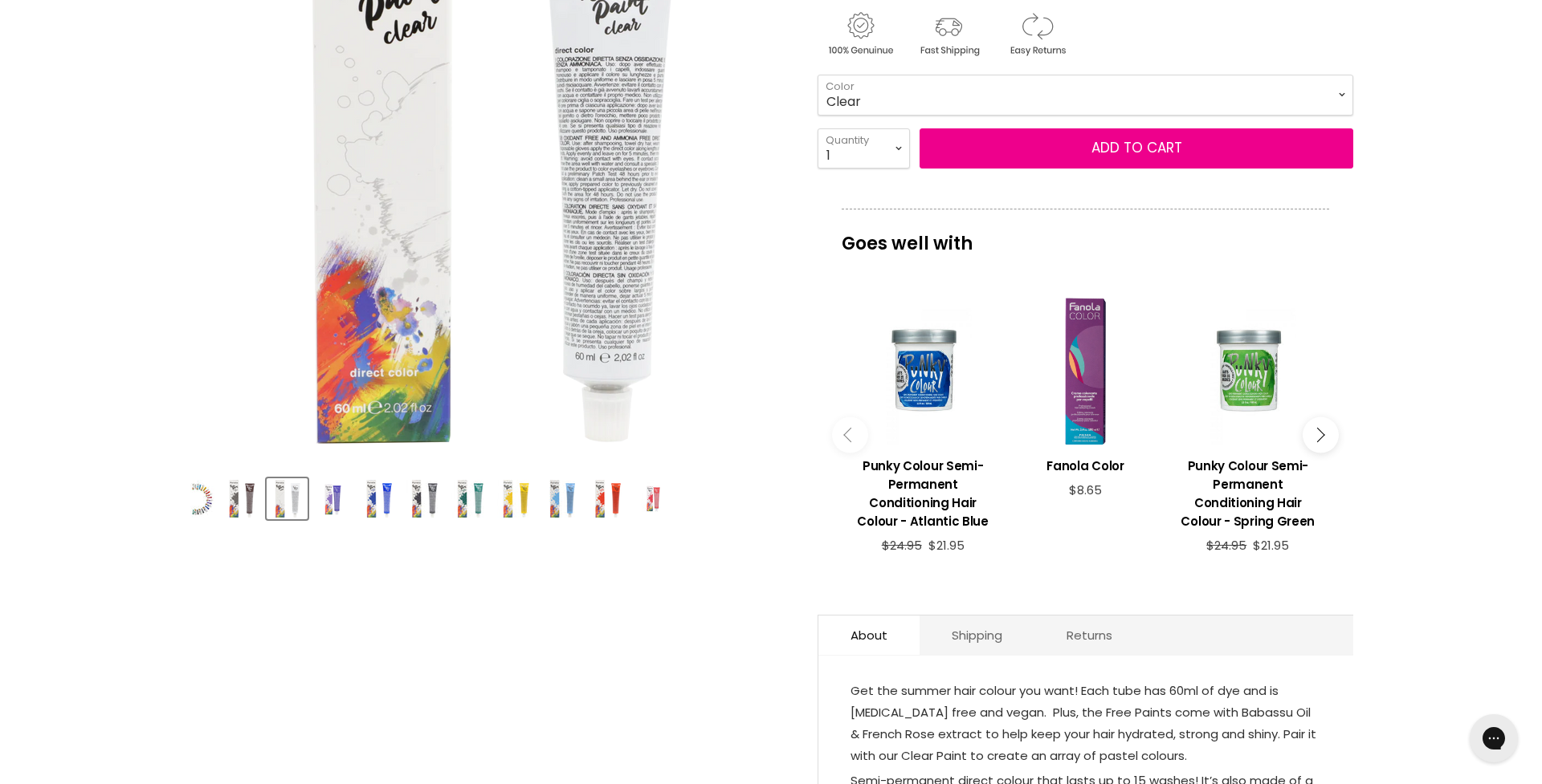
click at [245, 491] on img "Product thumbnails" at bounding box center [241, 498] width 38 height 38
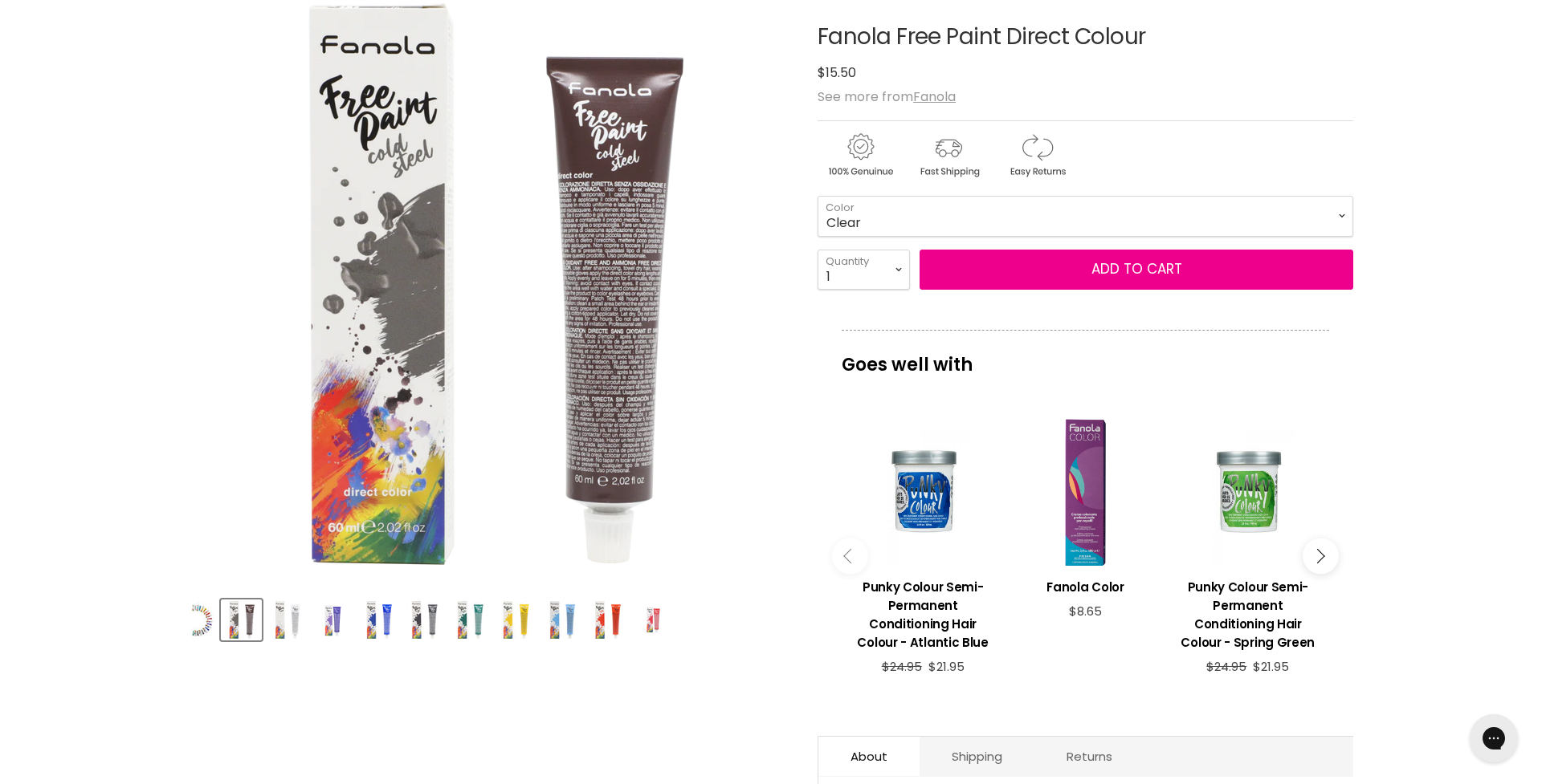
scroll to position [226, 0]
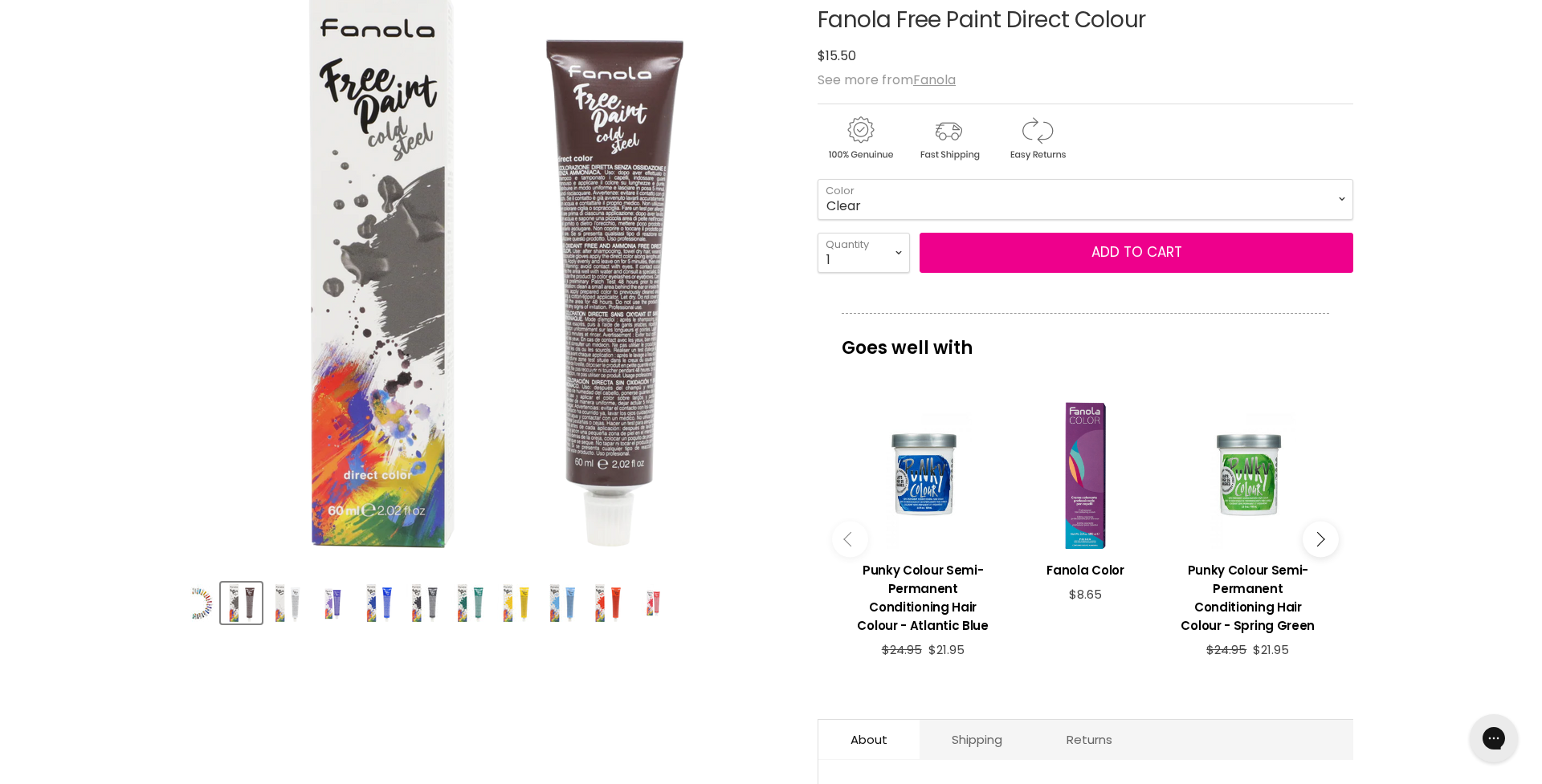
click at [197, 594] on img "Product thumbnails" at bounding box center [203, 603] width 25 height 38
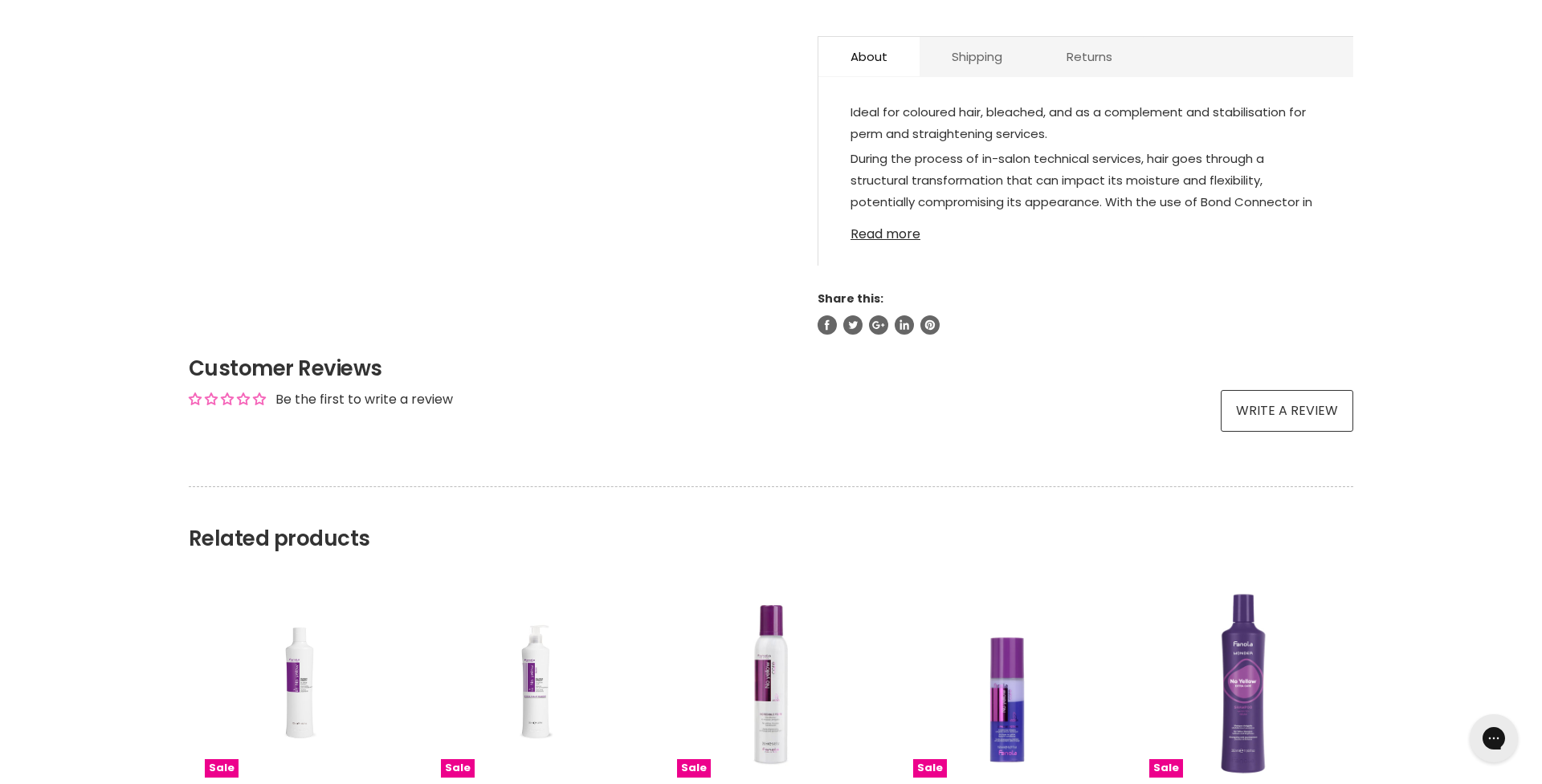
click at [893, 235] on link "Read more" at bounding box center [1085, 230] width 470 height 24
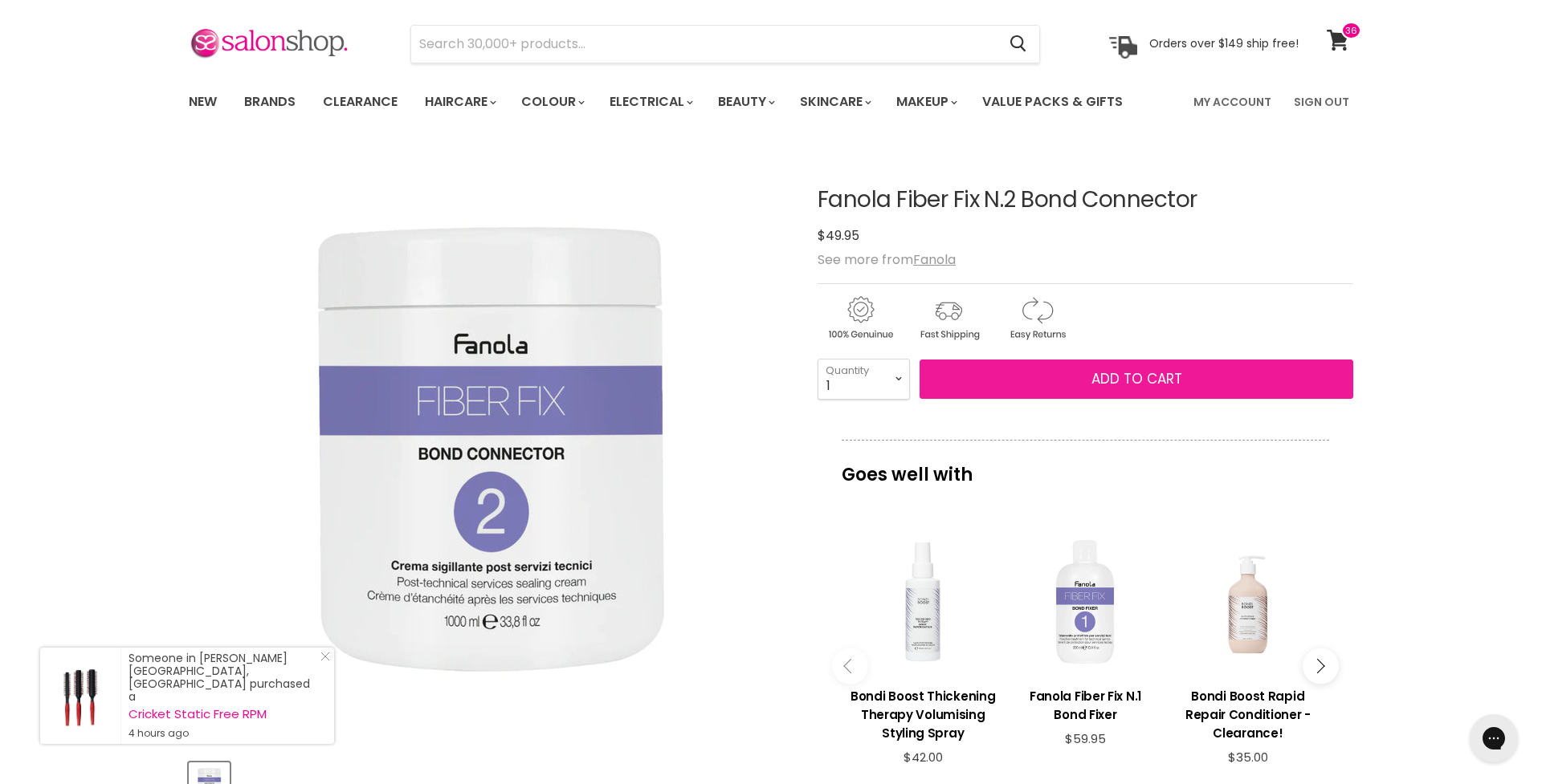
scroll to position [52, 0]
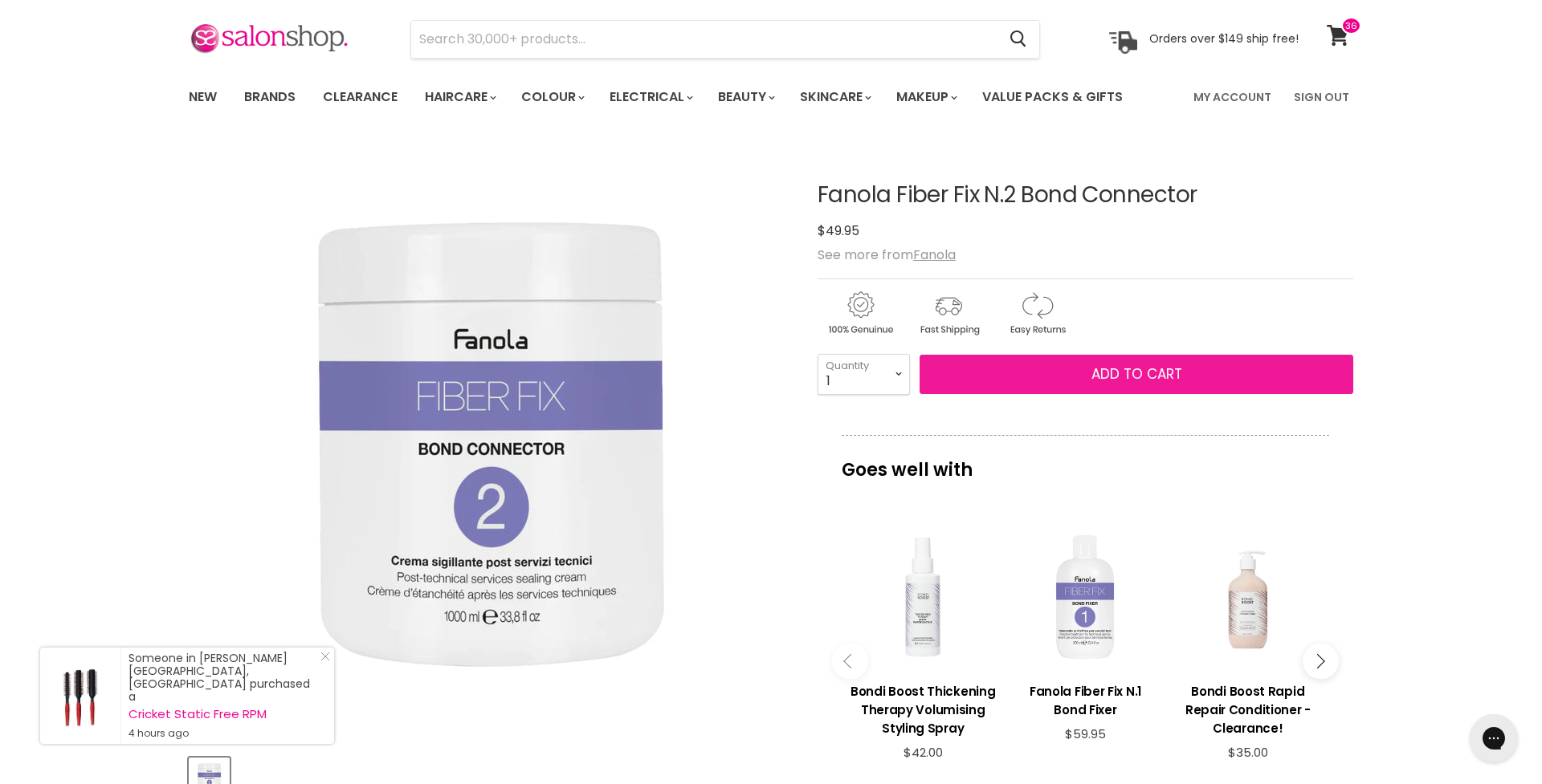
click at [1120, 374] on span "Add to cart" at bounding box center [1137, 374] width 90 height 19
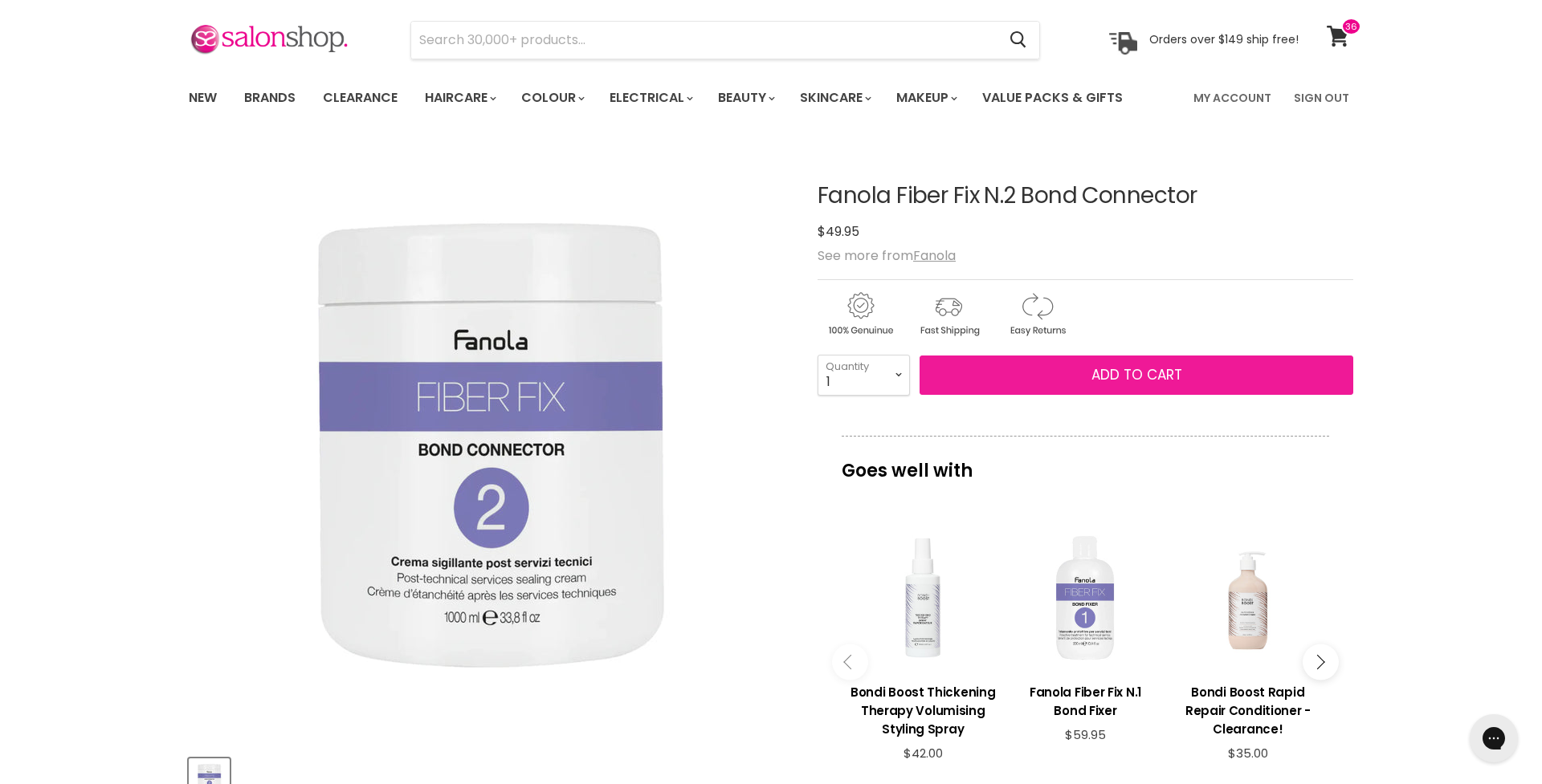
click at [1157, 371] on span "Add to cart" at bounding box center [1137, 375] width 90 height 19
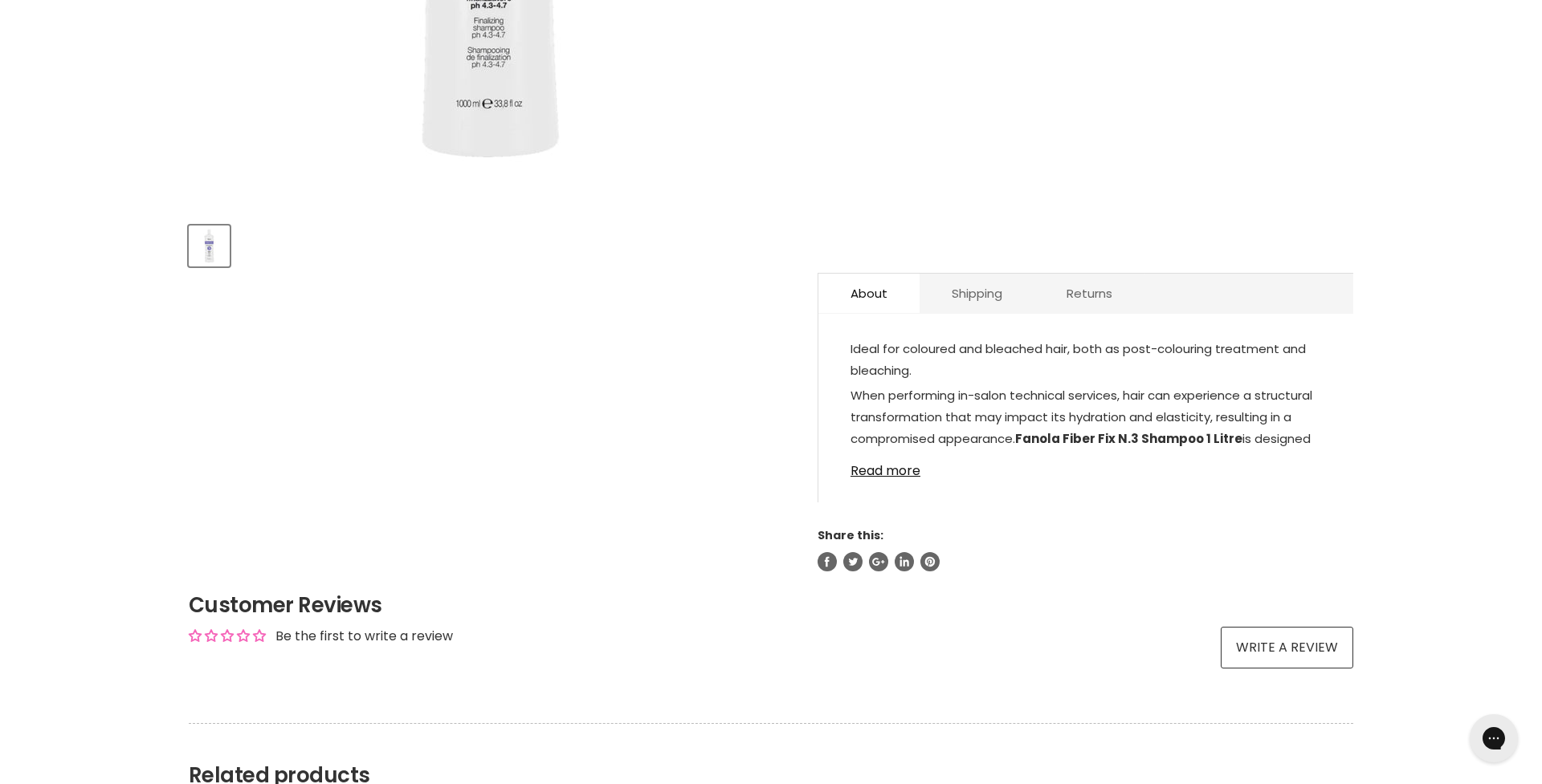
scroll to position [585, 0]
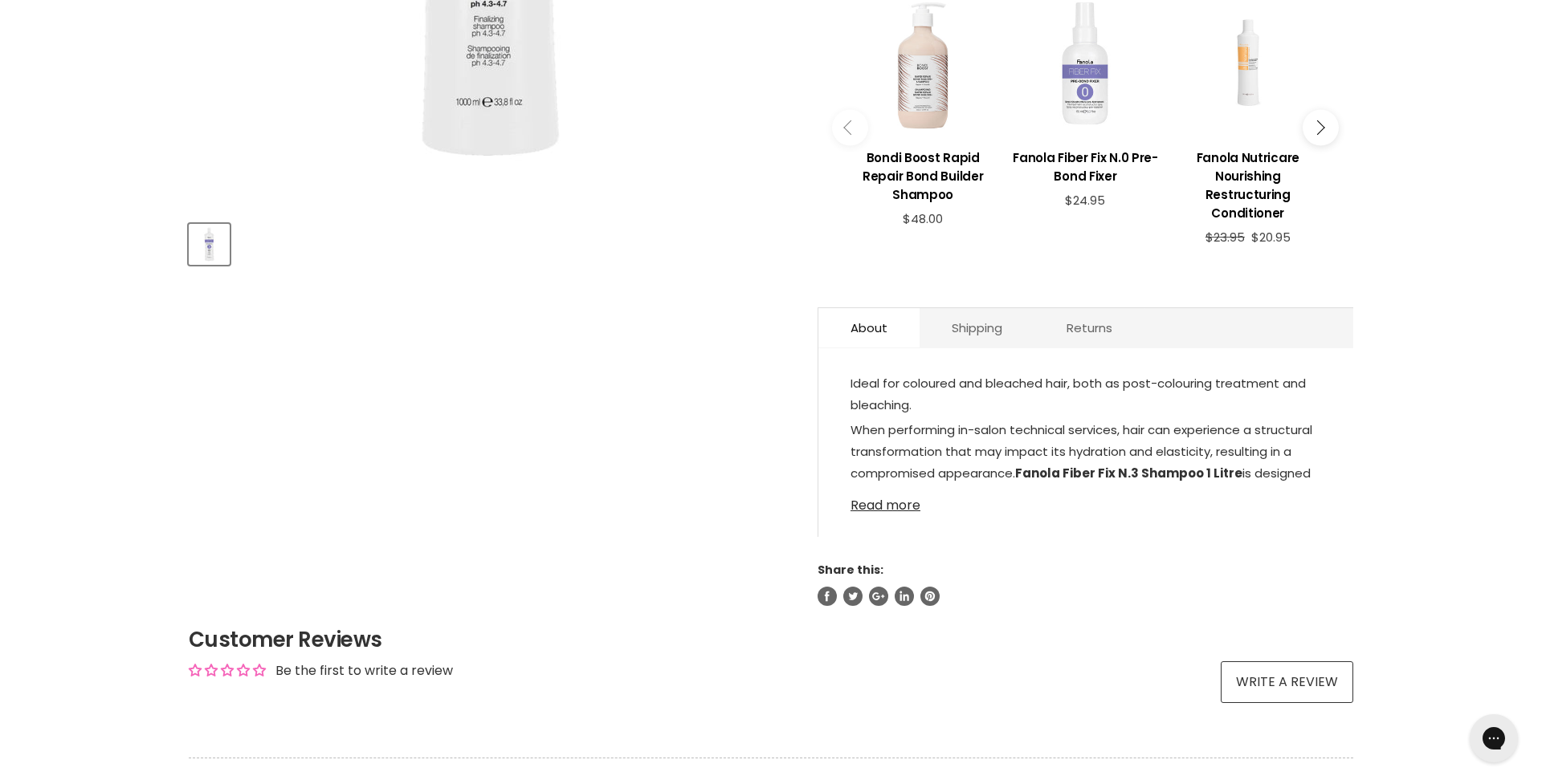
click at [867, 506] on link "Read more" at bounding box center [1085, 501] width 470 height 24
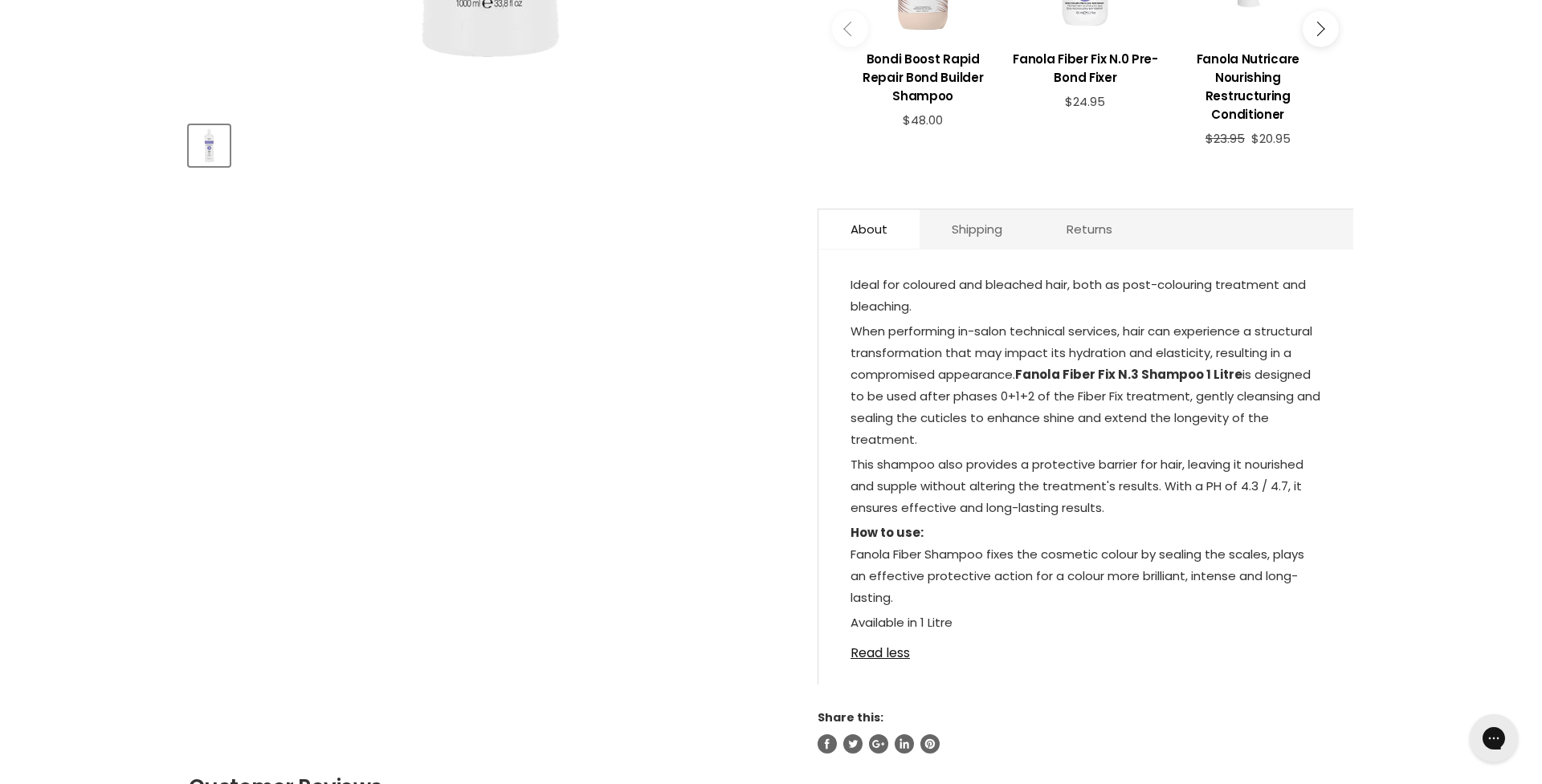
scroll to position [686, 0]
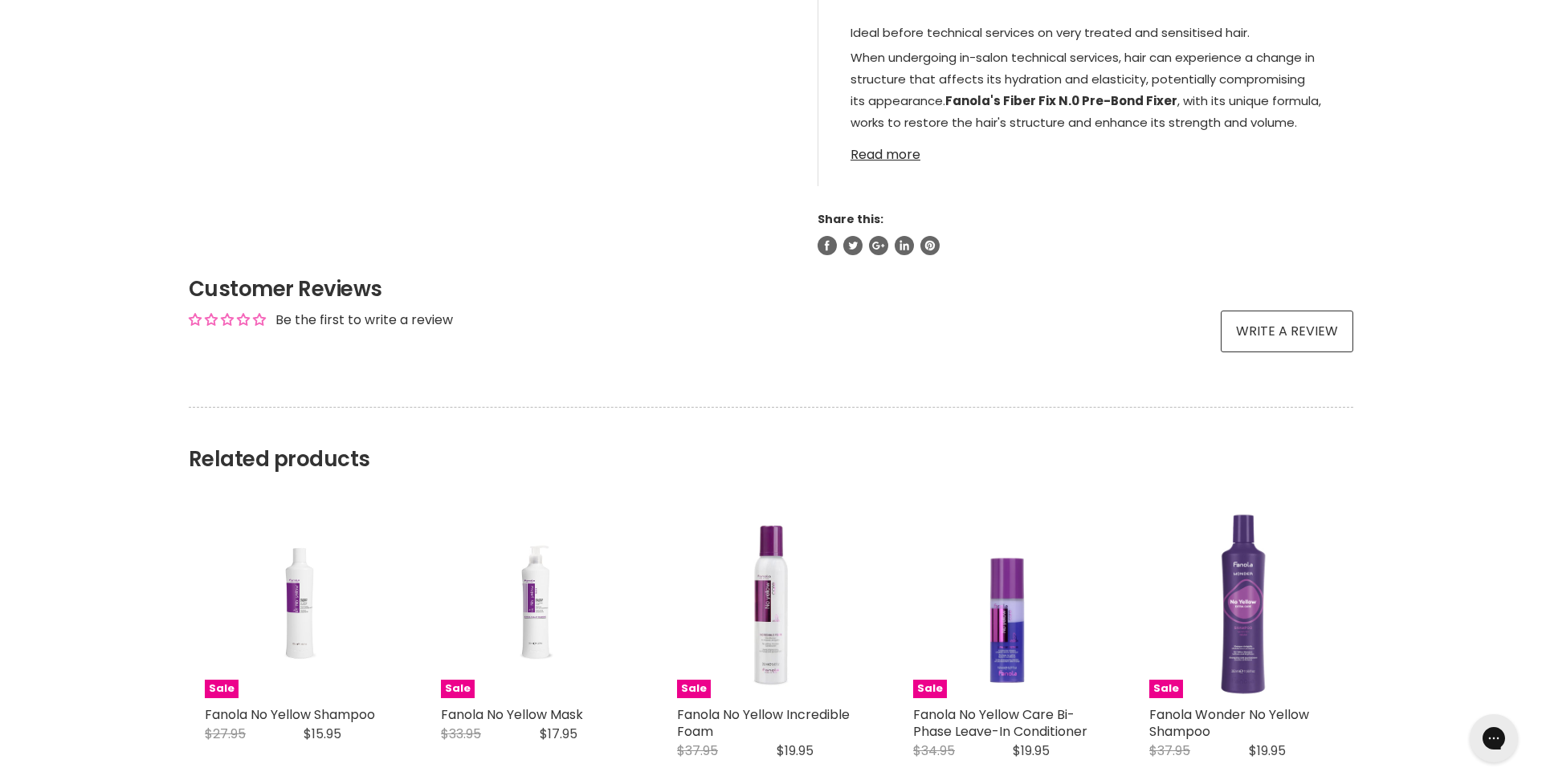
scroll to position [939, 0]
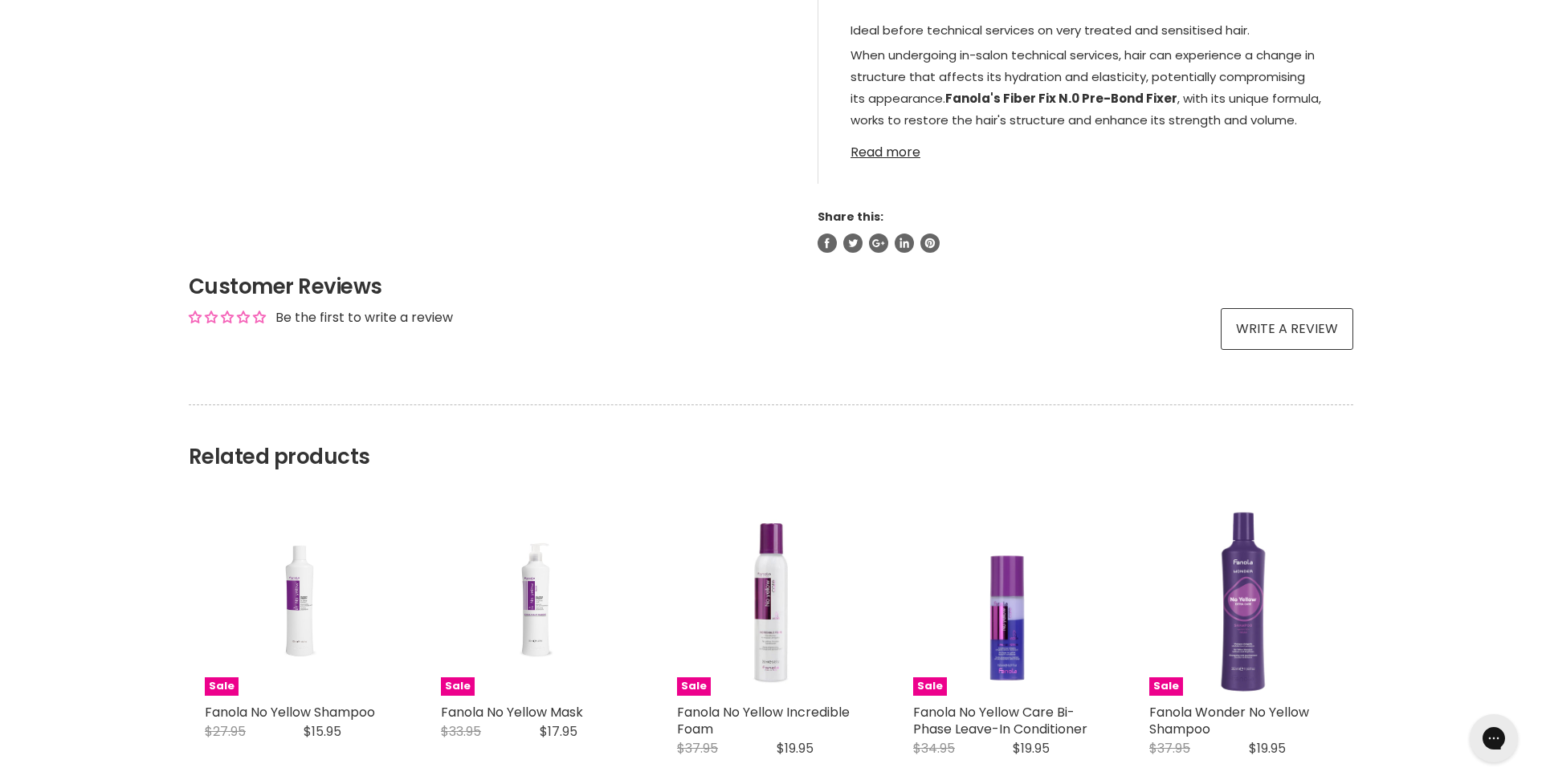
click at [898, 155] on link "Read more" at bounding box center [1085, 148] width 470 height 24
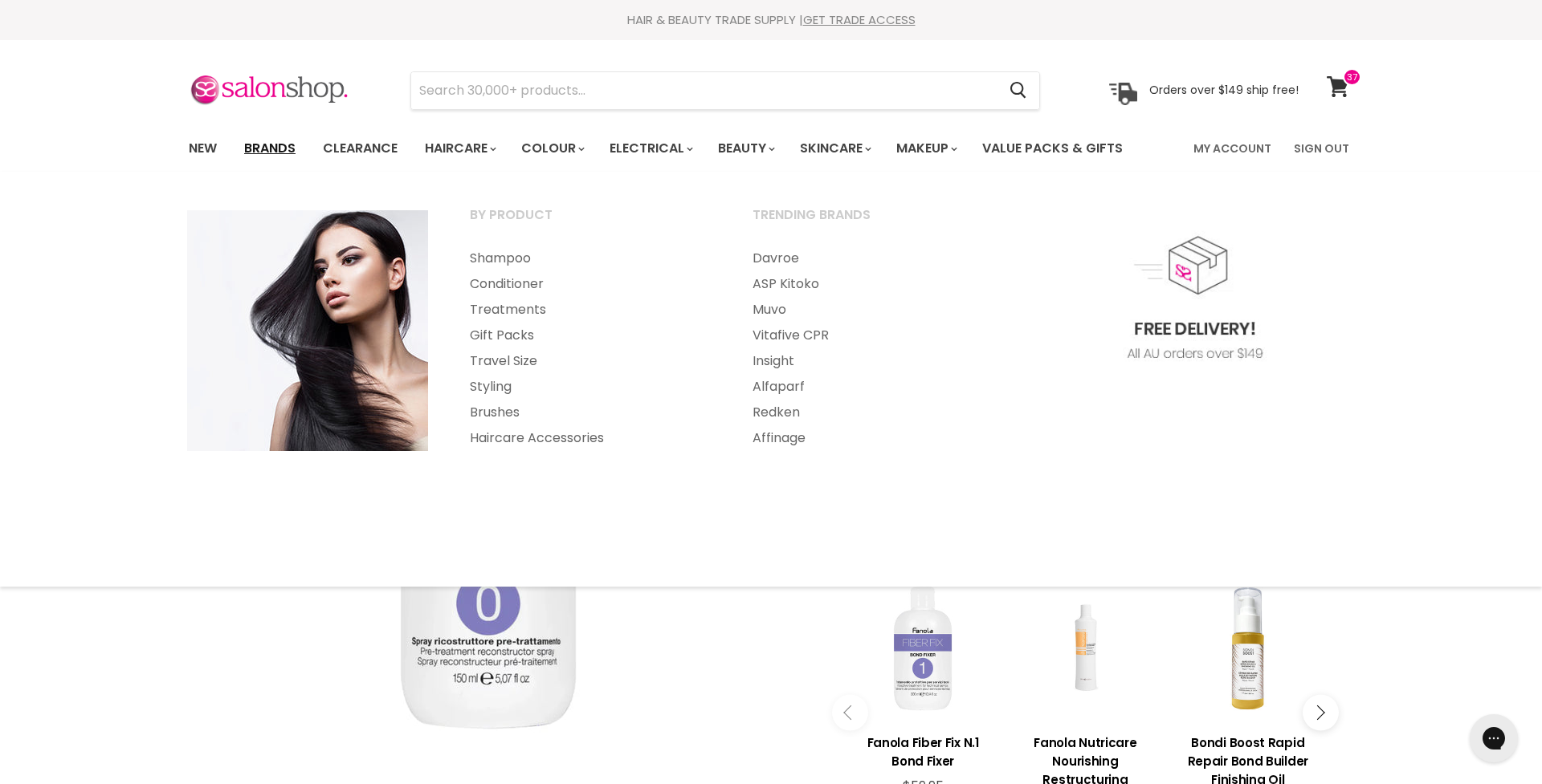
scroll to position [0, 0]
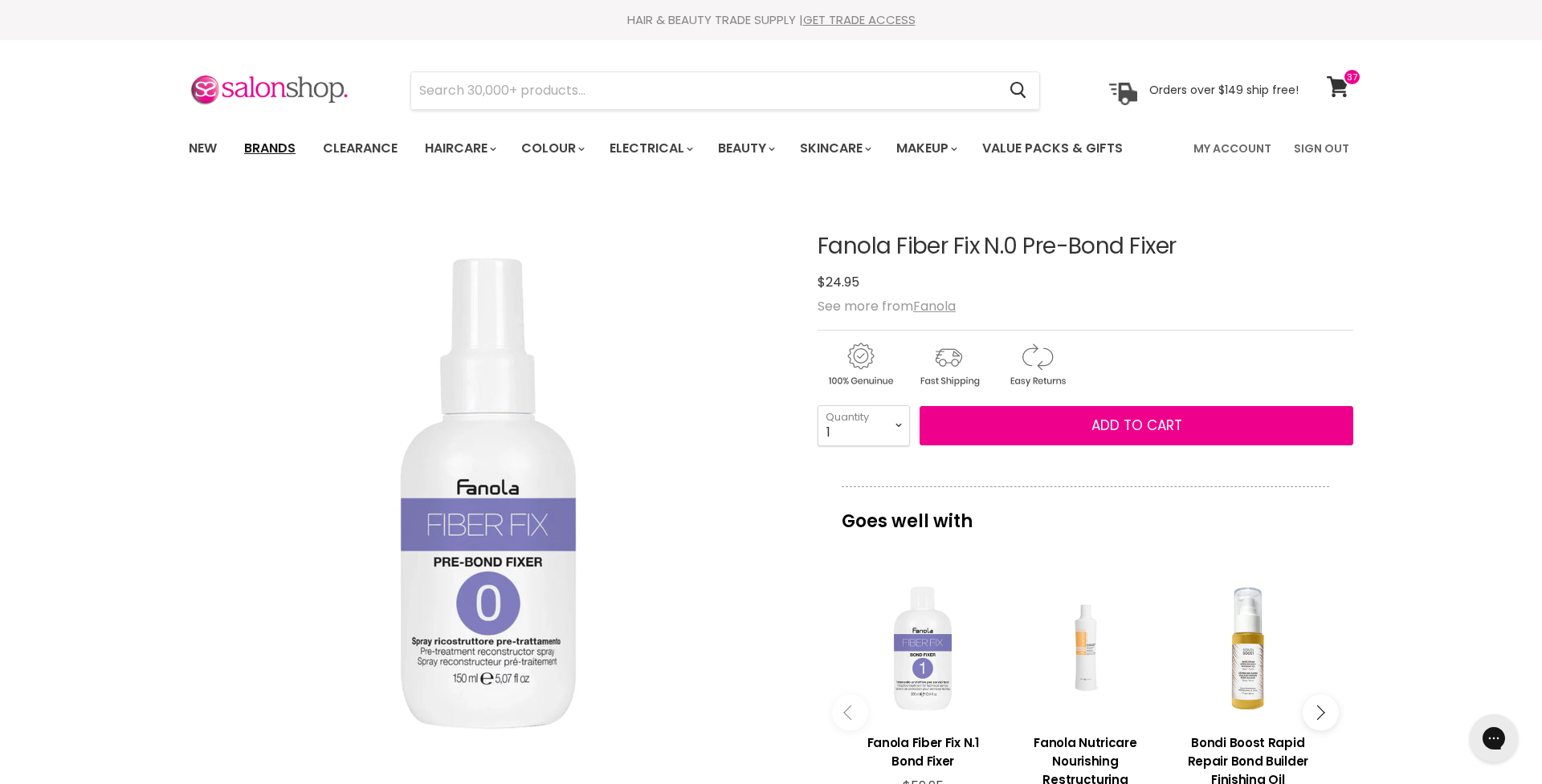
click at [264, 144] on link "Brands" at bounding box center [270, 149] width 75 height 34
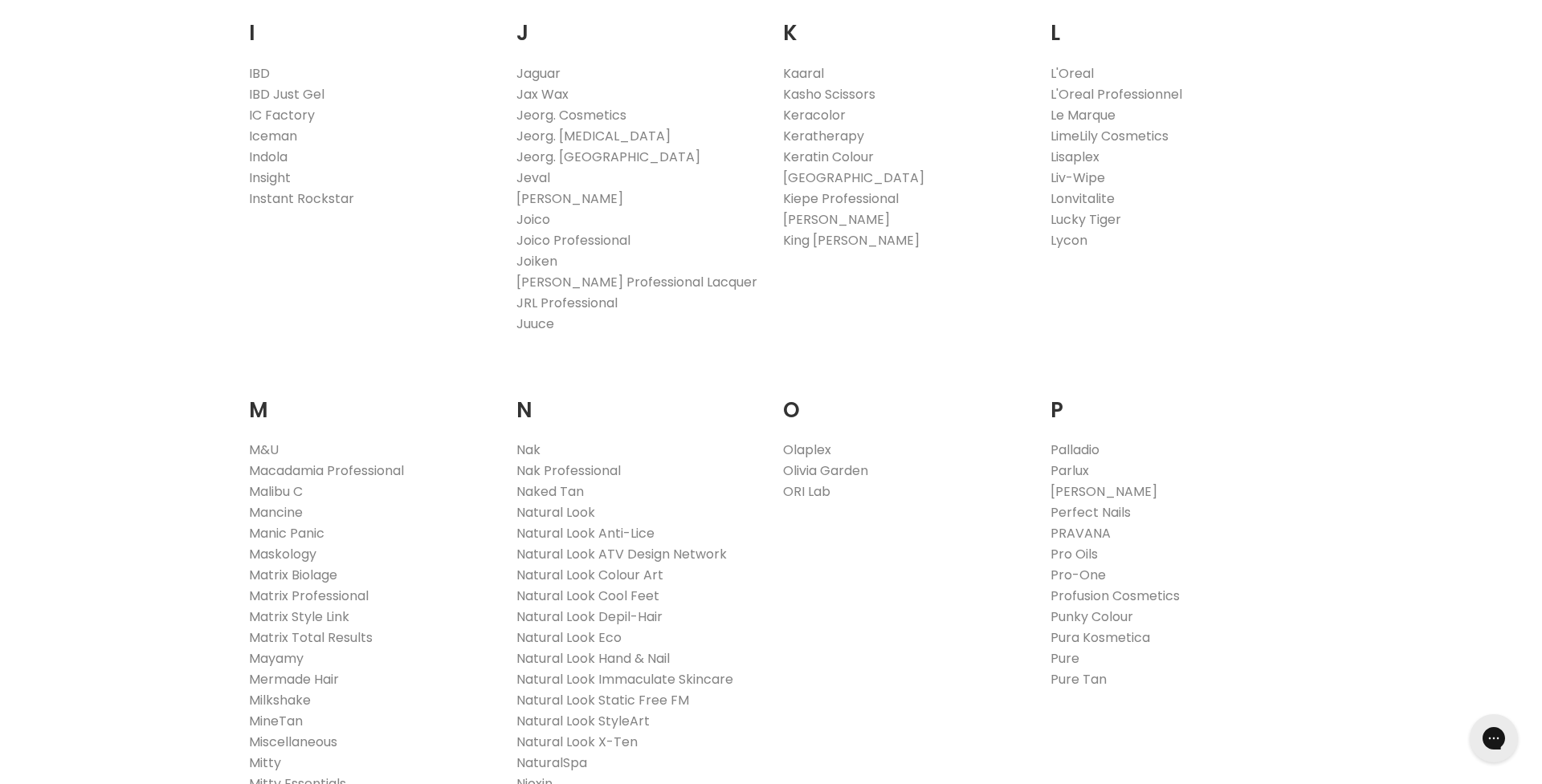
scroll to position [1491, 0]
click at [806, 448] on link "Olaplex" at bounding box center [807, 449] width 48 height 19
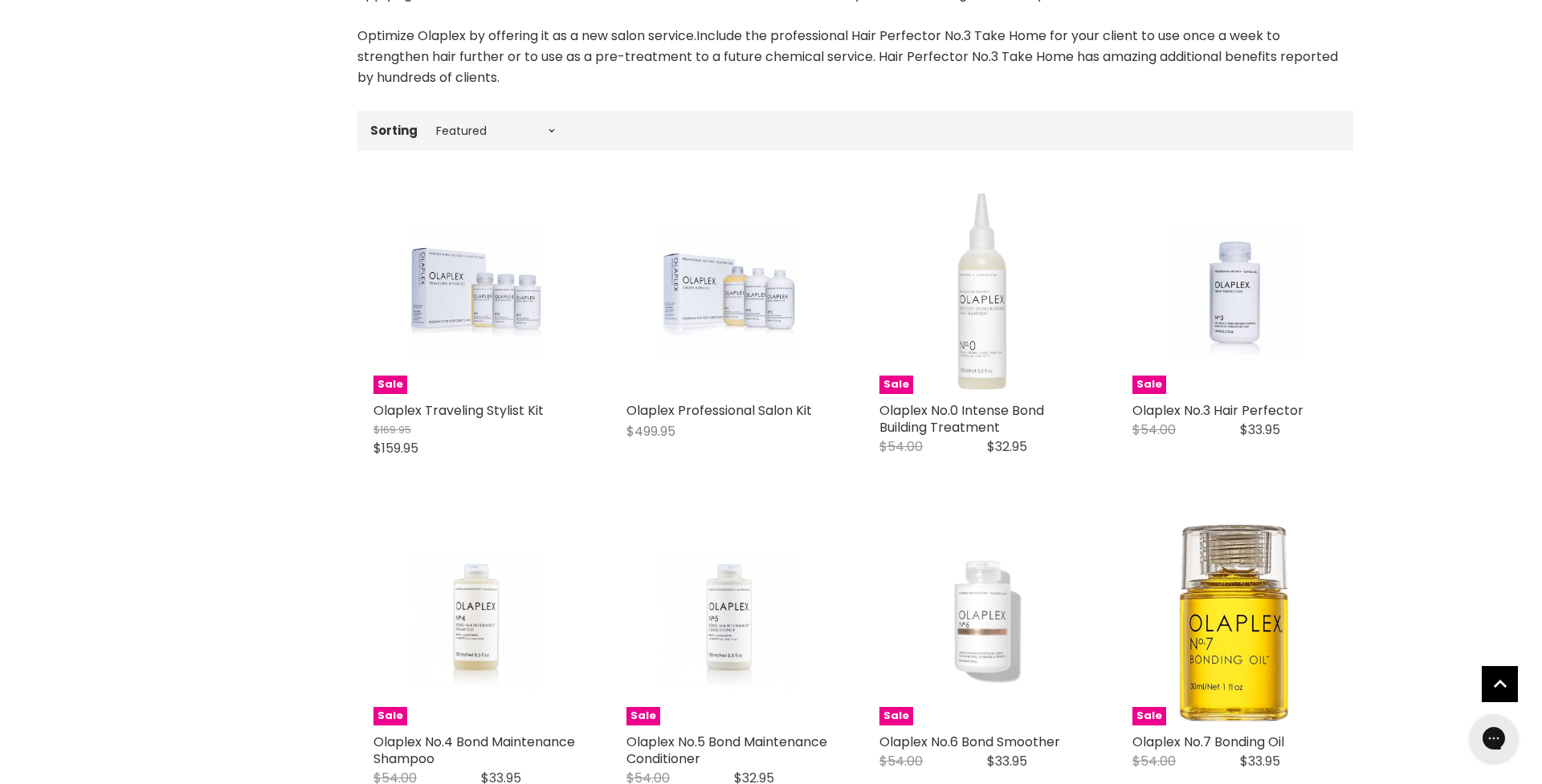
scroll to position [446, 0]
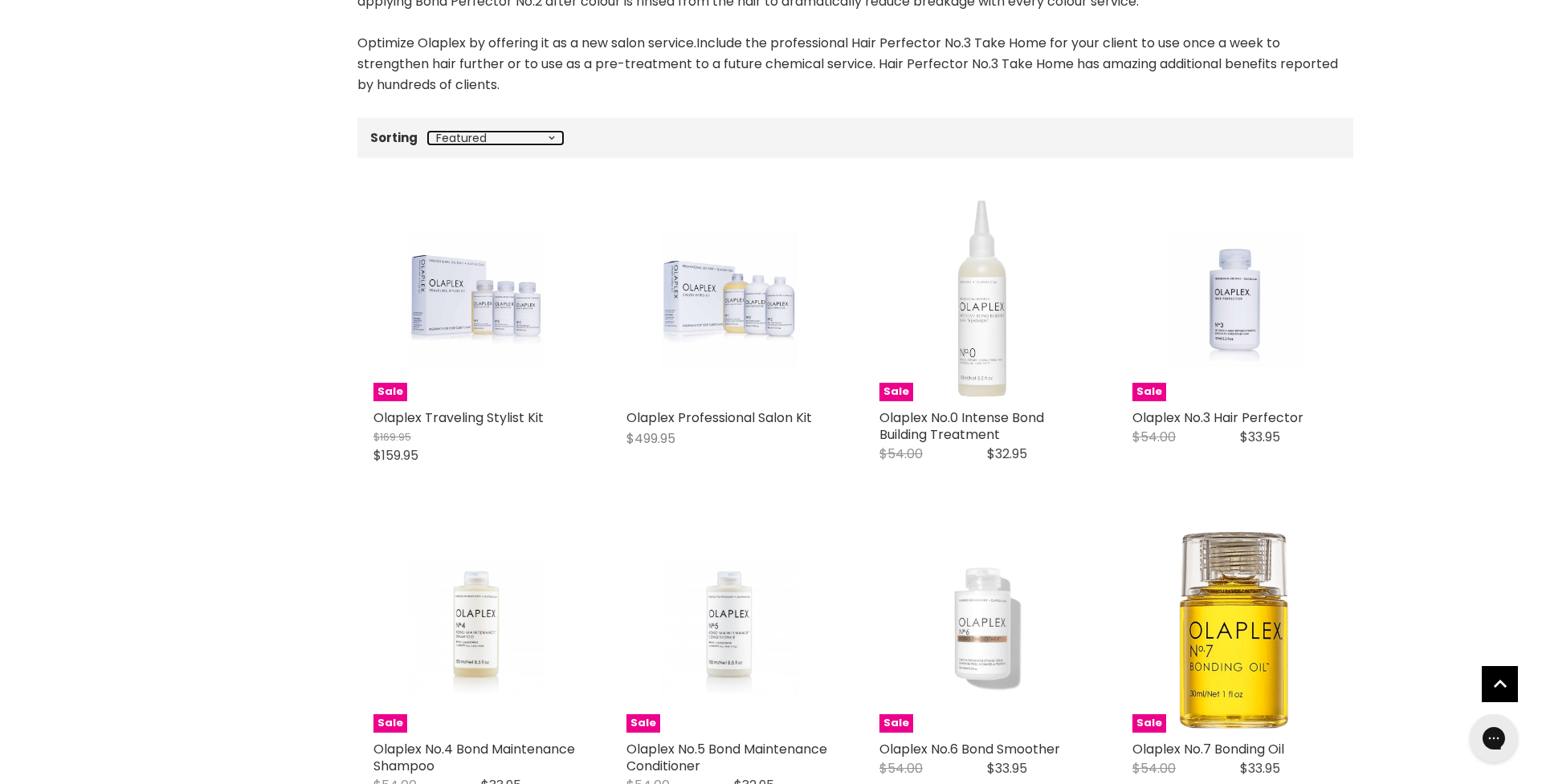
select select "price-ascending"
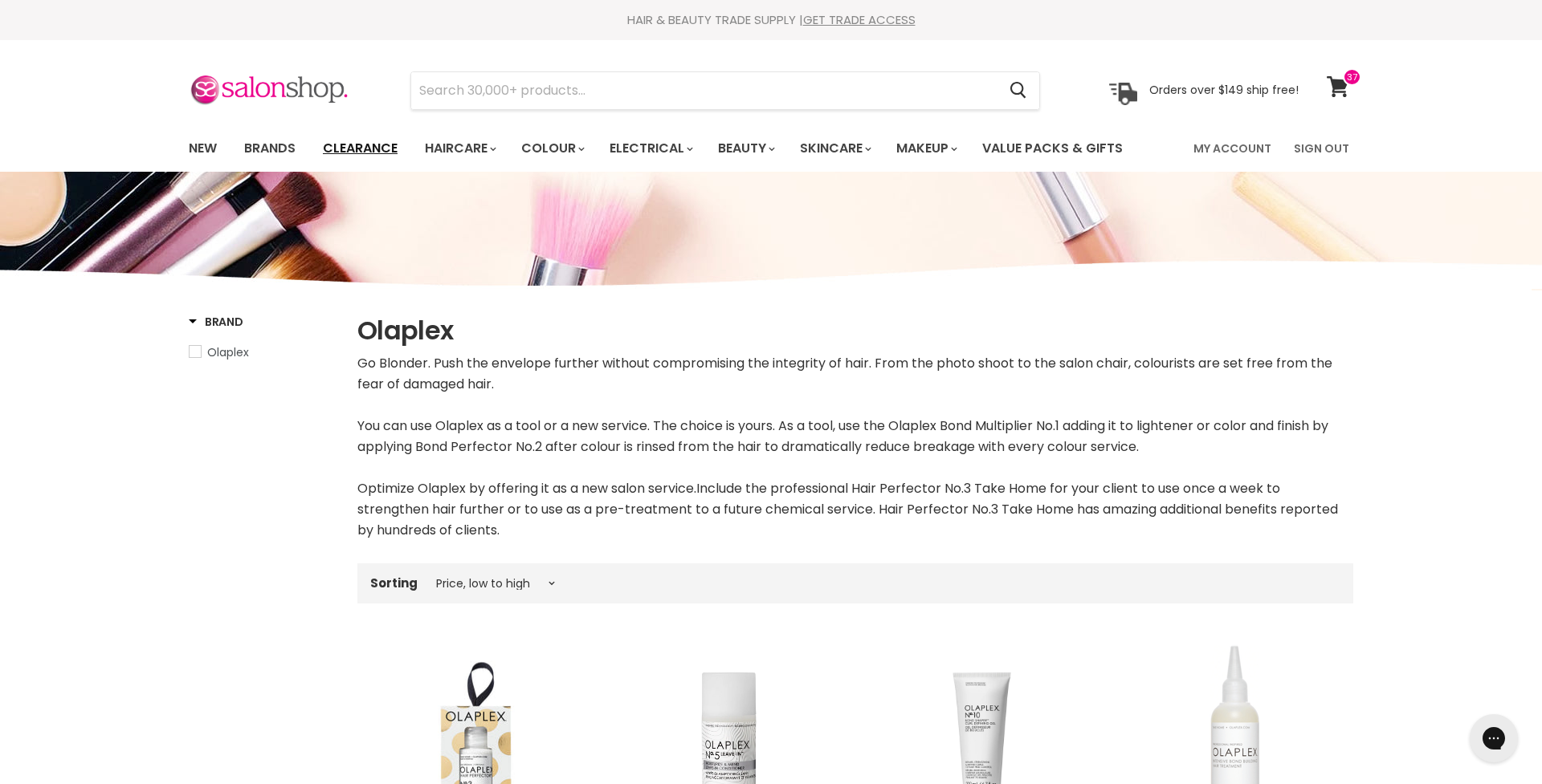
click at [356, 148] on link "Clearance" at bounding box center [360, 149] width 99 height 34
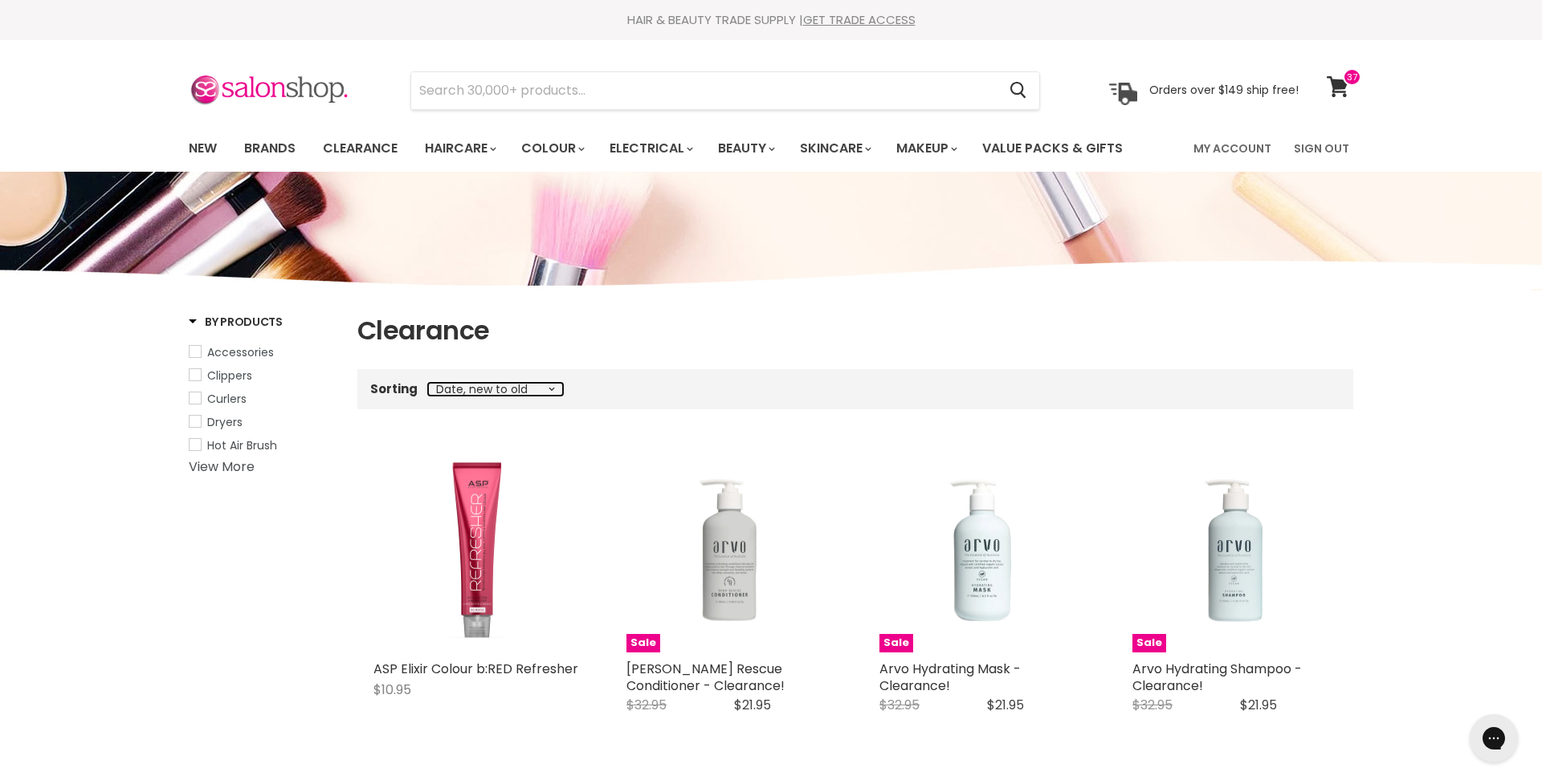
select select "price-ascending"
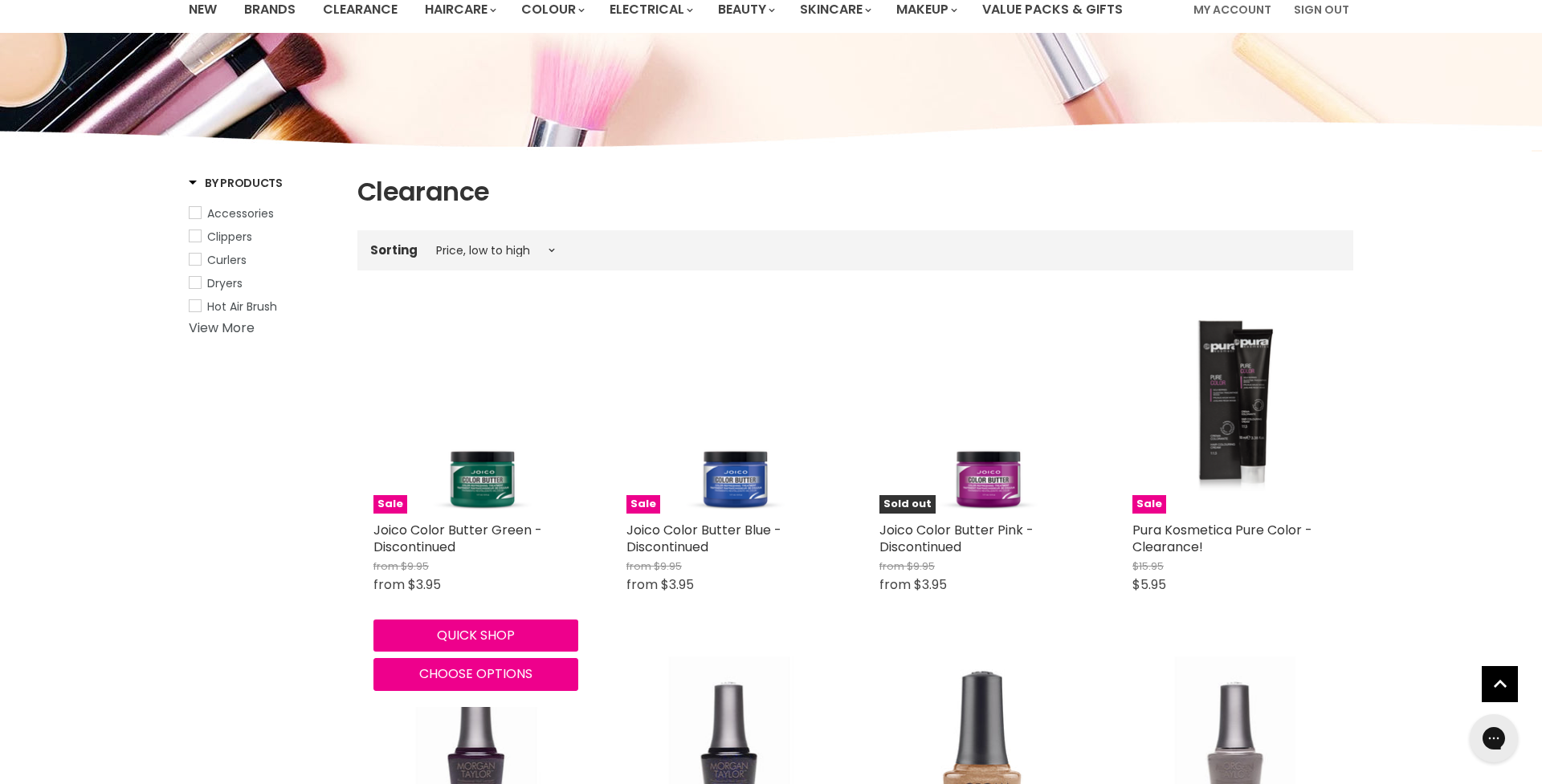
scroll to position [142, 0]
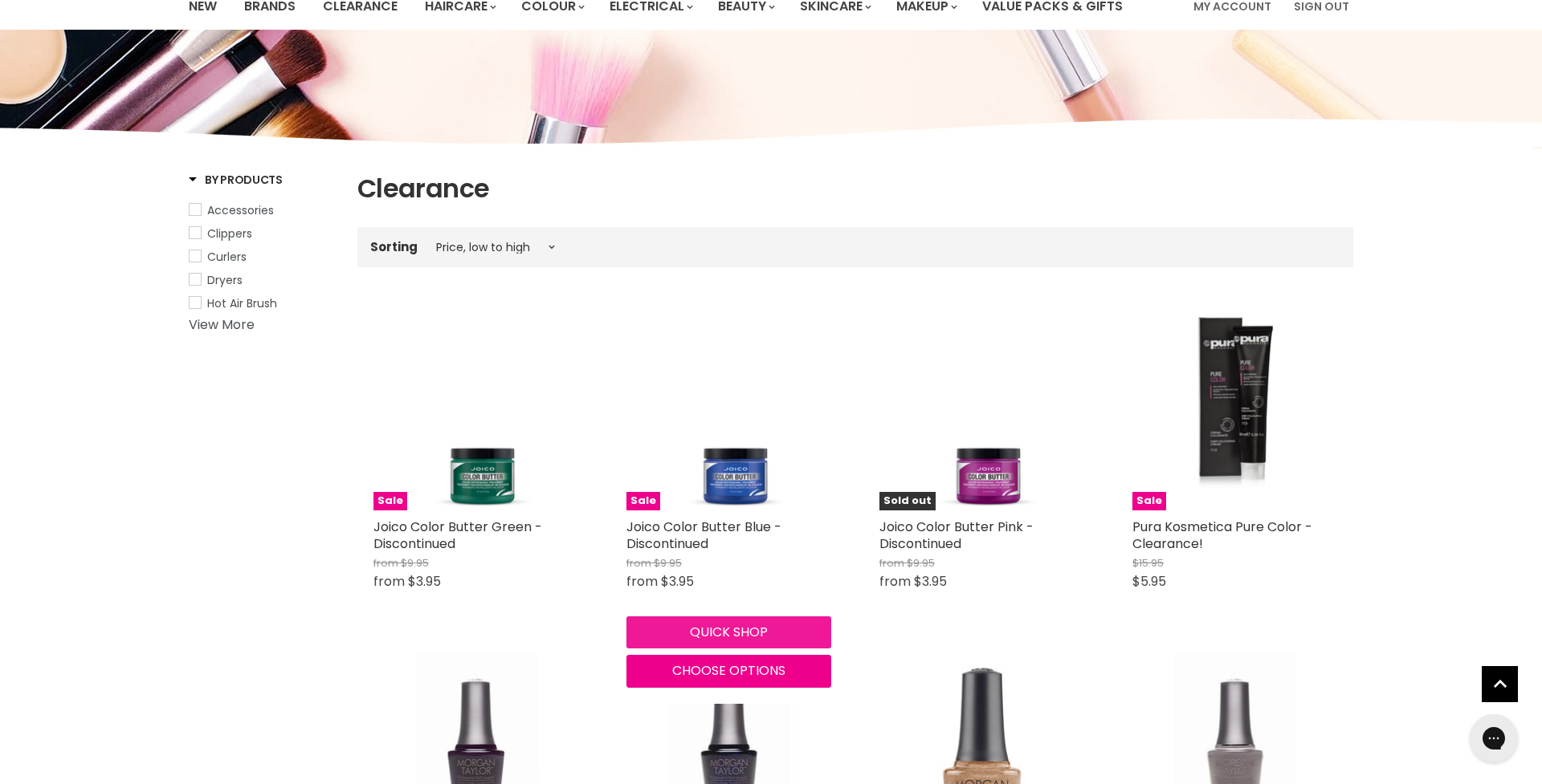
click at [730, 628] on button "Quick shop" at bounding box center [728, 632] width 205 height 32
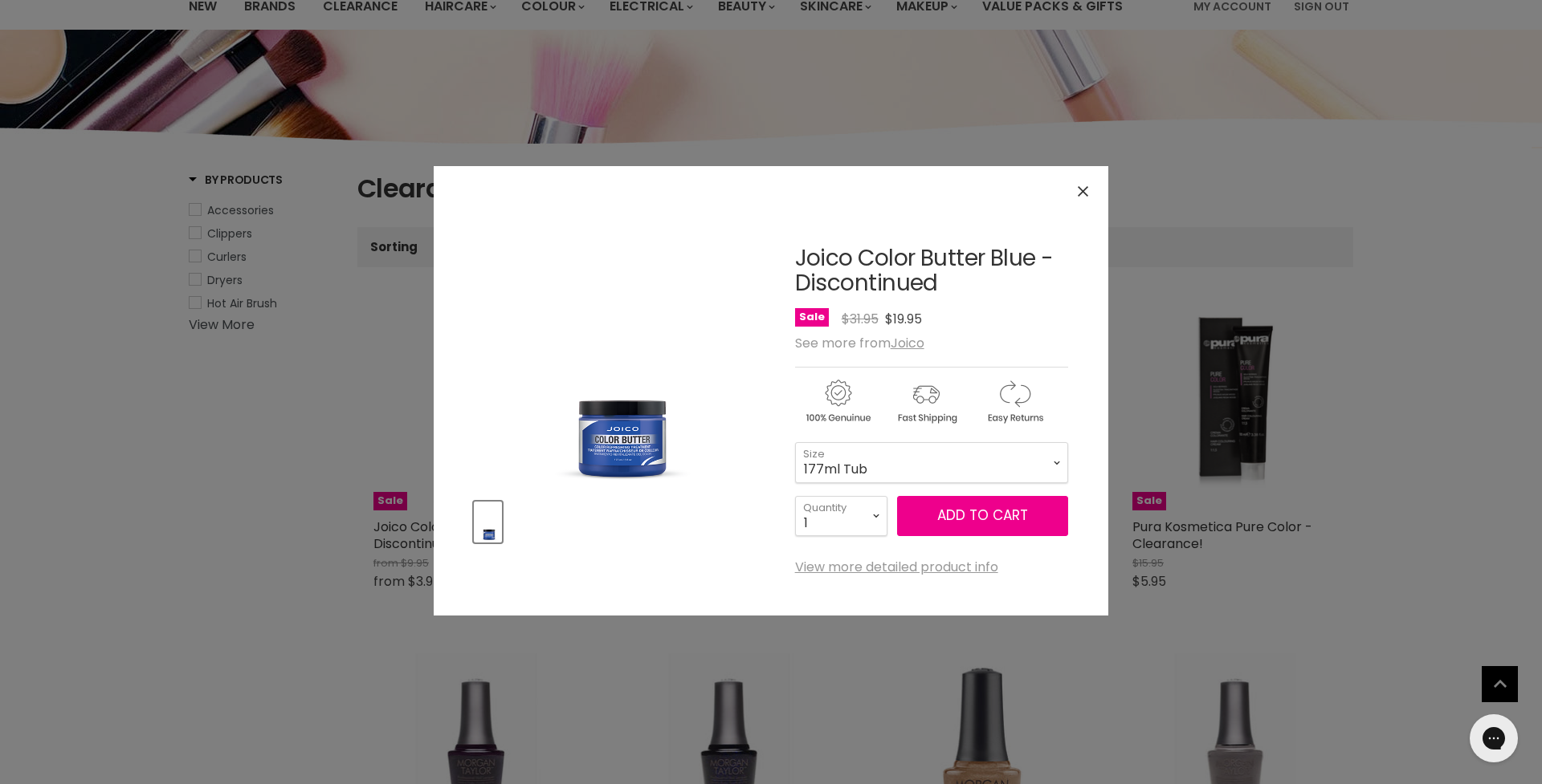
click at [171, 627] on div "Click or scroll to zoom Tap or pinch to zoom" at bounding box center [771, 392] width 1542 height 784
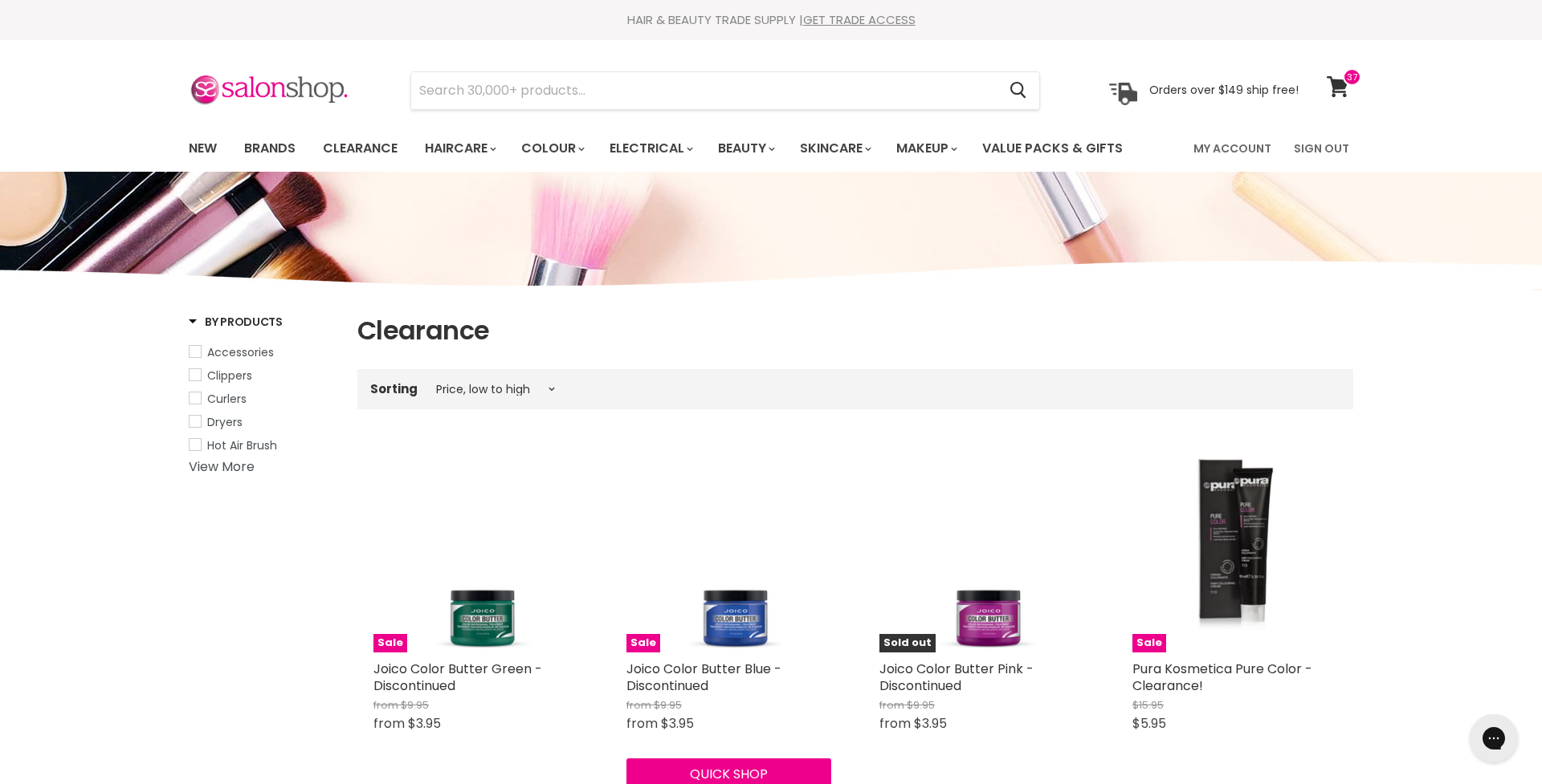
scroll to position [0, 0]
click at [270, 144] on link "Brands" at bounding box center [270, 149] width 75 height 34
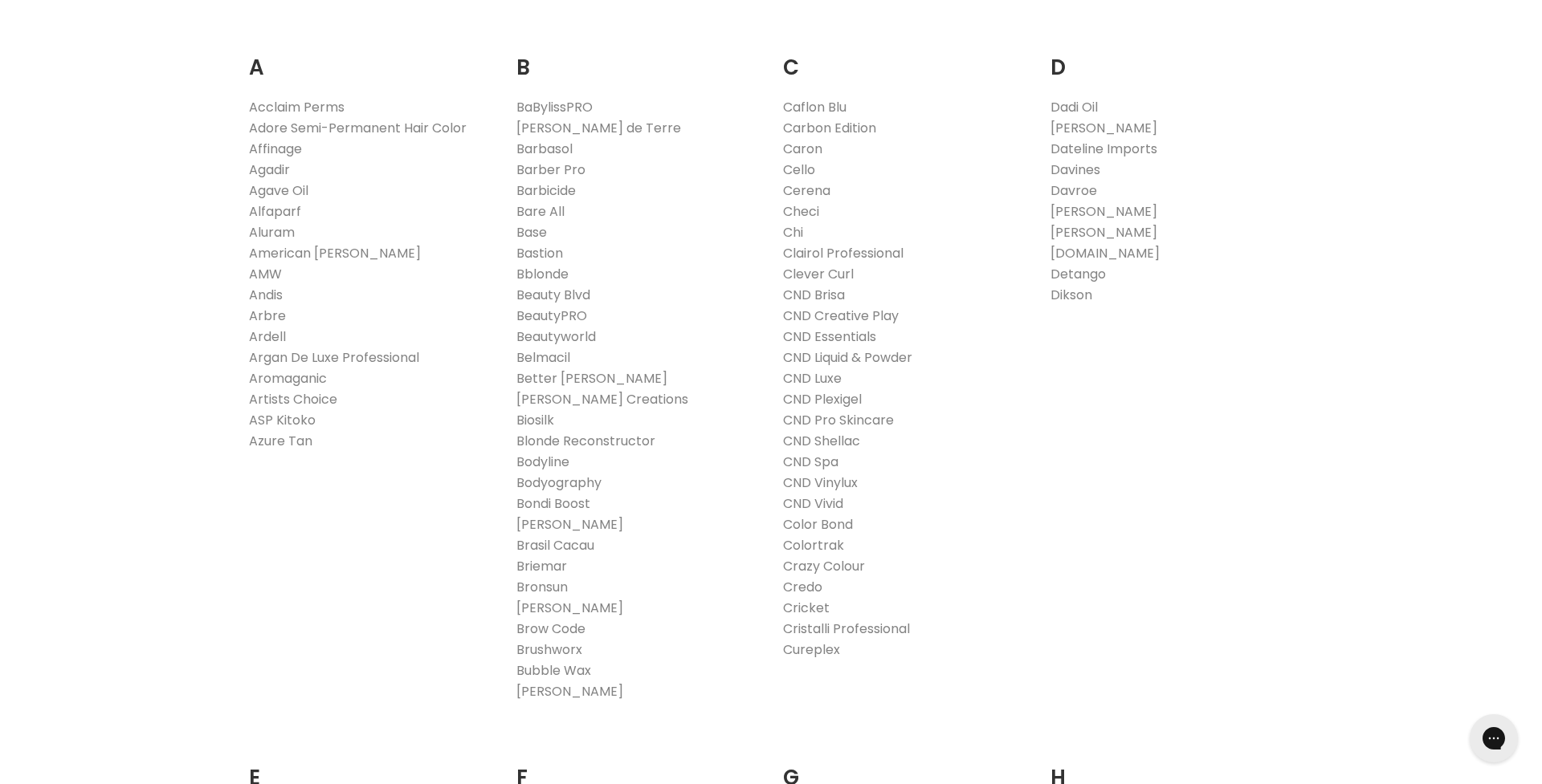
scroll to position [345, 0]
click at [276, 148] on link "Affinage" at bounding box center [275, 151] width 53 height 19
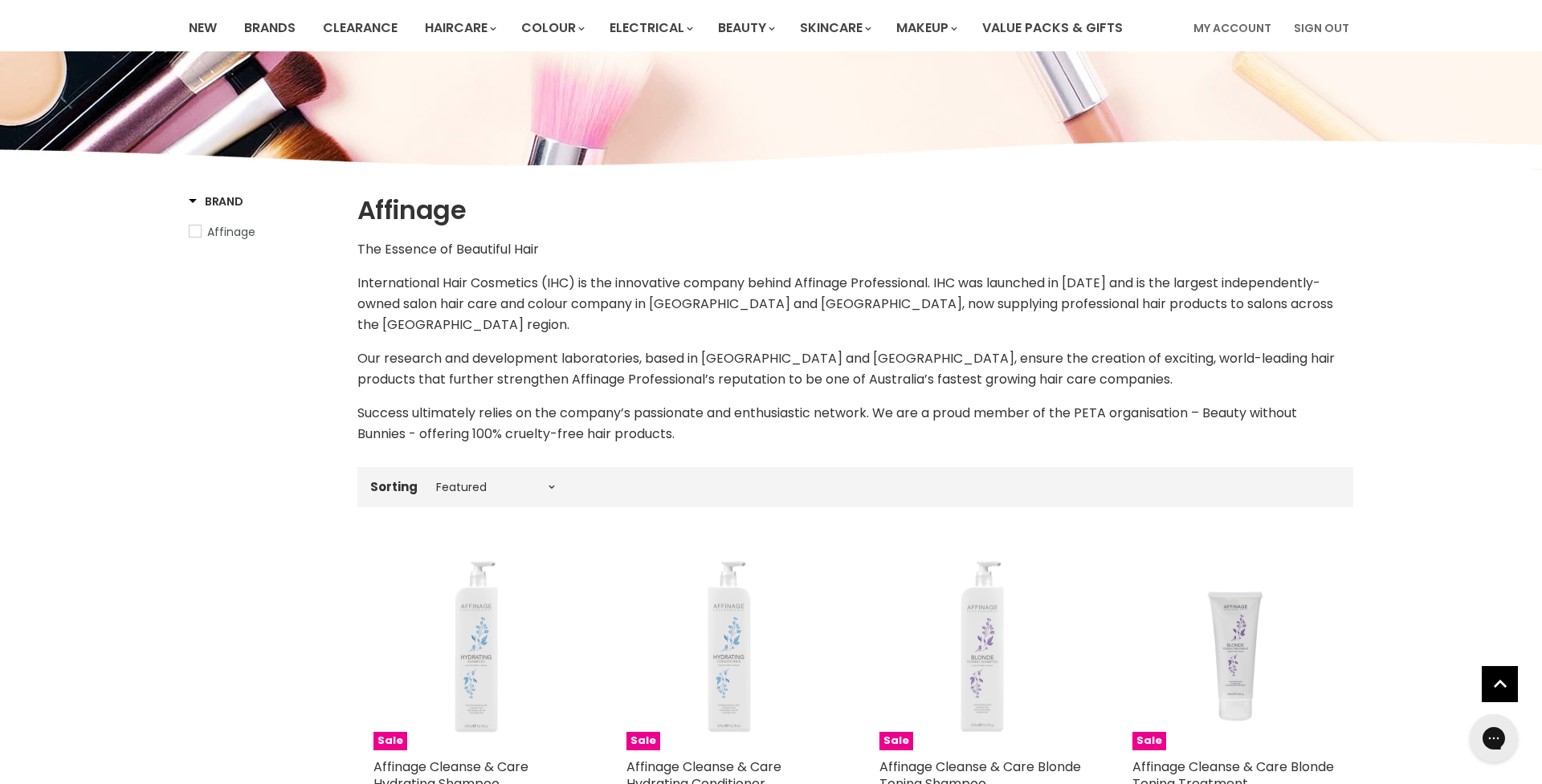
scroll to position [24, 0]
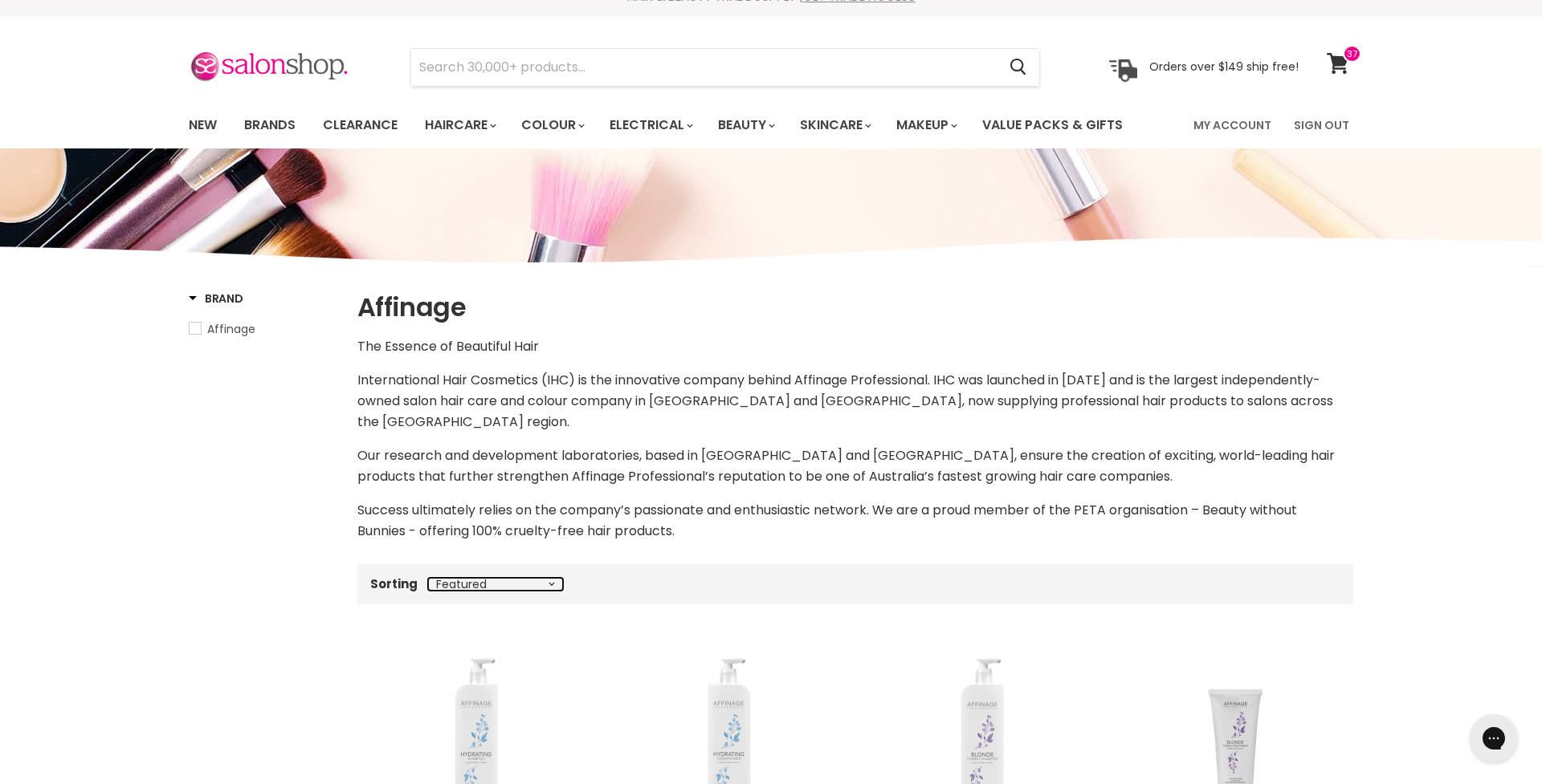
select select "price-ascending"
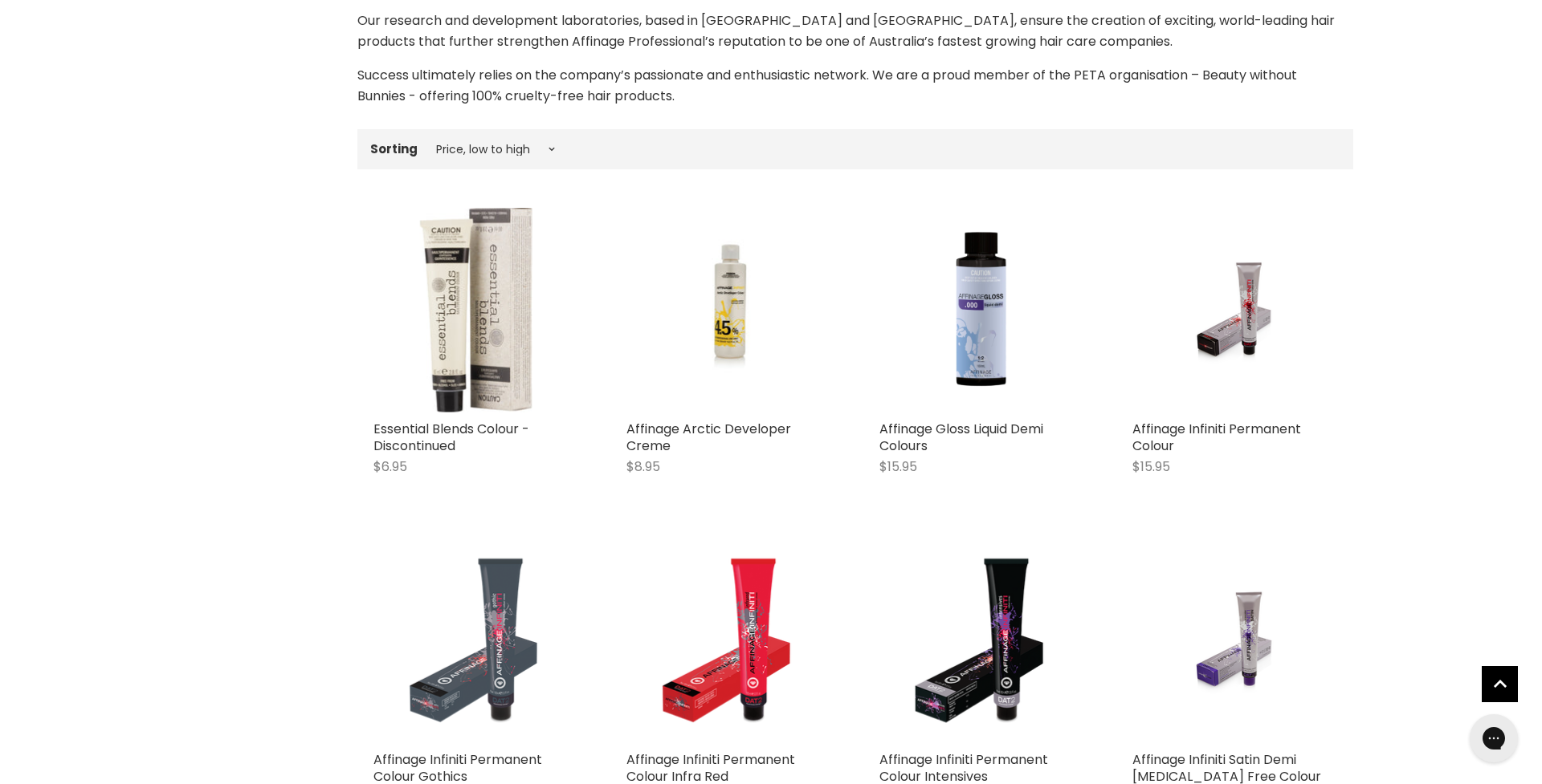
scroll to position [459, 0]
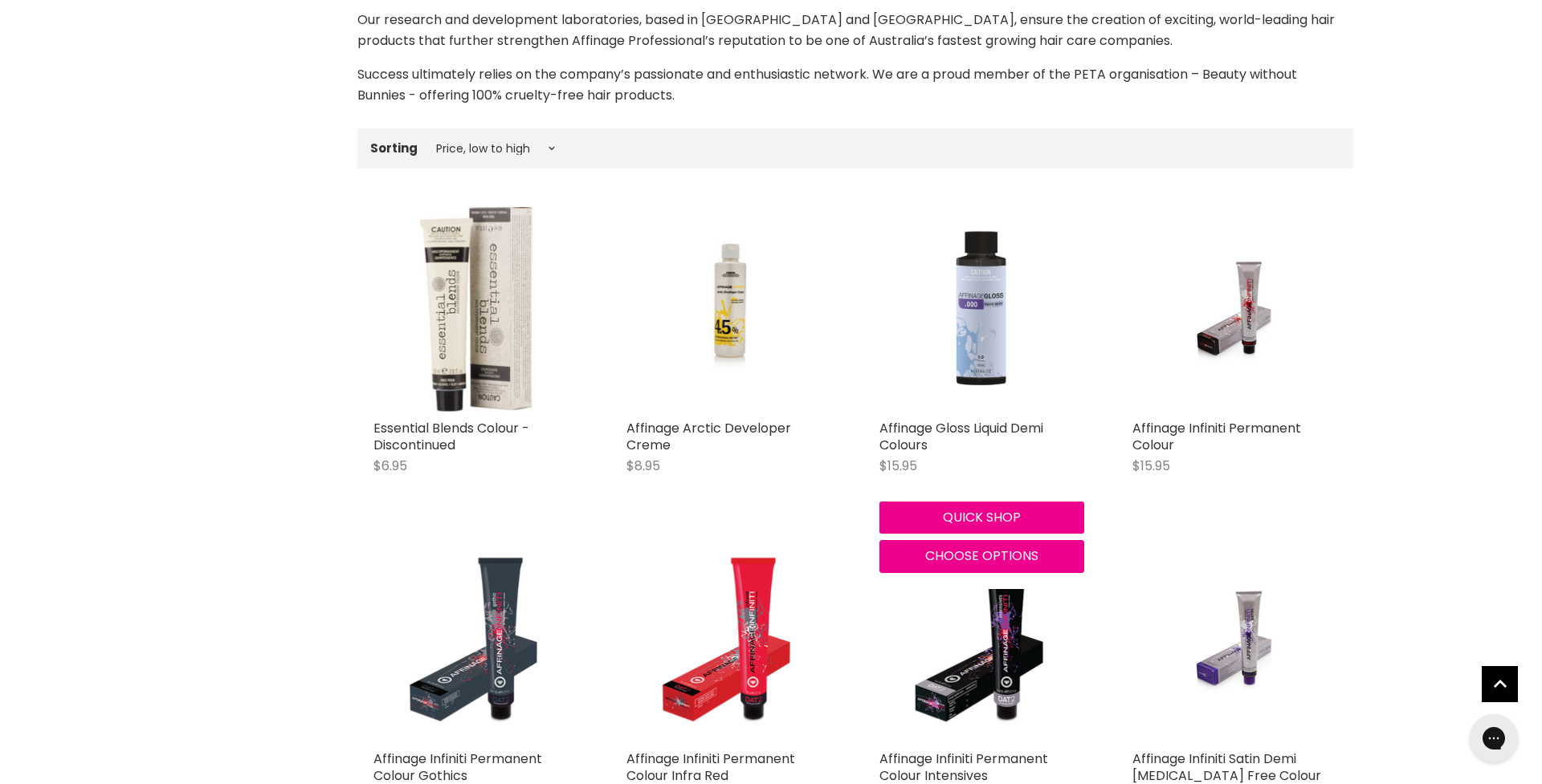
click at [992, 334] on img "Main content" at bounding box center [981, 309] width 205 height 204
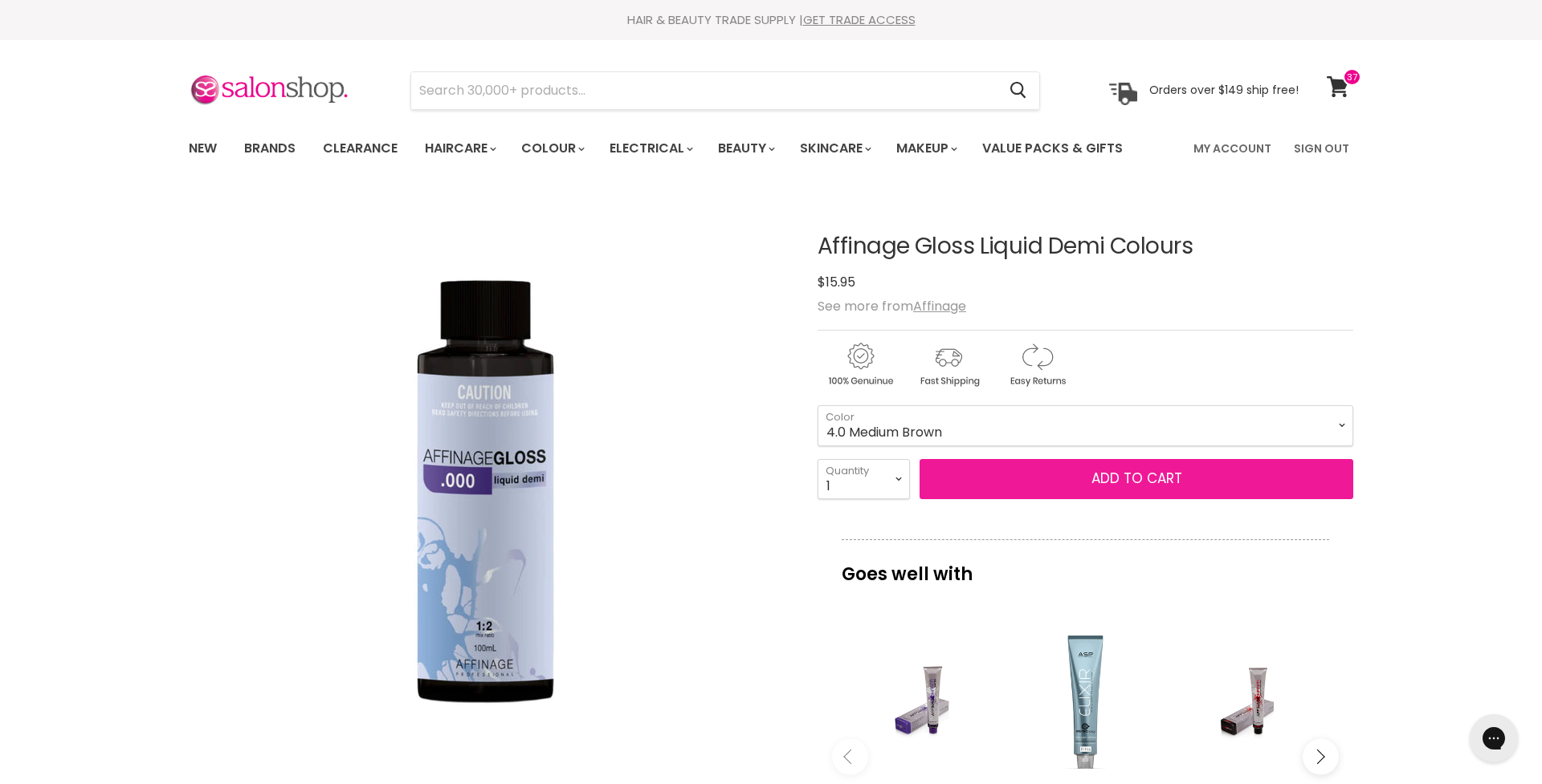
click at [1115, 479] on button "Add to cart" at bounding box center [1136, 479] width 434 height 41
click at [1153, 476] on button "Add to cart" at bounding box center [1136, 479] width 434 height 41
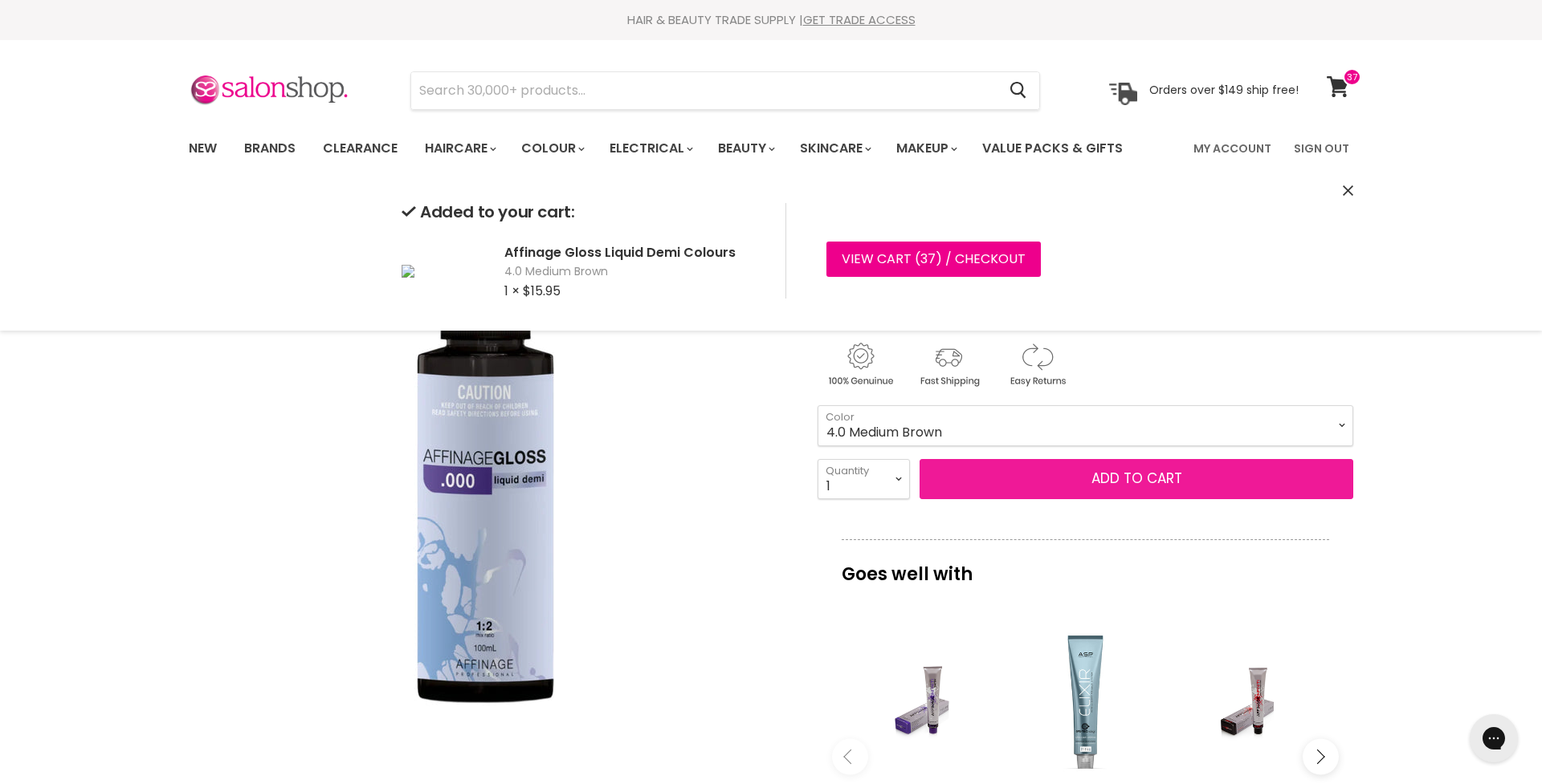
scroll to position [4, 0]
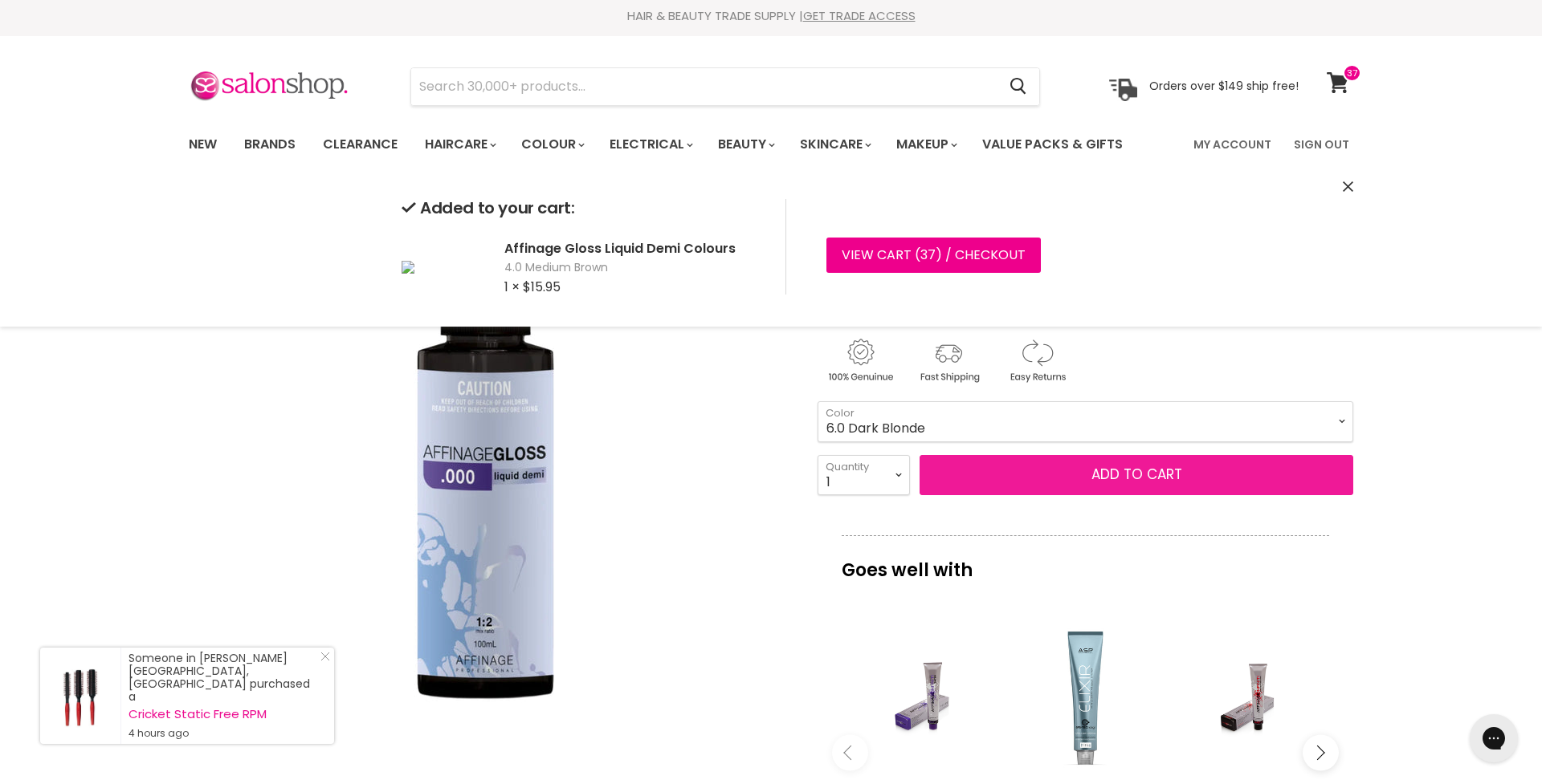
click at [1140, 469] on button "Add to cart" at bounding box center [1136, 475] width 434 height 41
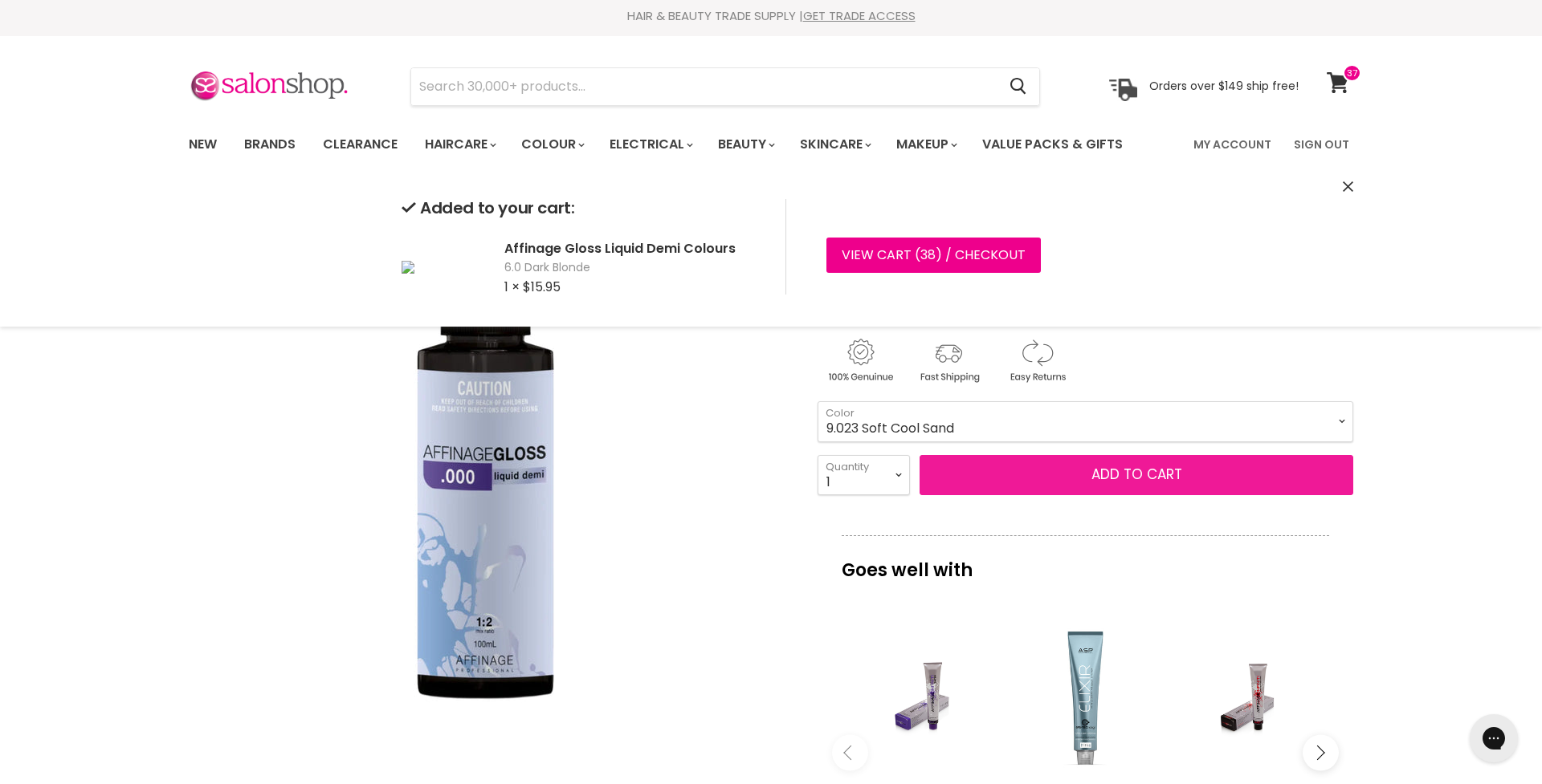
click at [1140, 474] on button "Add to cart" at bounding box center [1136, 475] width 434 height 41
click at [1144, 476] on button "Add to cart" at bounding box center [1136, 475] width 434 height 41
click at [1149, 474] on button "Add to cart" at bounding box center [1136, 475] width 434 height 41
click at [1156, 474] on button "Add to cart" at bounding box center [1136, 475] width 434 height 41
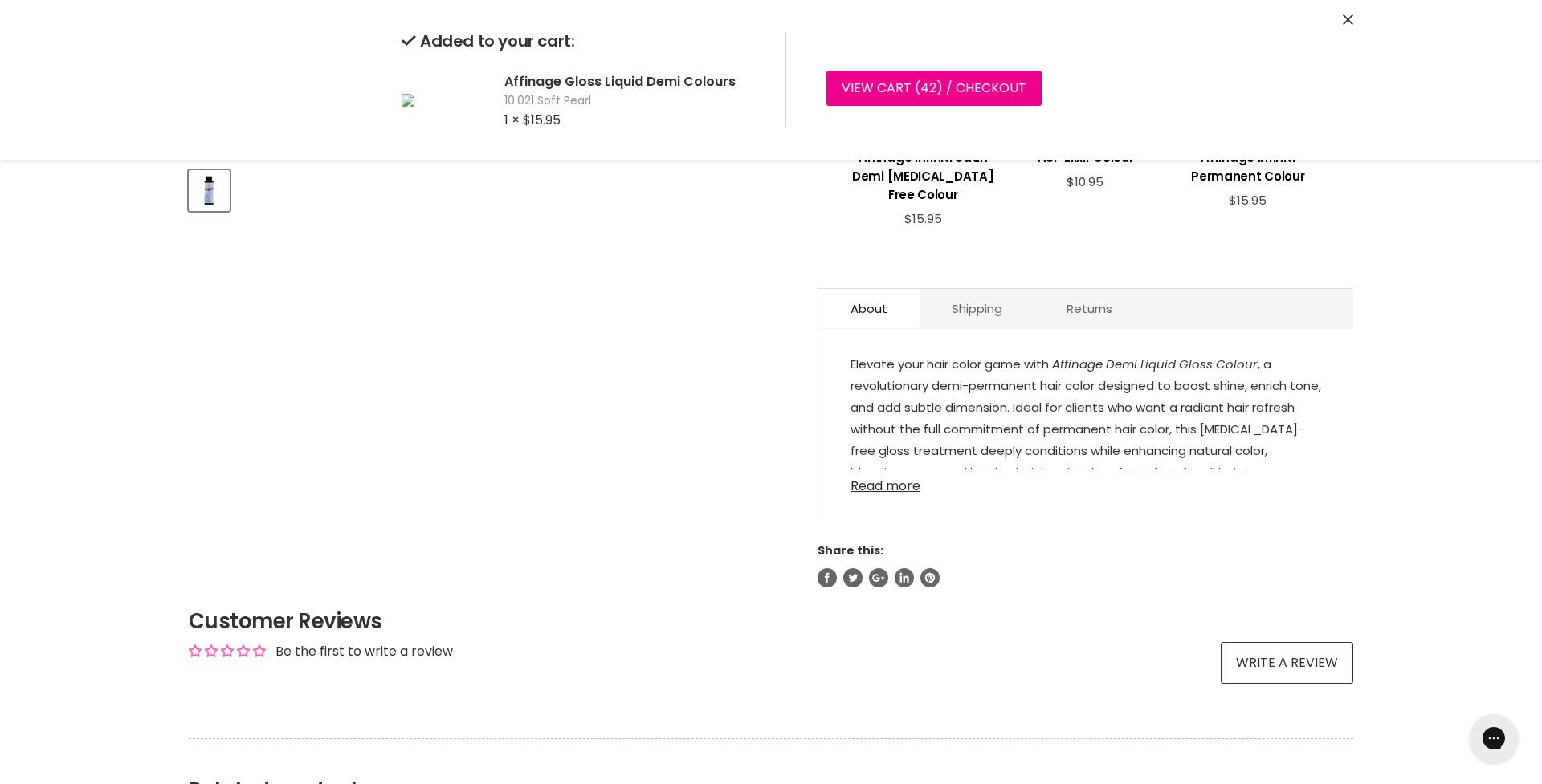
scroll to position [645, 0]
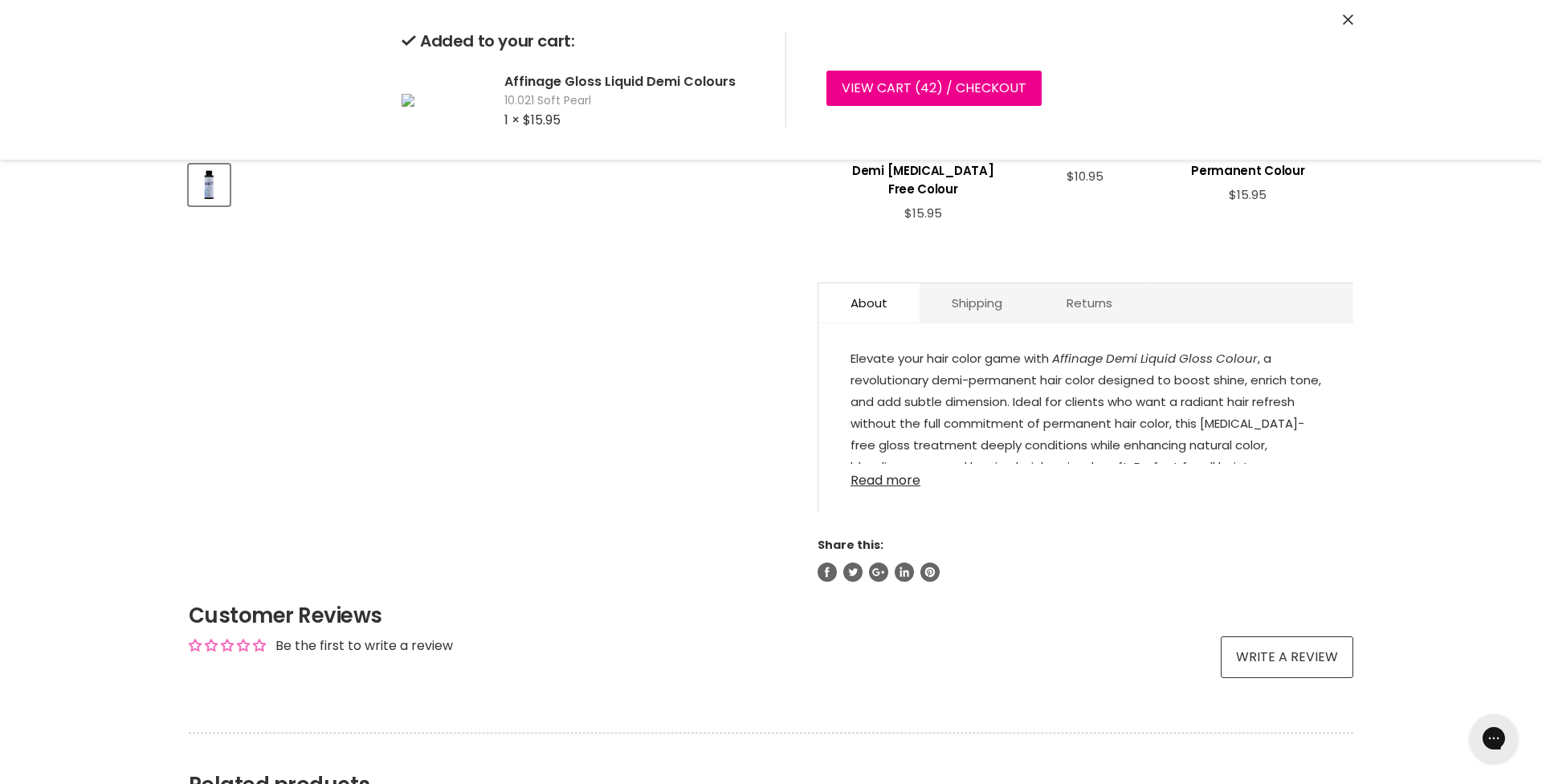
click at [887, 485] on link "Read more" at bounding box center [1085, 476] width 470 height 24
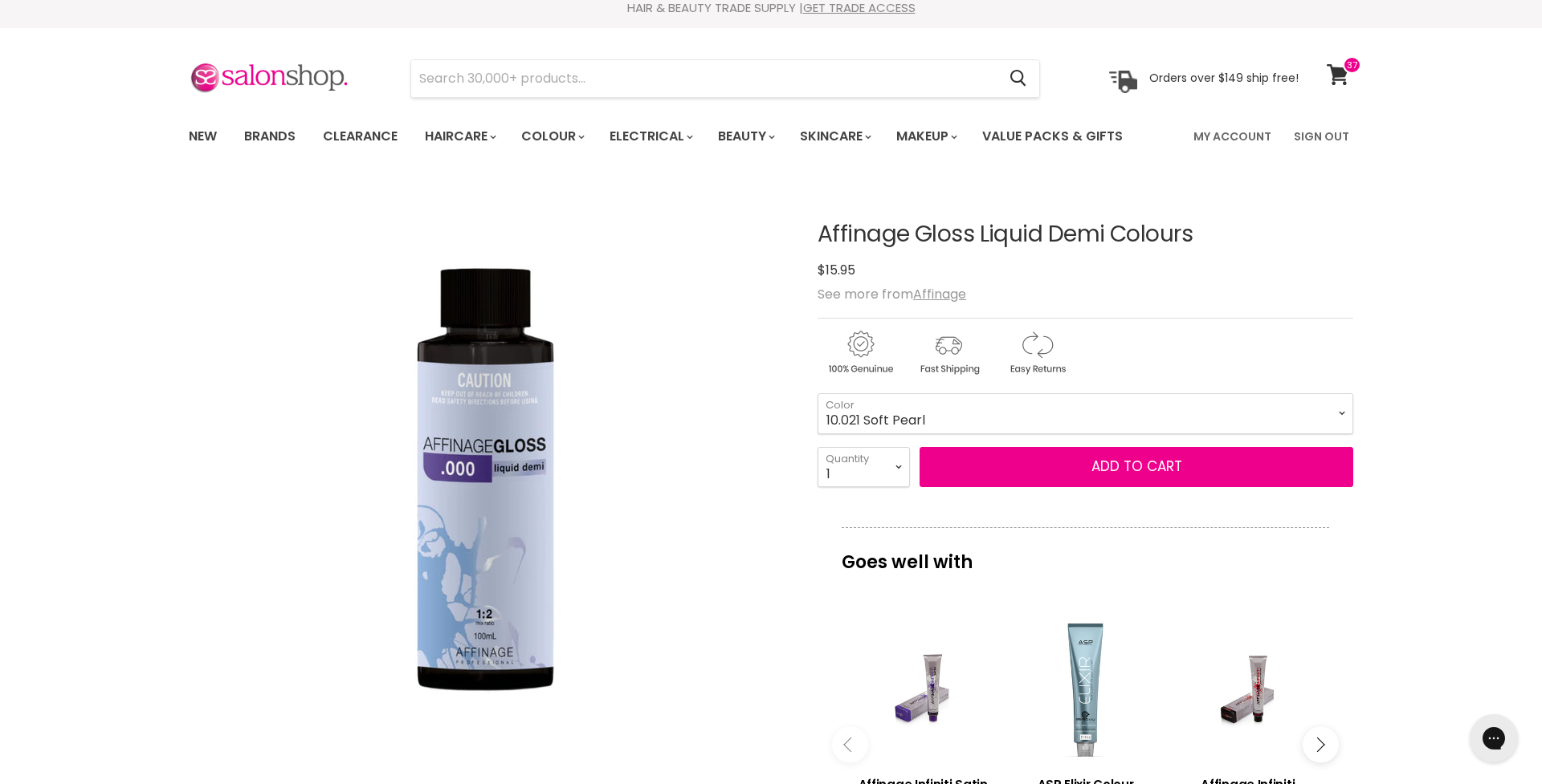
scroll to position [15, 0]
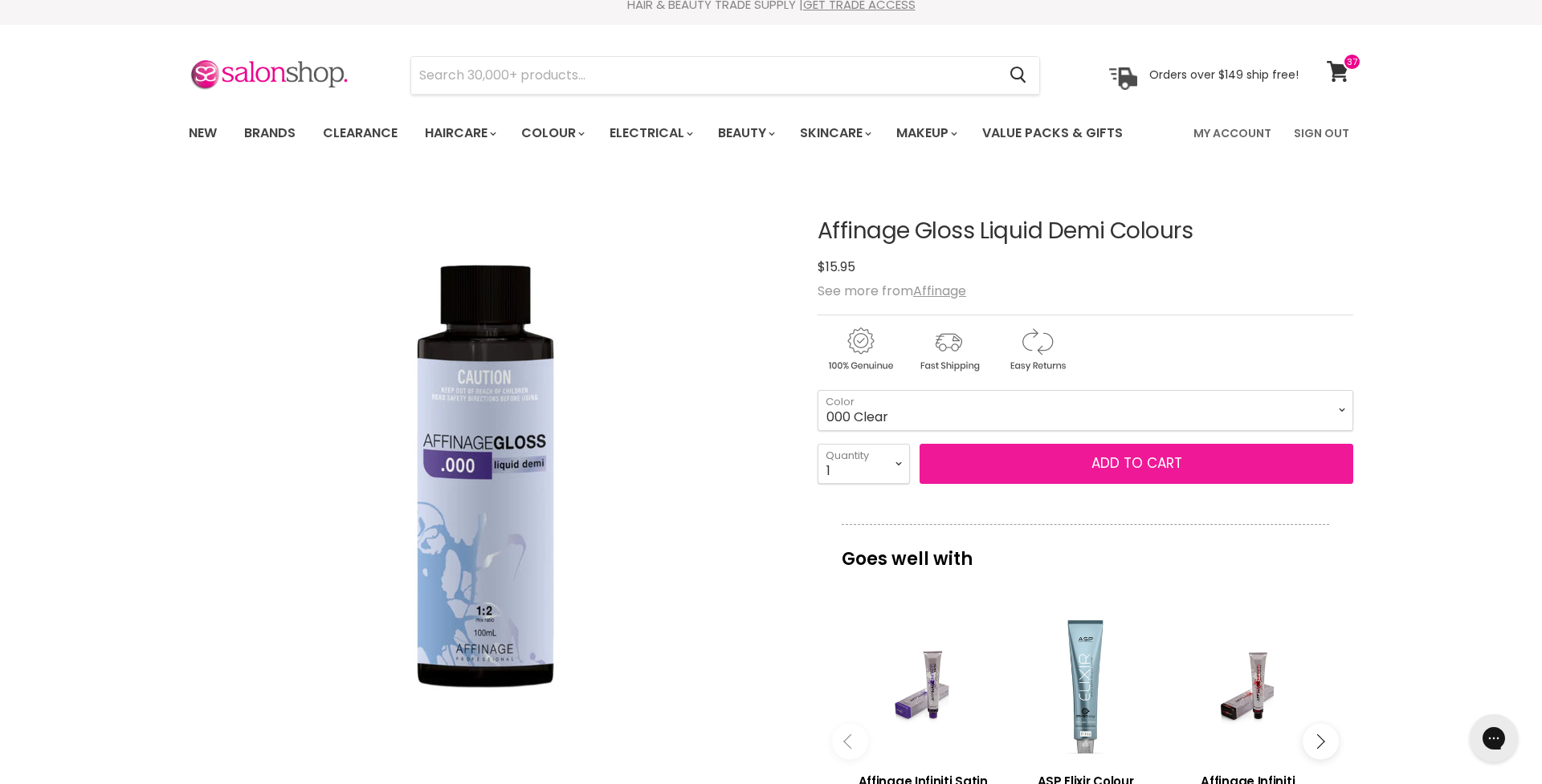
click at [1141, 465] on button "Add to cart" at bounding box center [1136, 464] width 434 height 41
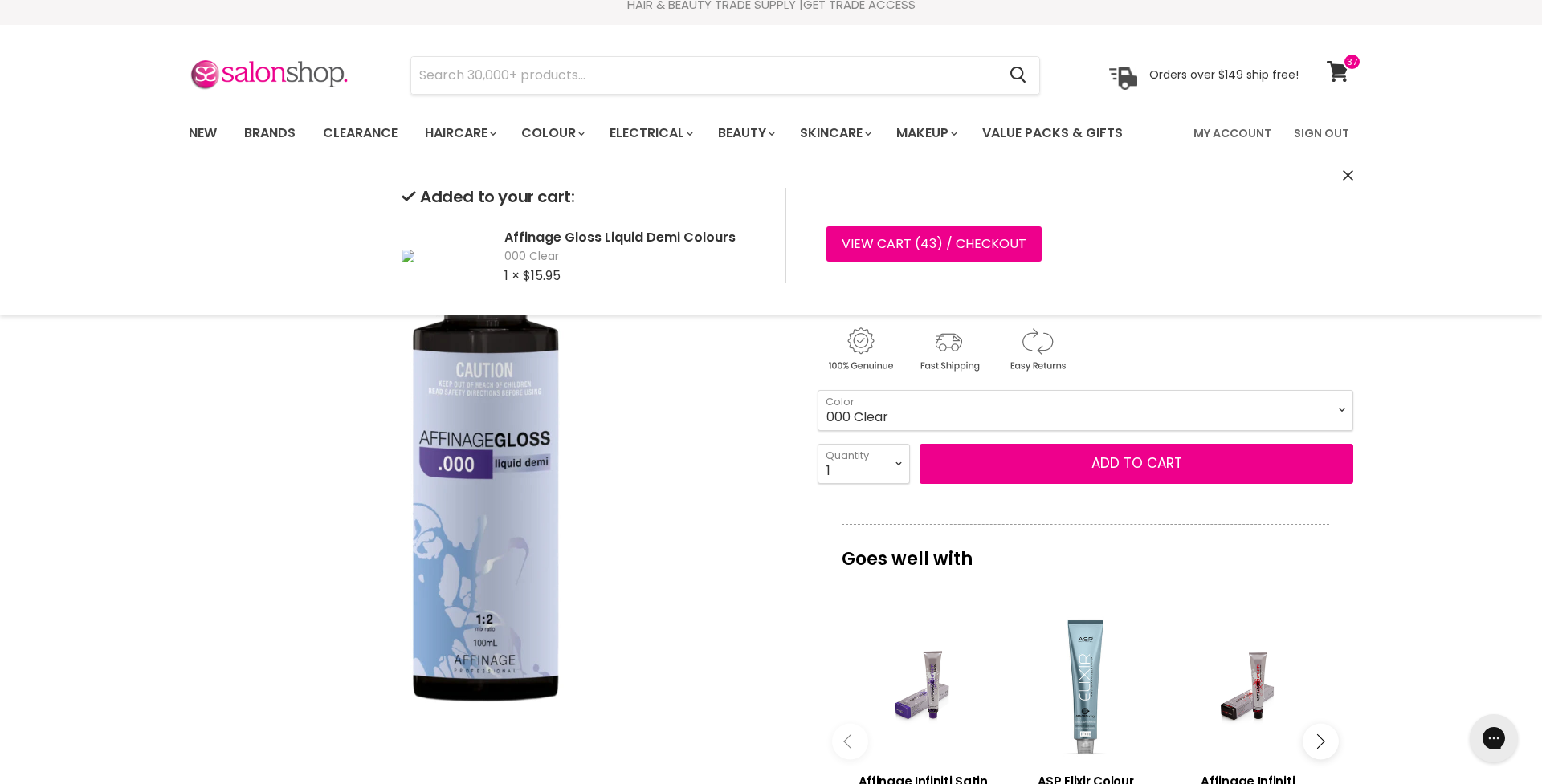
click at [656, 555] on img "Affinage Gloss Liquid Demi Colours image. Click or Scroll to Zoom." at bounding box center [488, 478] width 599 height 599
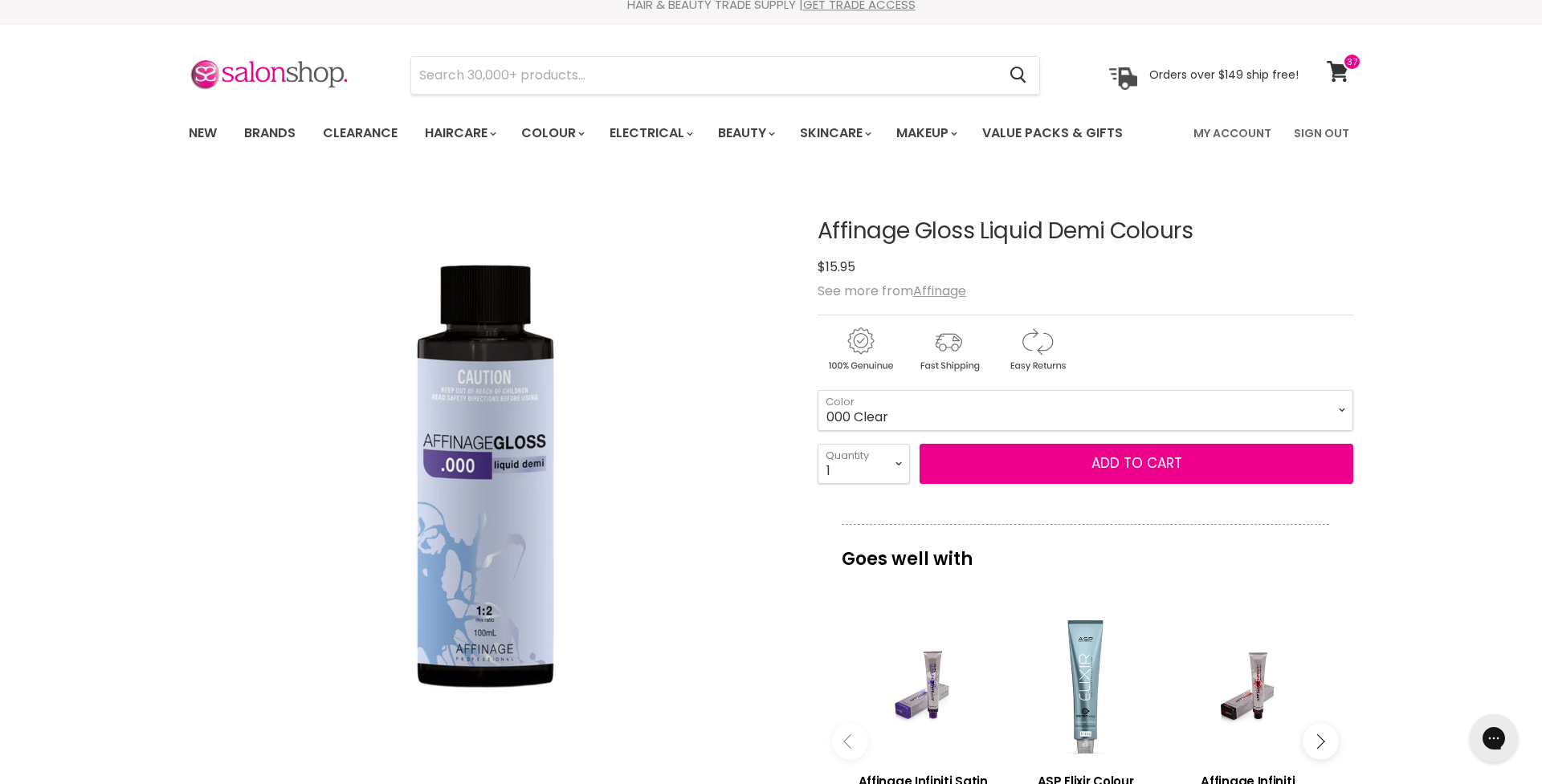
scroll to position [193, 0]
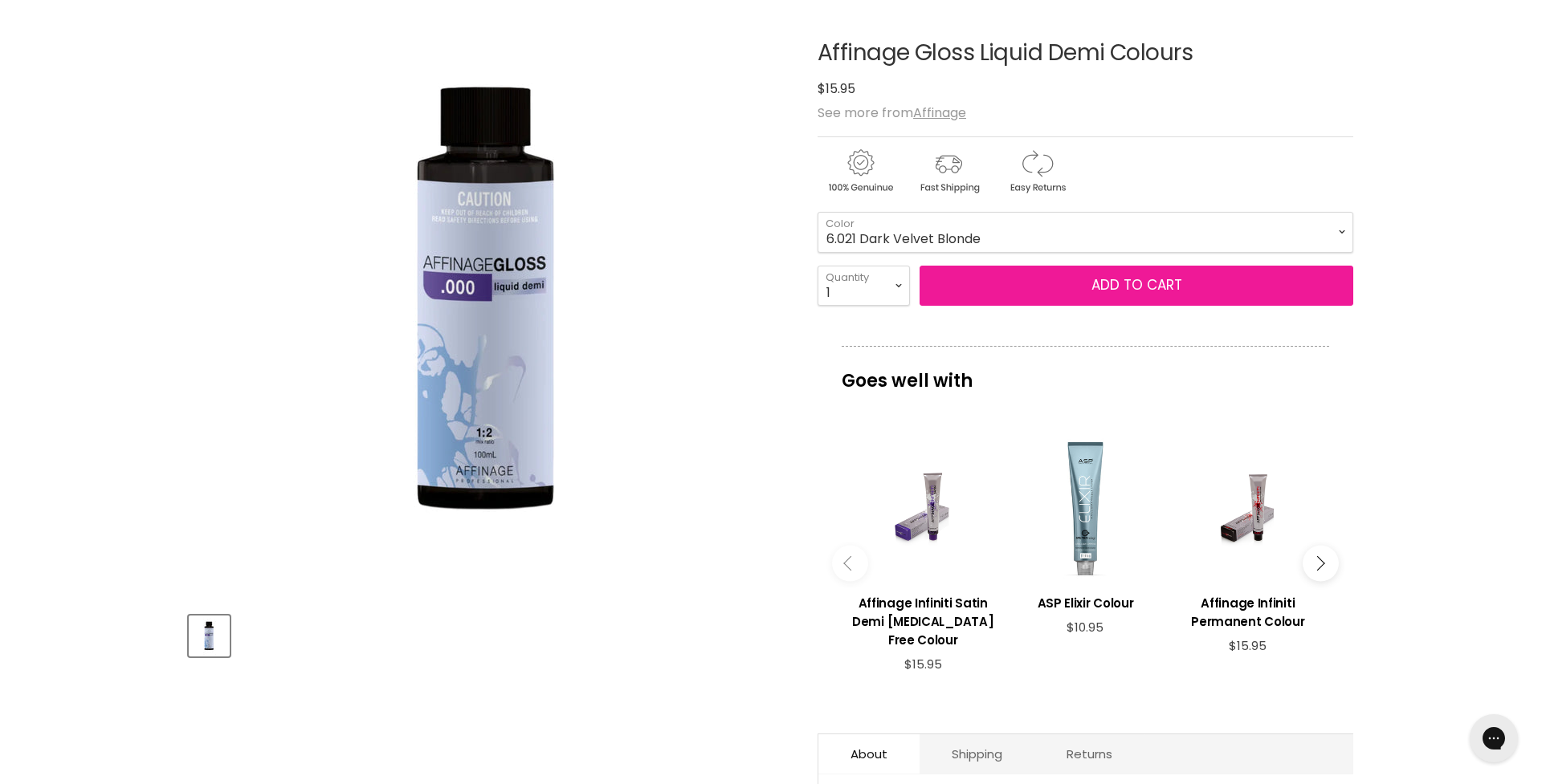
click at [1060, 284] on button "Add to cart" at bounding box center [1136, 286] width 434 height 41
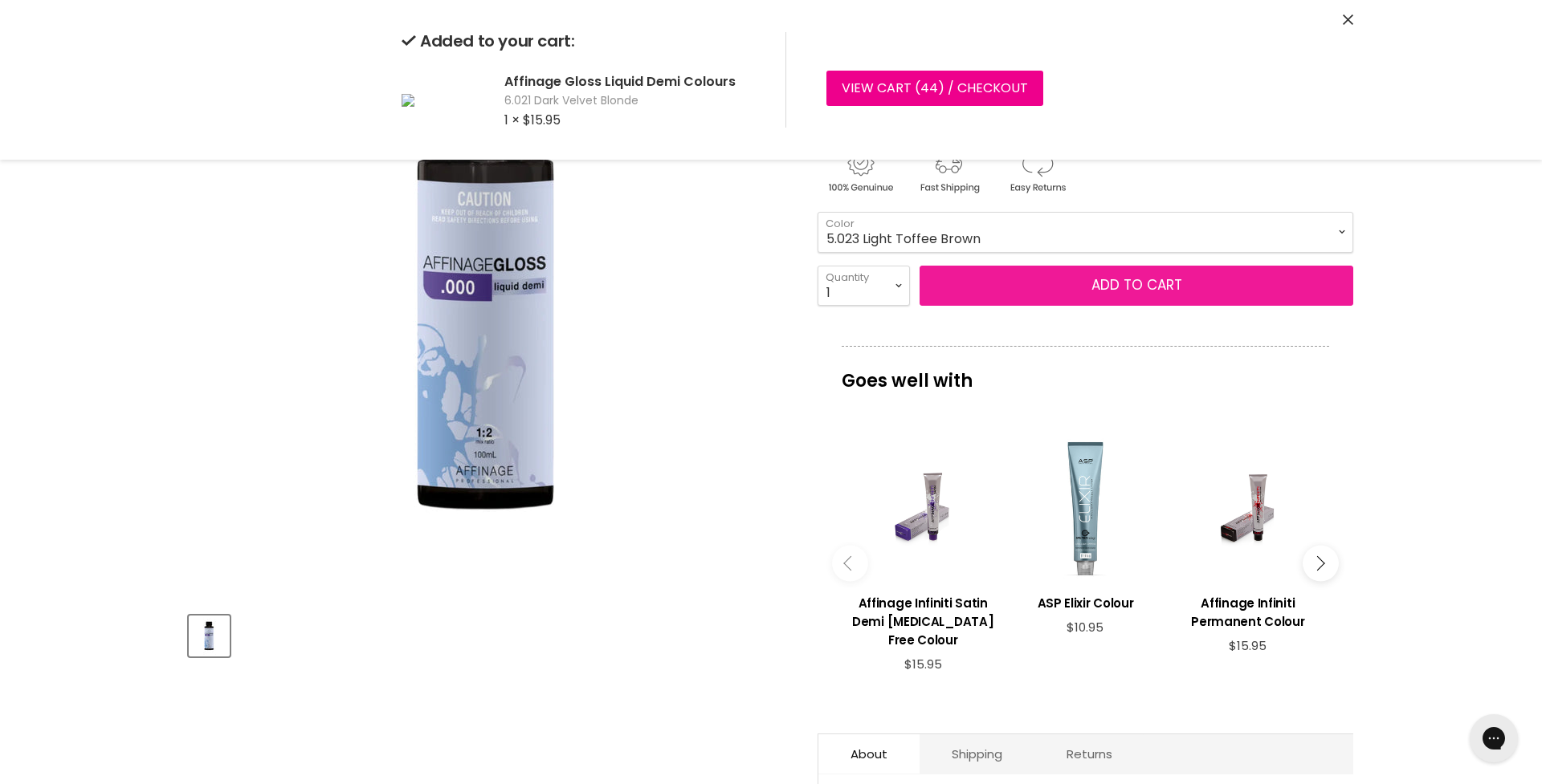
click at [1139, 285] on button "Add to cart" at bounding box center [1136, 286] width 434 height 41
click at [1163, 285] on button "Add to cart" at bounding box center [1136, 286] width 434 height 41
click at [1148, 288] on button "Add to cart" at bounding box center [1136, 286] width 434 height 41
click at [1173, 289] on button "Add to cart" at bounding box center [1136, 286] width 434 height 41
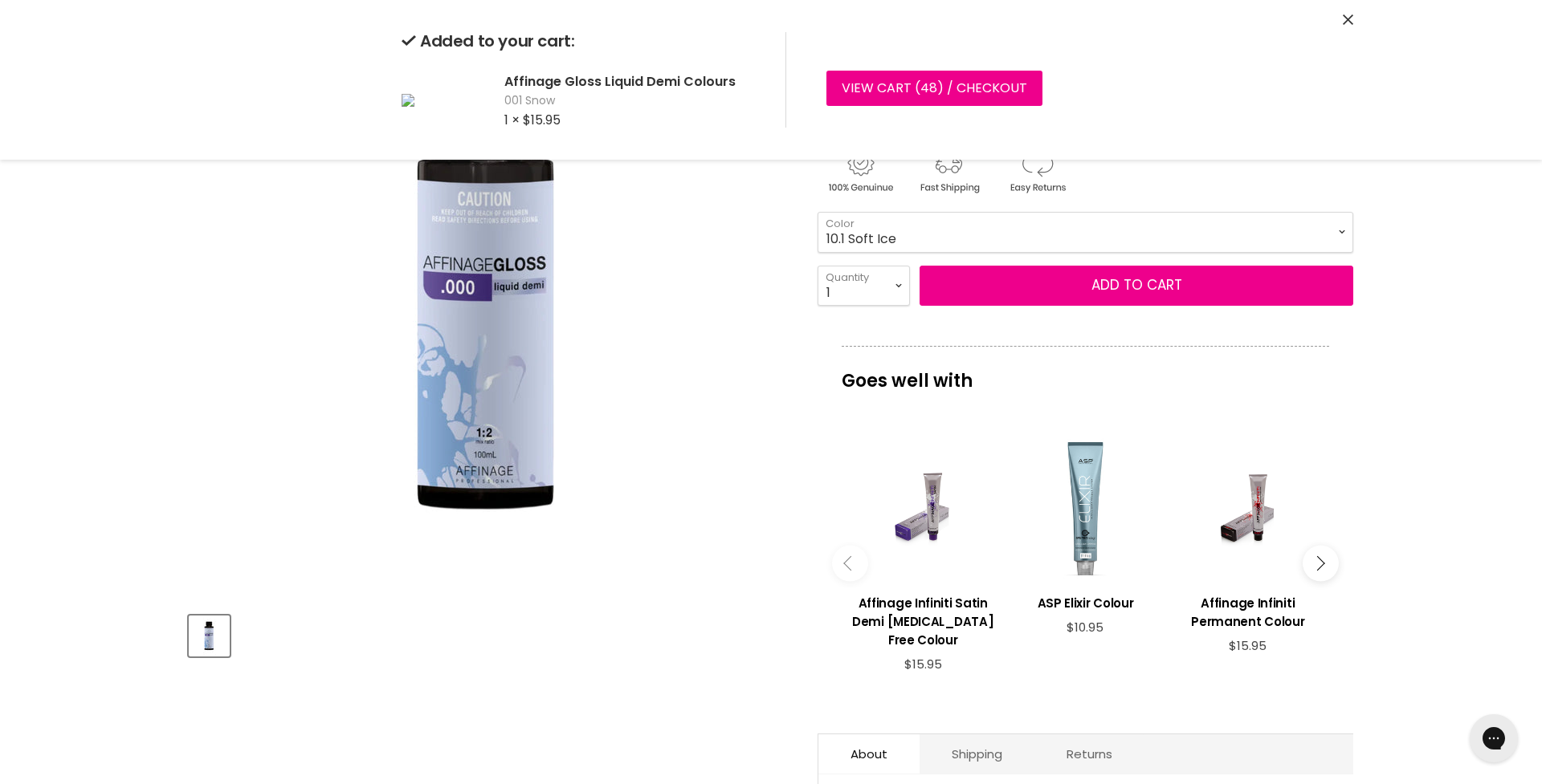
select select "10.1 Soft Ice"
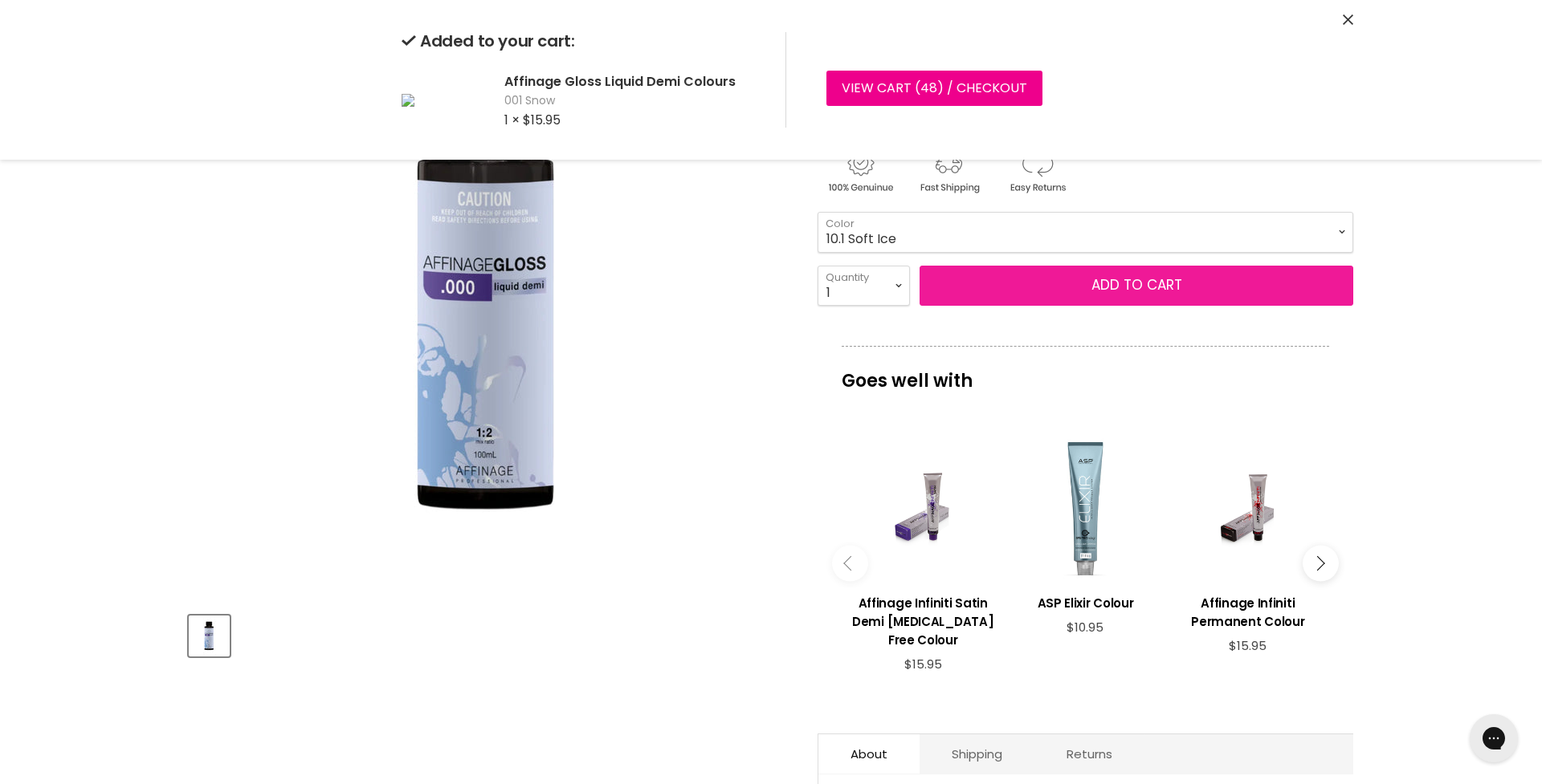
click at [1147, 289] on button "Add to cart" at bounding box center [1136, 286] width 434 height 41
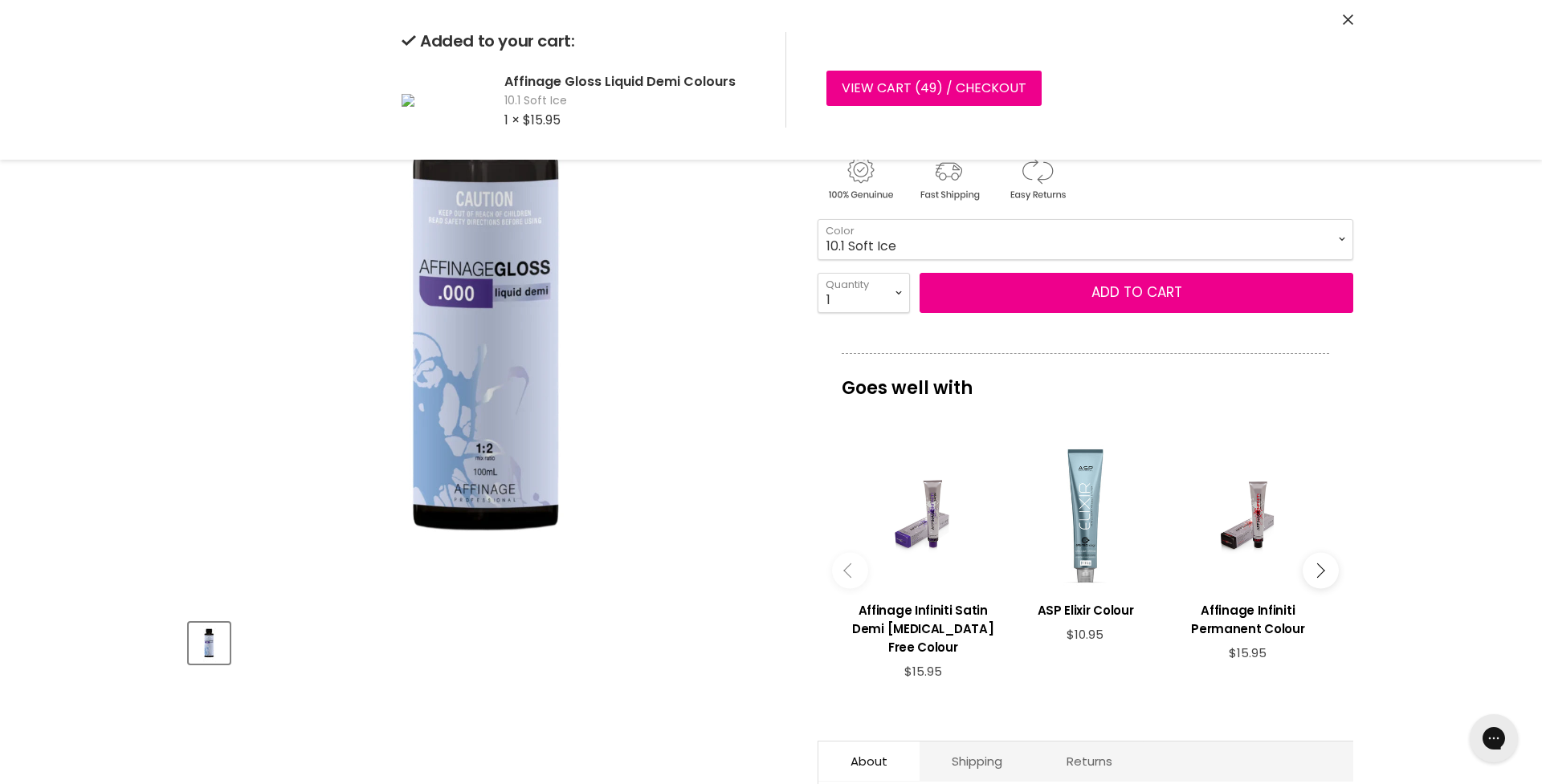
scroll to position [182, 1]
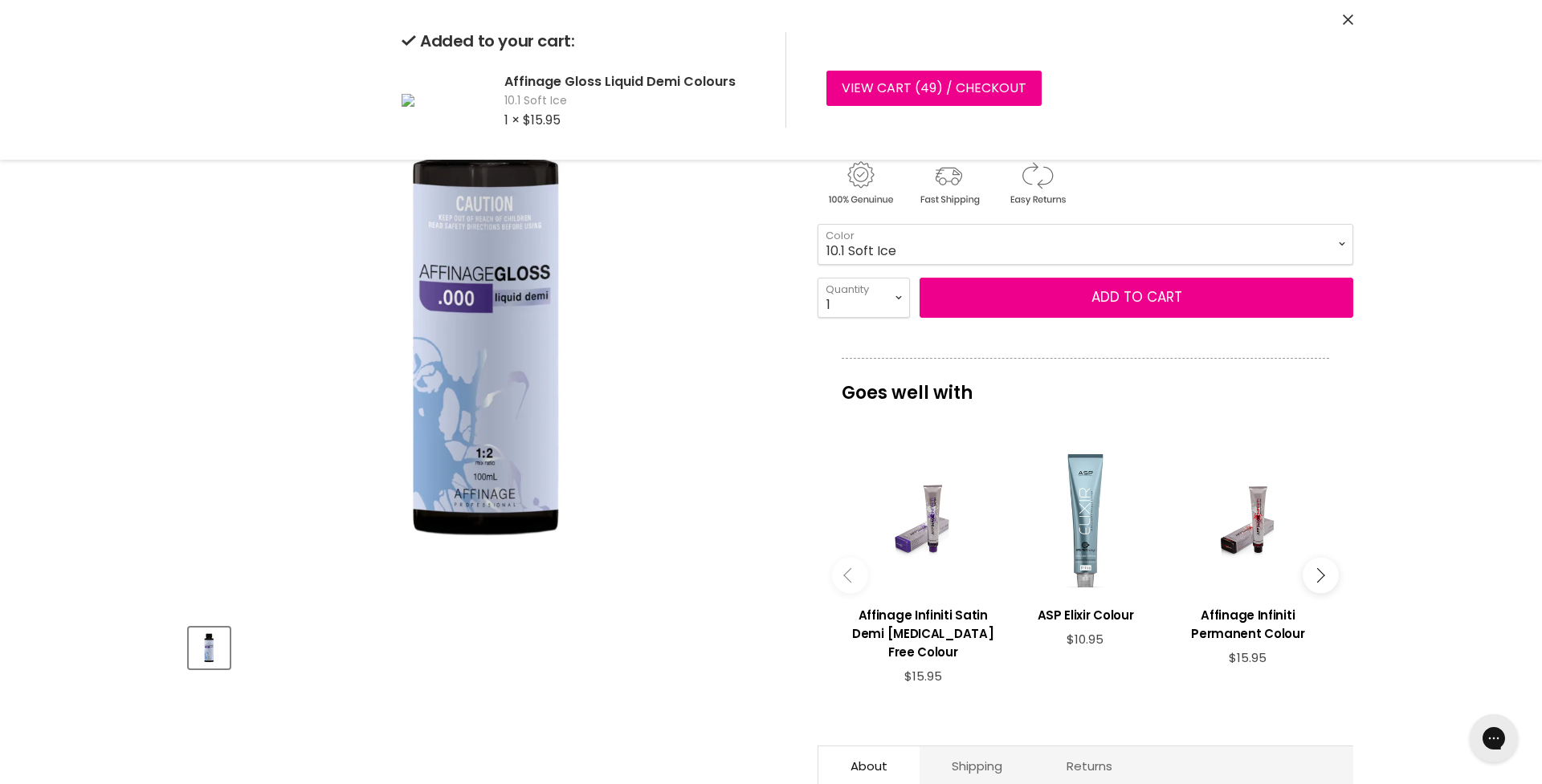
click at [653, 322] on img "Affinage Gloss Liquid Demi Colours image. Click or Scroll to Zoom." at bounding box center [488, 312] width 599 height 599
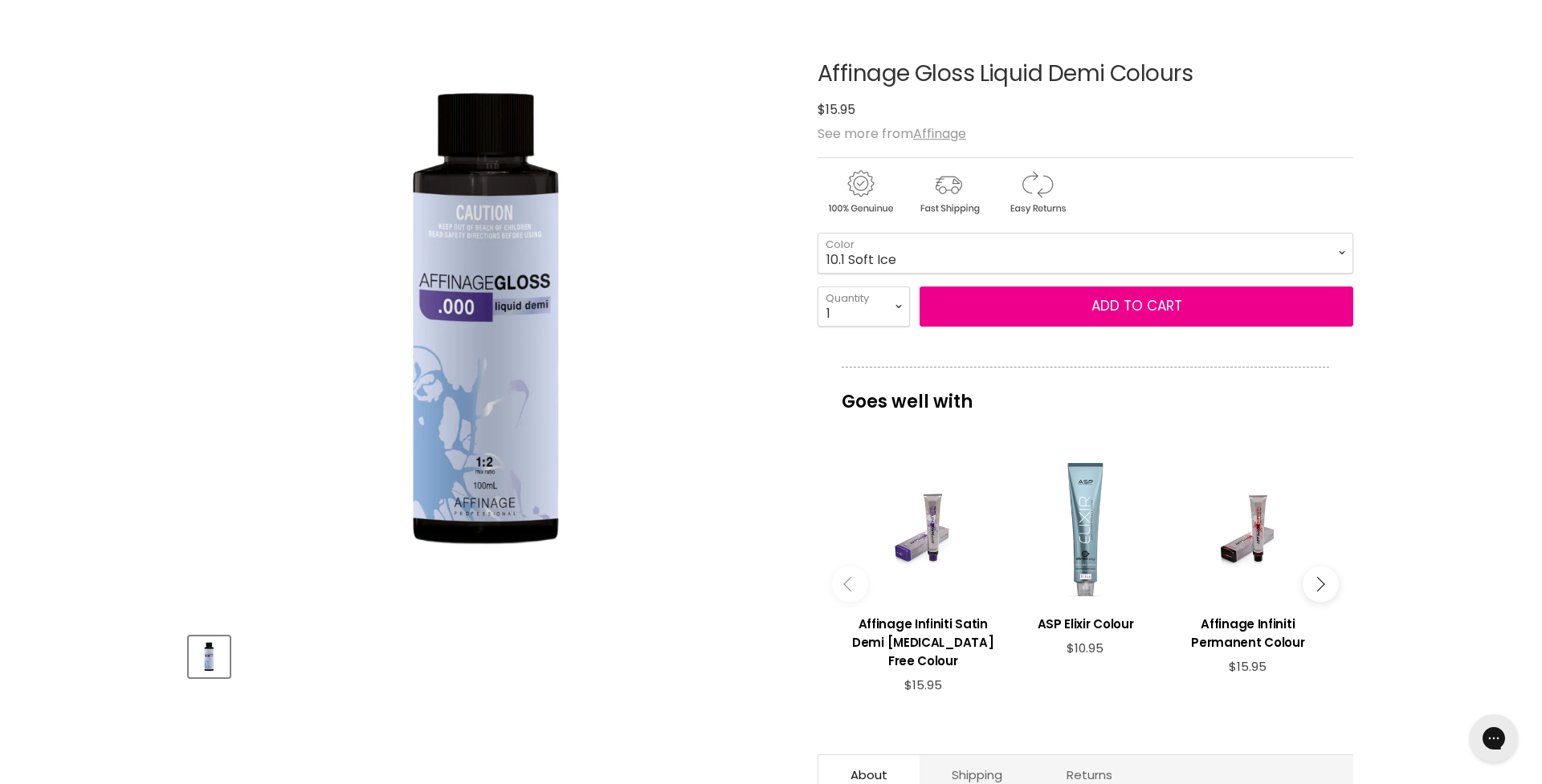
scroll to position [172, 0]
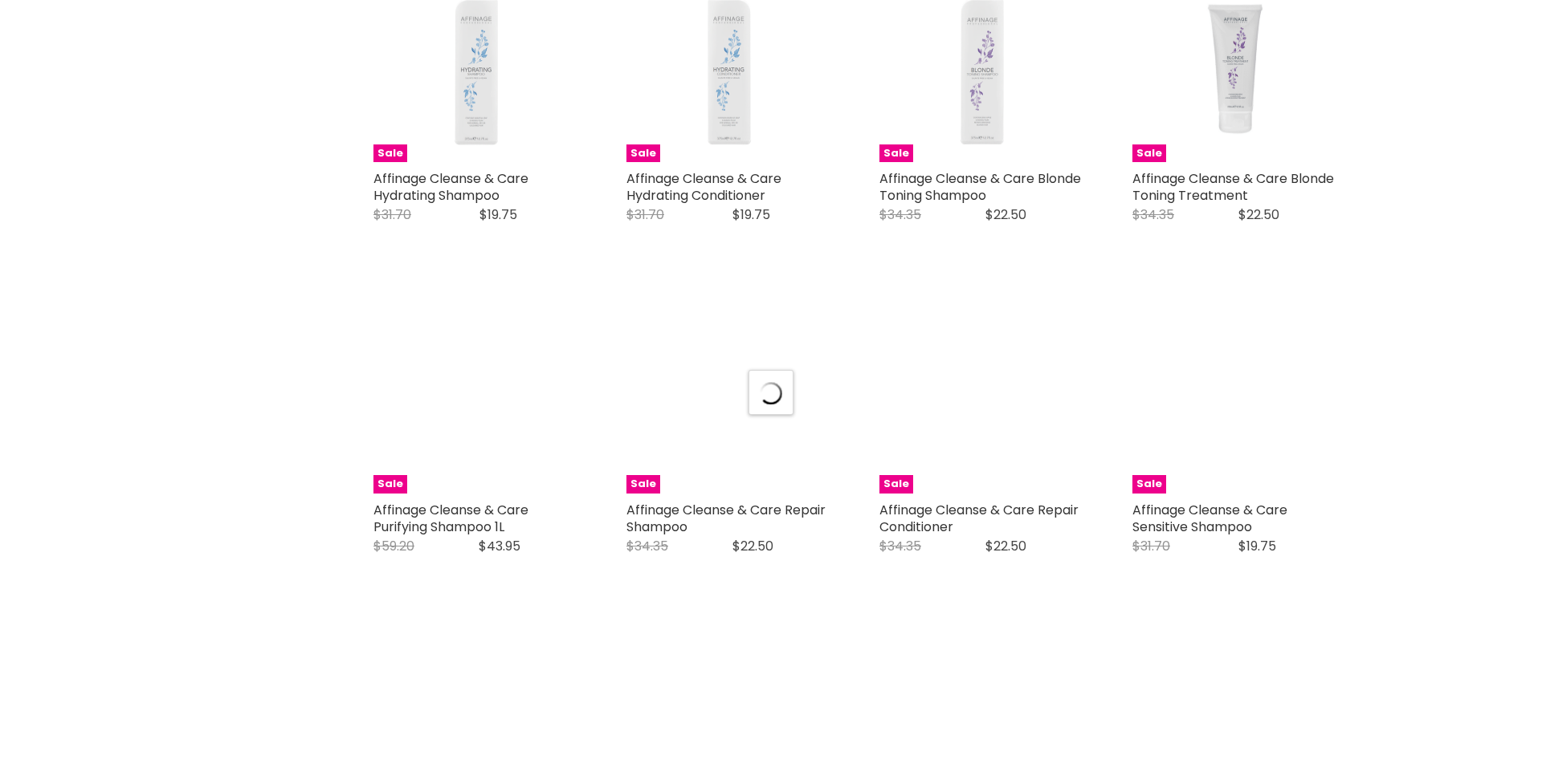
select select "price-ascending"
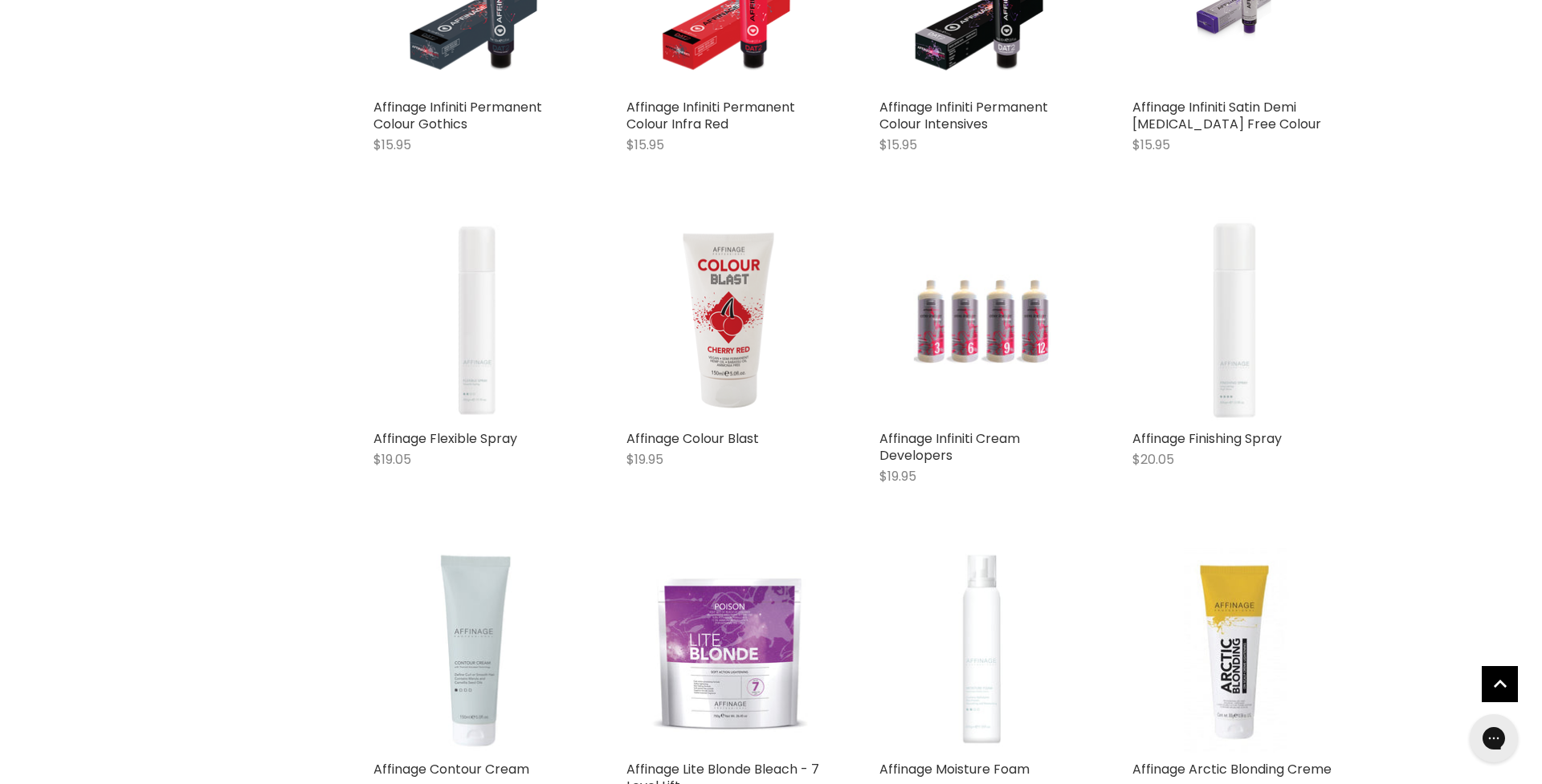
scroll to position [1114, 0]
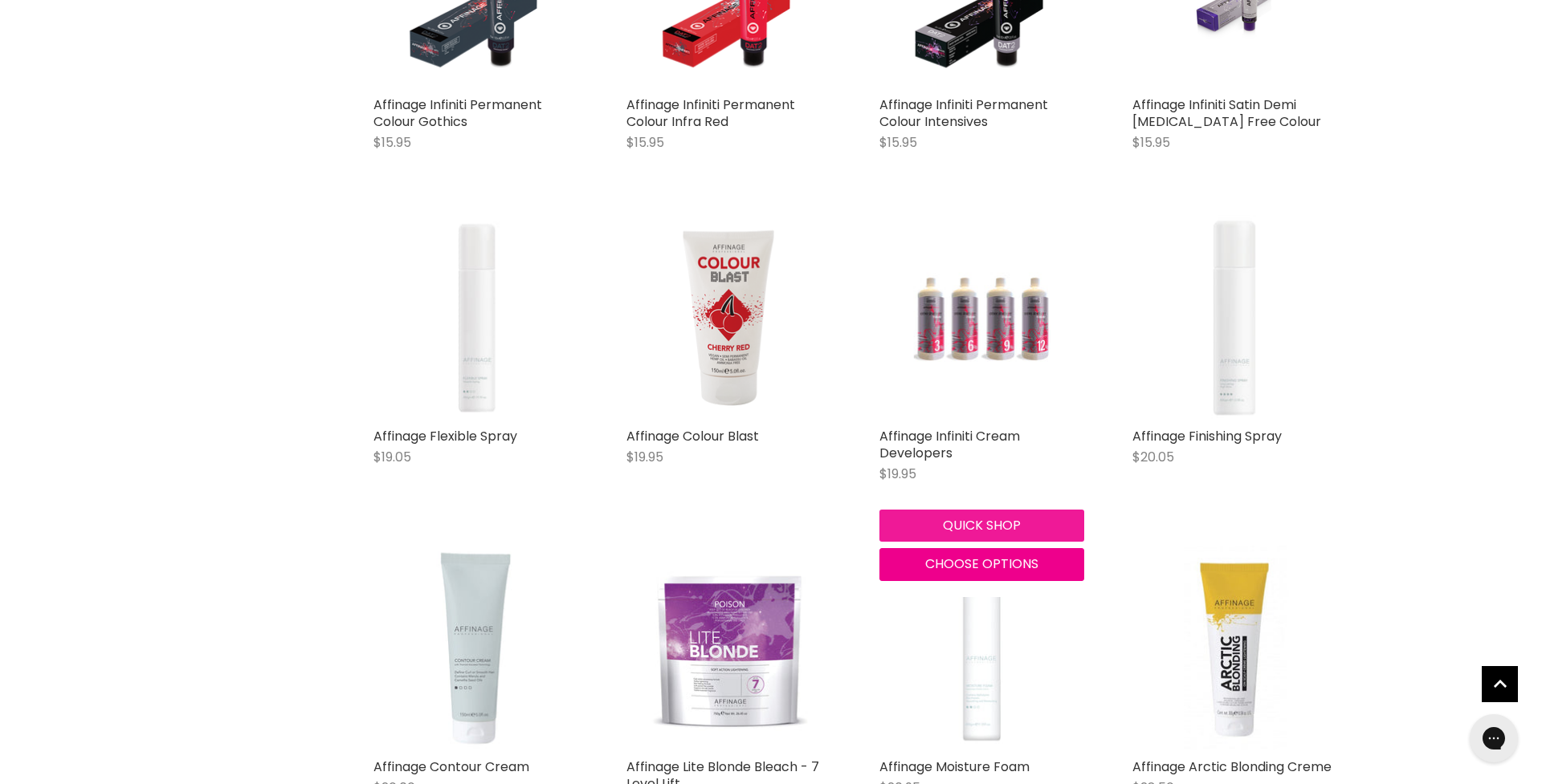
click at [994, 517] on button "Quick shop" at bounding box center [981, 526] width 205 height 32
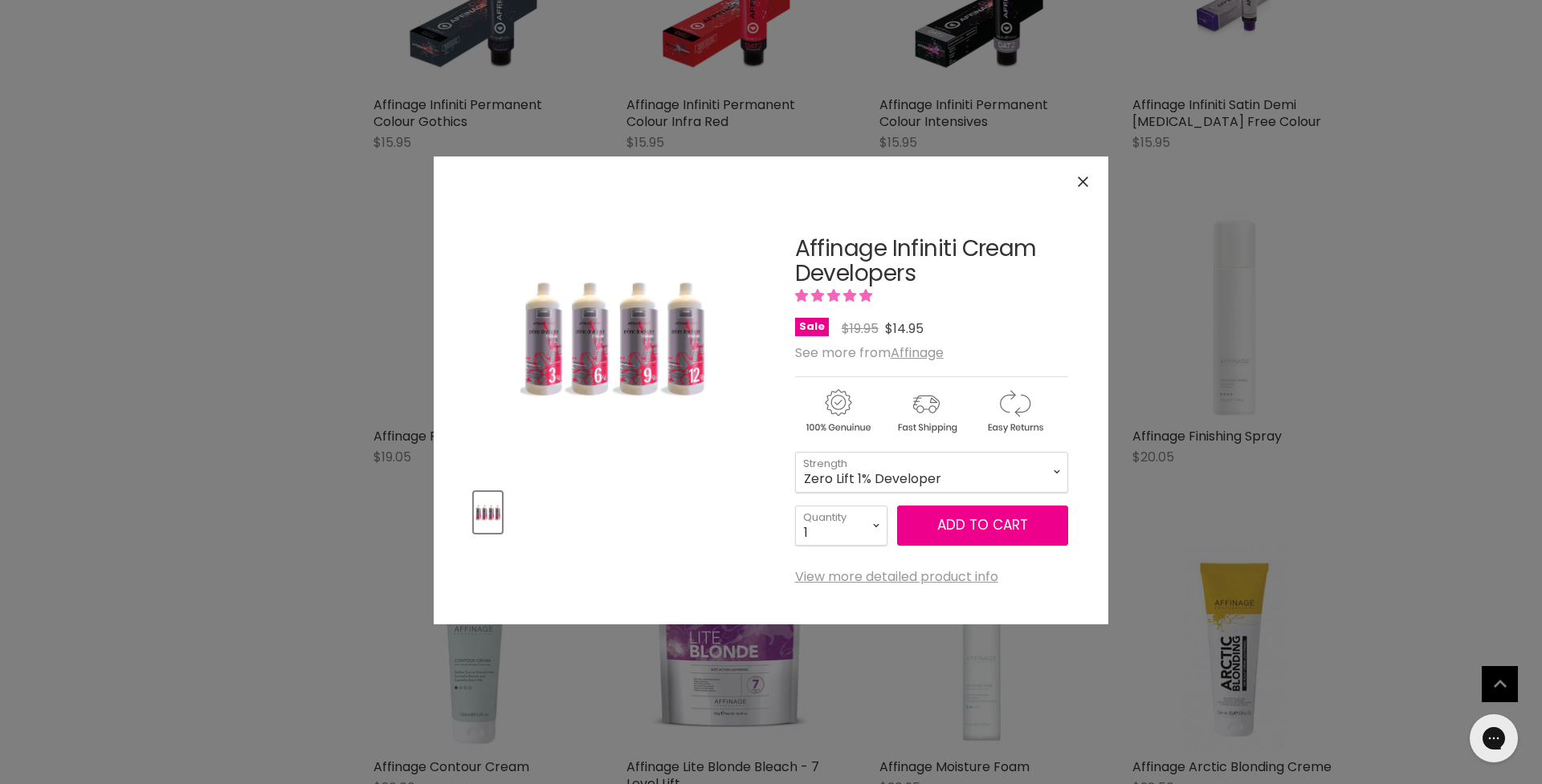
click at [1082, 181] on icon "Close" at bounding box center [1082, 181] width 10 height 10
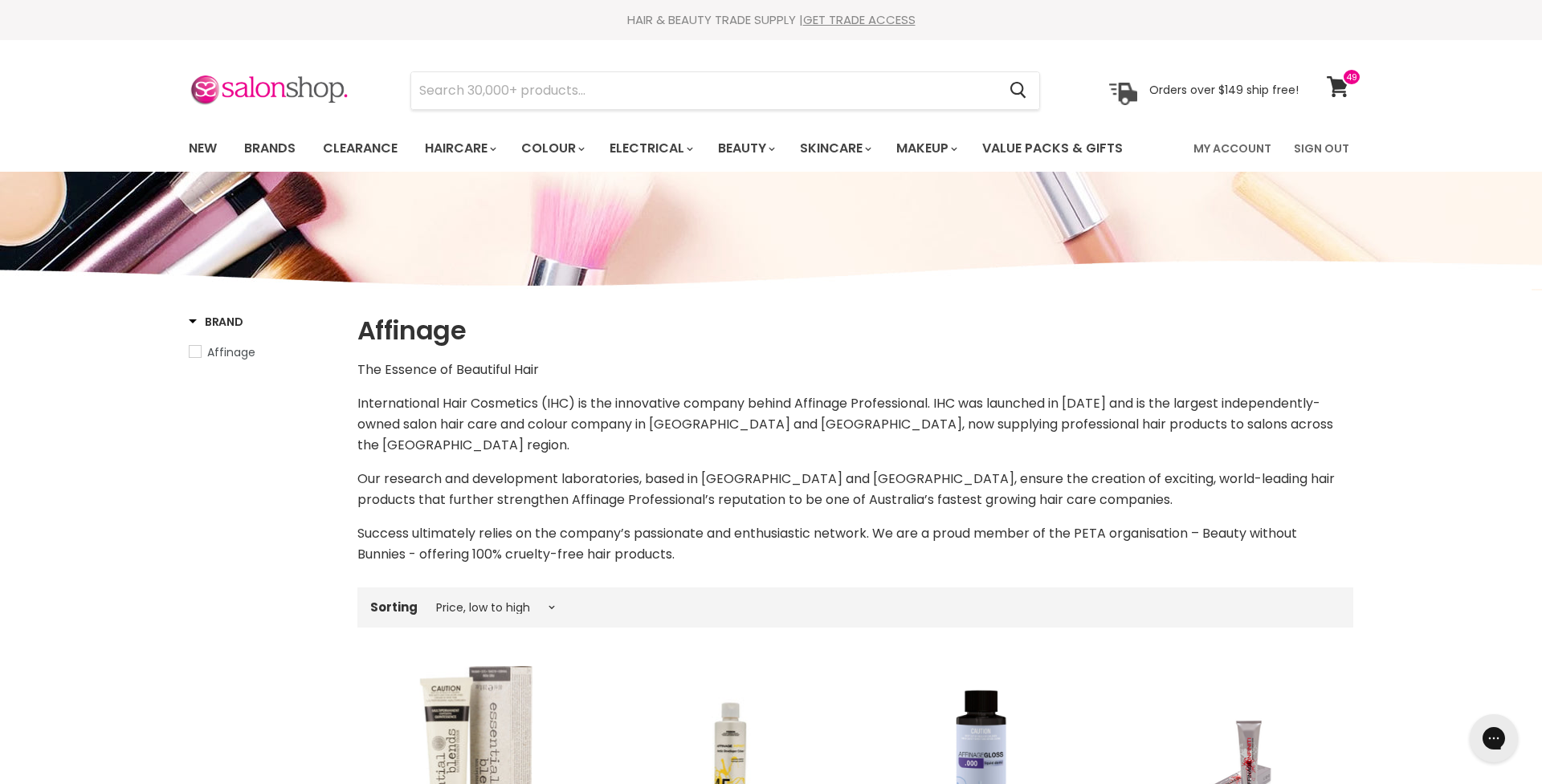
scroll to position [0, 0]
click at [456, 84] on input "Search" at bounding box center [703, 90] width 585 height 37
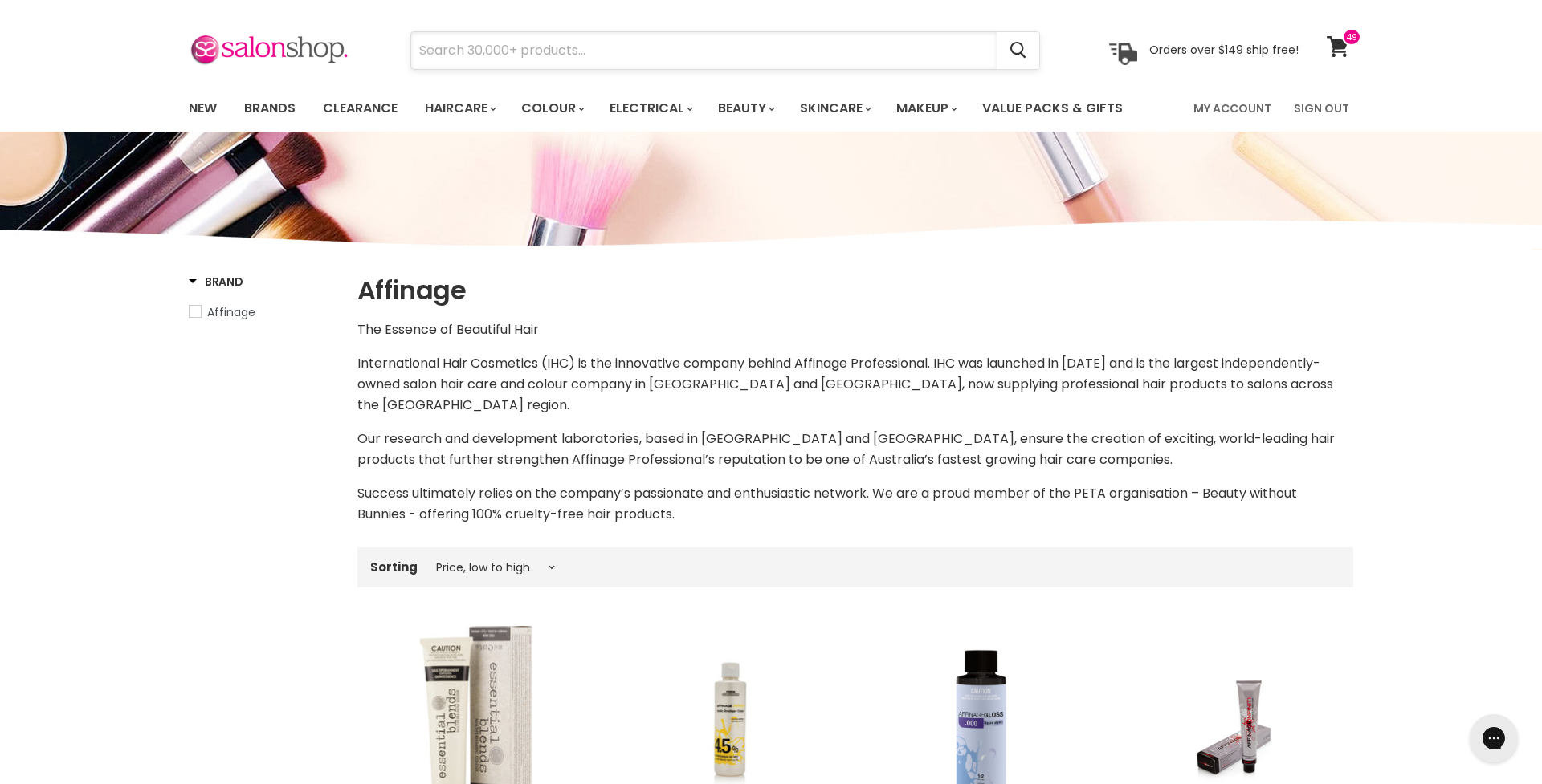
scroll to position [41, 0]
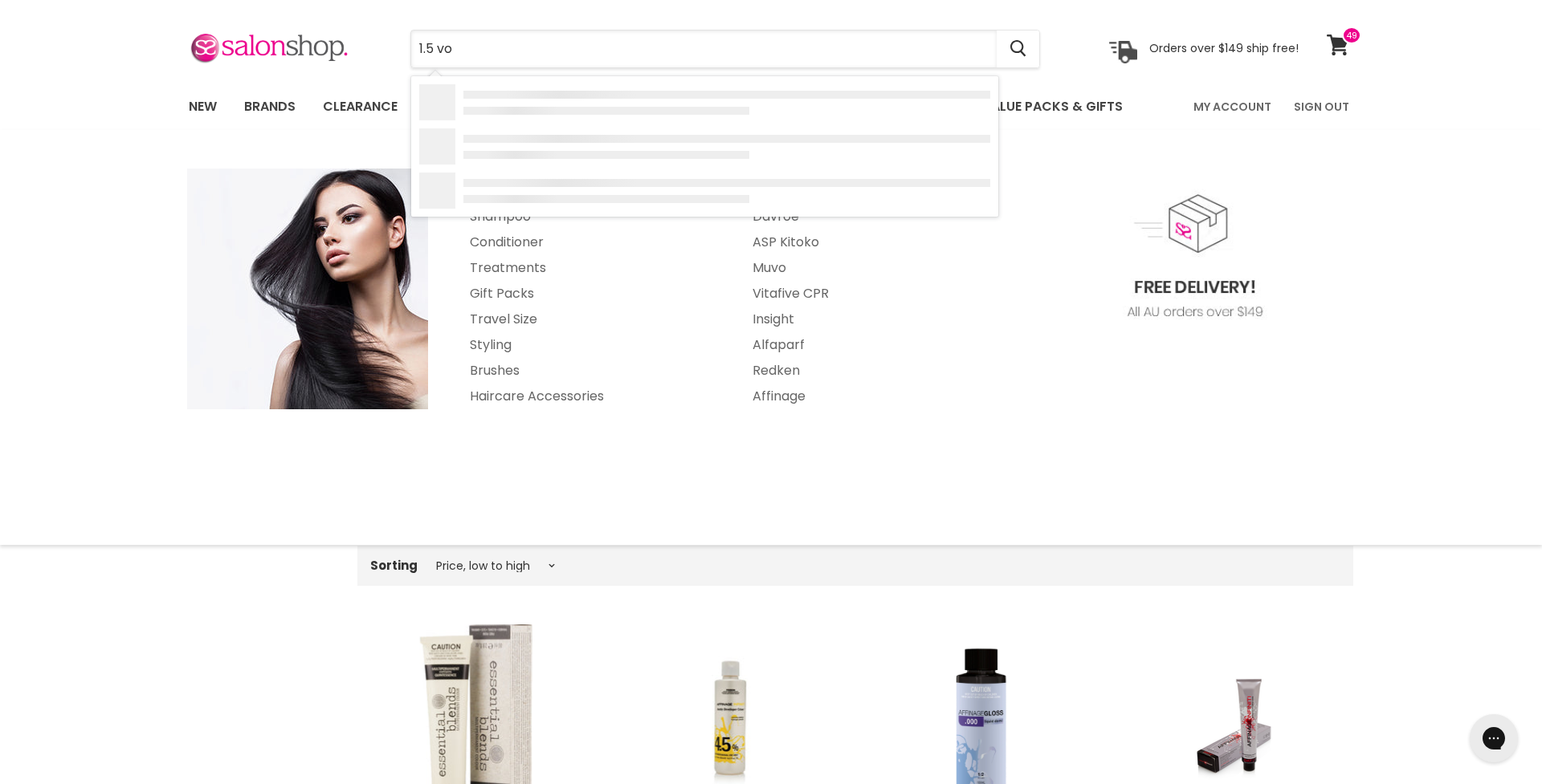
type input "1.5 vol"
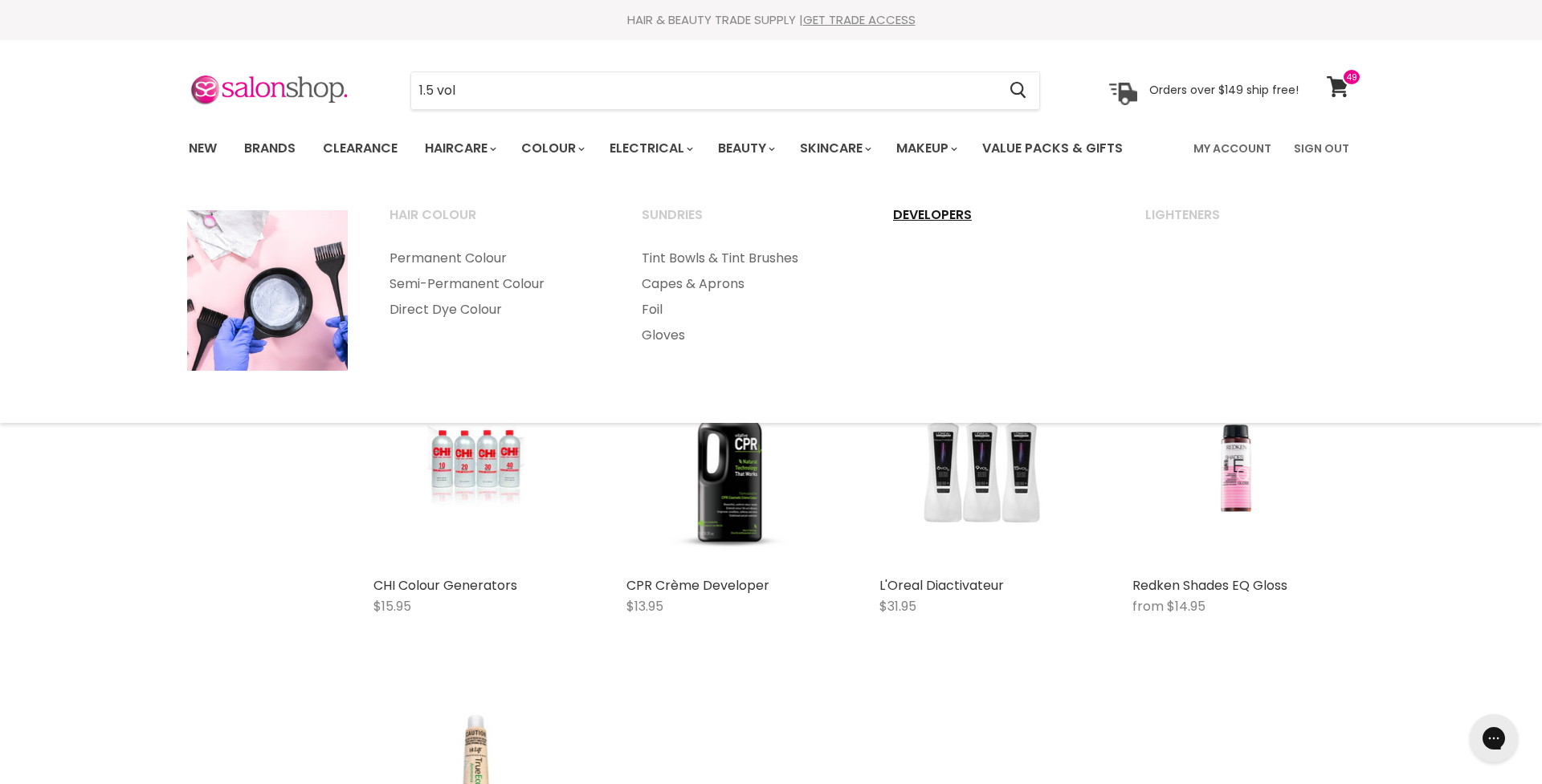
click at [918, 212] on link "Developers" at bounding box center [997, 222] width 249 height 41
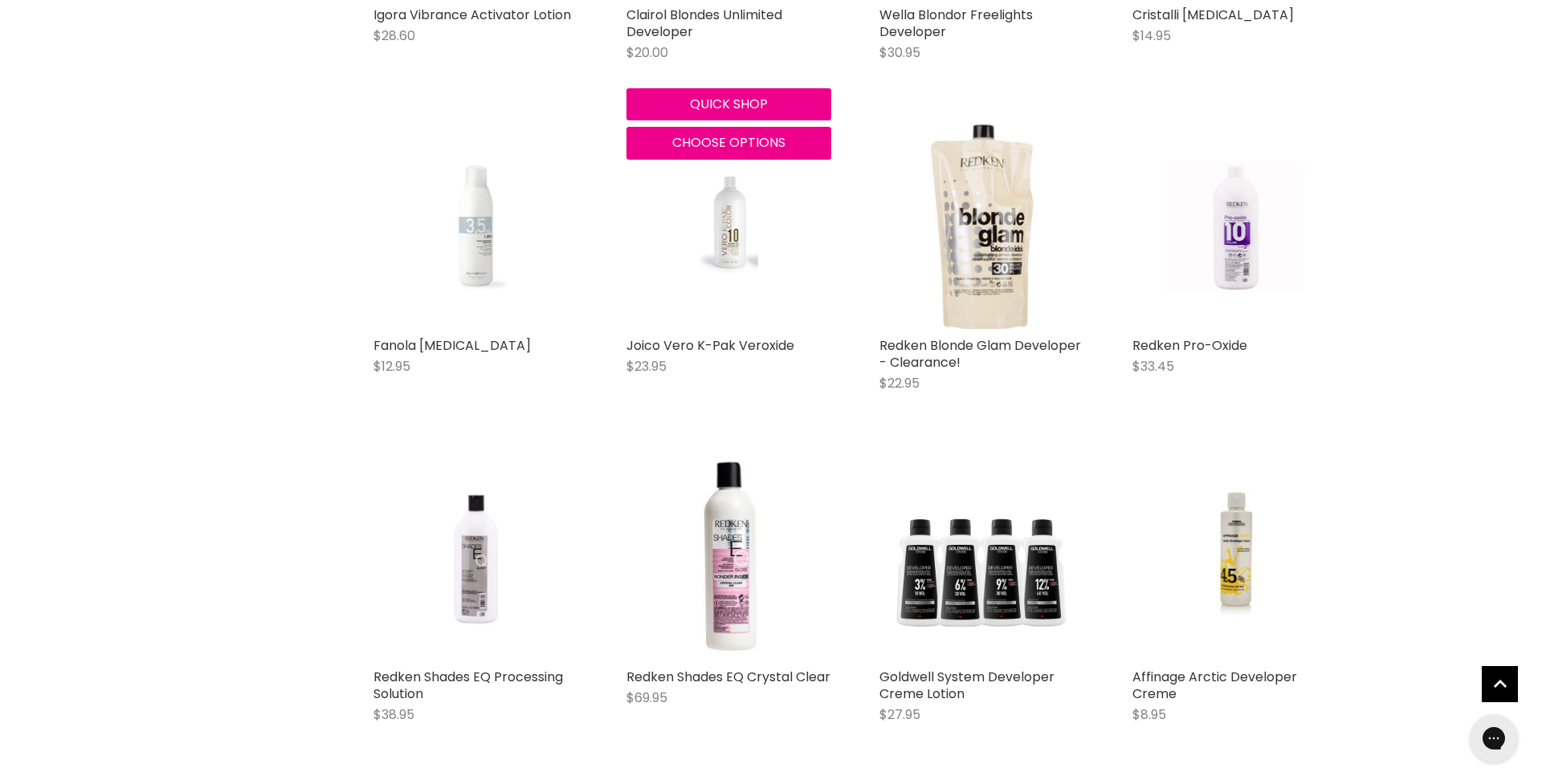
scroll to position [3364, 0]
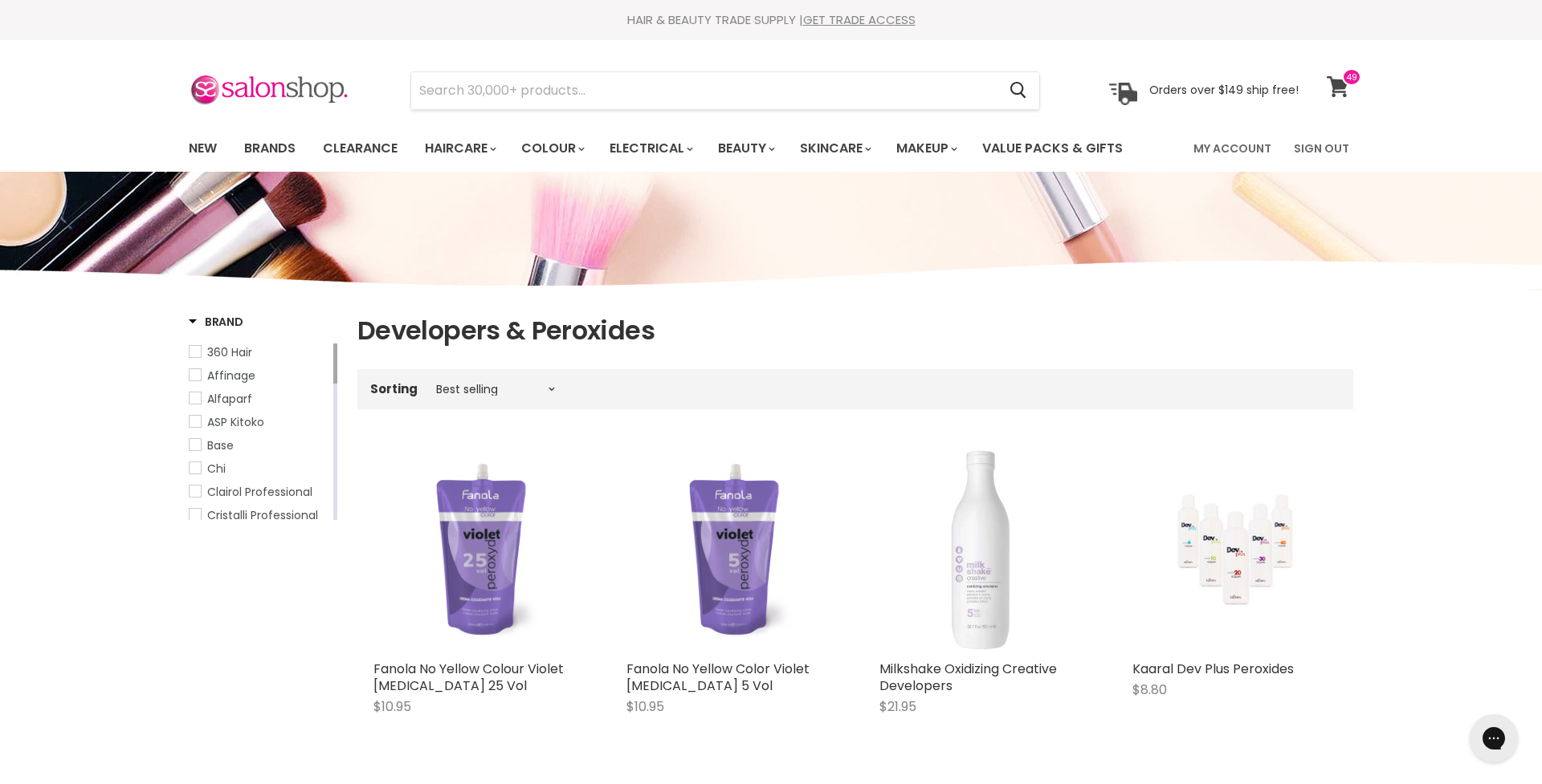
click at [1343, 84] on span at bounding box center [1352, 76] width 19 height 18
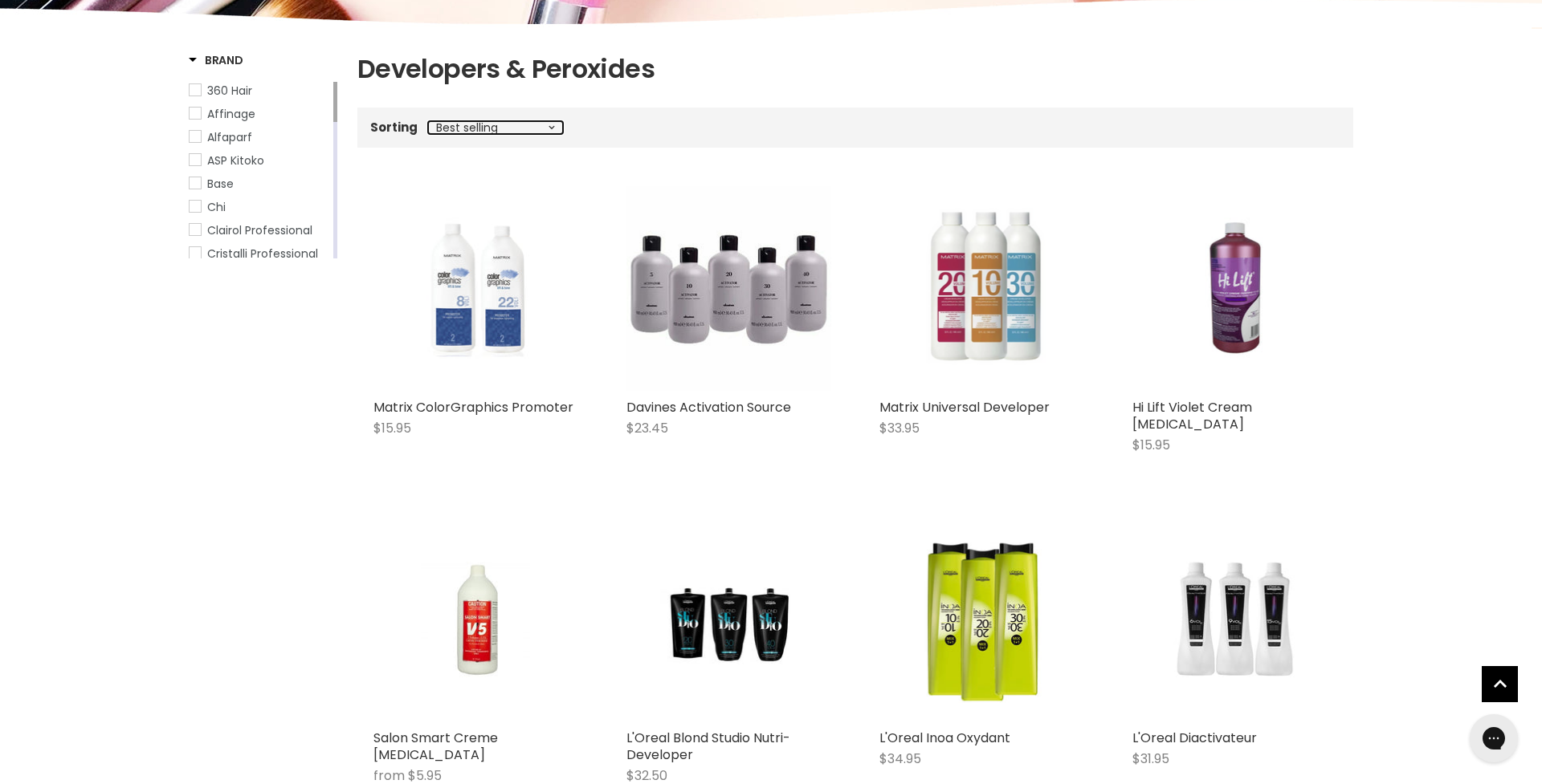
select select "price-ascending"
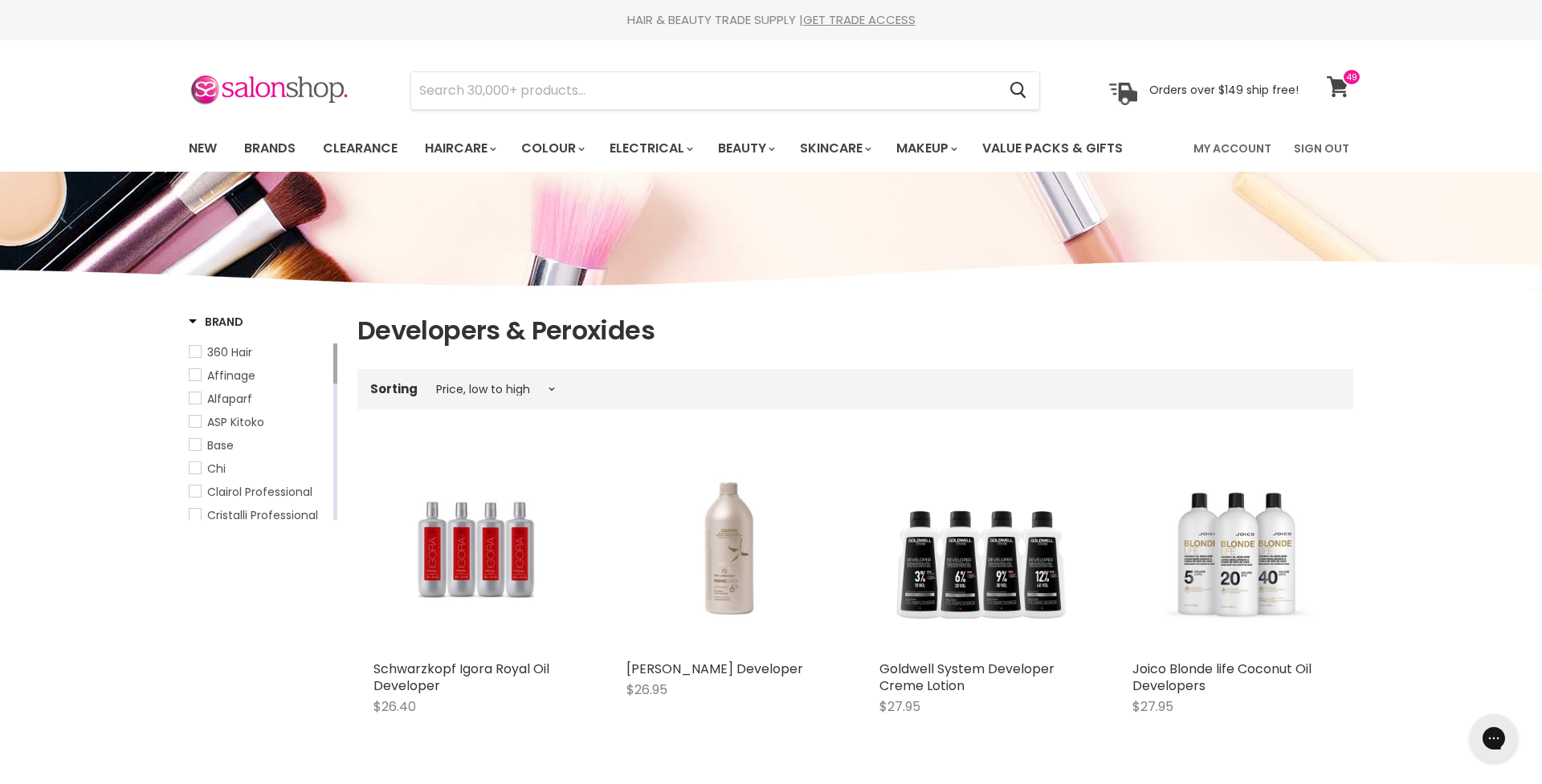
click at [1341, 83] on icon at bounding box center [1337, 87] width 22 height 21
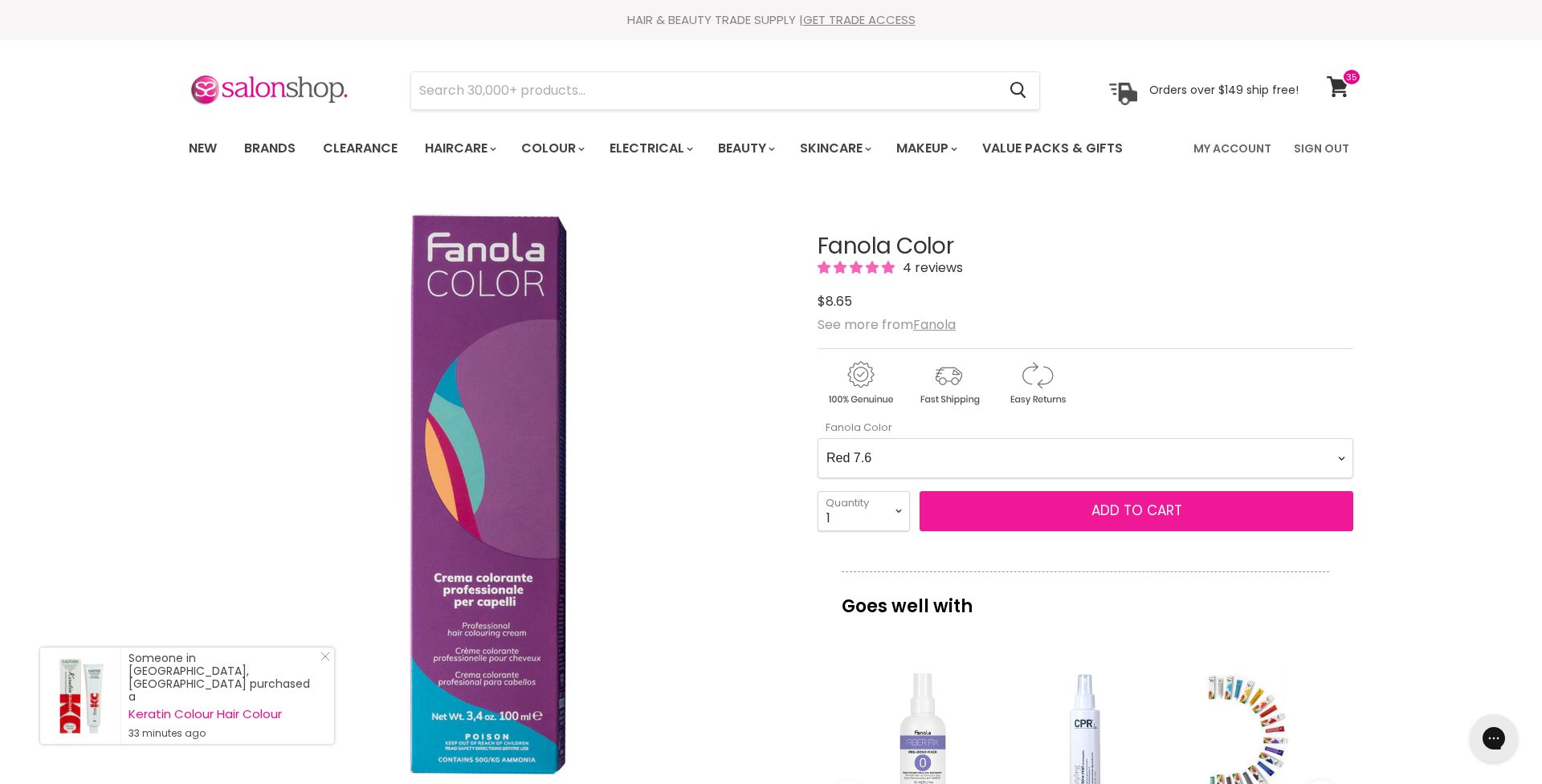
click at [1135, 513] on span "Add to cart" at bounding box center [1137, 511] width 90 height 19
click at [1149, 512] on span "Add to cart" at bounding box center [1137, 511] width 90 height 19
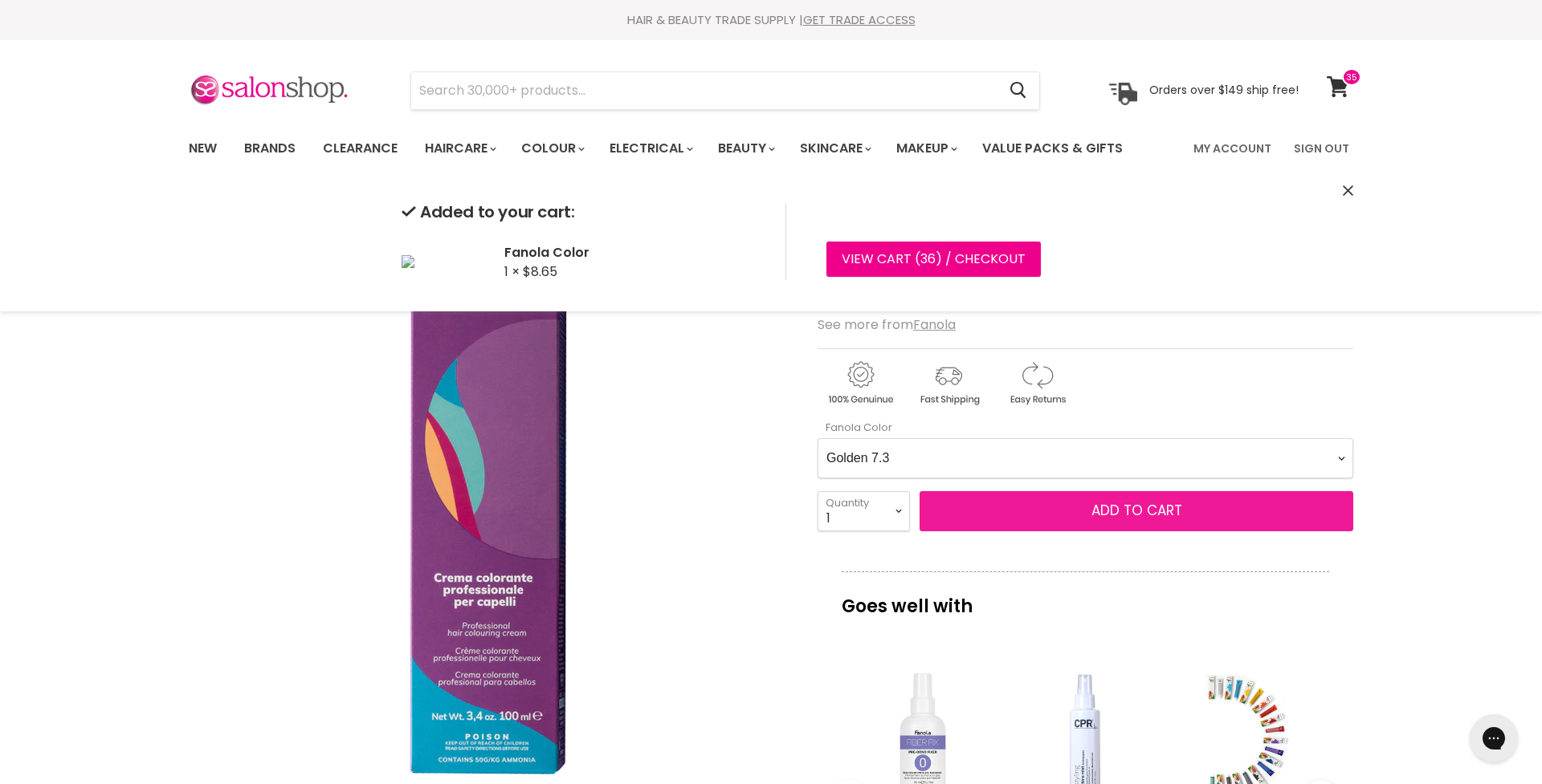
click at [1137, 517] on span "Add to cart" at bounding box center [1137, 511] width 90 height 19
select Color-0-0 "Golden 8.3"
click at [1145, 514] on span "Add to cart" at bounding box center [1137, 511] width 90 height 19
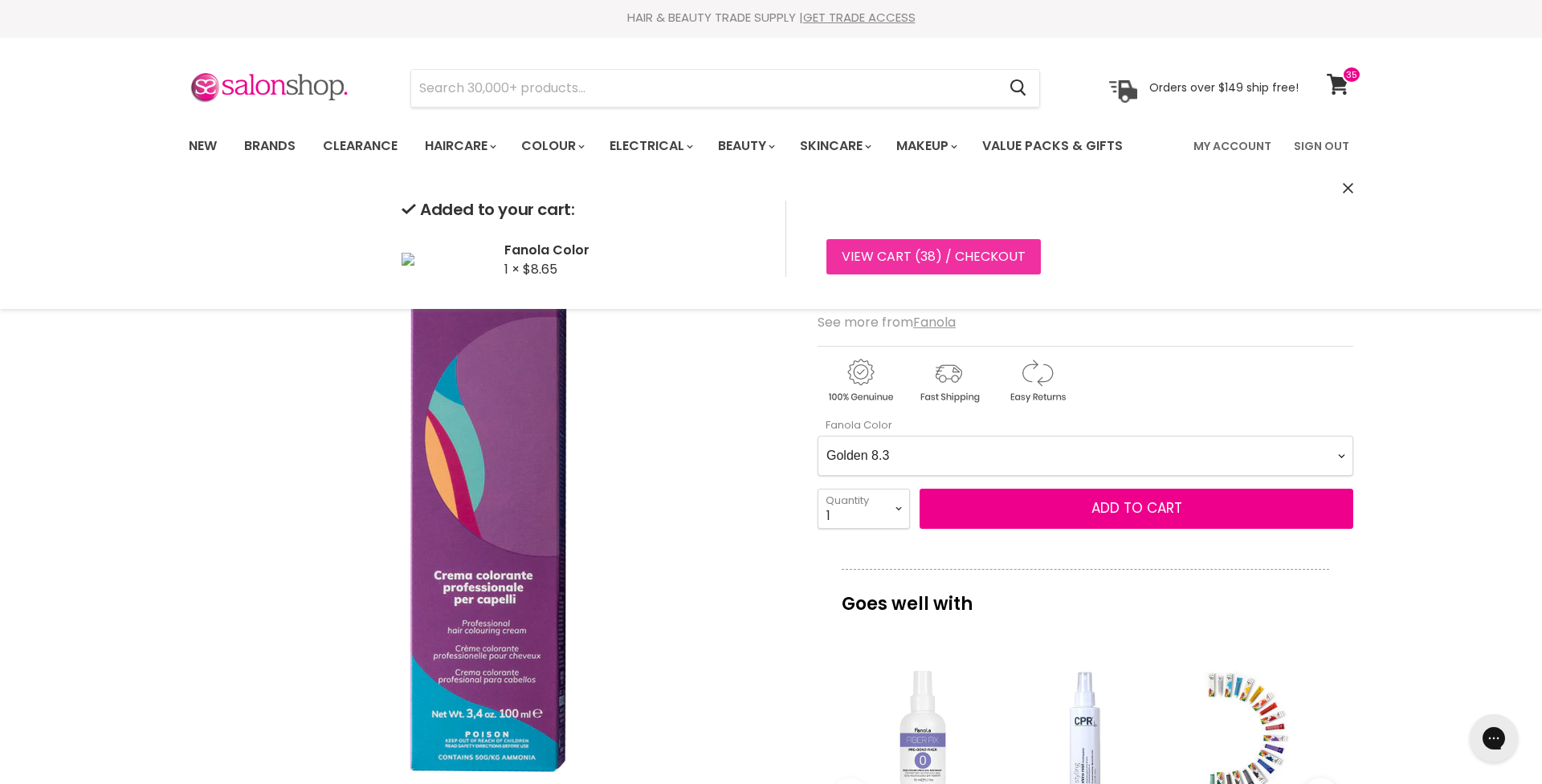
scroll to position [3, 0]
click at [910, 257] on link "View cart ( 38 ) / Checkout" at bounding box center [933, 256] width 214 height 35
